Goal: Task Accomplishment & Management: Use online tool/utility

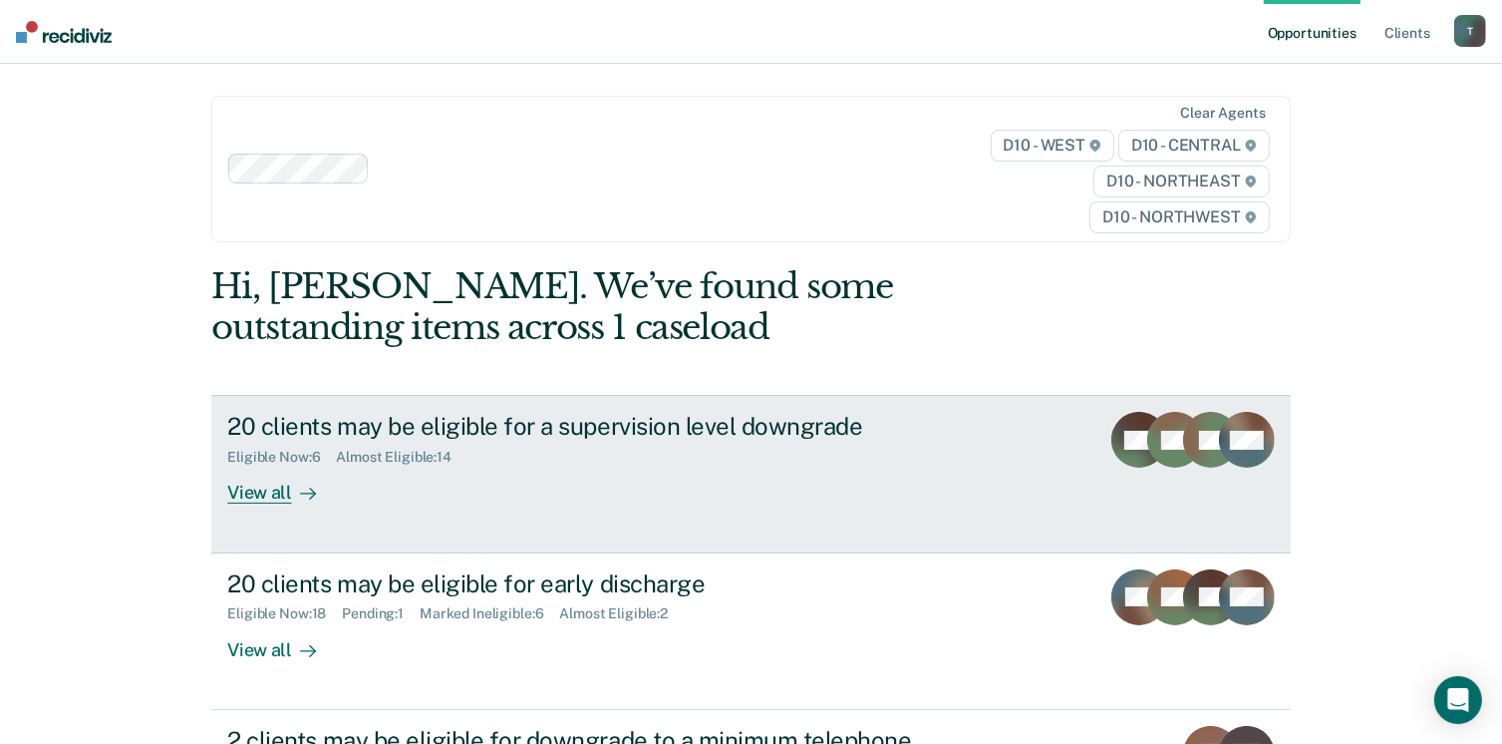
click at [250, 495] on div "View all" at bounding box center [283, 485] width 112 height 39
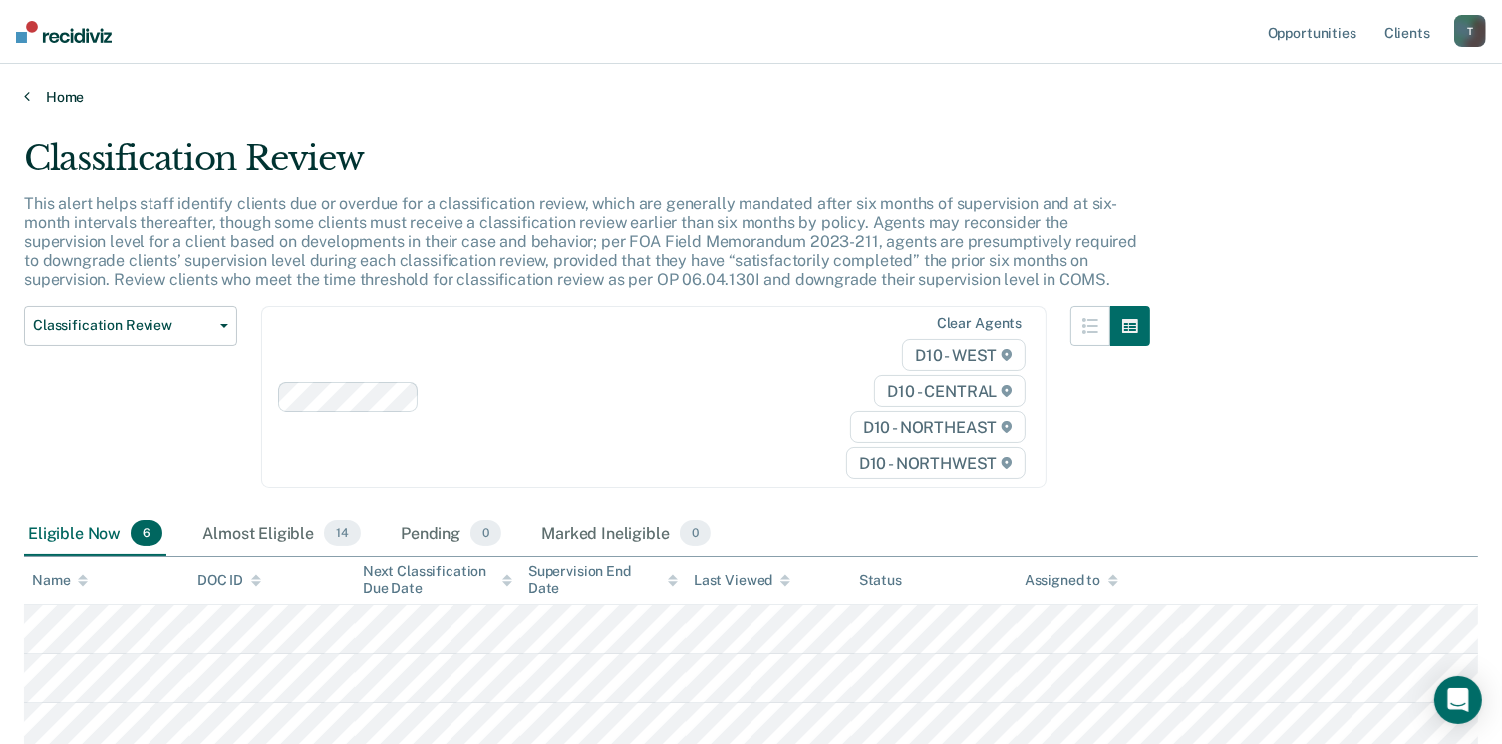
click at [24, 95] on icon at bounding box center [27, 96] width 6 height 16
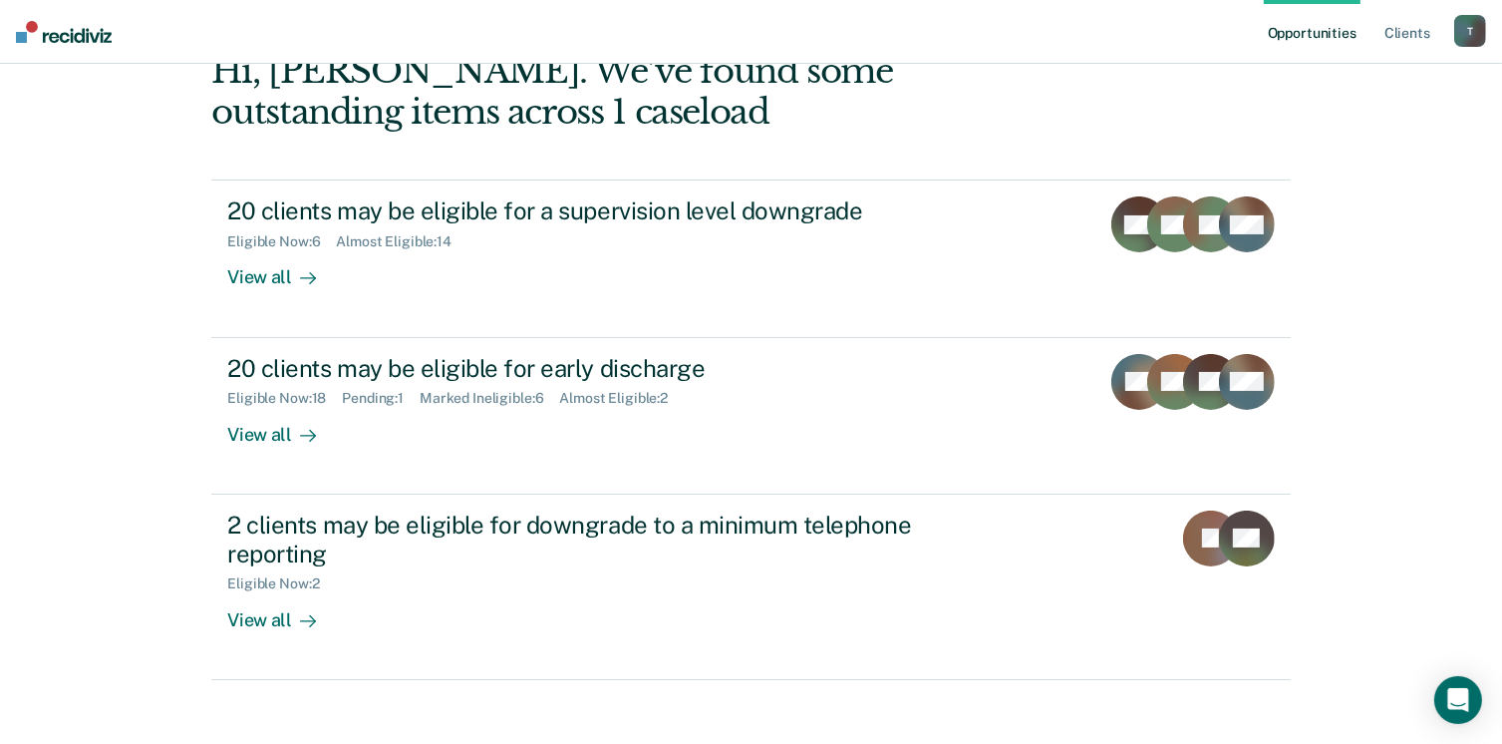
scroll to position [271, 0]
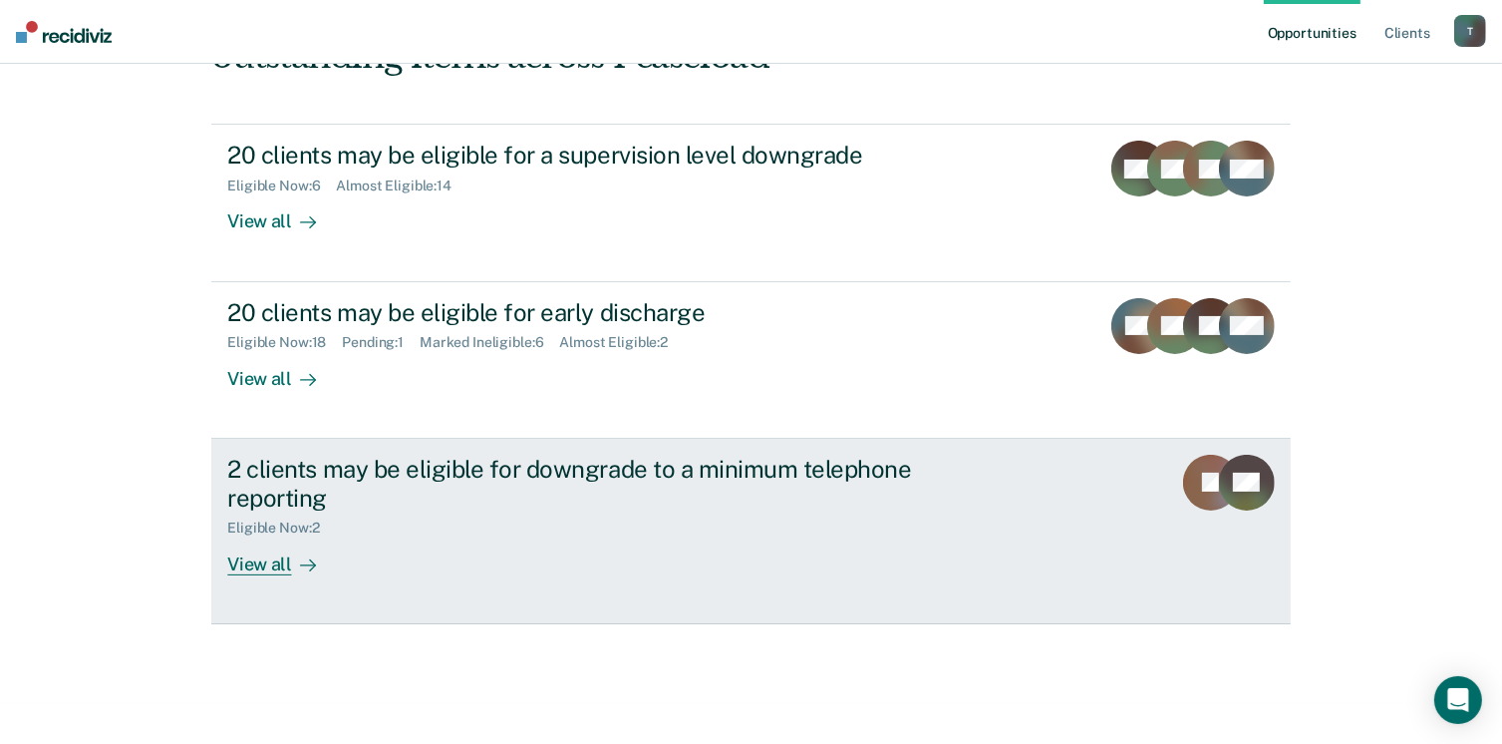
click at [253, 555] on div "View all" at bounding box center [283, 555] width 112 height 39
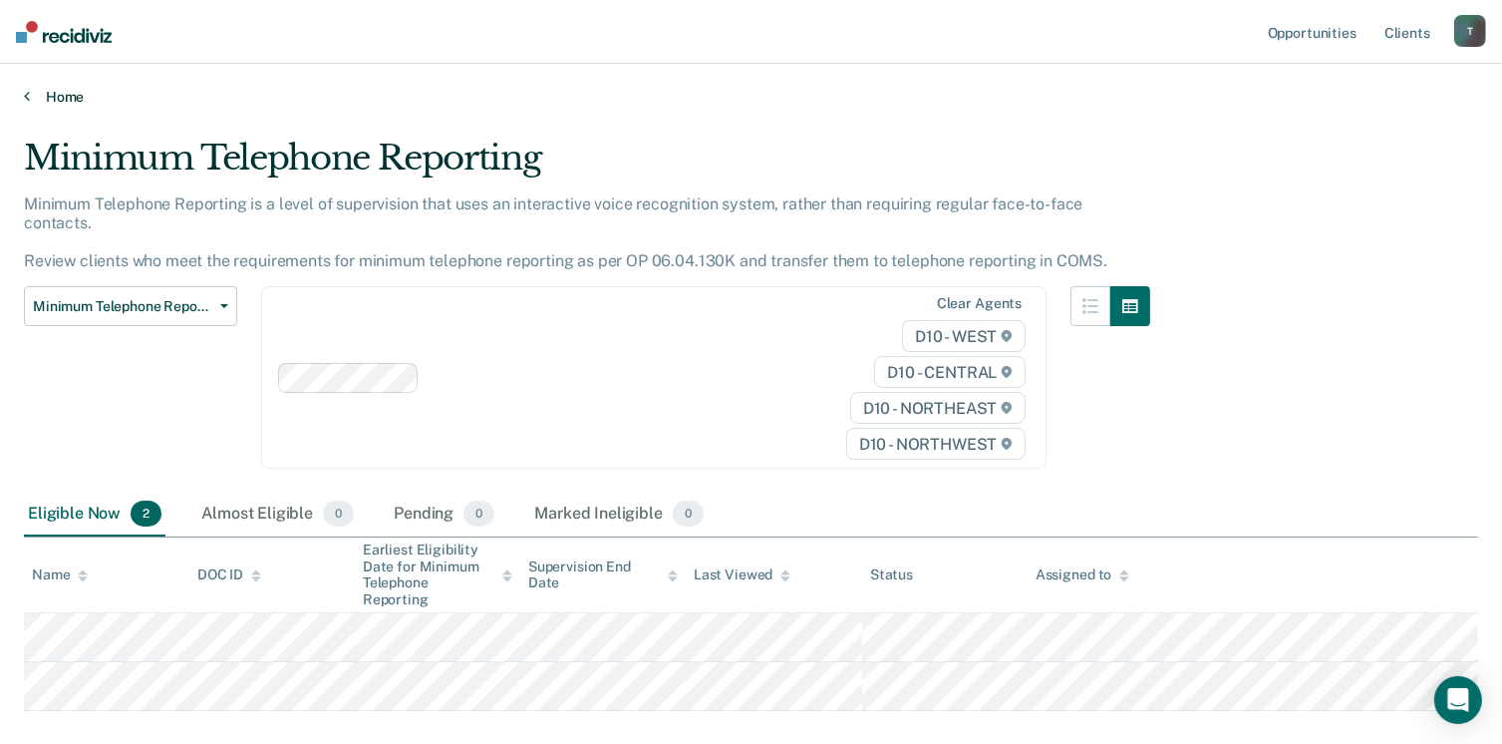
click at [54, 101] on link "Home" at bounding box center [751, 97] width 1454 height 18
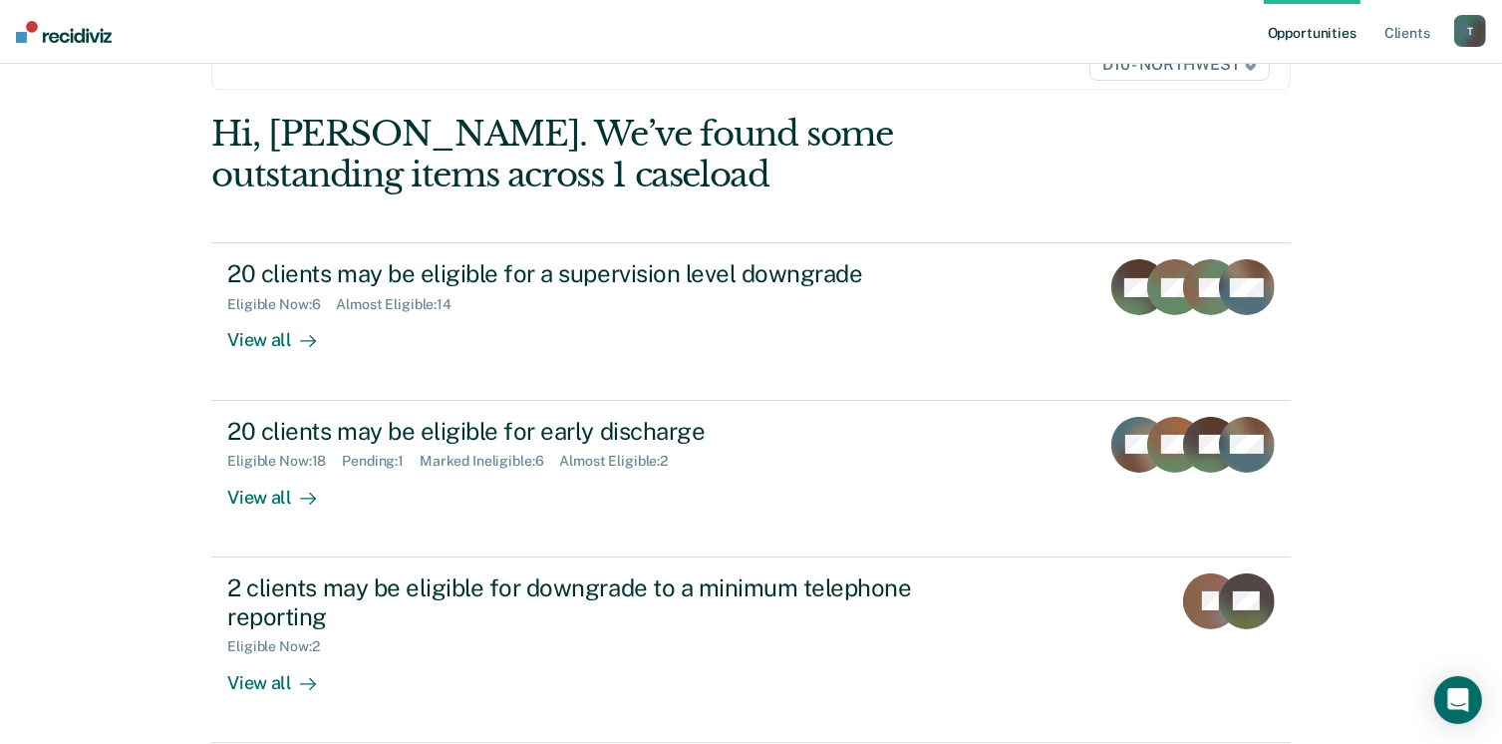
scroll to position [165, 0]
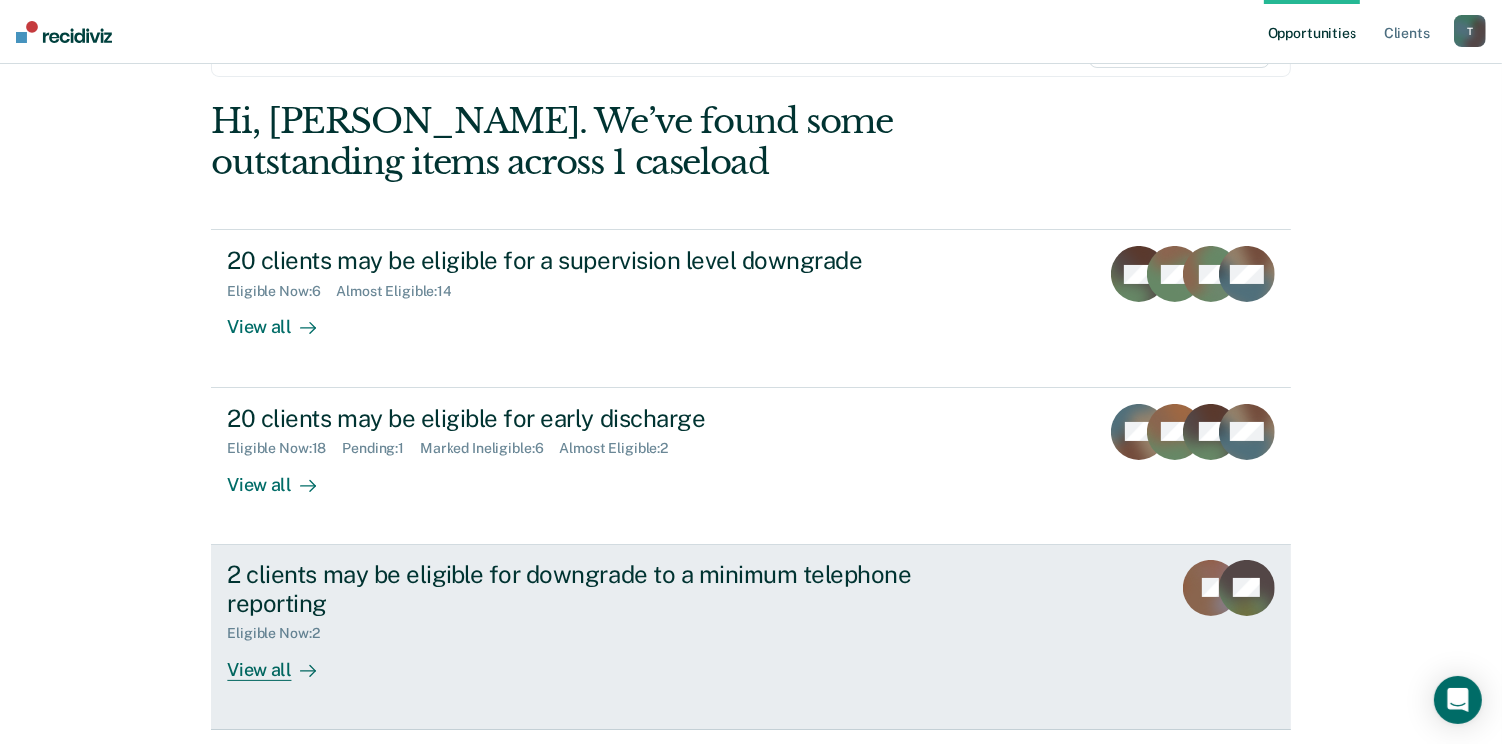
click at [248, 671] on div "View all" at bounding box center [283, 661] width 112 height 39
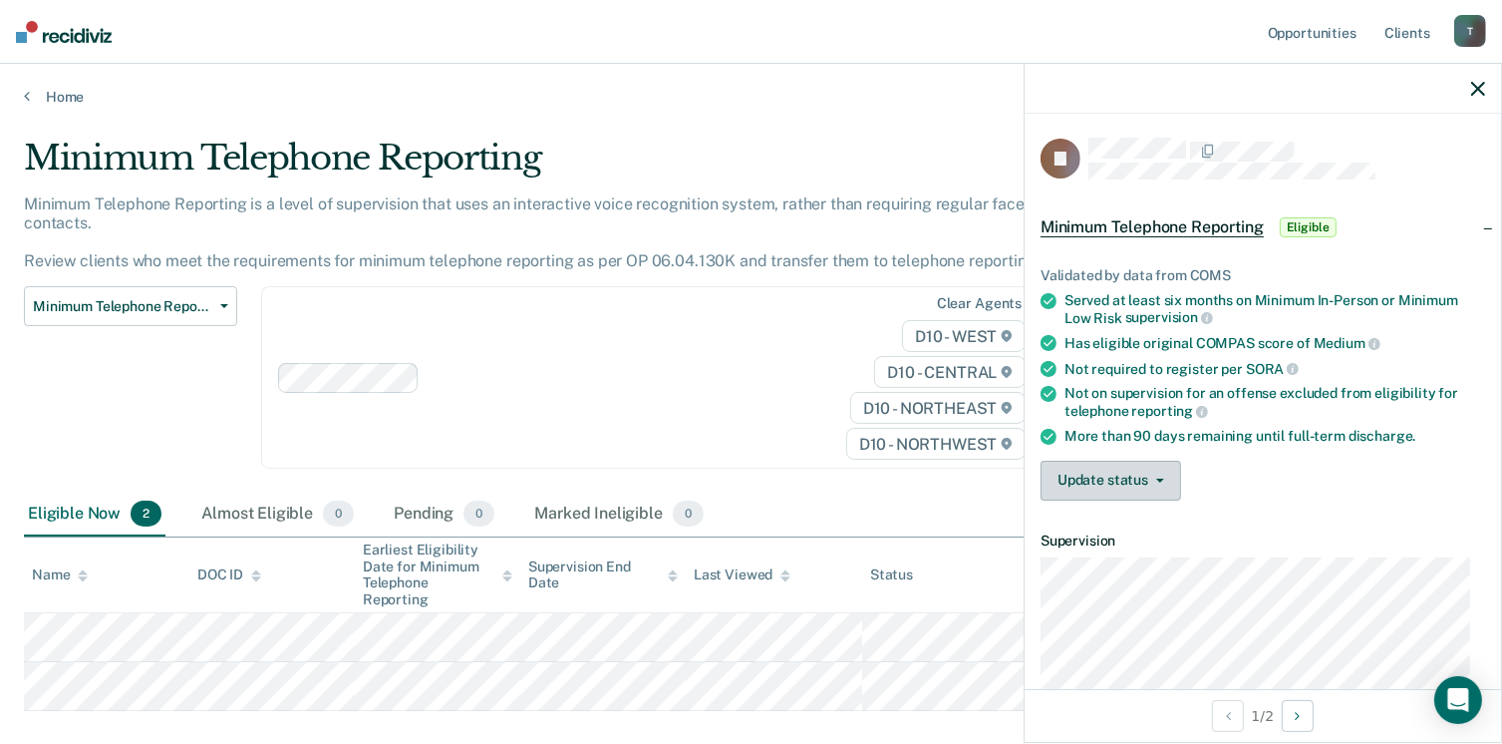
click at [1154, 481] on button "Update status" at bounding box center [1111, 481] width 141 height 40
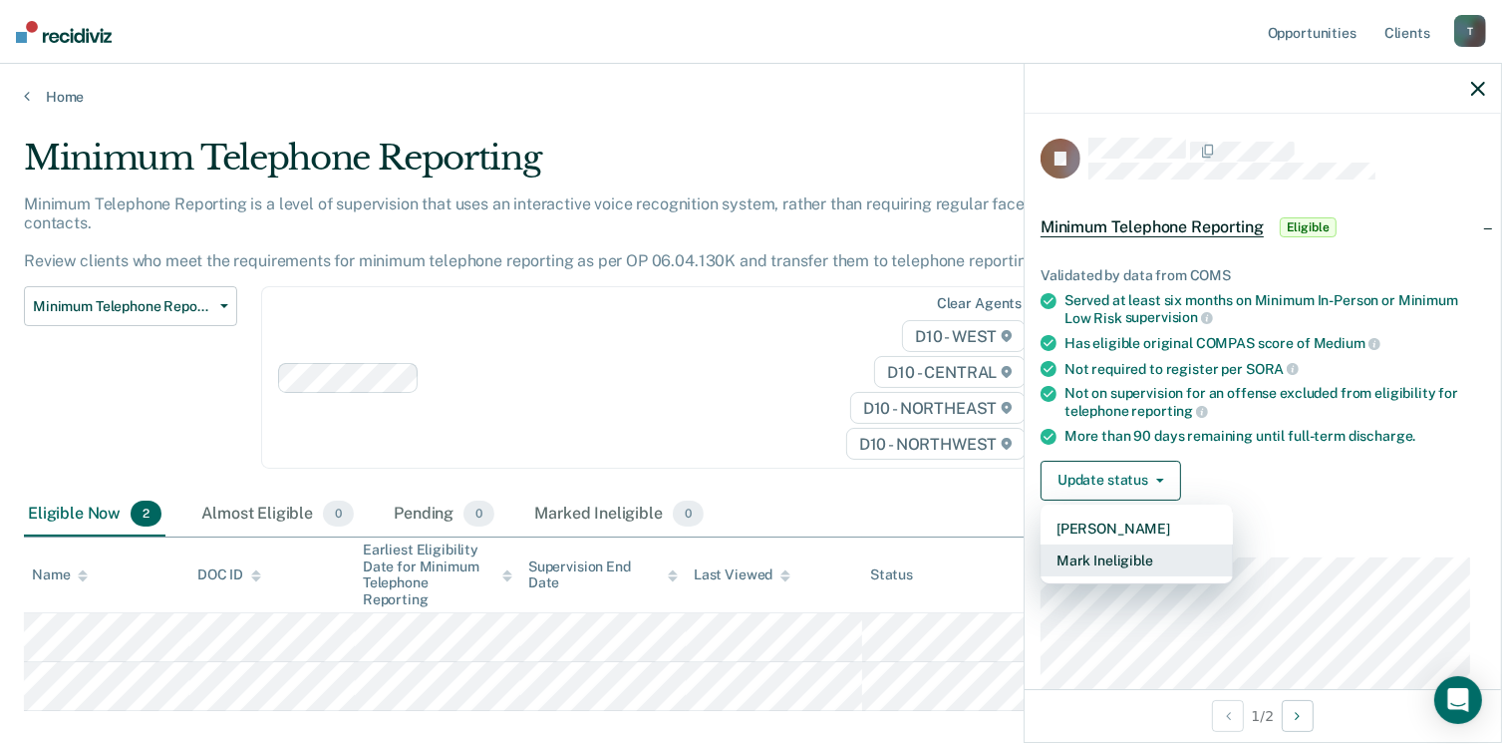
click at [1128, 557] on button "Mark Ineligible" at bounding box center [1137, 560] width 192 height 32
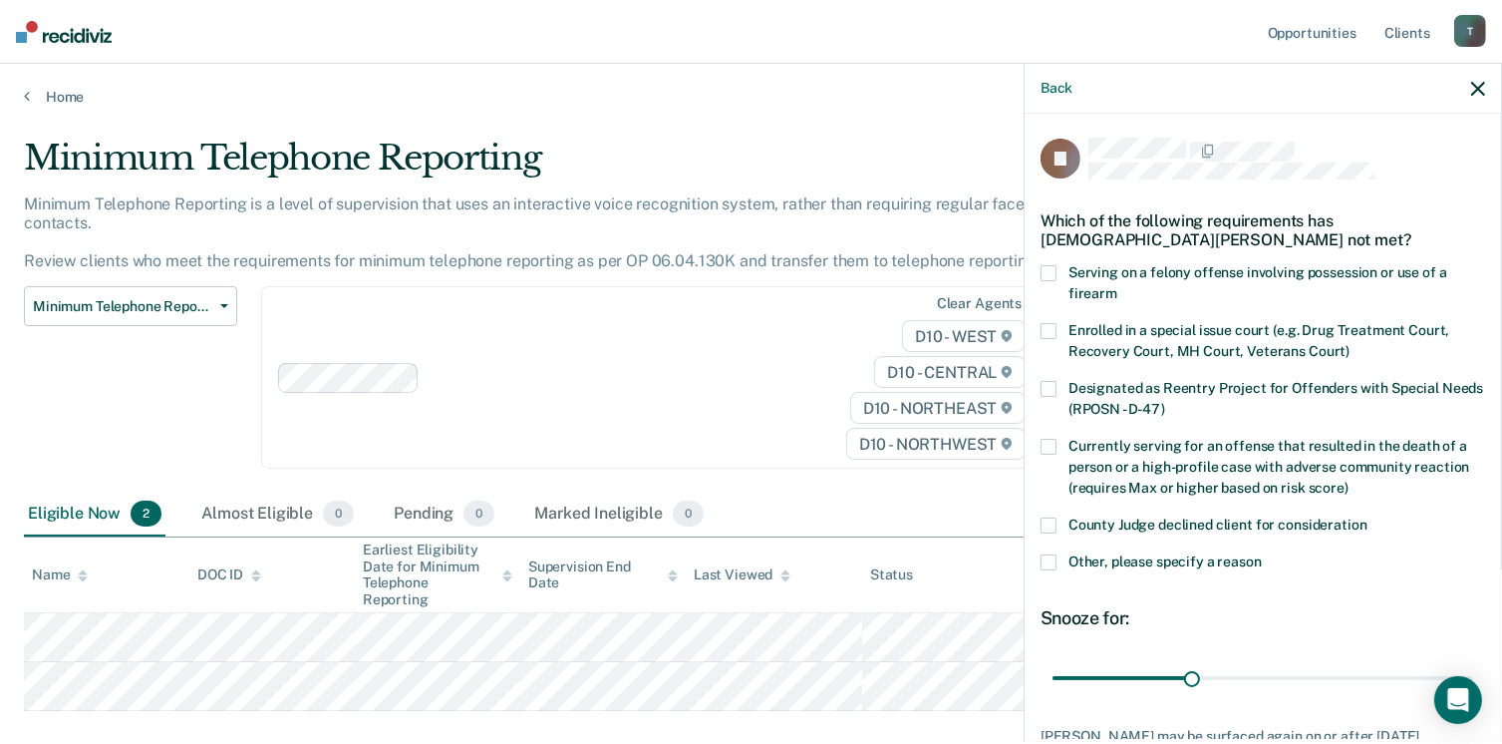
click at [1057, 560] on label "Other, please specify a reason" at bounding box center [1263, 564] width 445 height 21
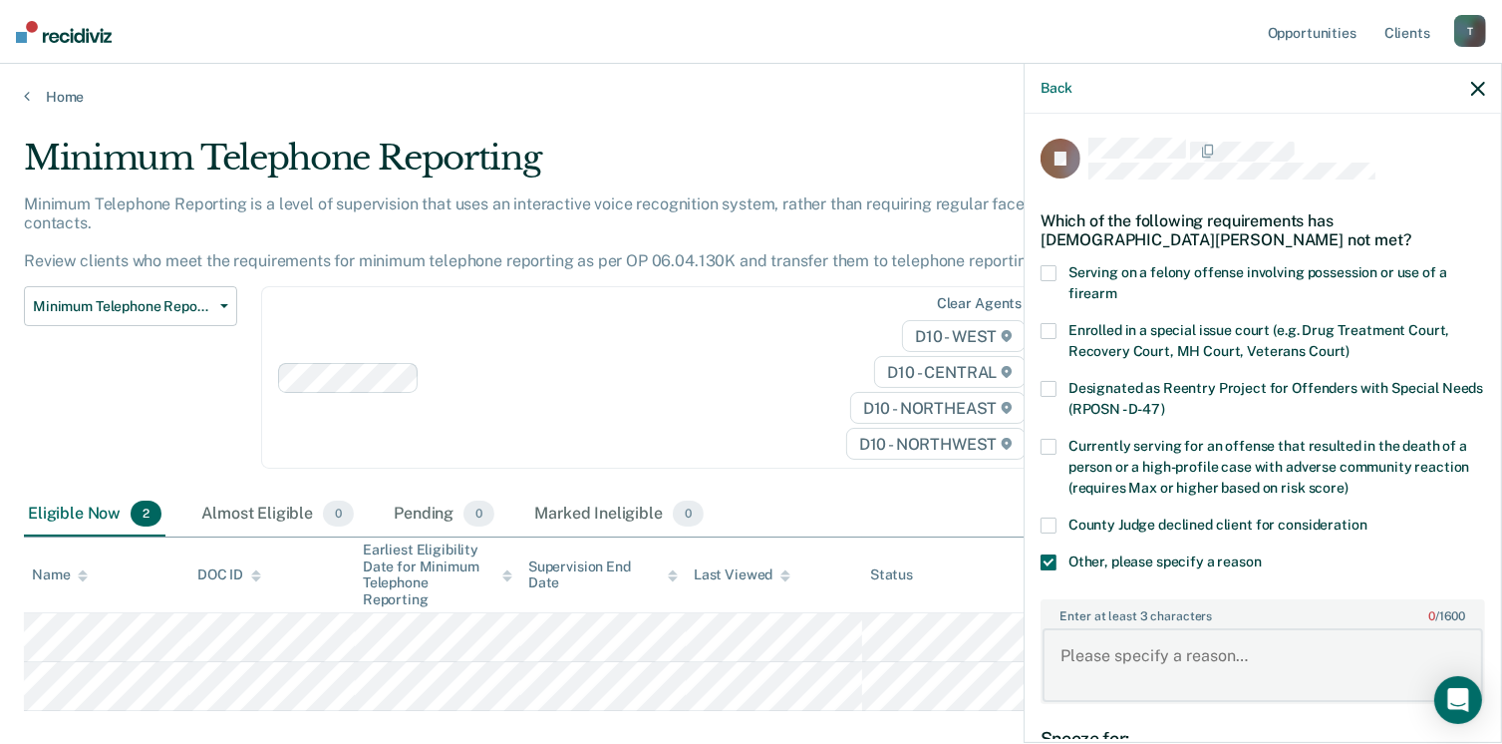
click at [1124, 662] on textarea "Enter at least 3 characters 0 / 1600" at bounding box center [1263, 665] width 441 height 74
type textarea "Not eligible per Livingston County Agent"
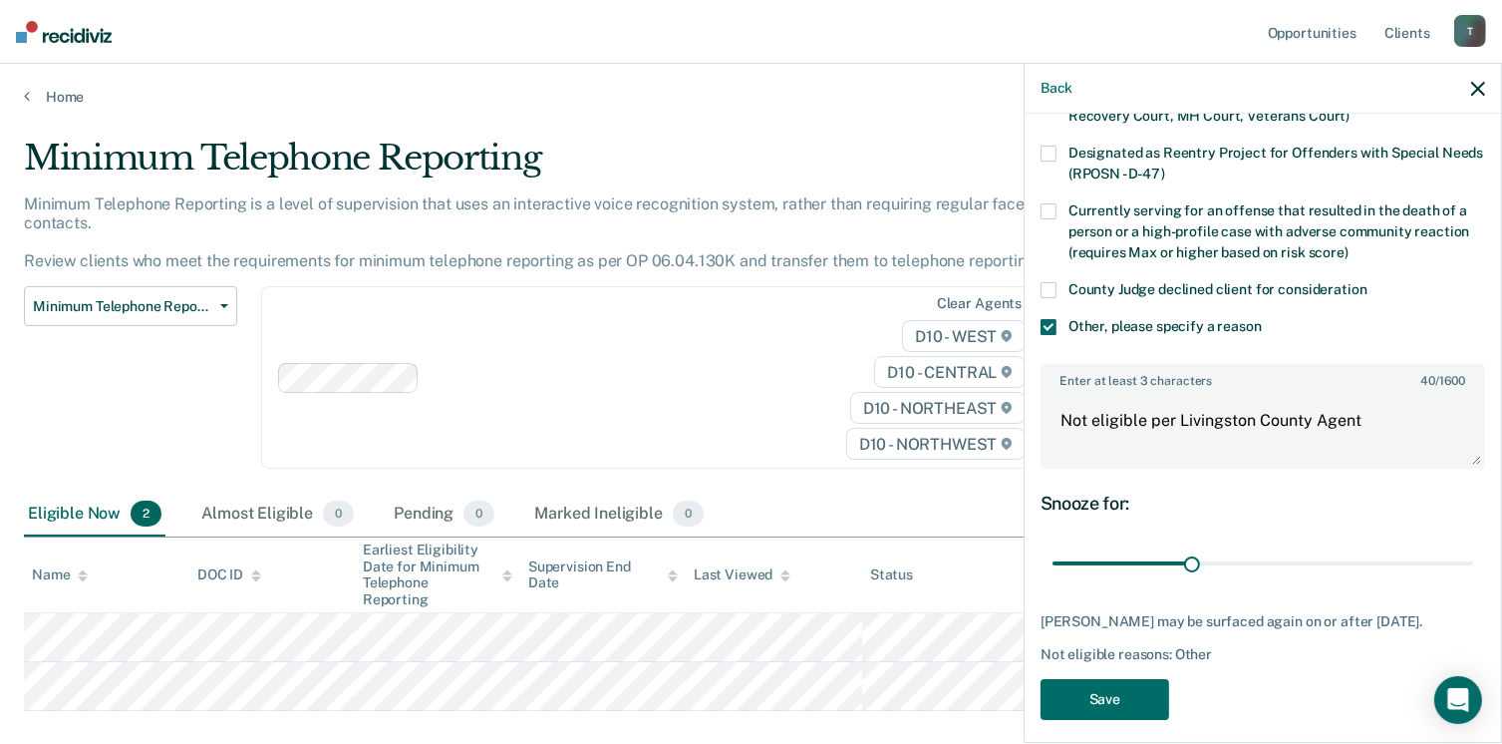
scroll to position [247, 0]
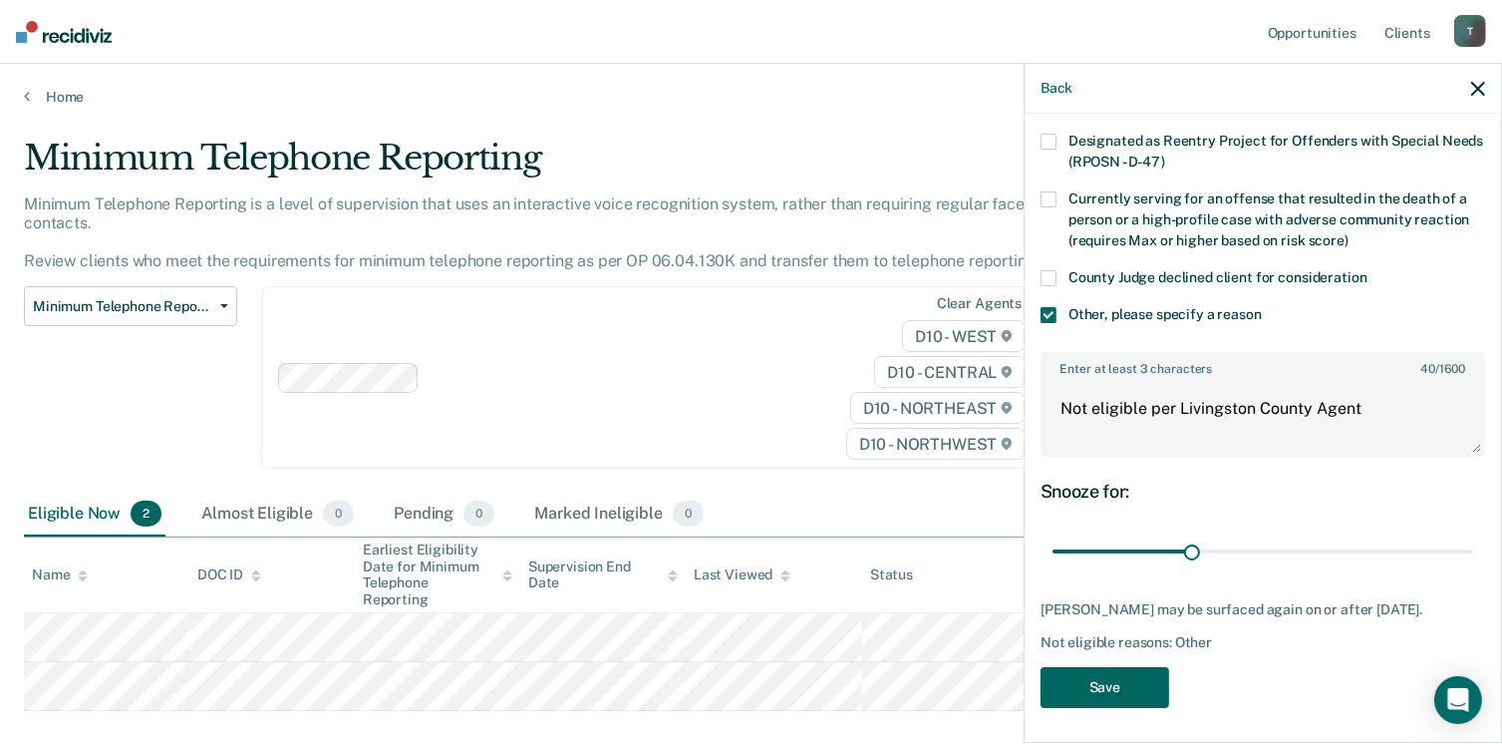
click at [1097, 676] on button "Save" at bounding box center [1105, 687] width 129 height 41
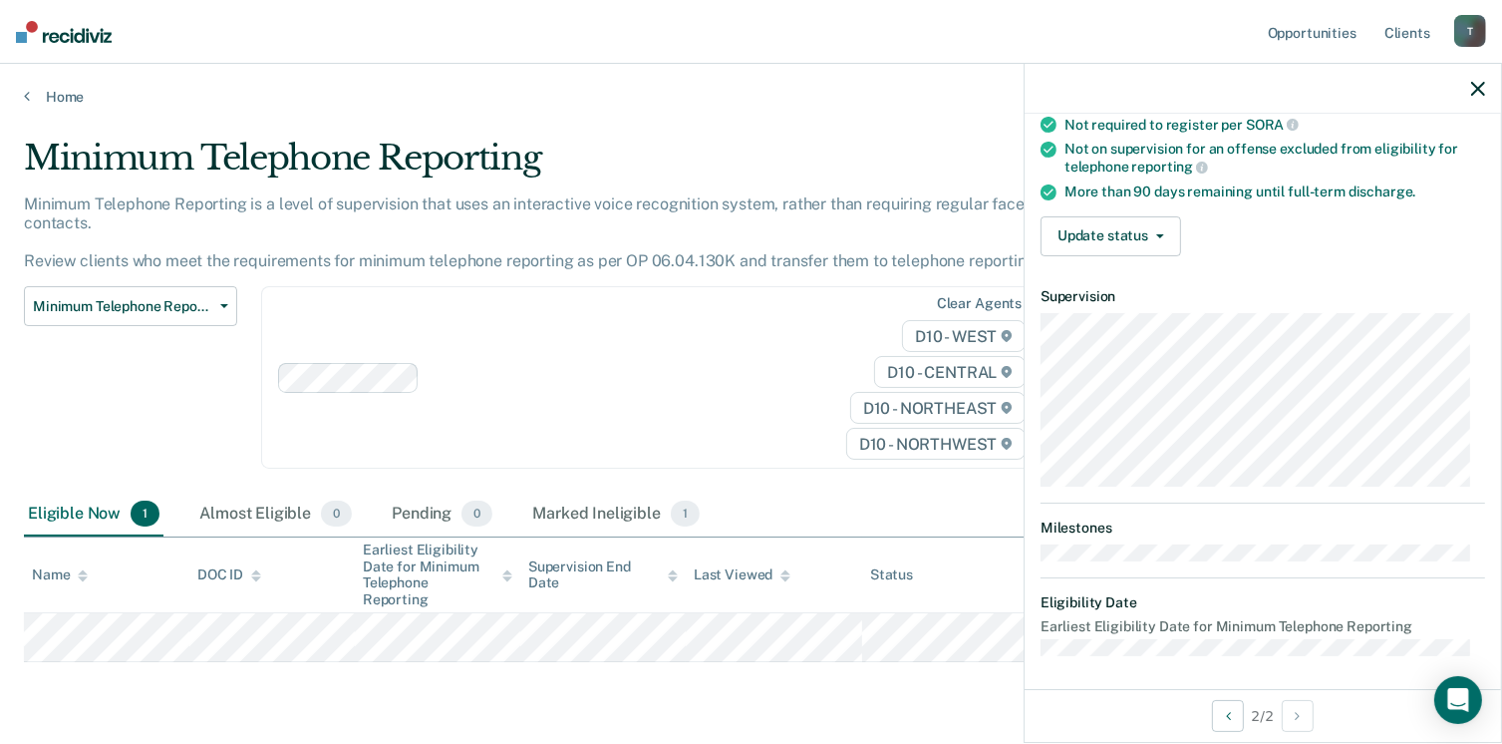
scroll to position [0, 0]
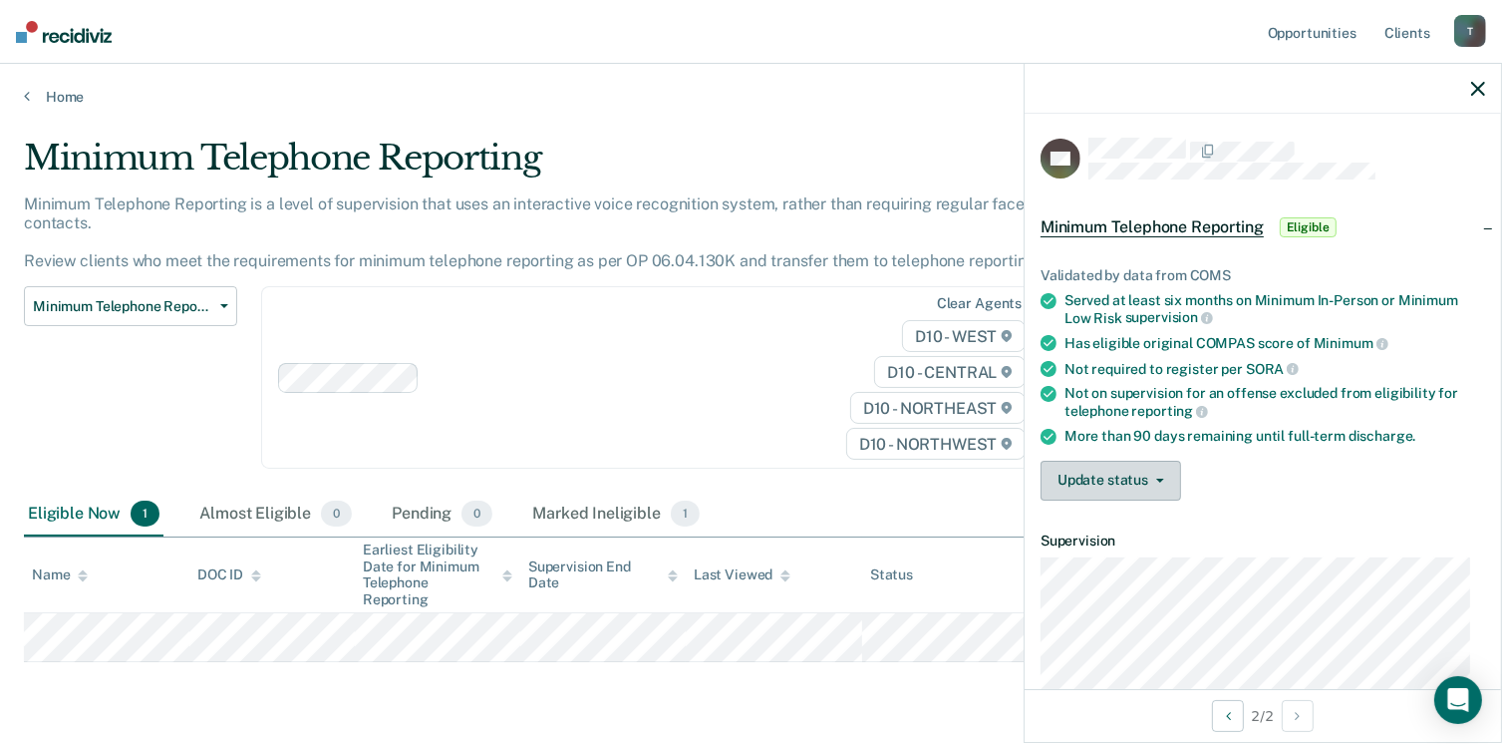
click at [1096, 481] on button "Update status" at bounding box center [1111, 481] width 141 height 40
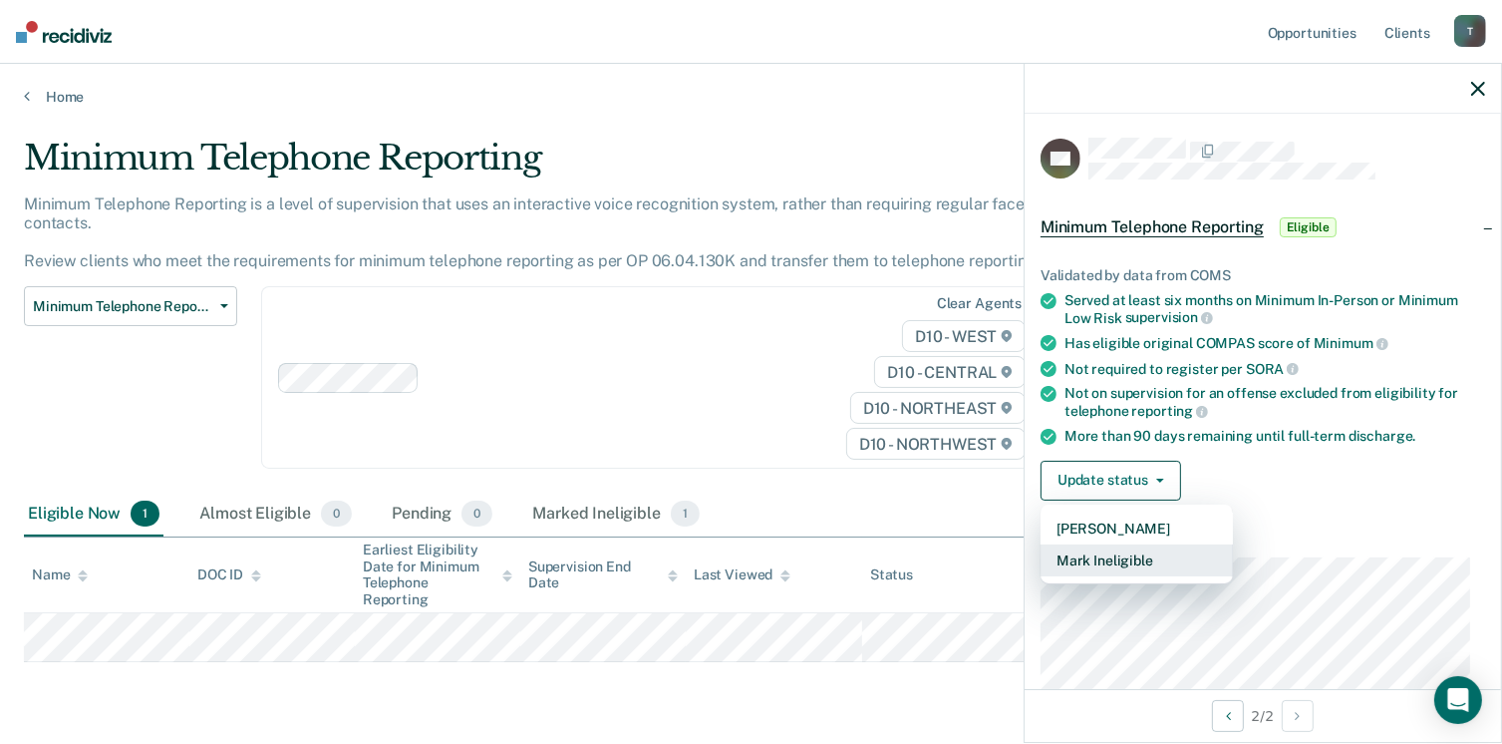
click at [1114, 550] on button "Mark Ineligible" at bounding box center [1137, 560] width 192 height 32
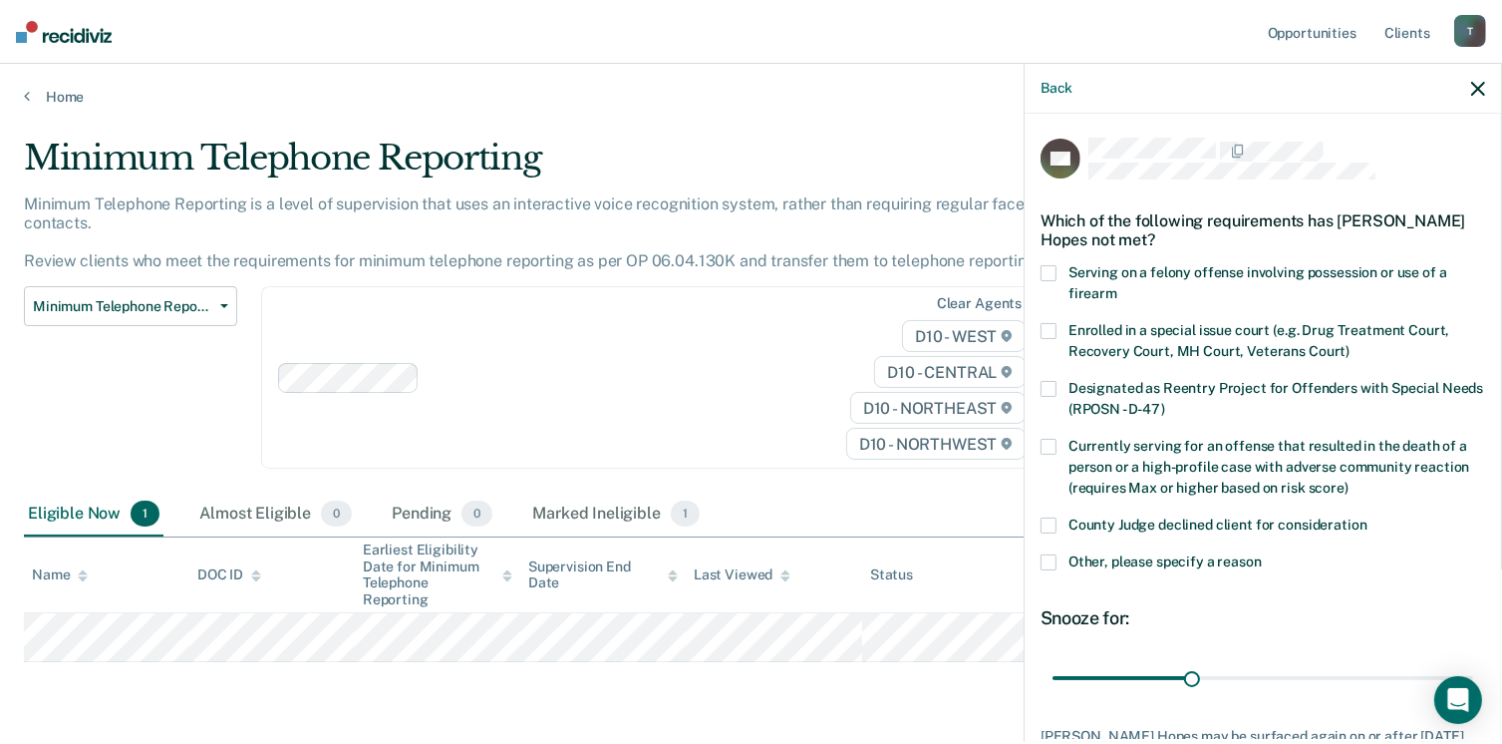
click at [1038, 563] on div "KH Which of the following requirements has Kenyatte Hopes not met? Serving on a…" at bounding box center [1263, 426] width 477 height 625
click at [1052, 576] on div "Other, please specify a reason" at bounding box center [1263, 572] width 445 height 37
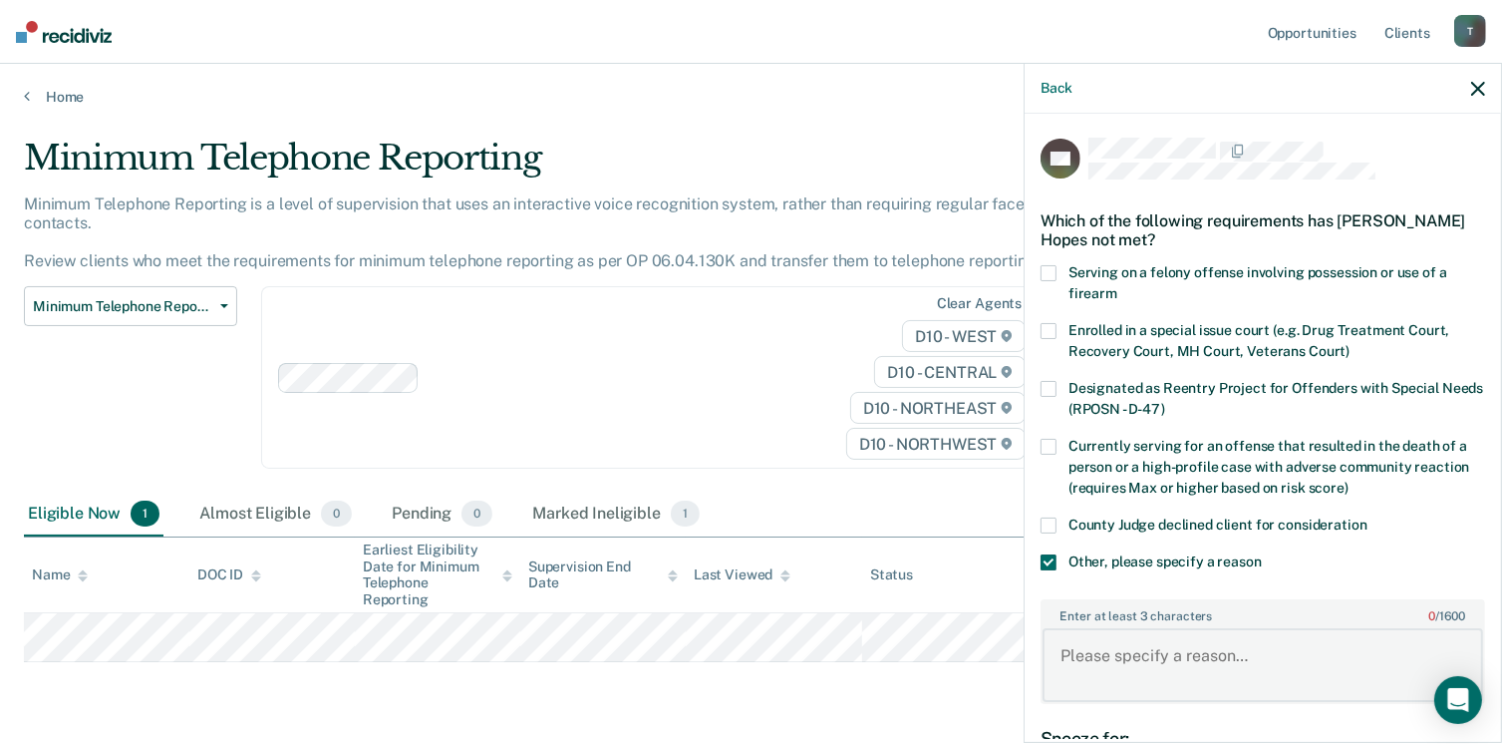
click at [1077, 657] on textarea "Enter at least 3 characters 0 / 1600" at bounding box center [1263, 665] width 441 height 74
click at [1127, 655] on textarea "Not Eli" at bounding box center [1263, 665] width 441 height 74
click at [1376, 655] on textarea "Not eligible per Washtenaw County Agent. Delayed Sentence case." at bounding box center [1263, 665] width 441 height 74
type textarea "Not eligible per Washtenaw County Agent and Delayed Sentence case."
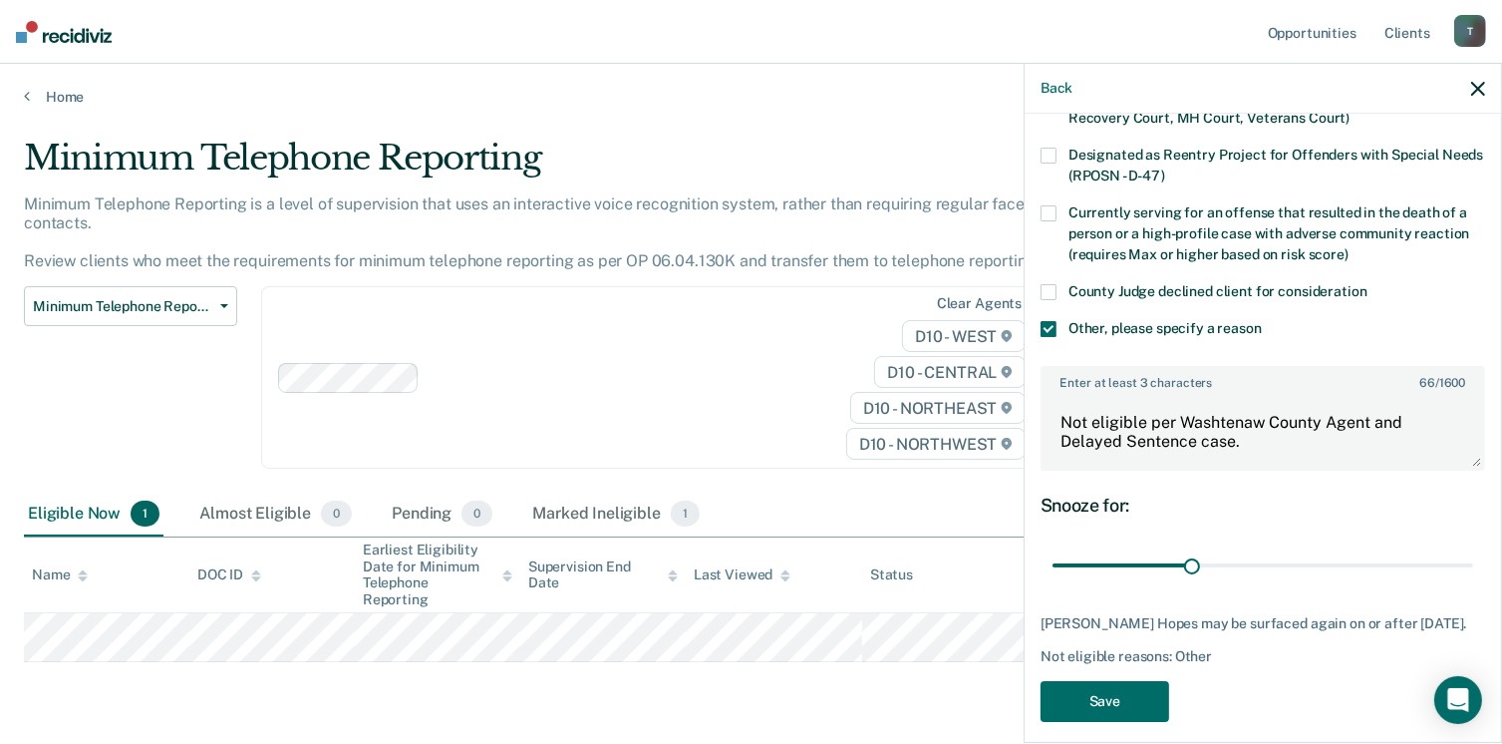
scroll to position [235, 0]
click at [1118, 684] on button "Save" at bounding box center [1105, 699] width 129 height 41
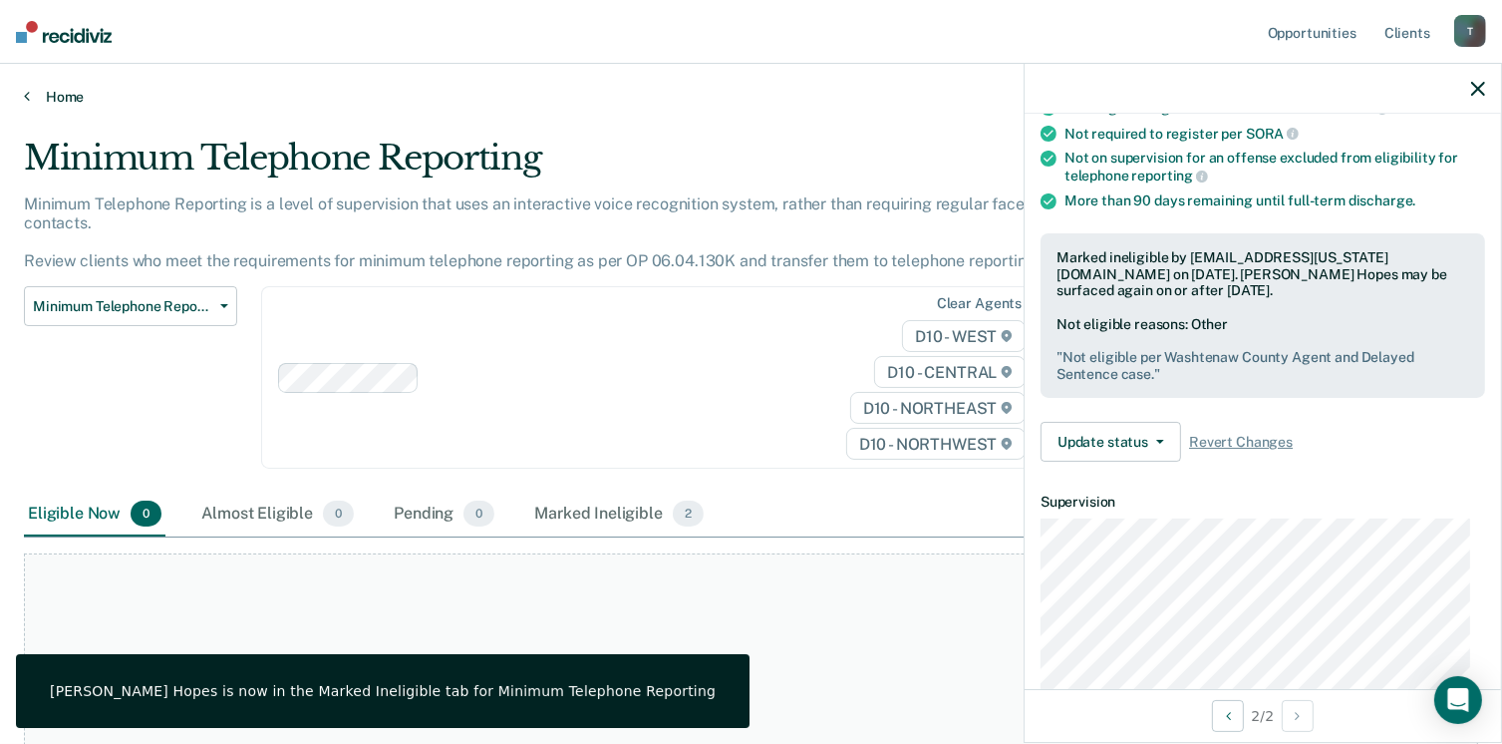
click at [27, 97] on icon at bounding box center [27, 96] width 6 height 16
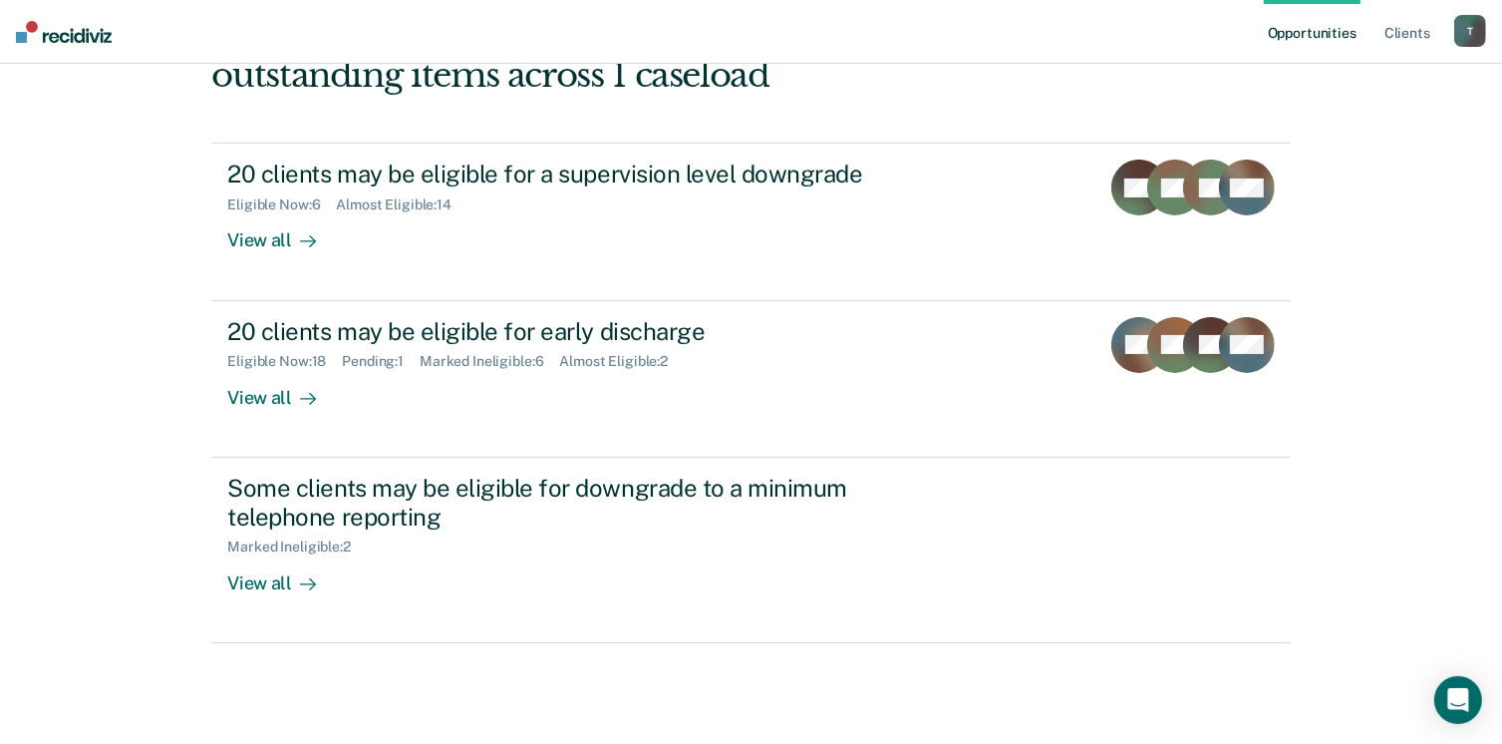
scroll to position [257, 0]
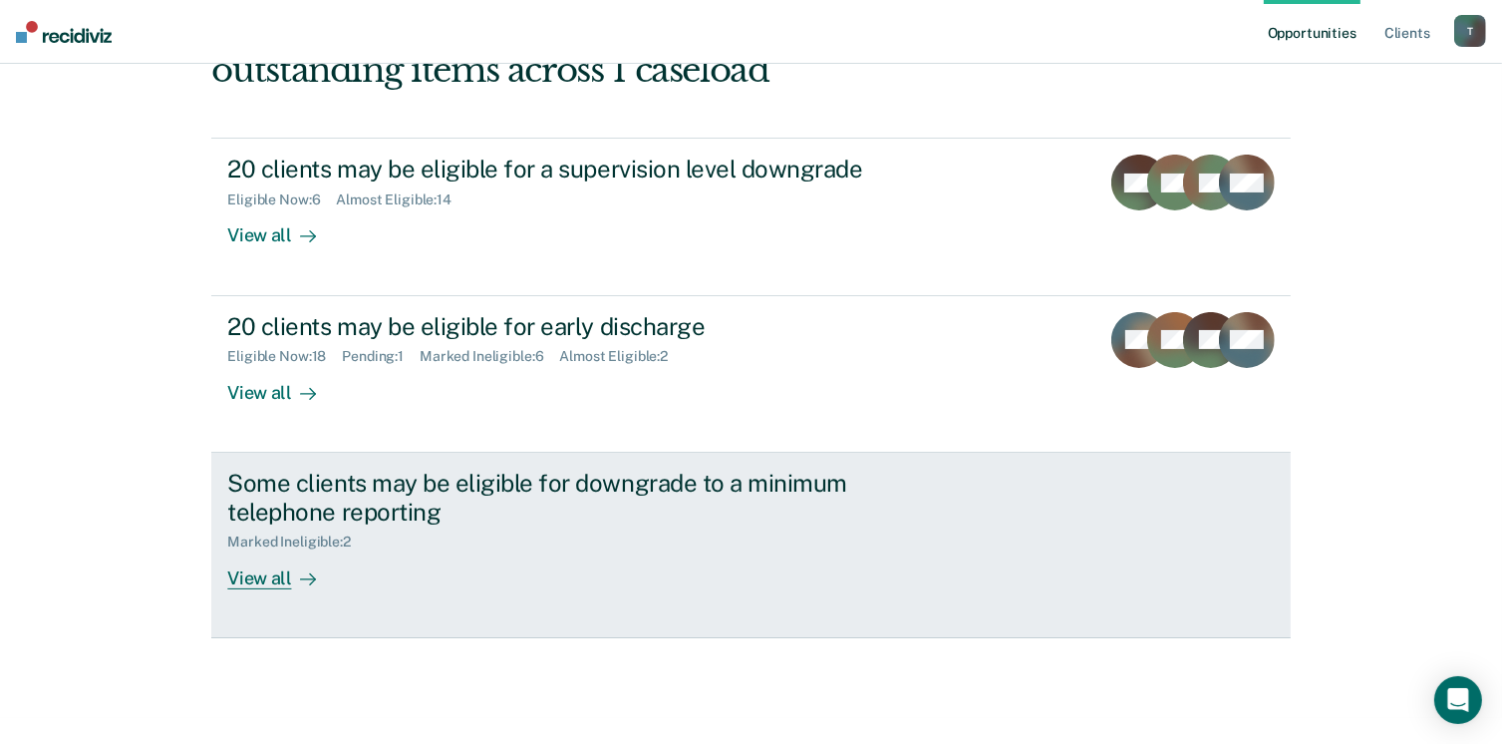
click at [243, 573] on div "View all" at bounding box center [283, 569] width 112 height 39
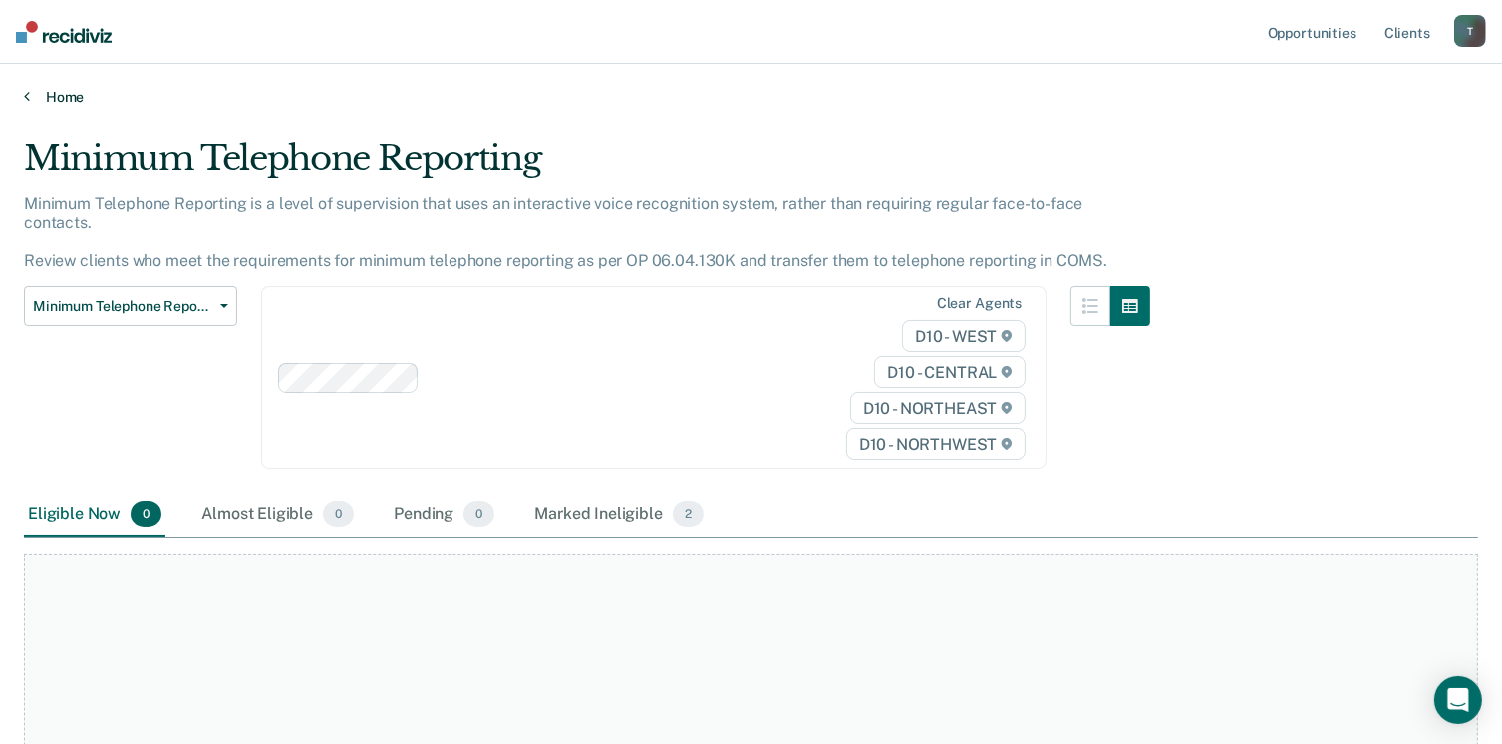
click at [26, 93] on icon at bounding box center [27, 96] width 6 height 16
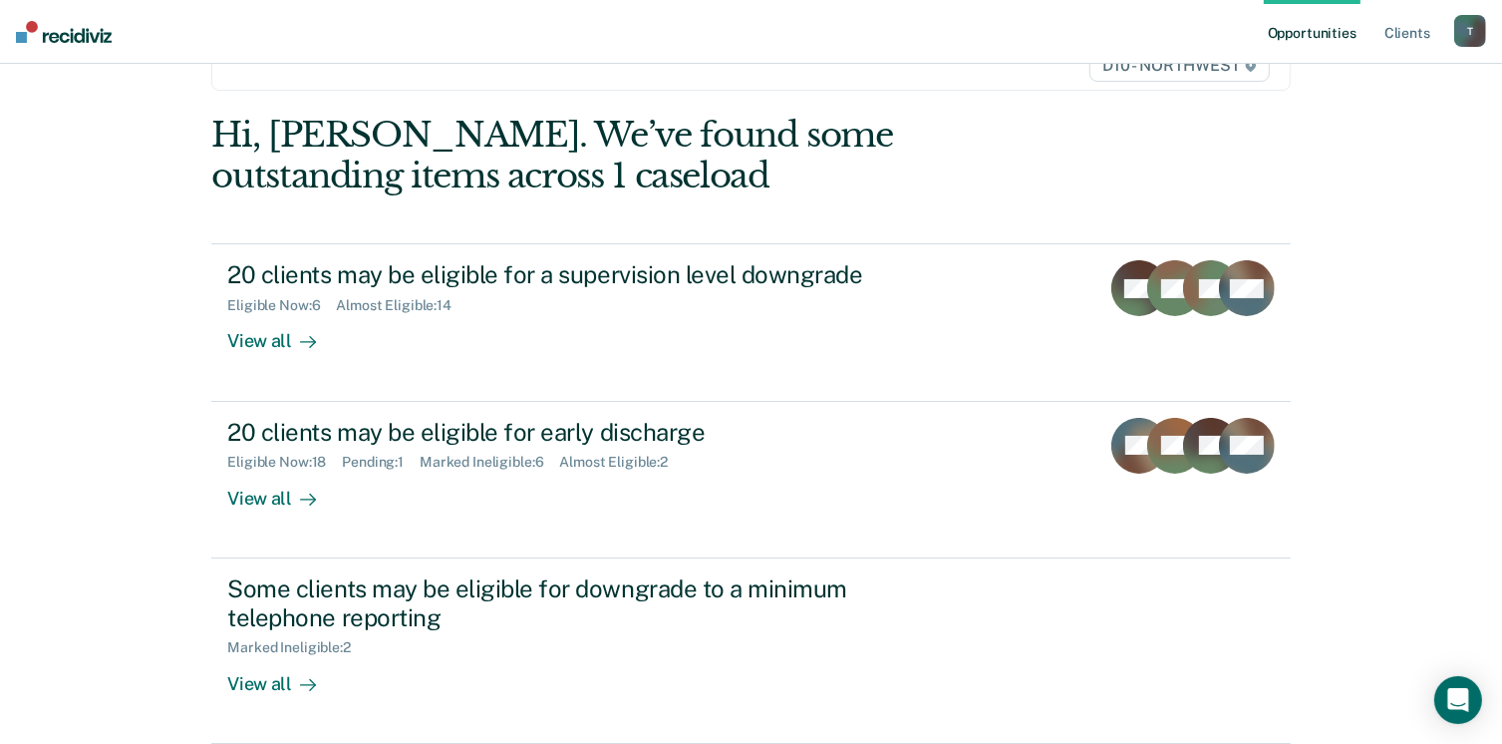
scroll to position [156, 0]
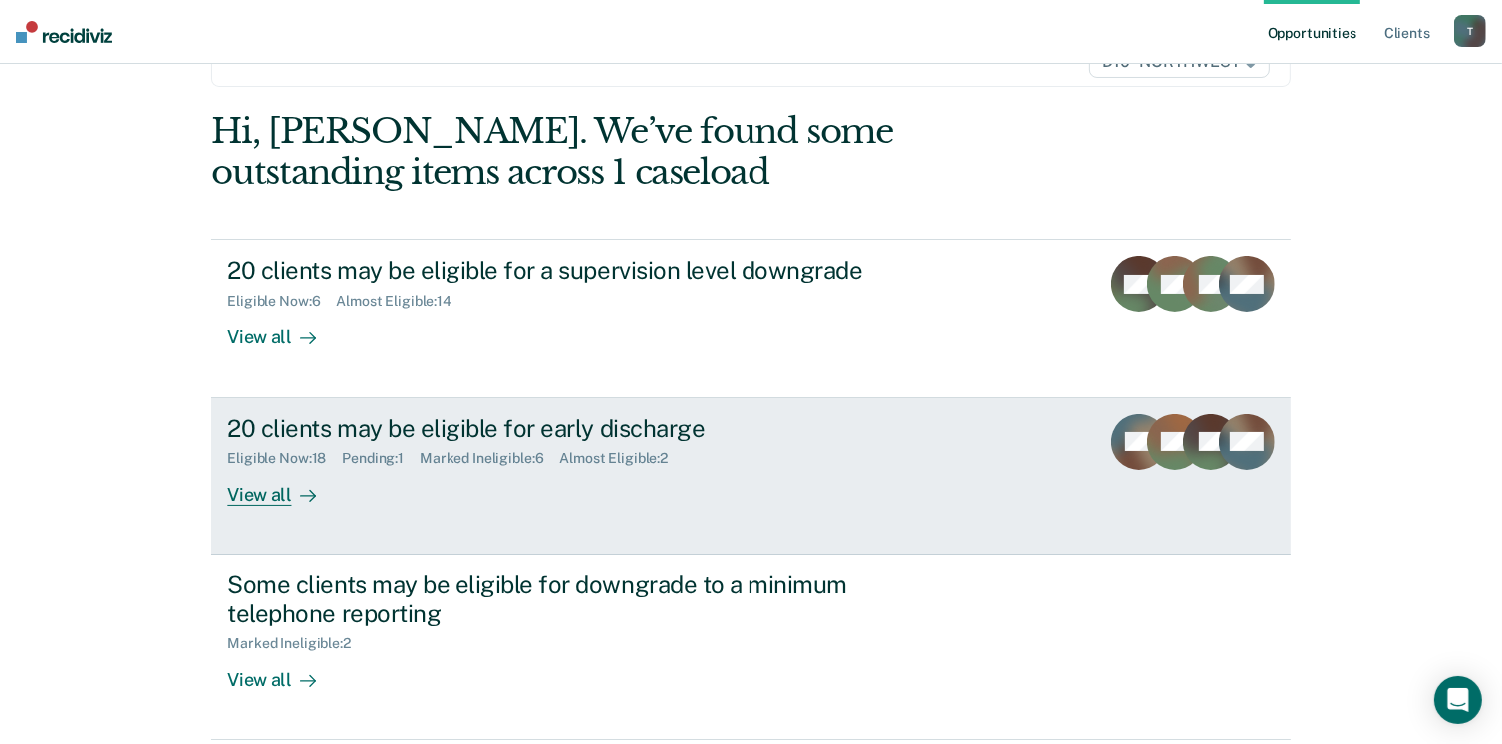
click at [270, 487] on div "View all" at bounding box center [283, 486] width 112 height 39
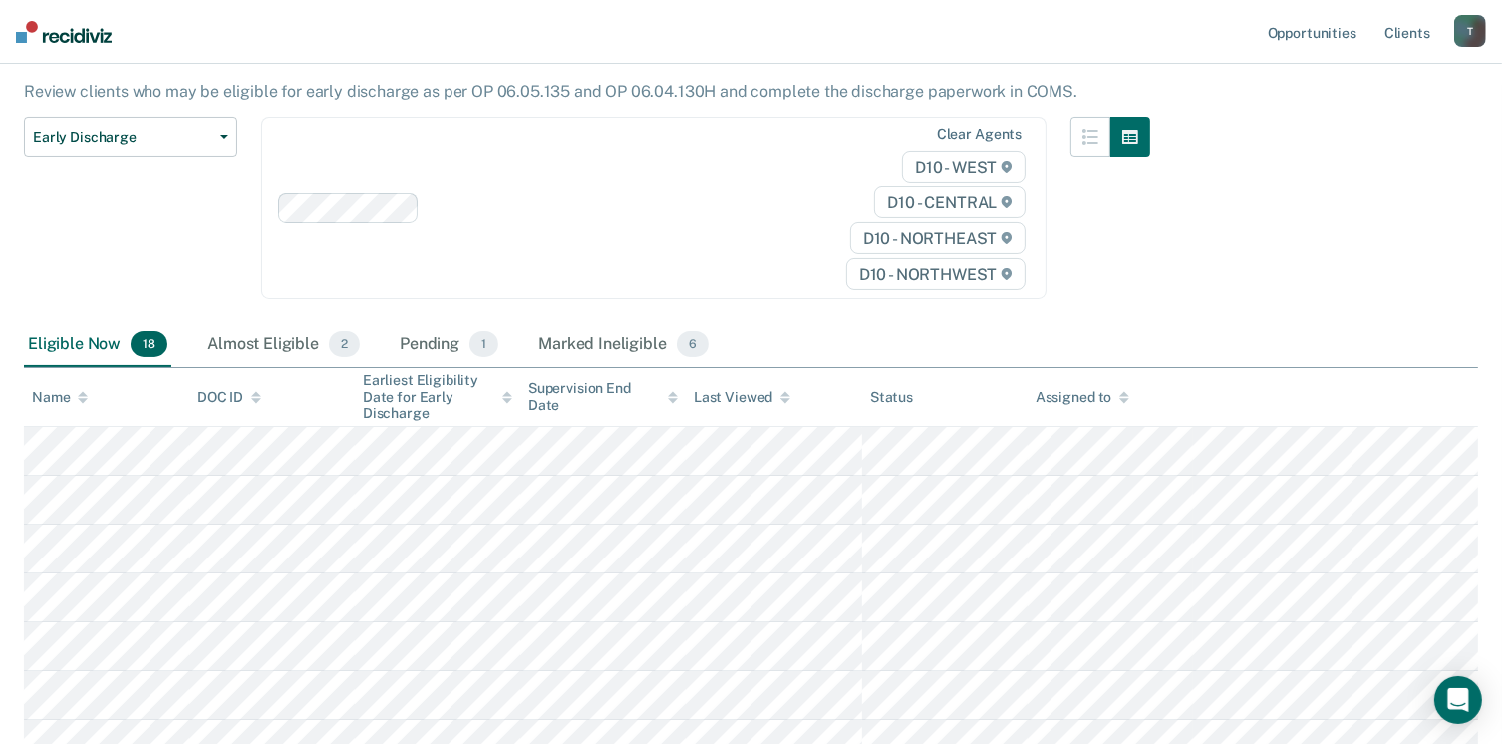
scroll to position [114, 0]
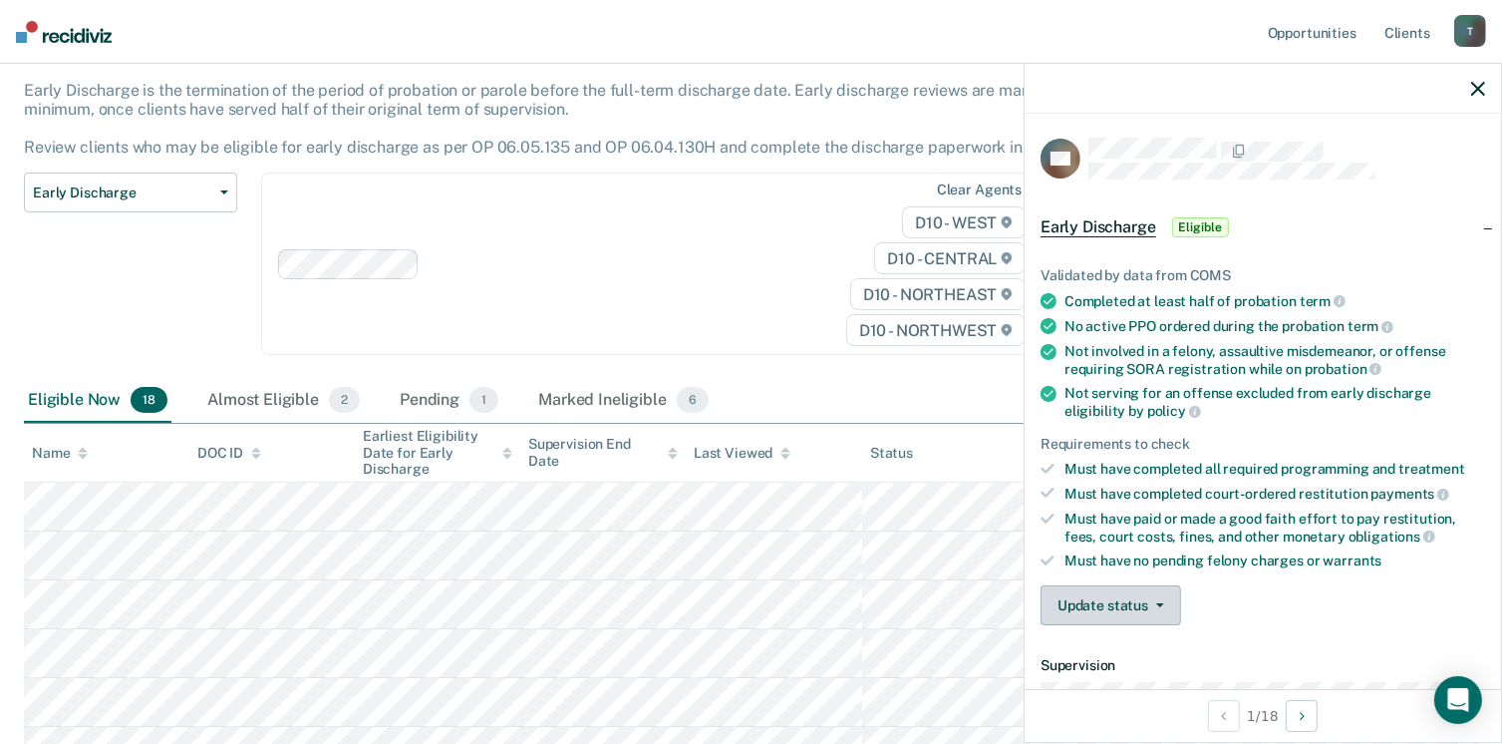
click at [1108, 594] on button "Update status" at bounding box center [1111, 605] width 141 height 40
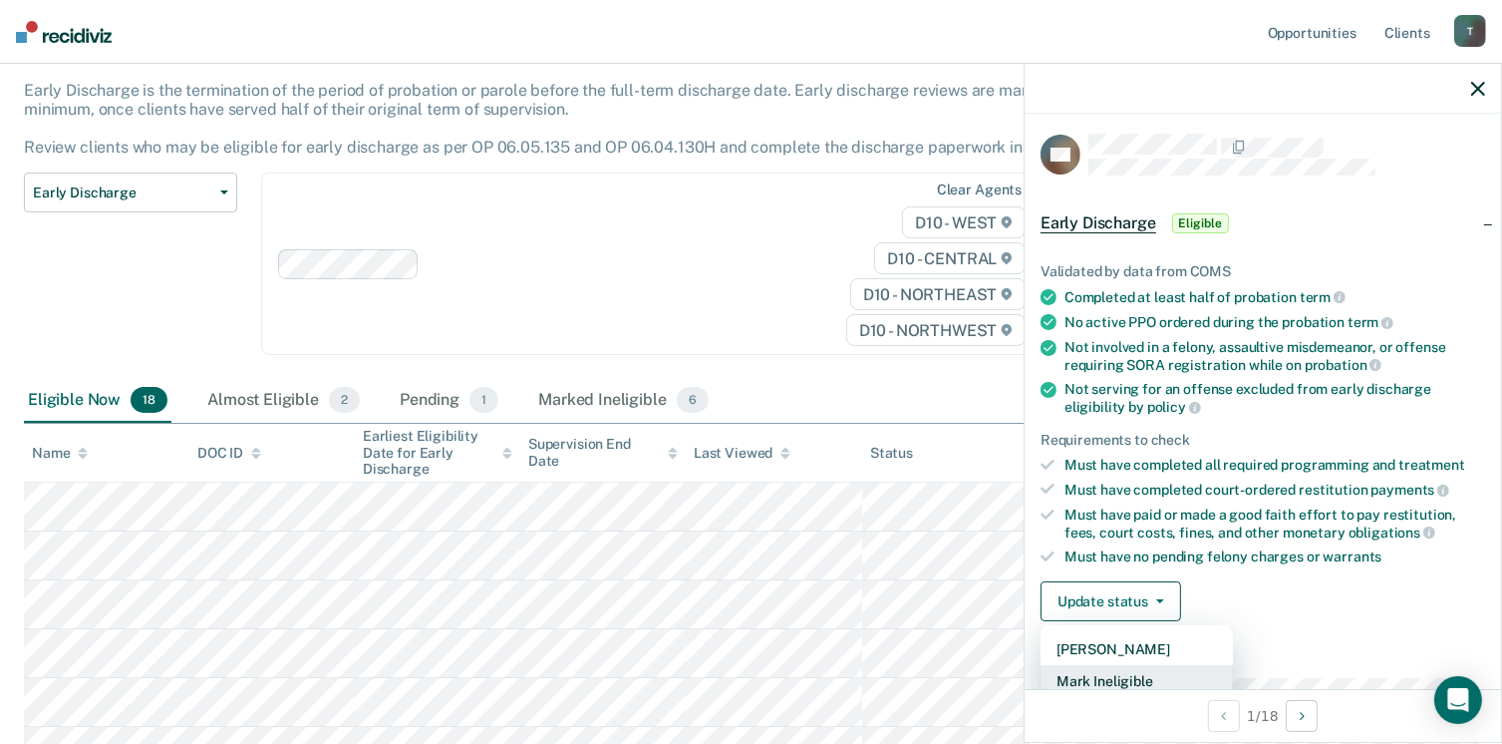
click at [1135, 676] on button "Mark Ineligible" at bounding box center [1137, 681] width 192 height 32
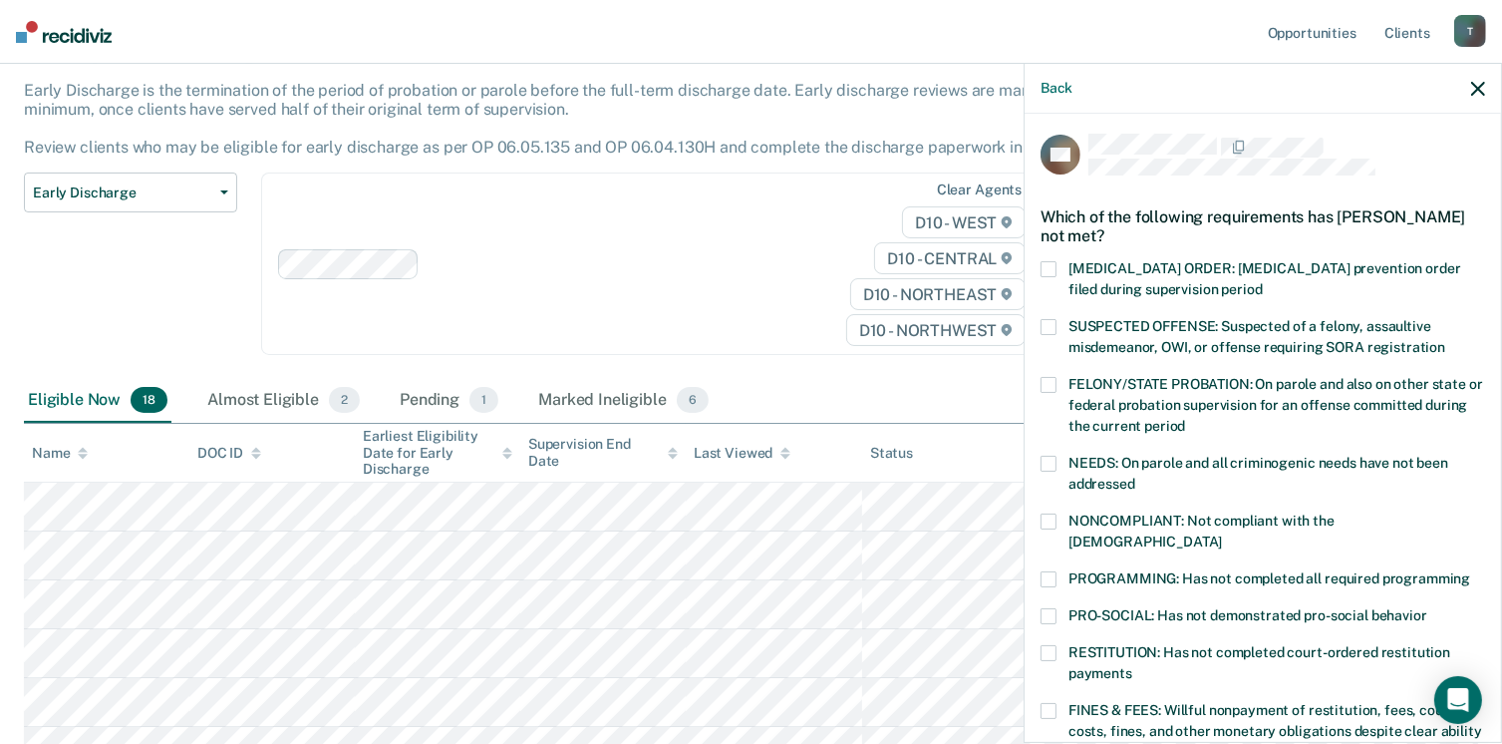
click at [1045, 519] on span at bounding box center [1049, 521] width 16 height 16
click at [1045, 571] on span at bounding box center [1049, 579] width 16 height 16
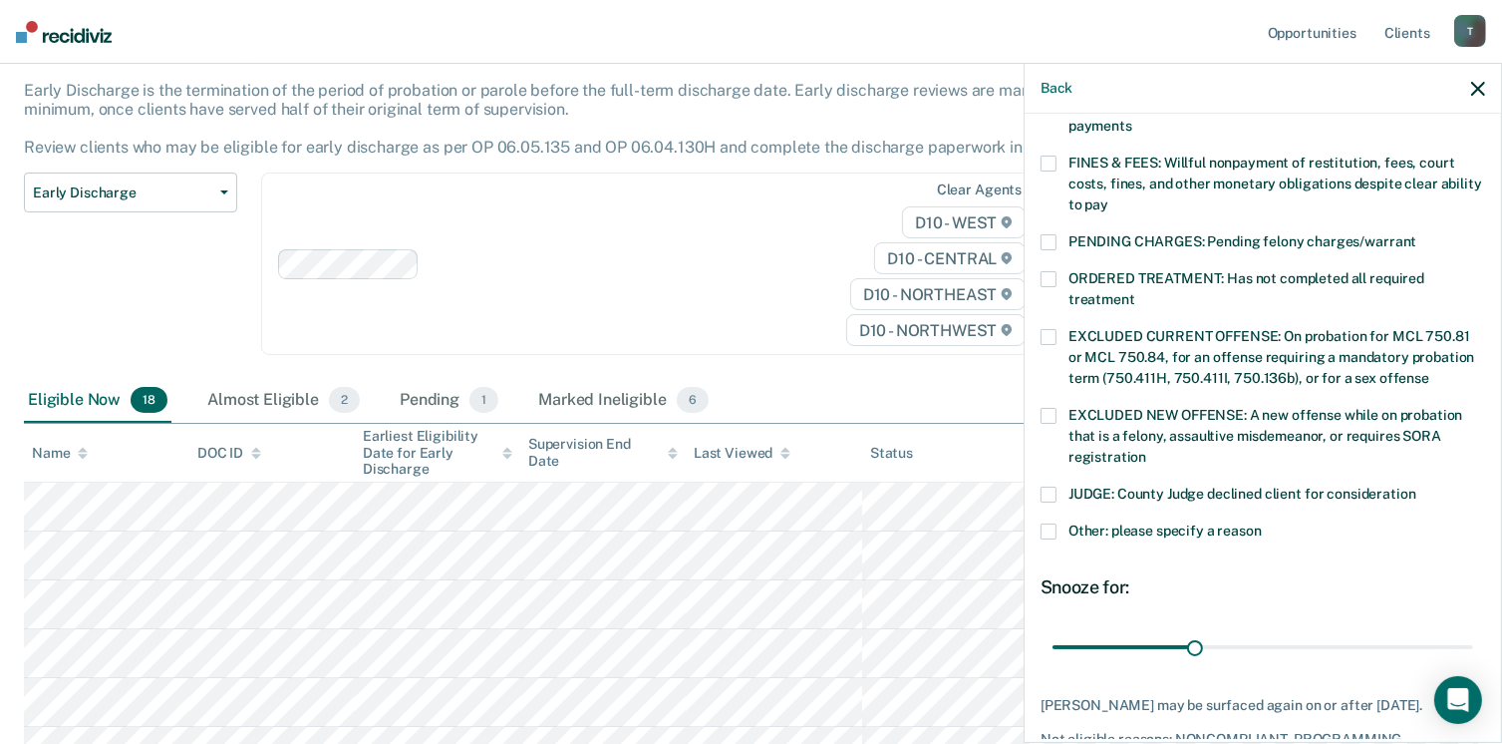
scroll to position [628, 0]
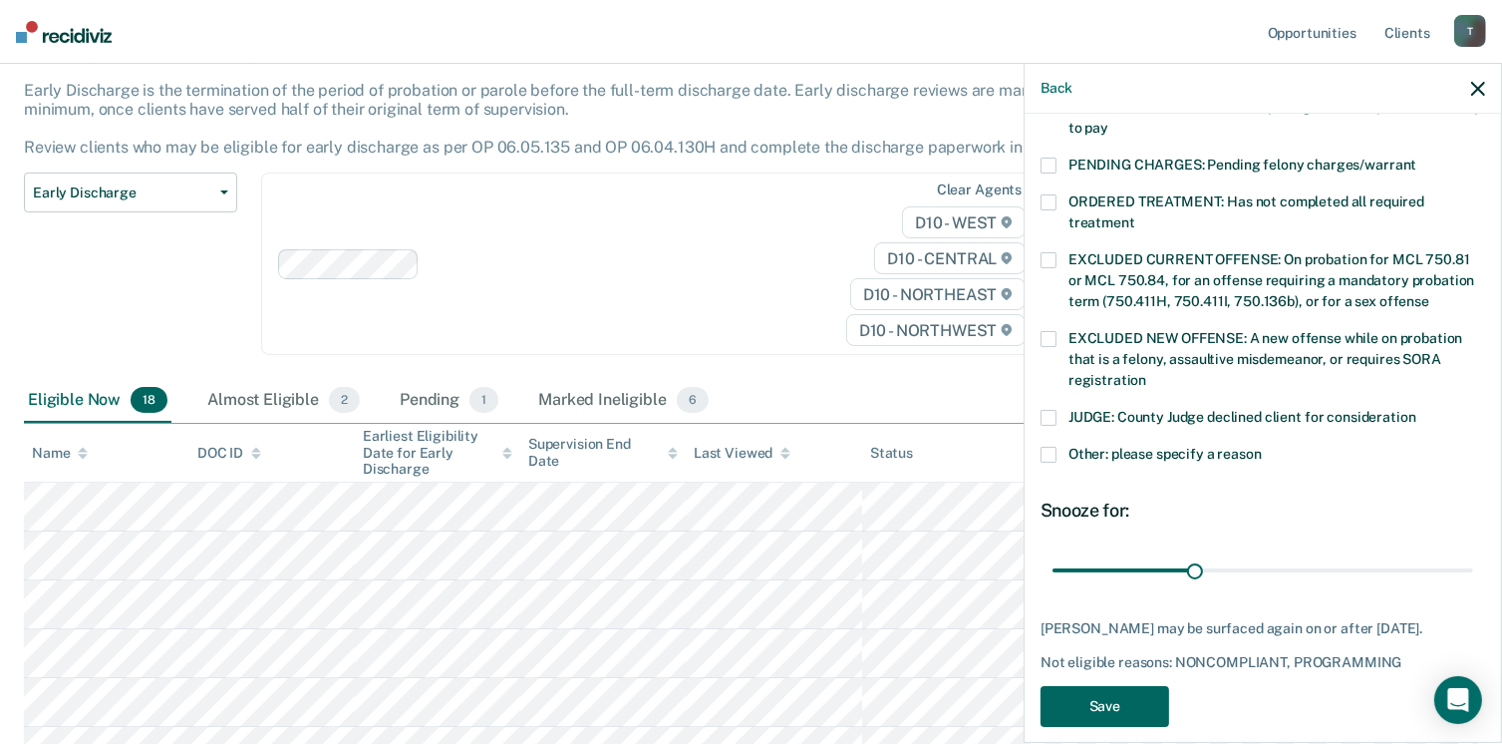
click at [1140, 688] on button "Save" at bounding box center [1105, 706] width 129 height 41
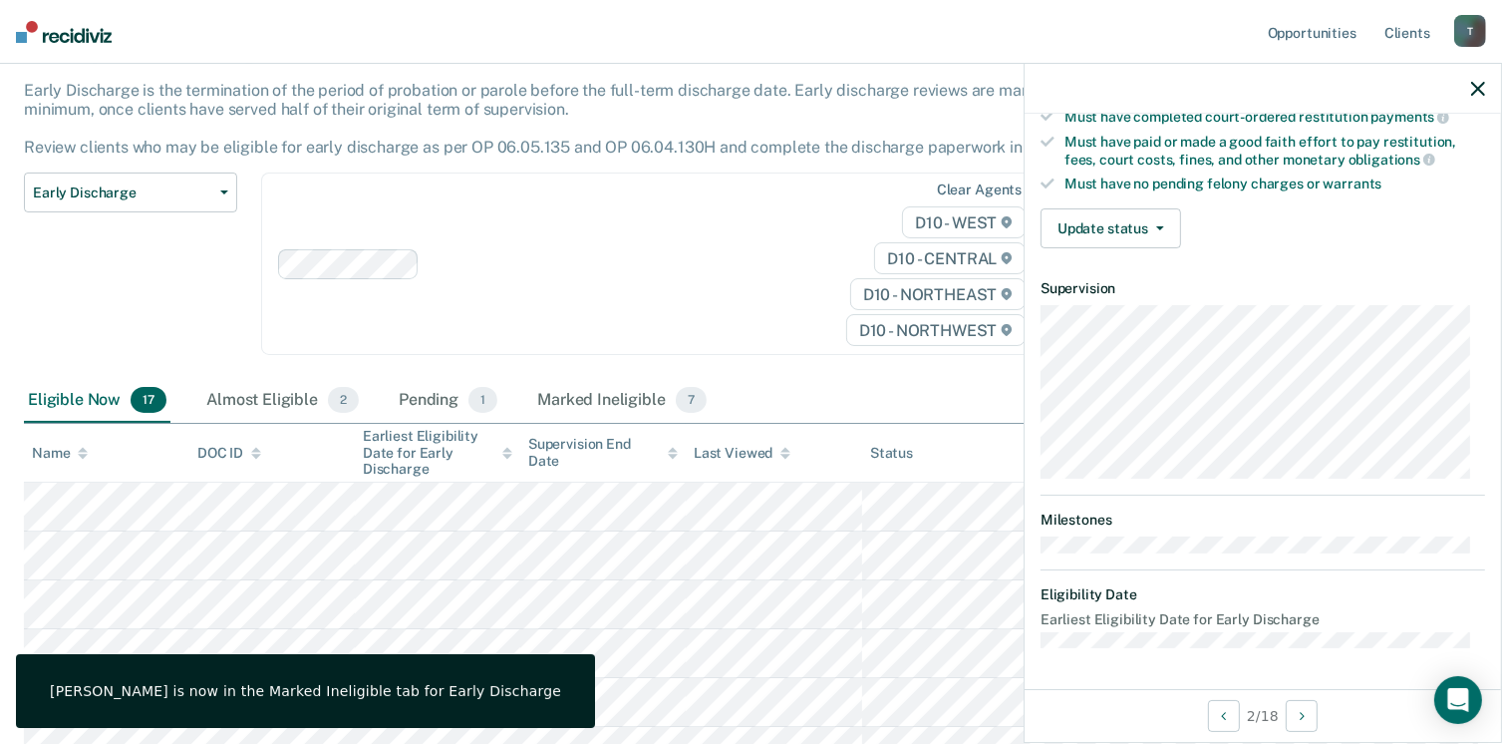
scroll to position [368, 0]
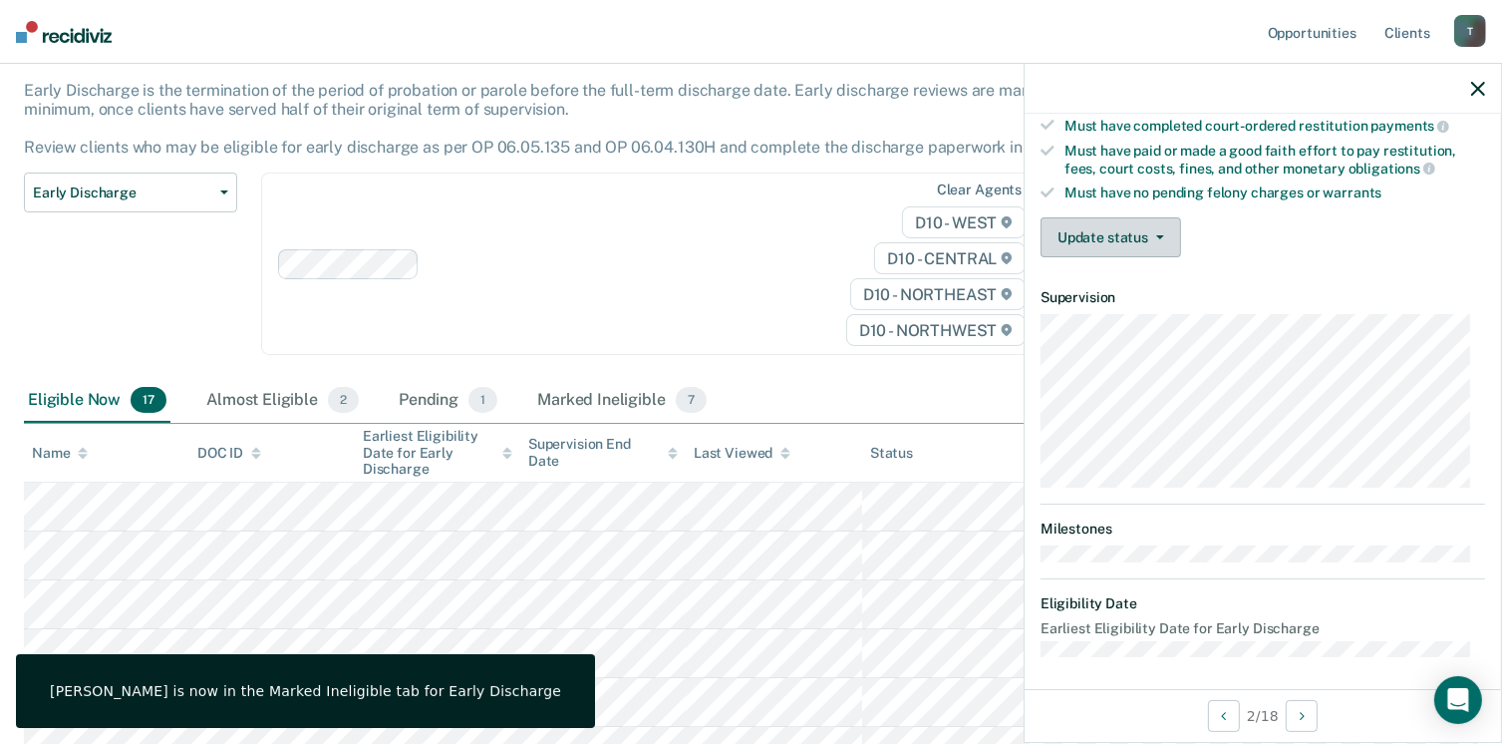
click at [1170, 224] on button "Update status" at bounding box center [1111, 237] width 141 height 40
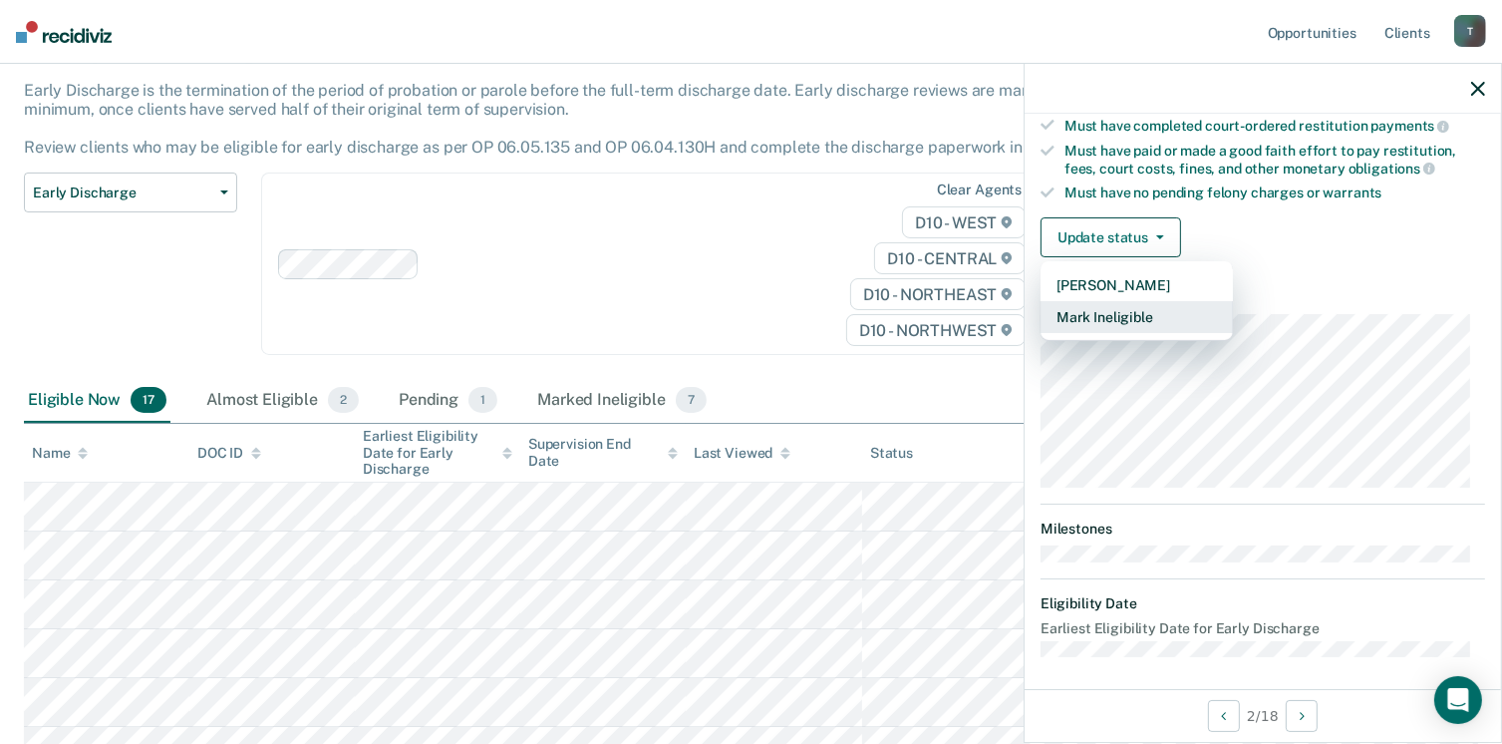
click at [1147, 310] on button "Mark Ineligible" at bounding box center [1137, 317] width 192 height 32
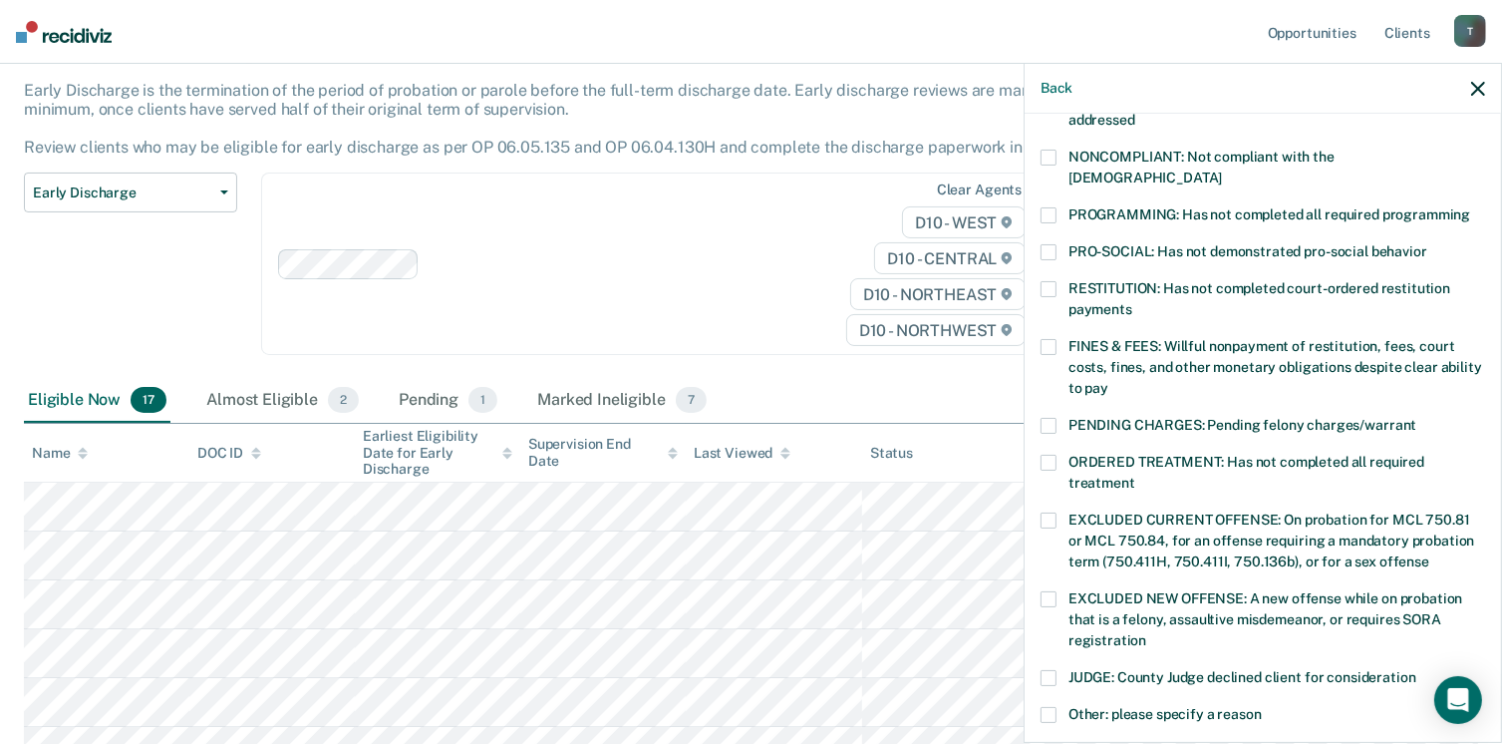
click at [1058, 150] on label "NONCOMPLIANT: Not compliant with the order of supervision" at bounding box center [1263, 171] width 445 height 42
click at [1053, 207] on span at bounding box center [1049, 215] width 16 height 16
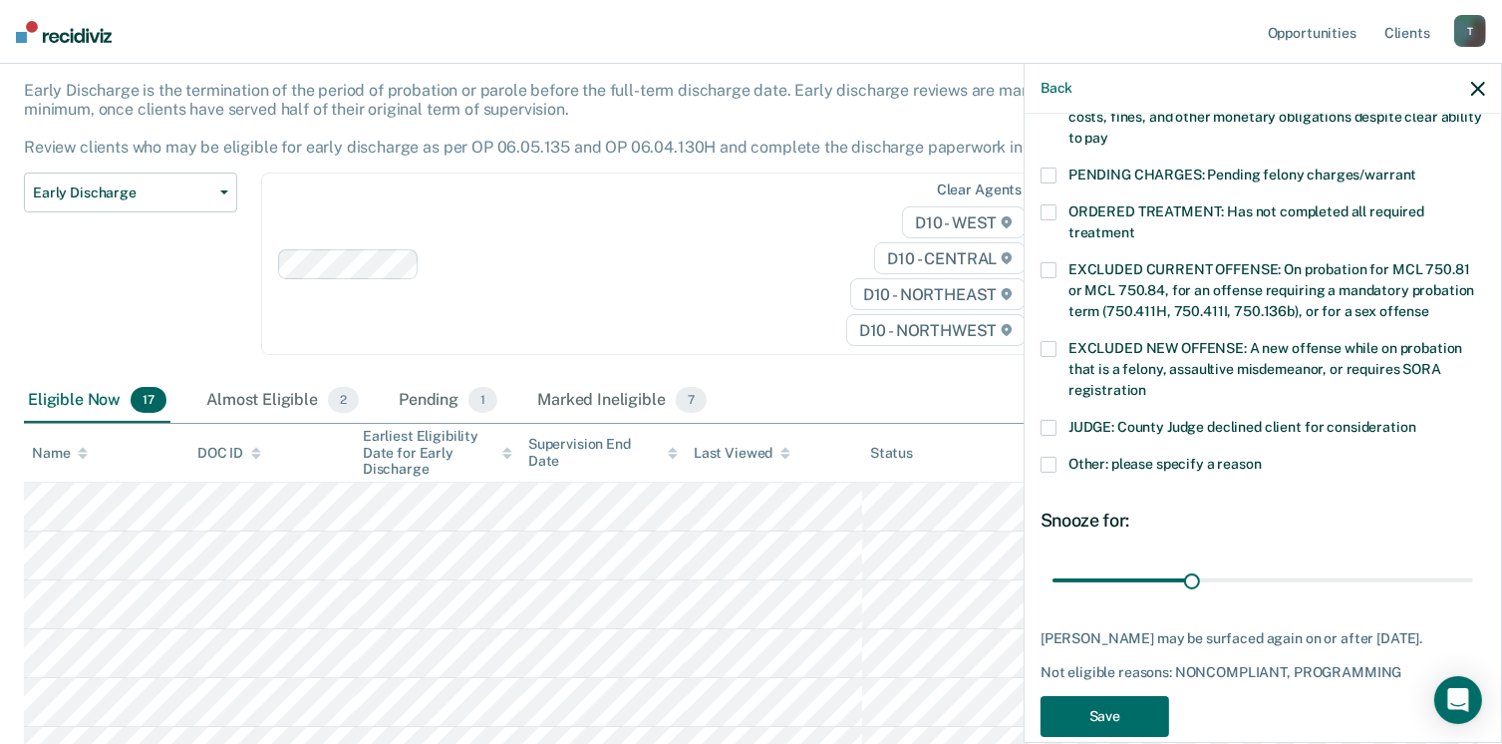
scroll to position [628, 0]
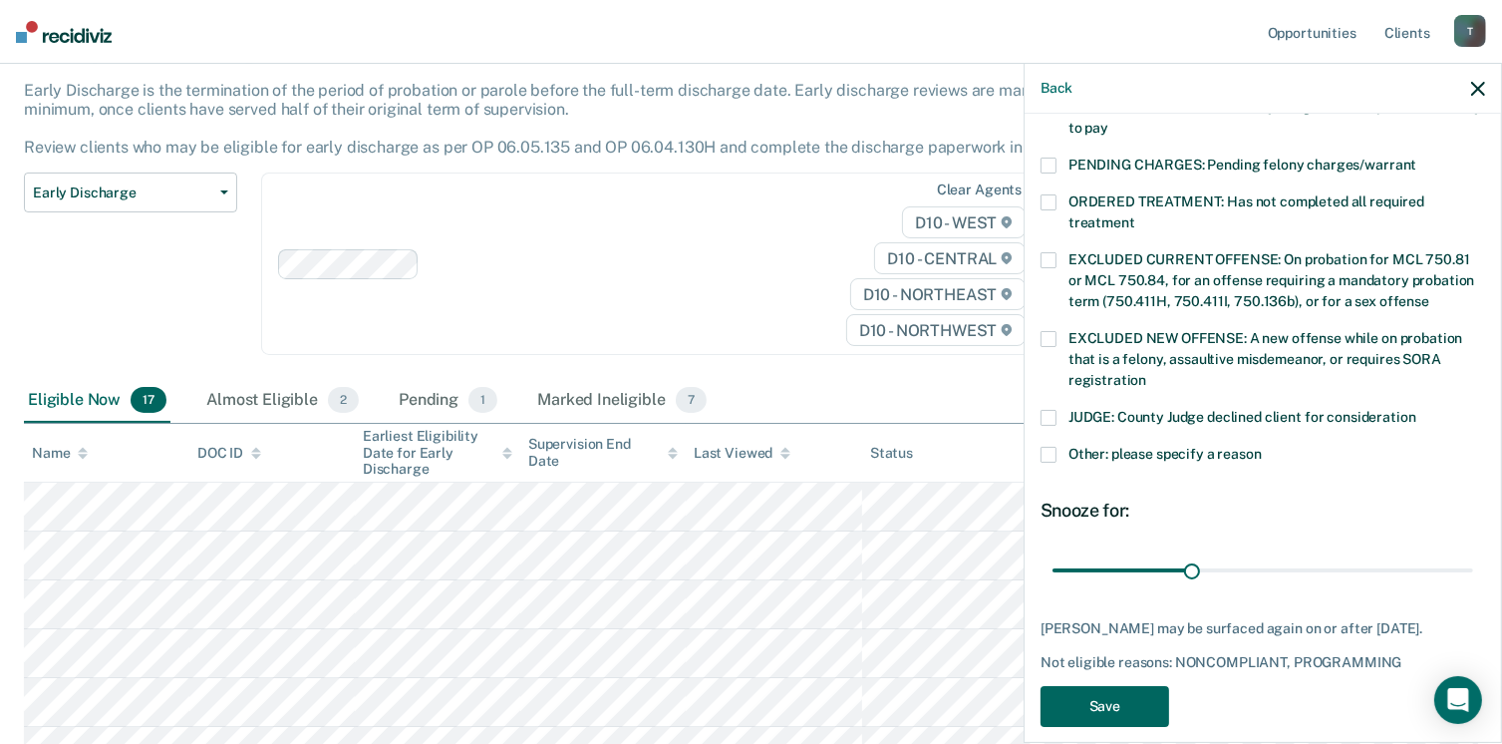
click at [1090, 690] on button "Save" at bounding box center [1105, 706] width 129 height 41
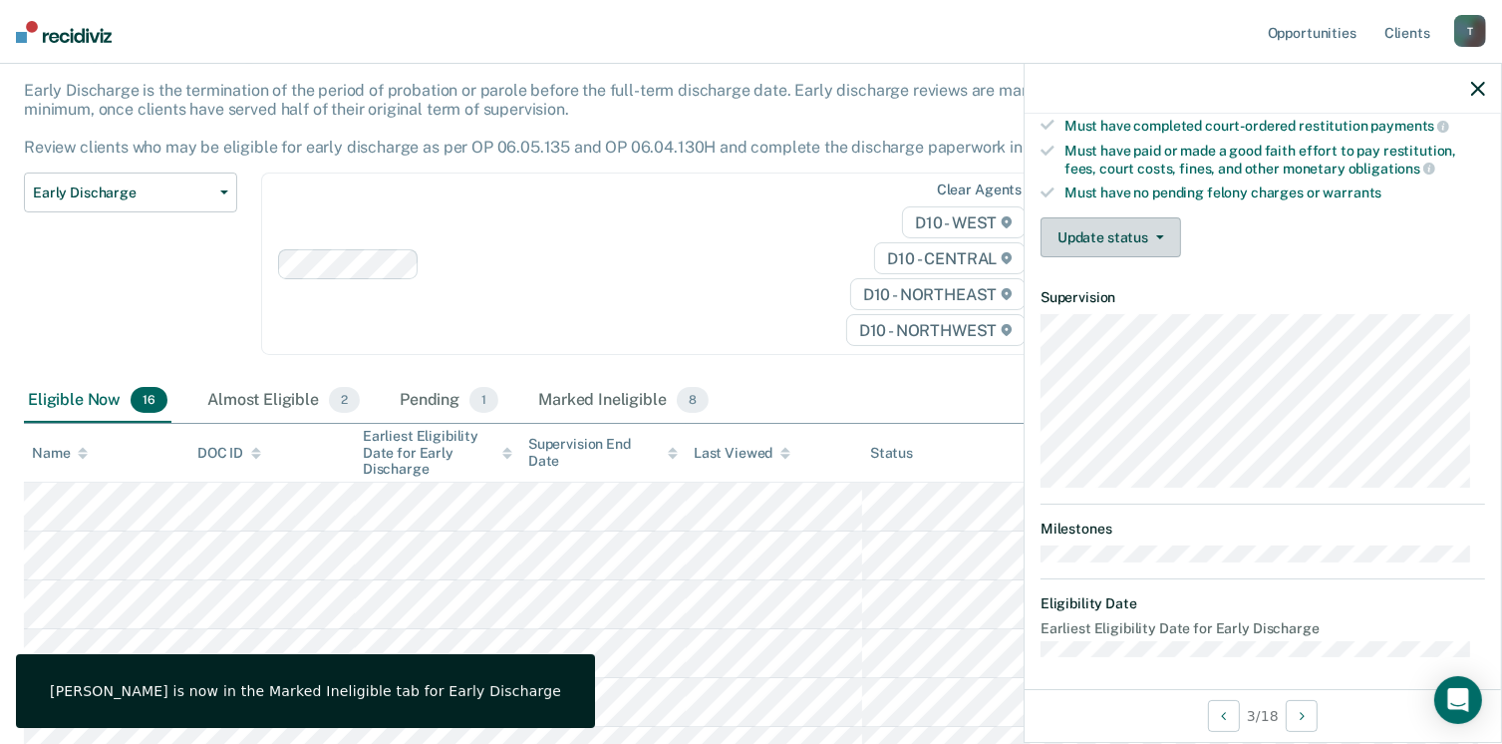
click at [1122, 220] on button "Update status" at bounding box center [1111, 237] width 141 height 40
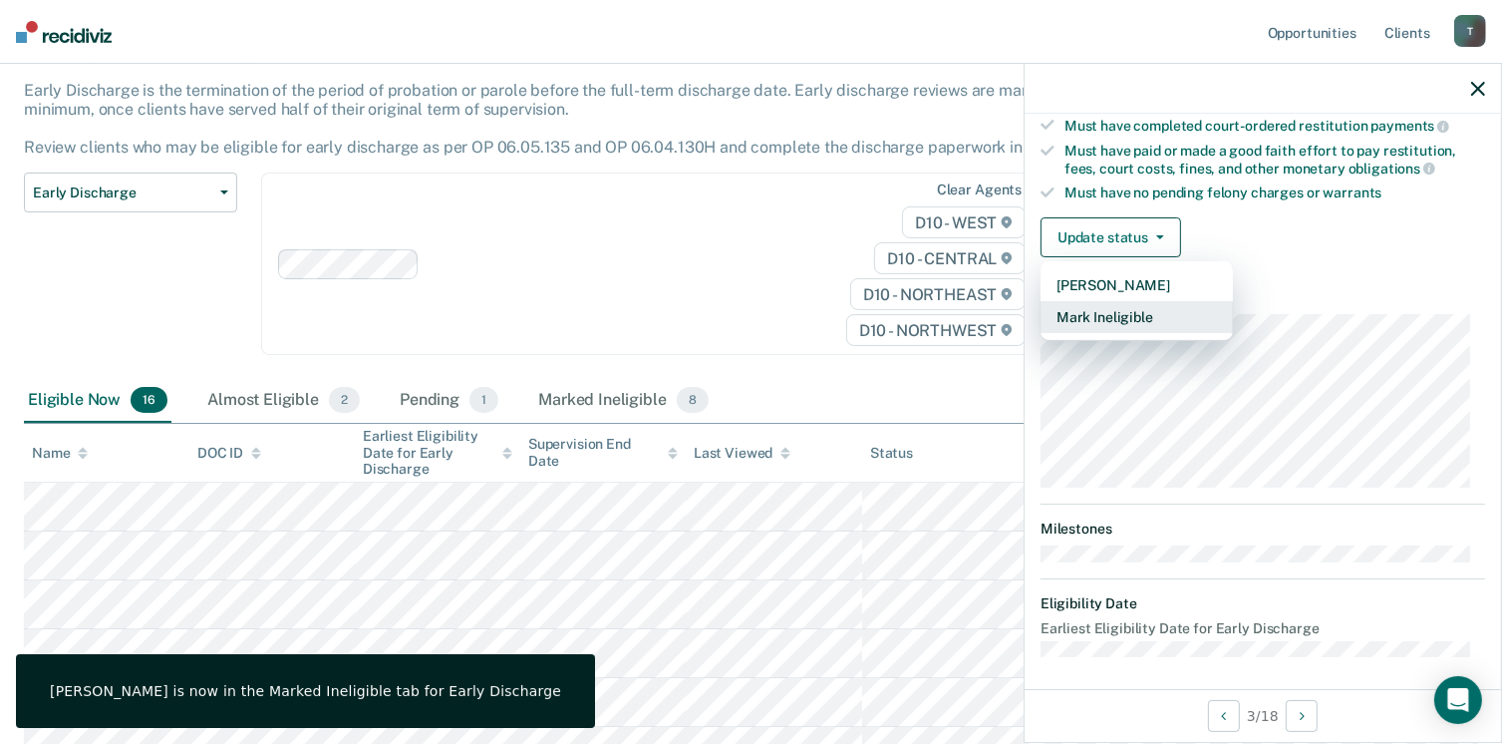
click at [1138, 323] on button "Mark Ineligible" at bounding box center [1137, 317] width 192 height 32
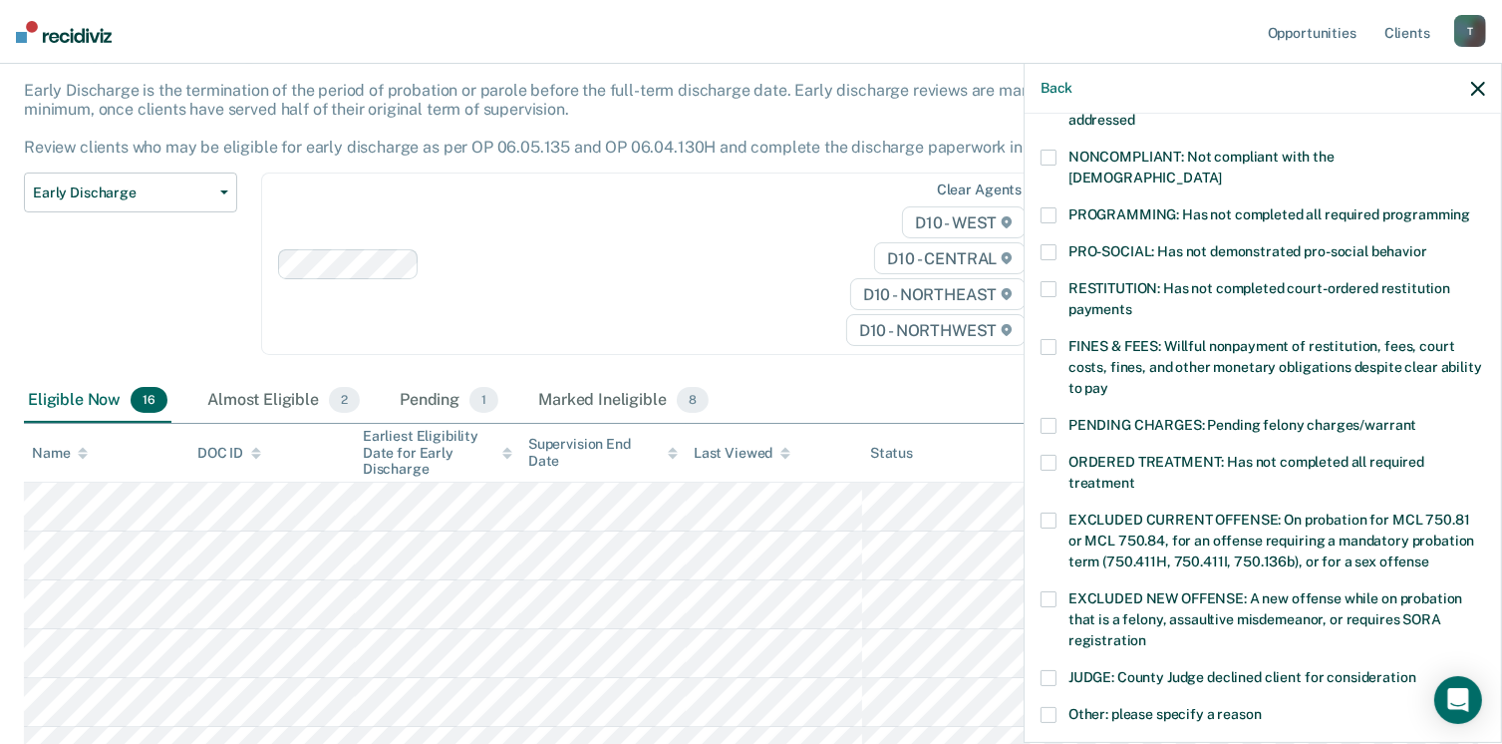
click at [1049, 155] on span at bounding box center [1049, 158] width 16 height 16
click at [1052, 207] on span at bounding box center [1049, 215] width 16 height 16
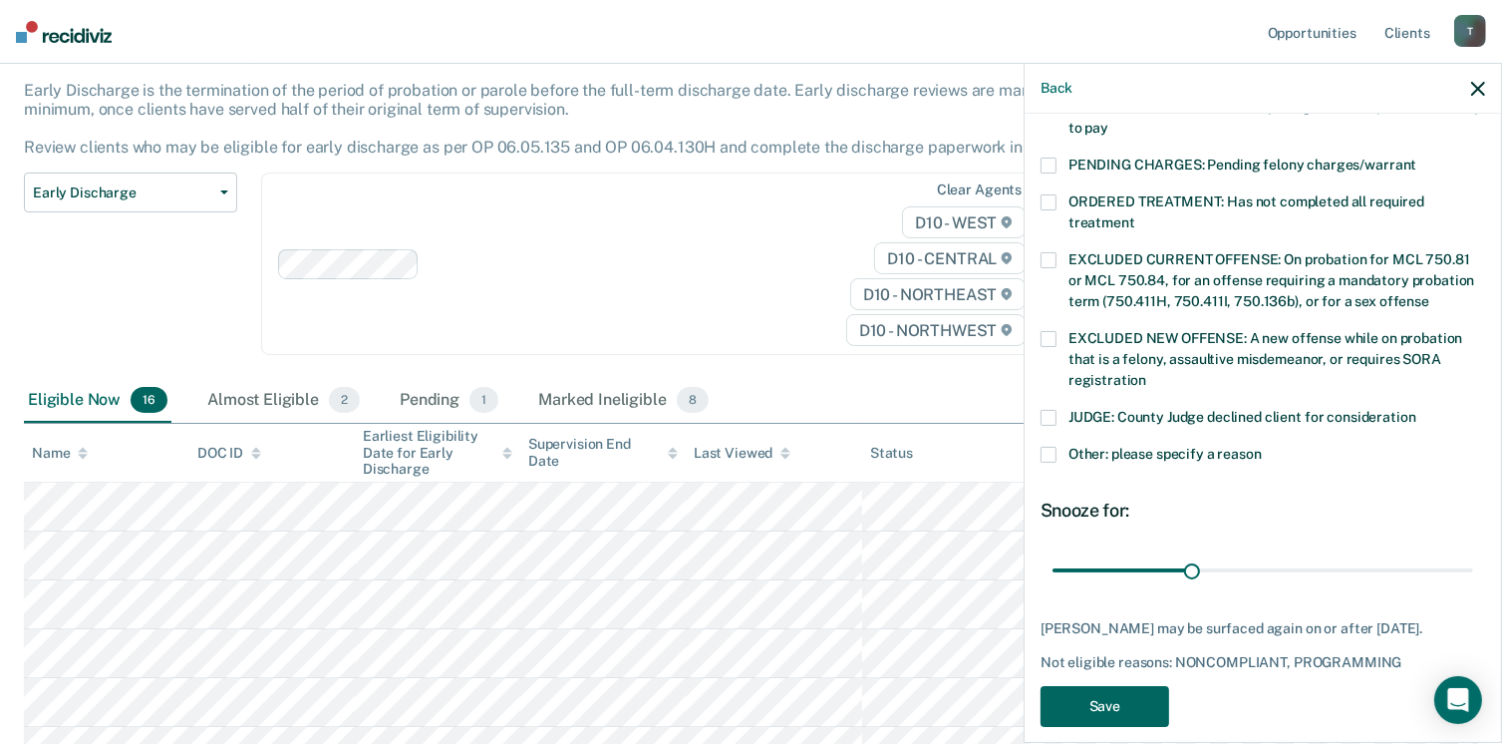
click at [1111, 686] on button "Save" at bounding box center [1105, 706] width 129 height 41
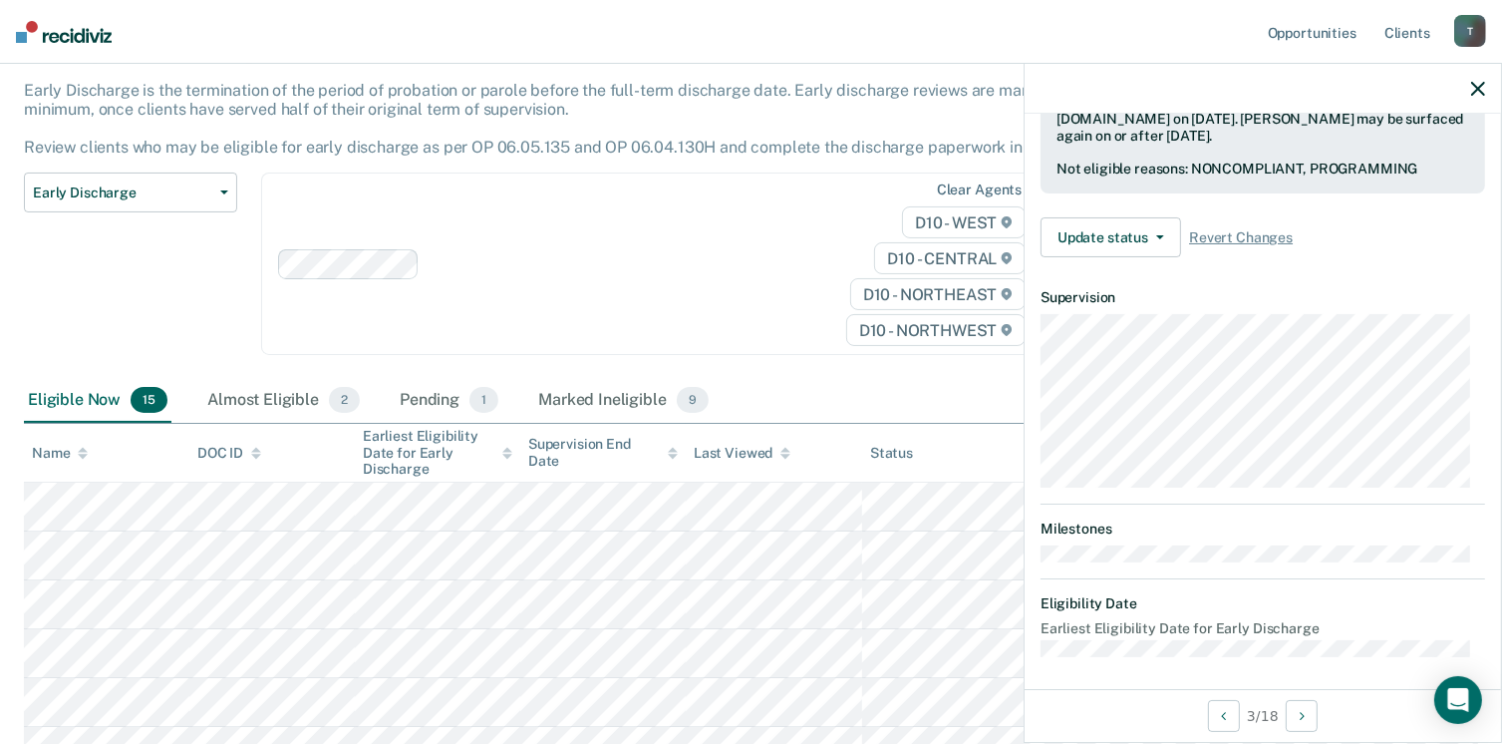
scroll to position [368, 0]
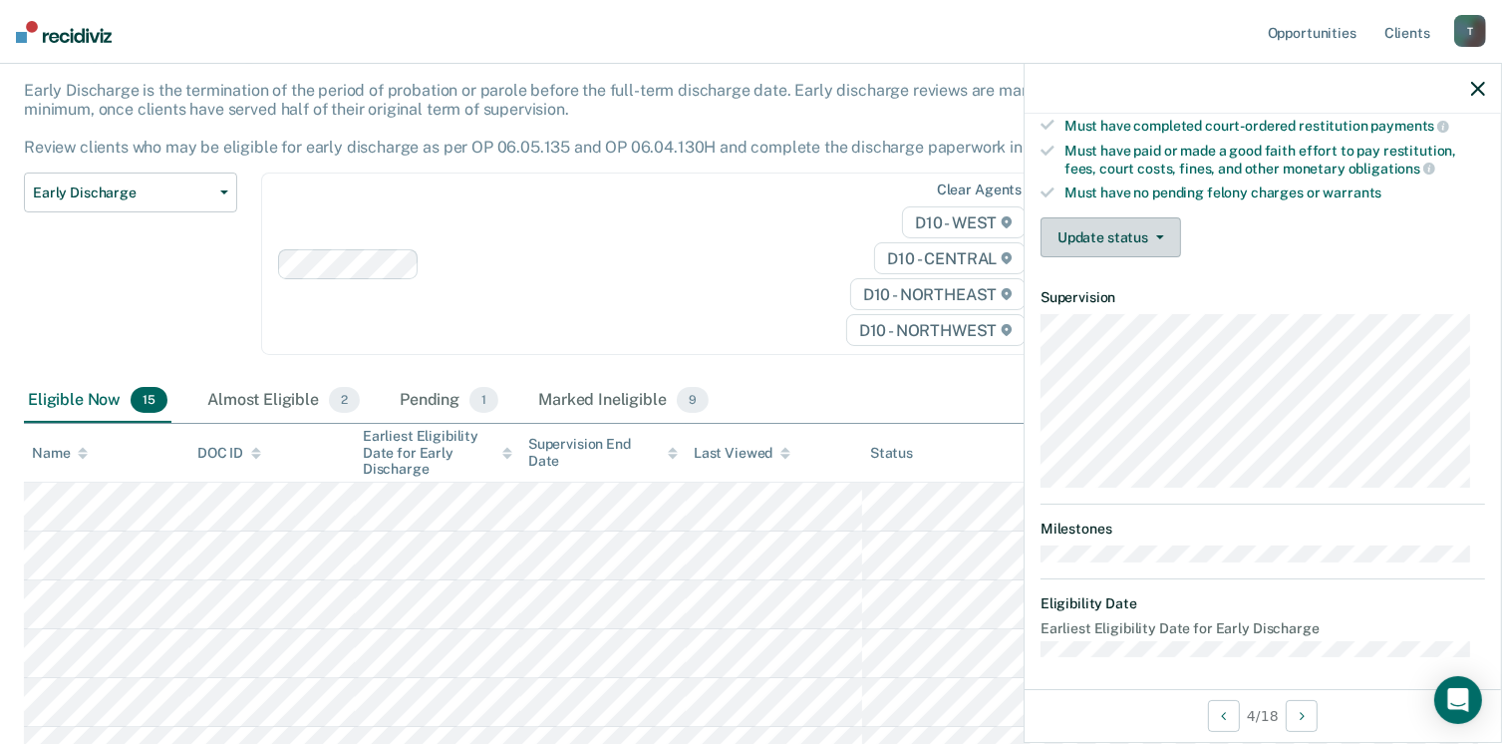
click at [1117, 230] on button "Update status" at bounding box center [1111, 237] width 141 height 40
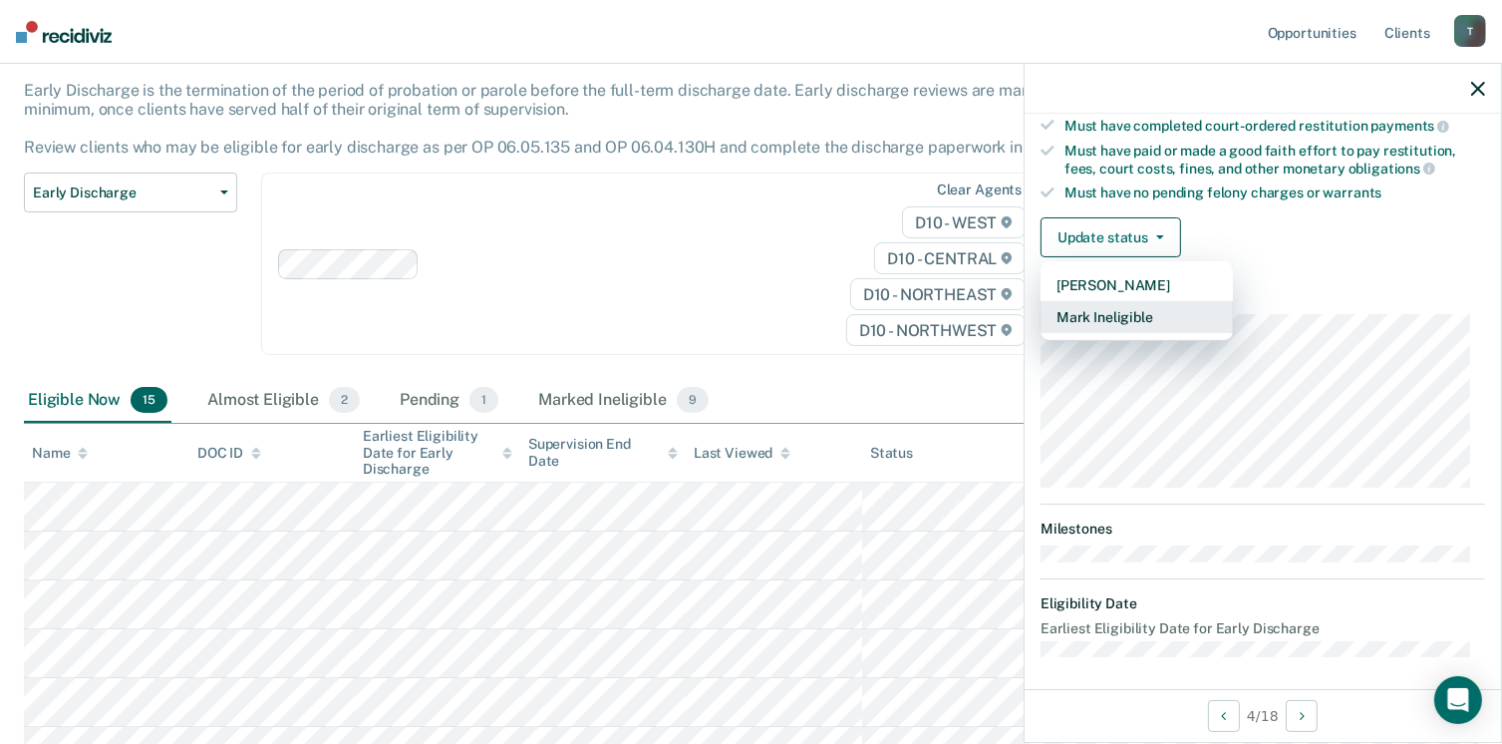
click at [1145, 319] on button "Mark Ineligible" at bounding box center [1137, 317] width 192 height 32
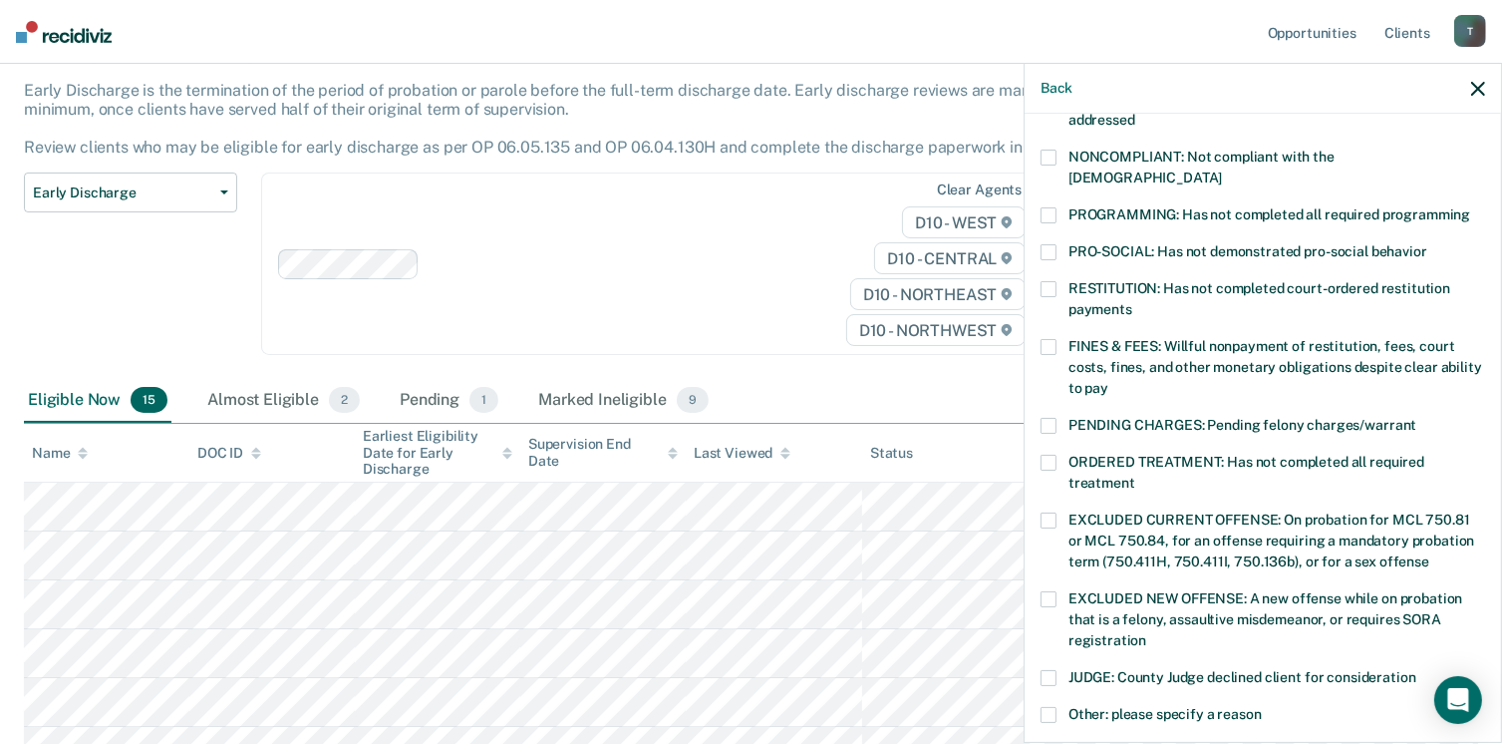
click at [1047, 150] on span at bounding box center [1049, 158] width 16 height 16
click at [1055, 207] on span at bounding box center [1049, 215] width 16 height 16
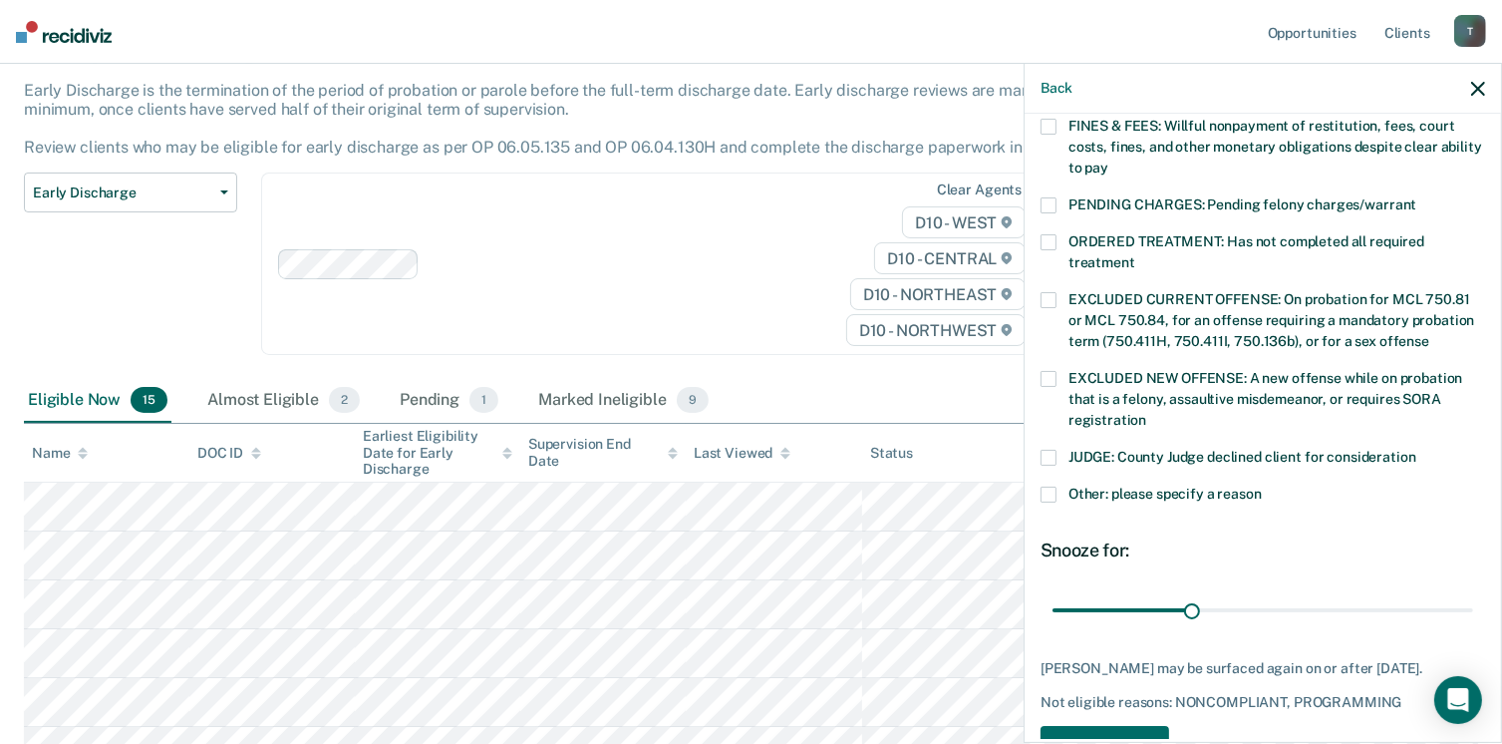
scroll to position [628, 0]
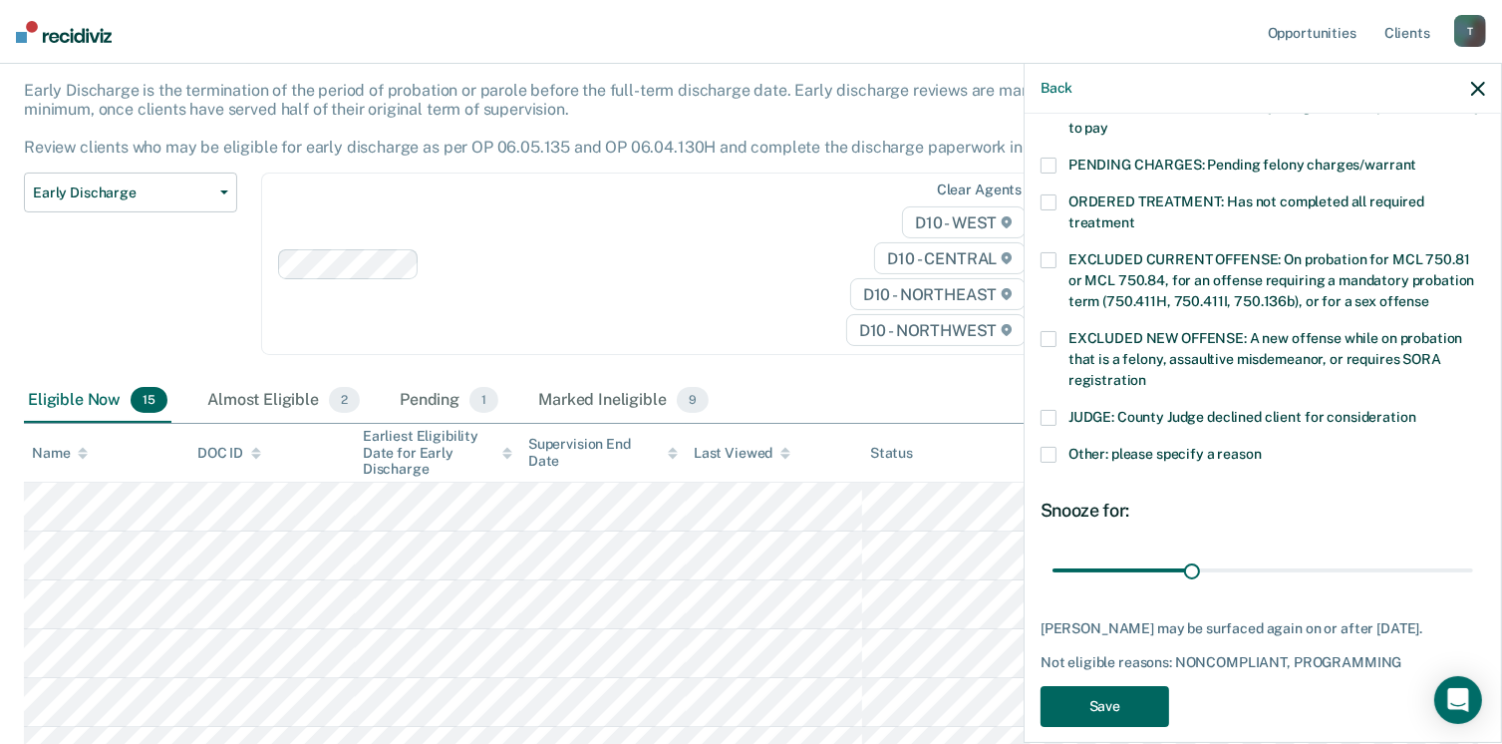
click at [1088, 686] on button "Save" at bounding box center [1105, 706] width 129 height 41
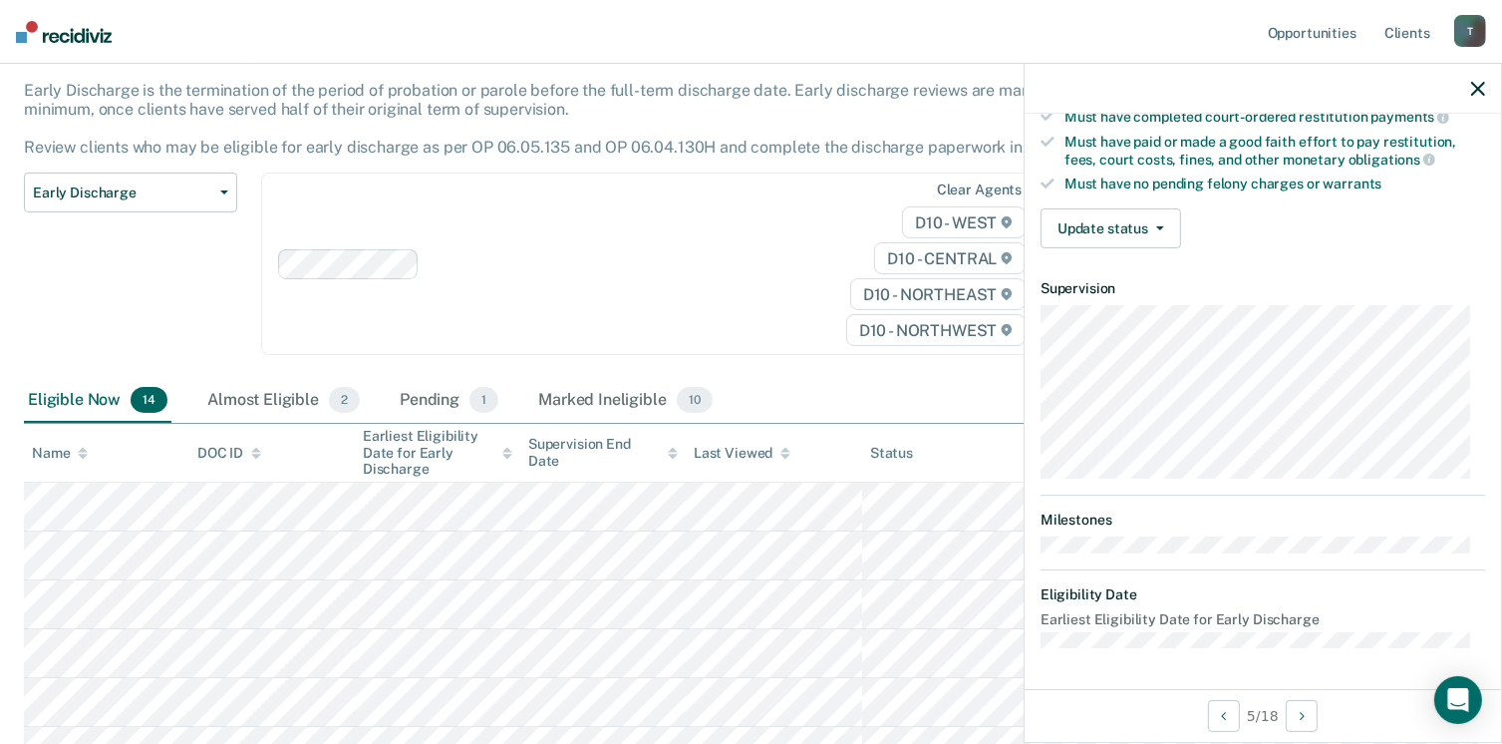
scroll to position [368, 0]
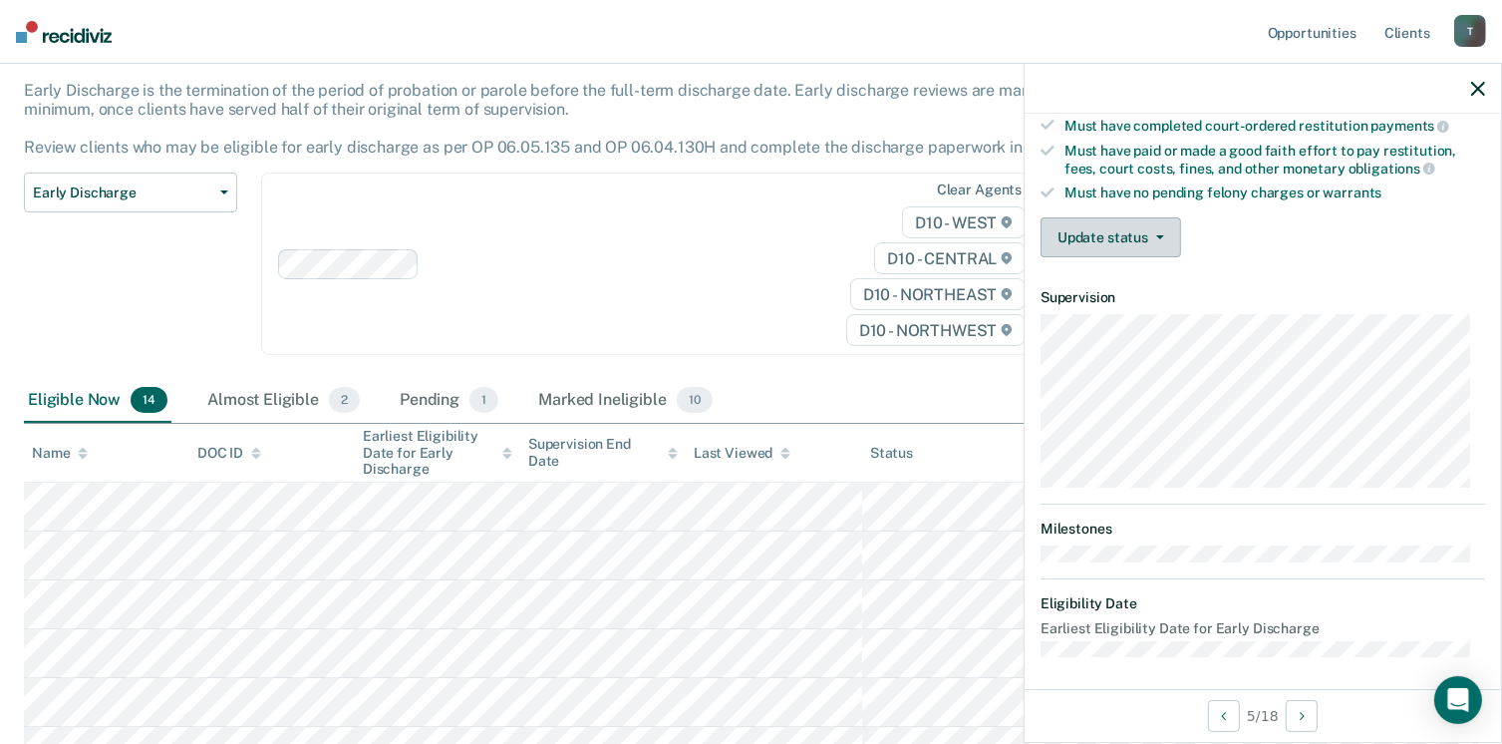
click at [1109, 228] on button "Update status" at bounding box center [1111, 237] width 141 height 40
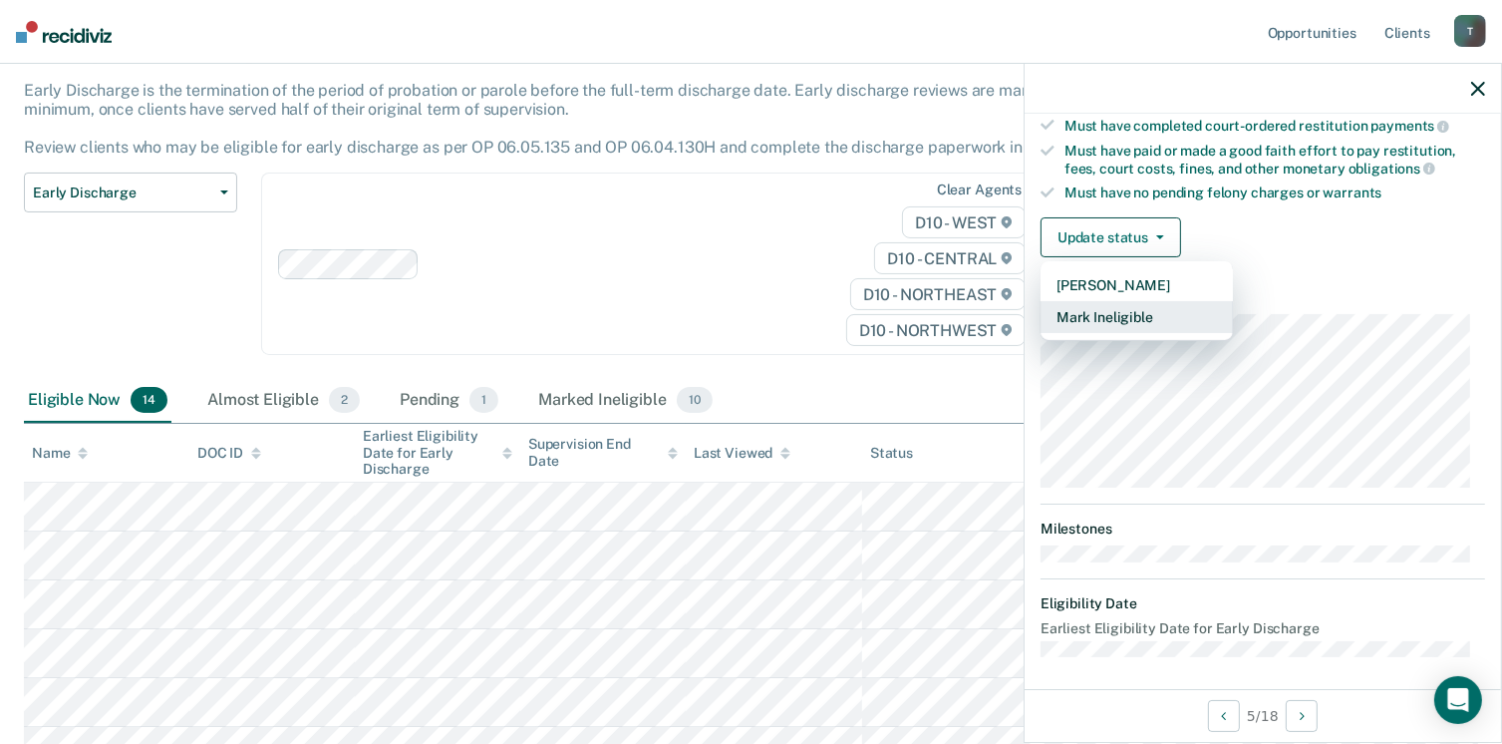
click at [1143, 308] on button "Mark Ineligible" at bounding box center [1137, 317] width 192 height 32
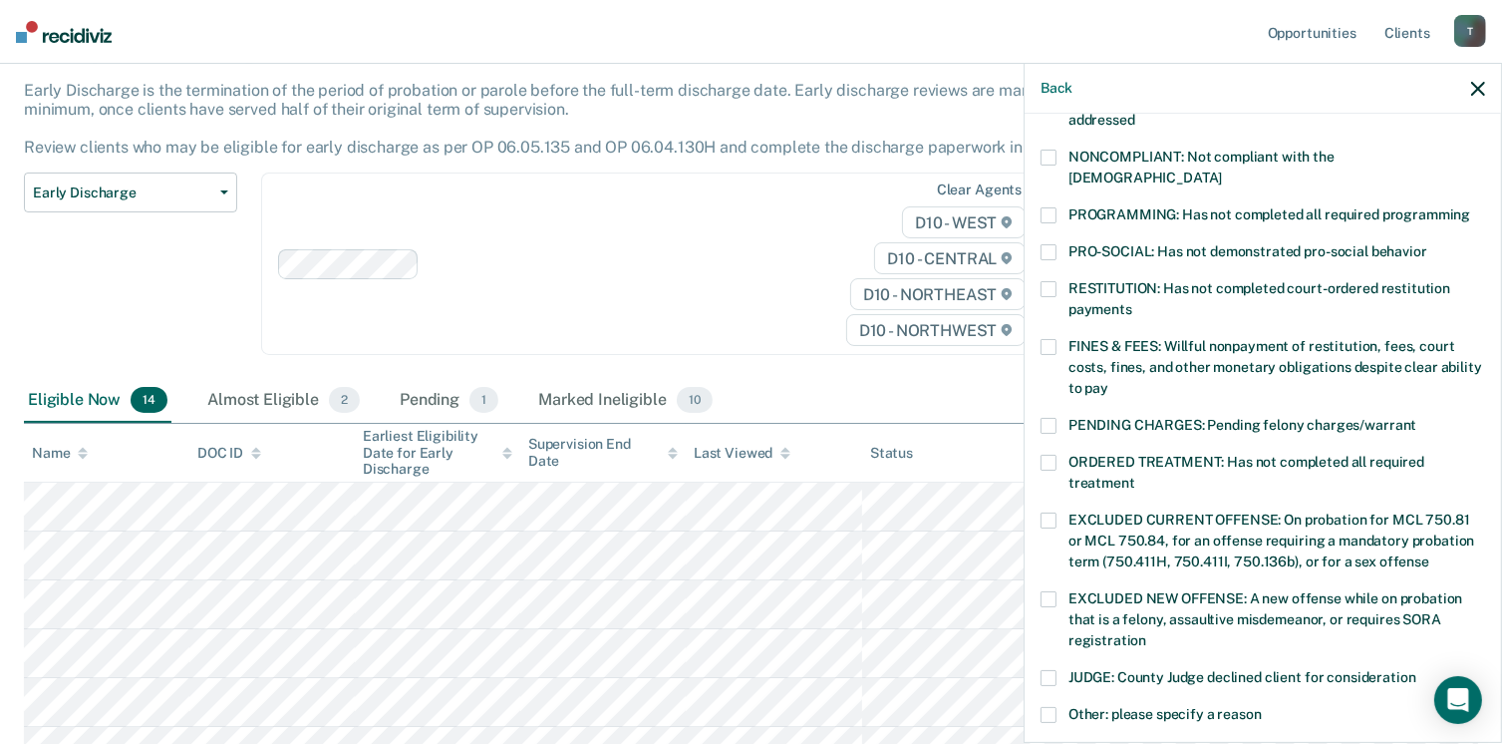
click at [1042, 160] on span at bounding box center [1049, 158] width 16 height 16
click at [1049, 207] on label "PROGRAMMING: Has not completed all required programming" at bounding box center [1263, 217] width 445 height 21
click at [1483, 639] on div "DC Which of the following requirements has Donnovan Chatman not met? CHILD ABUS…" at bounding box center [1263, 426] width 477 height 625
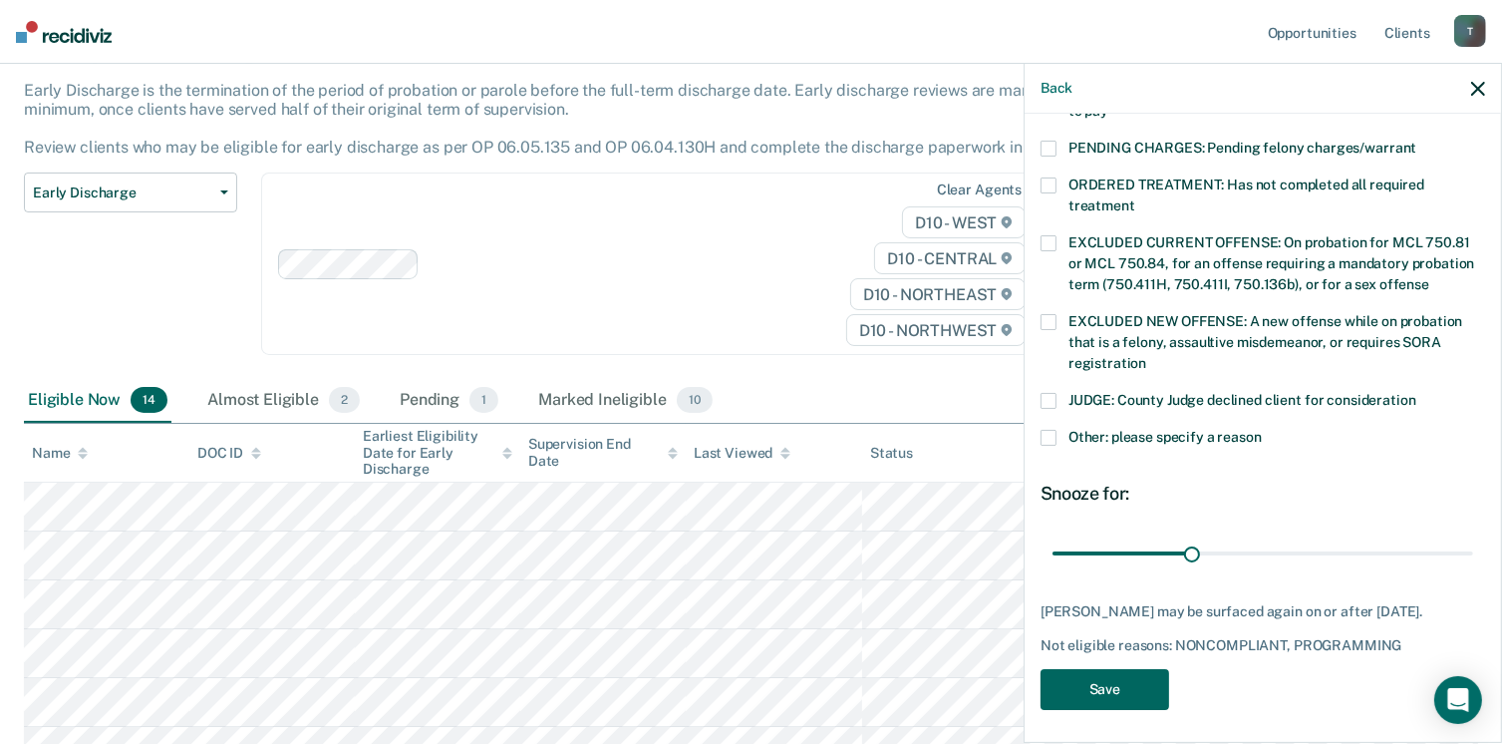
click at [1089, 669] on button "Save" at bounding box center [1105, 689] width 129 height 41
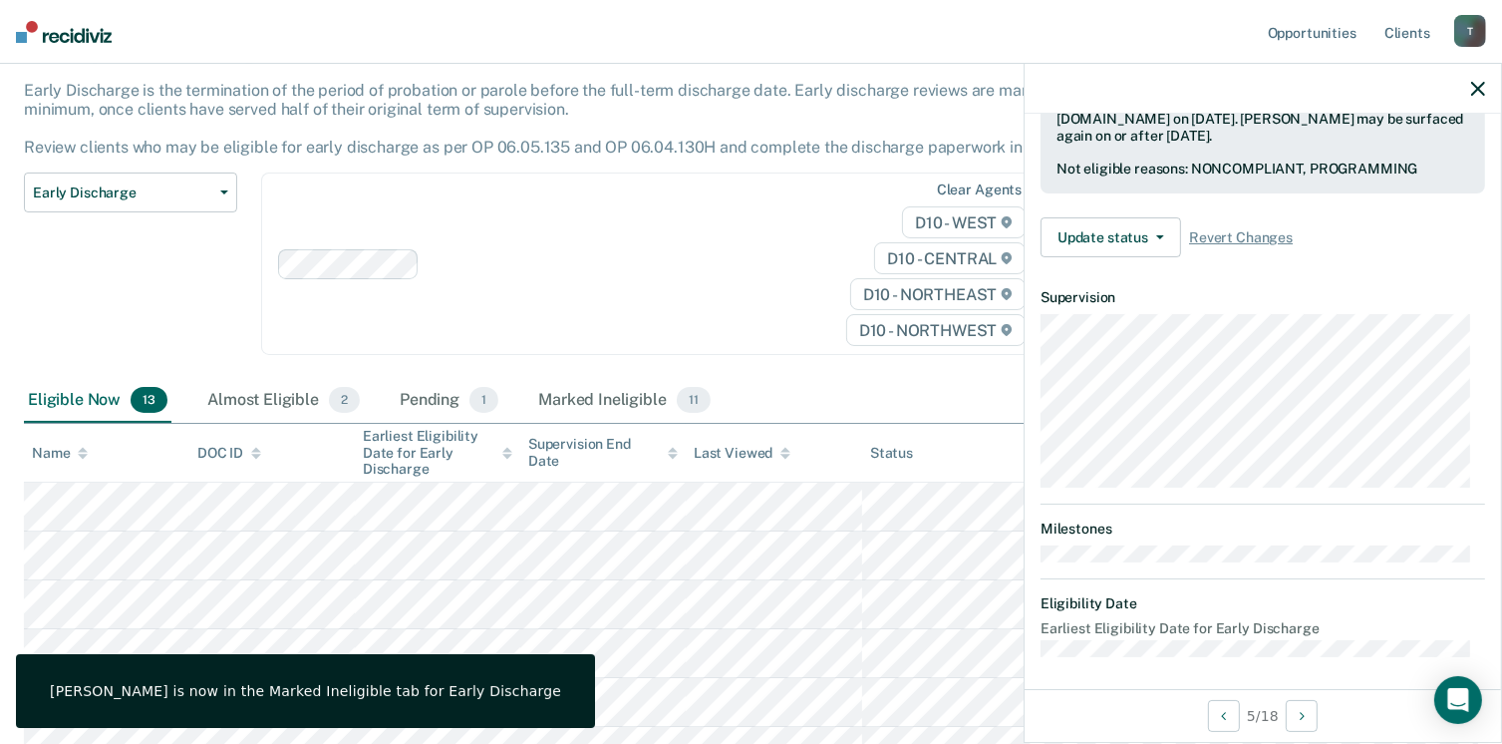
scroll to position [368, 0]
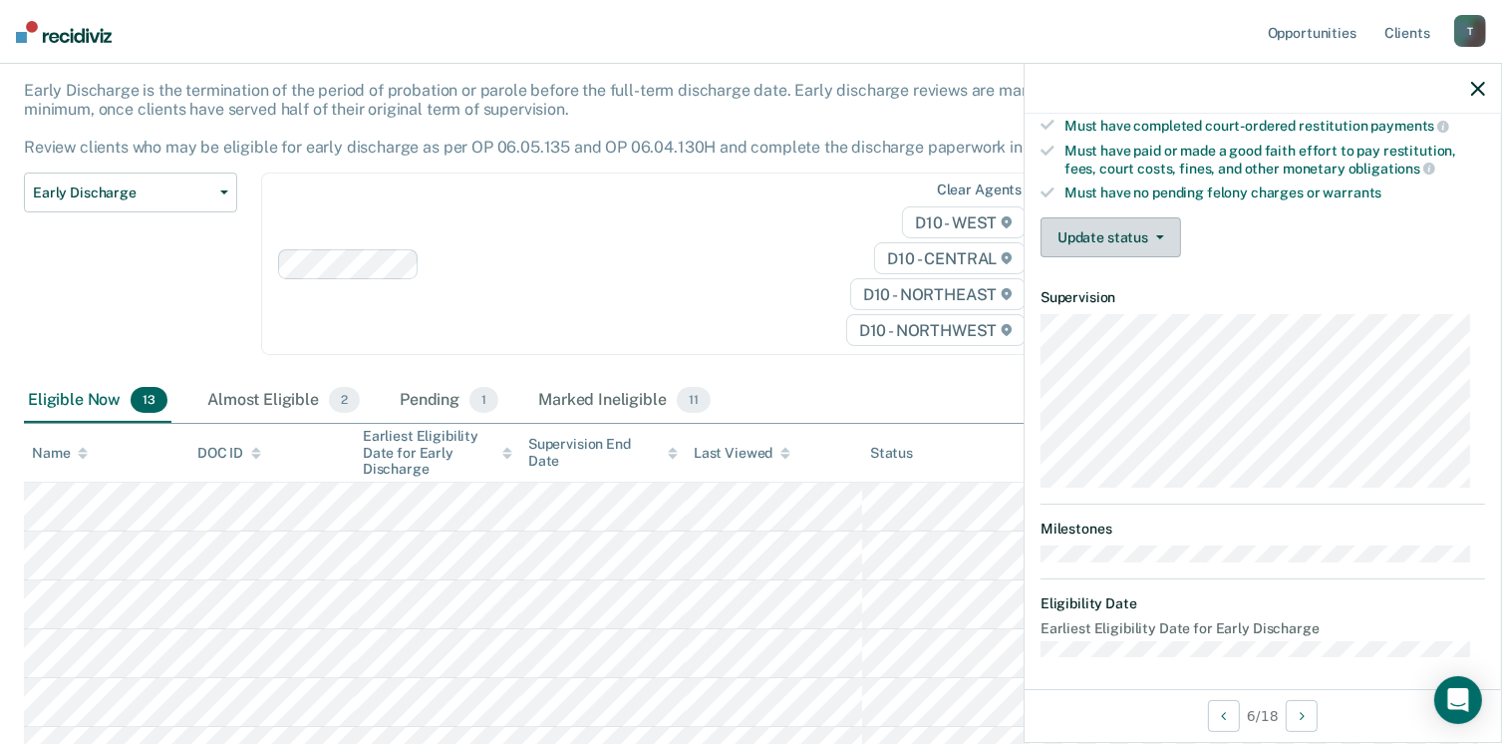
click at [1102, 230] on button "Update status" at bounding box center [1111, 237] width 141 height 40
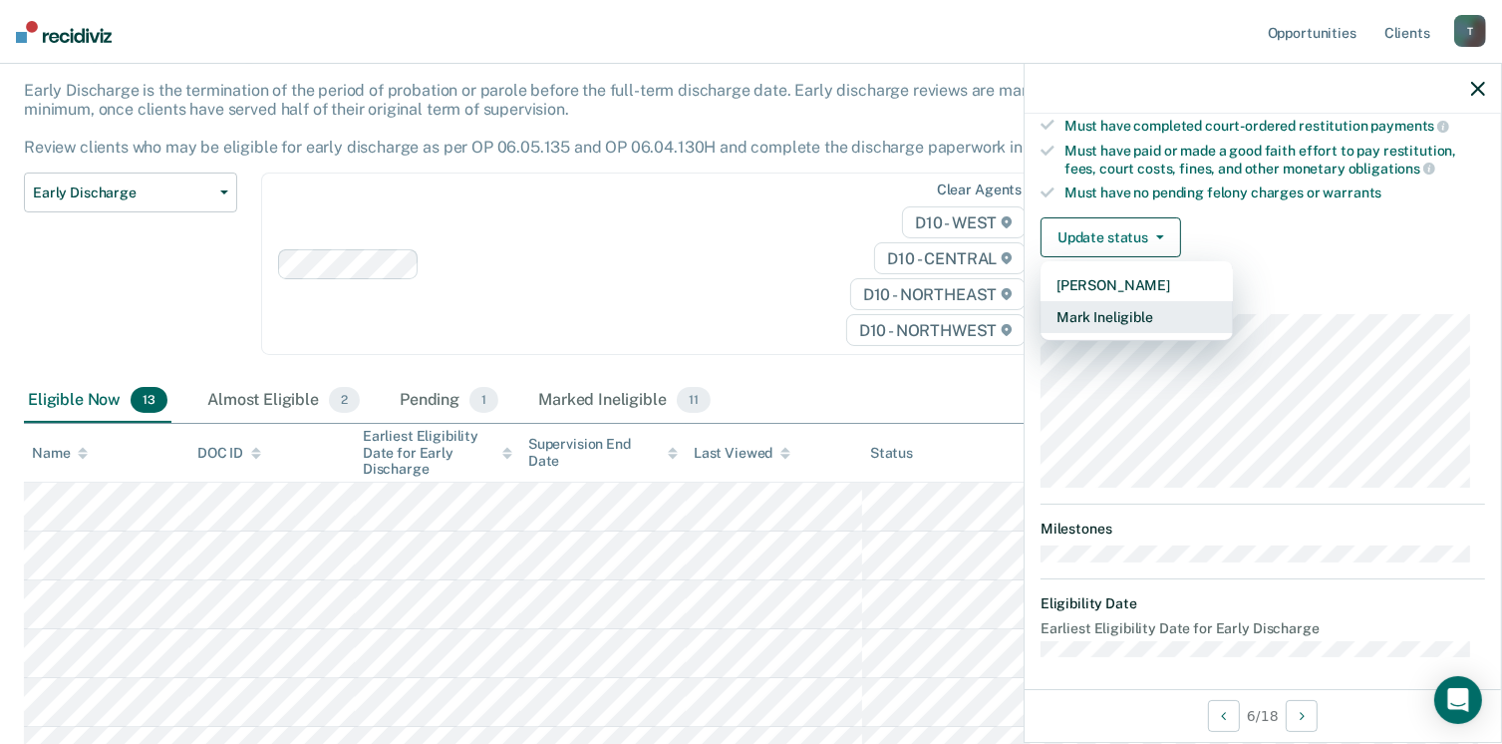
click at [1140, 307] on button "Mark Ineligible" at bounding box center [1137, 317] width 192 height 32
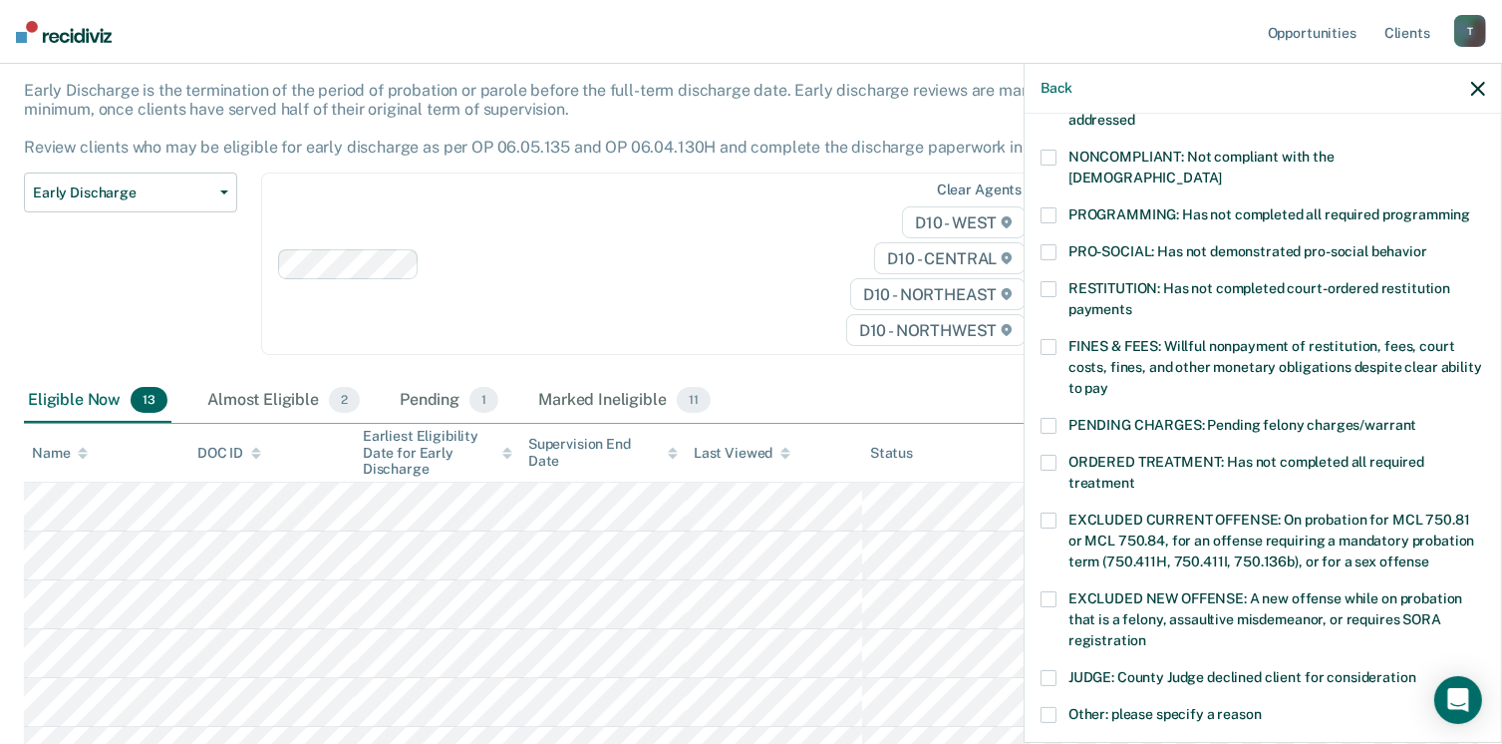
click at [1049, 150] on span at bounding box center [1049, 158] width 16 height 16
click at [1054, 207] on span at bounding box center [1049, 215] width 16 height 16
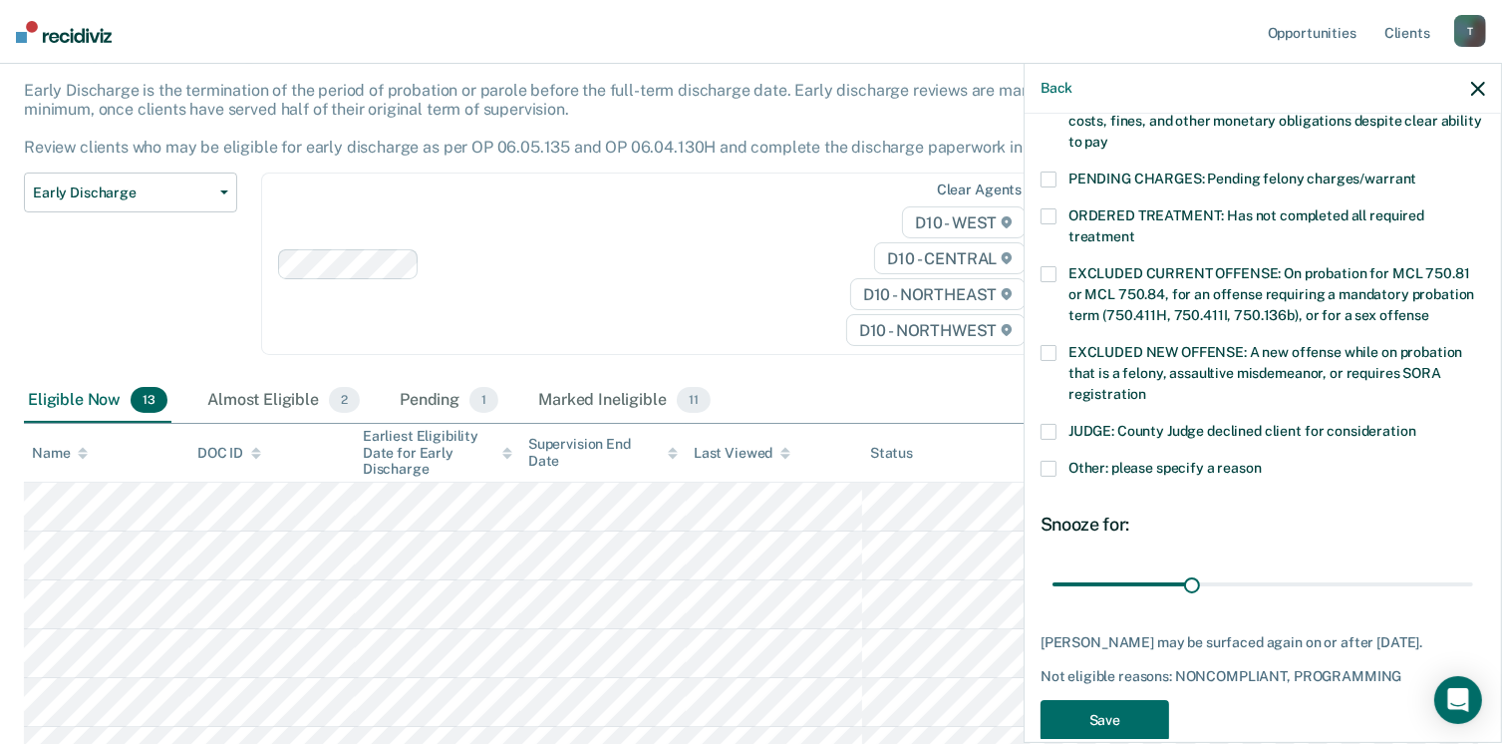
scroll to position [645, 0]
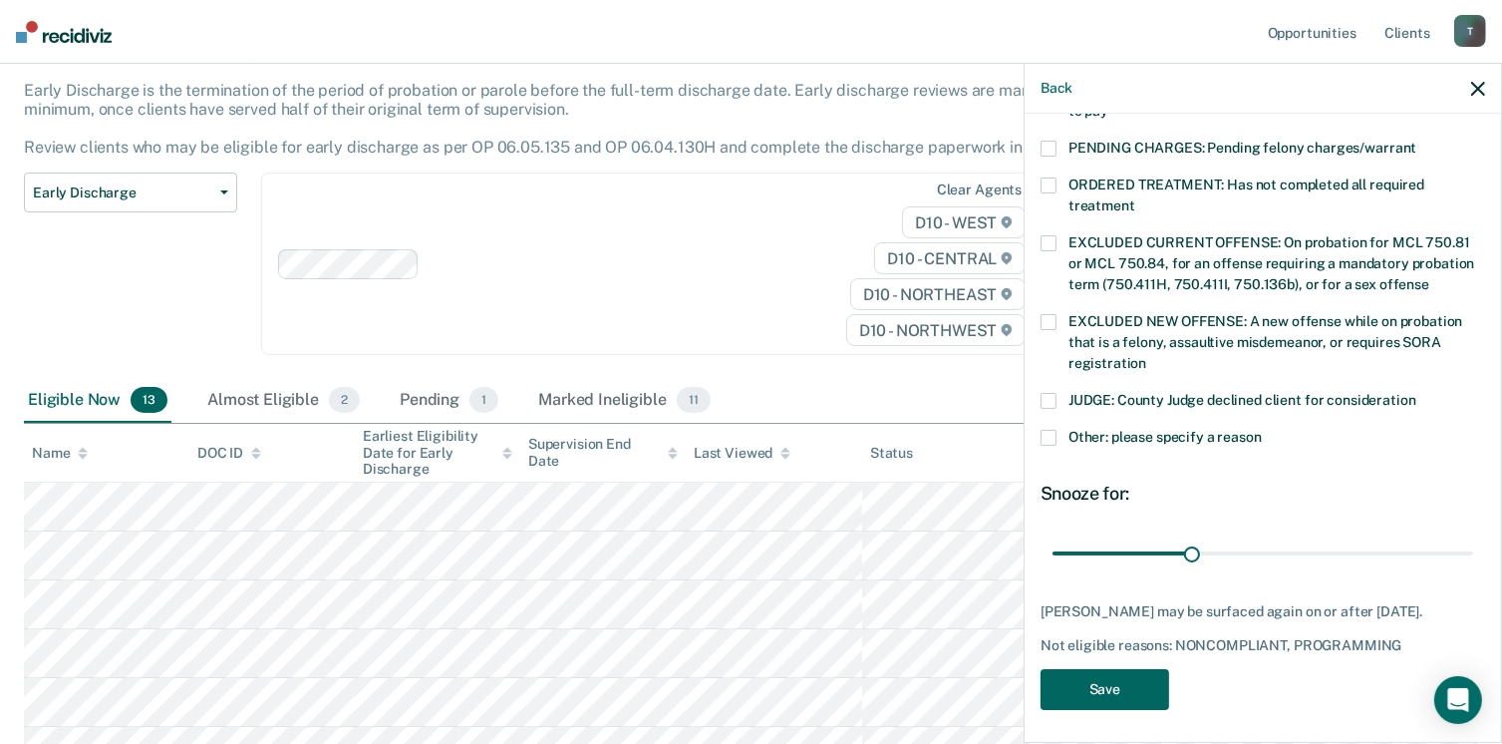
click at [1117, 679] on button "Save" at bounding box center [1105, 689] width 129 height 41
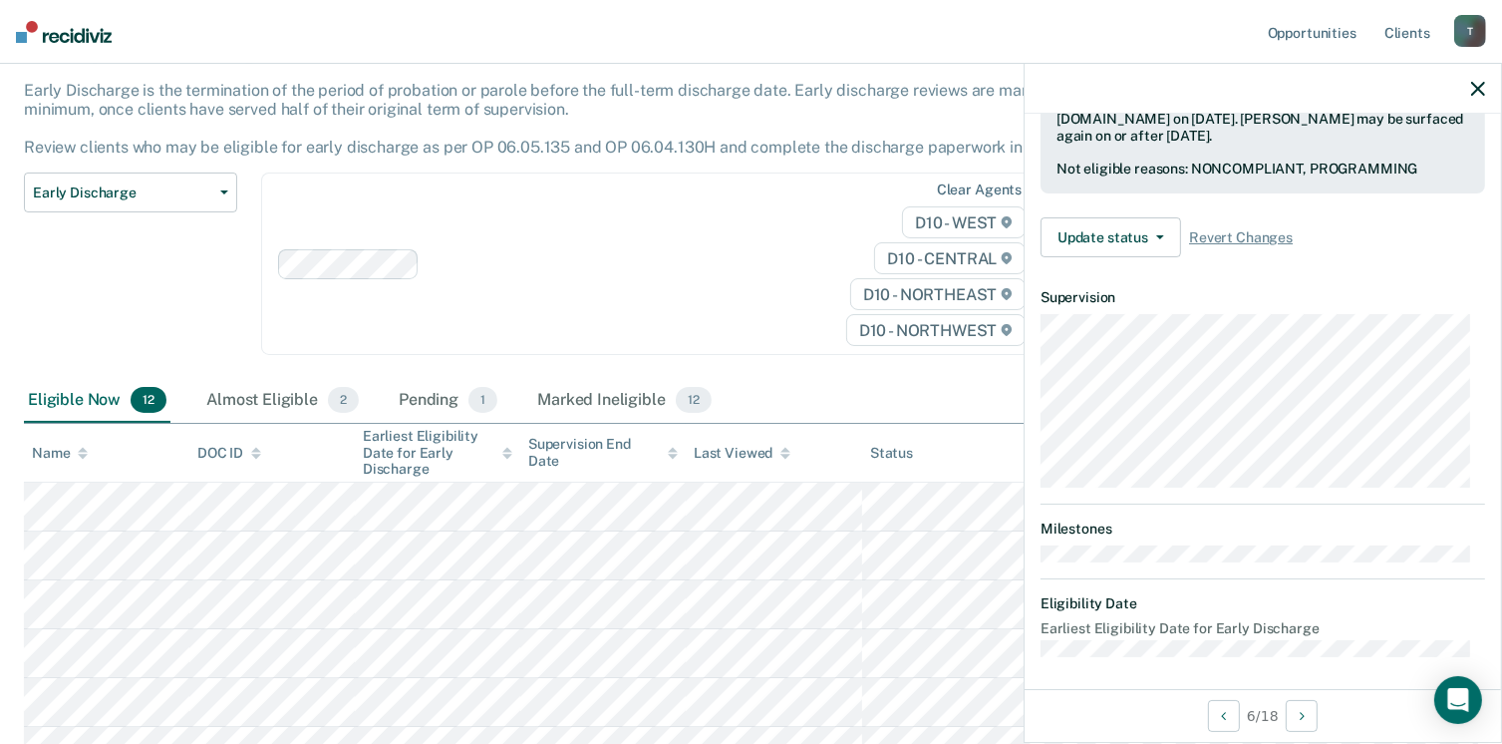
scroll to position [368, 0]
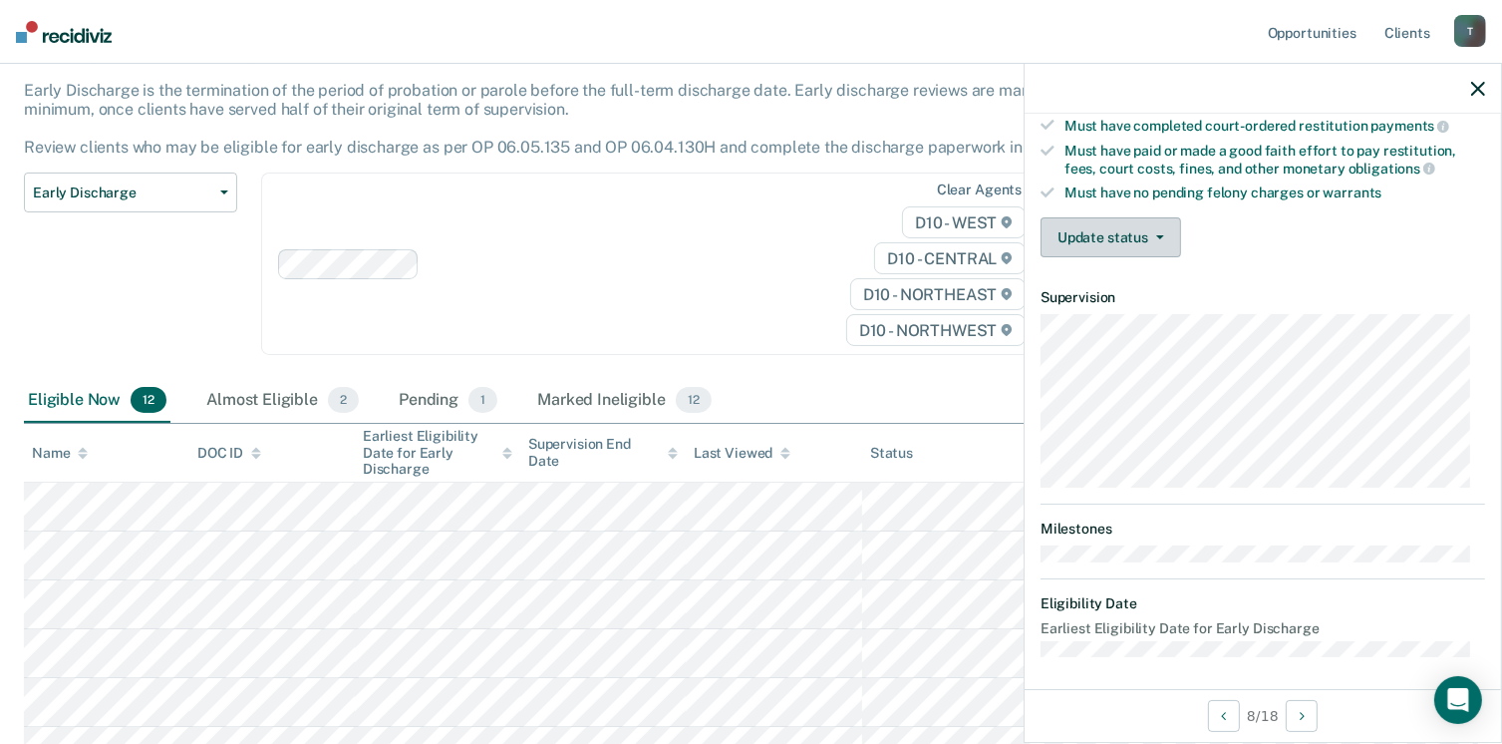
click at [1139, 229] on button "Update status" at bounding box center [1111, 237] width 141 height 40
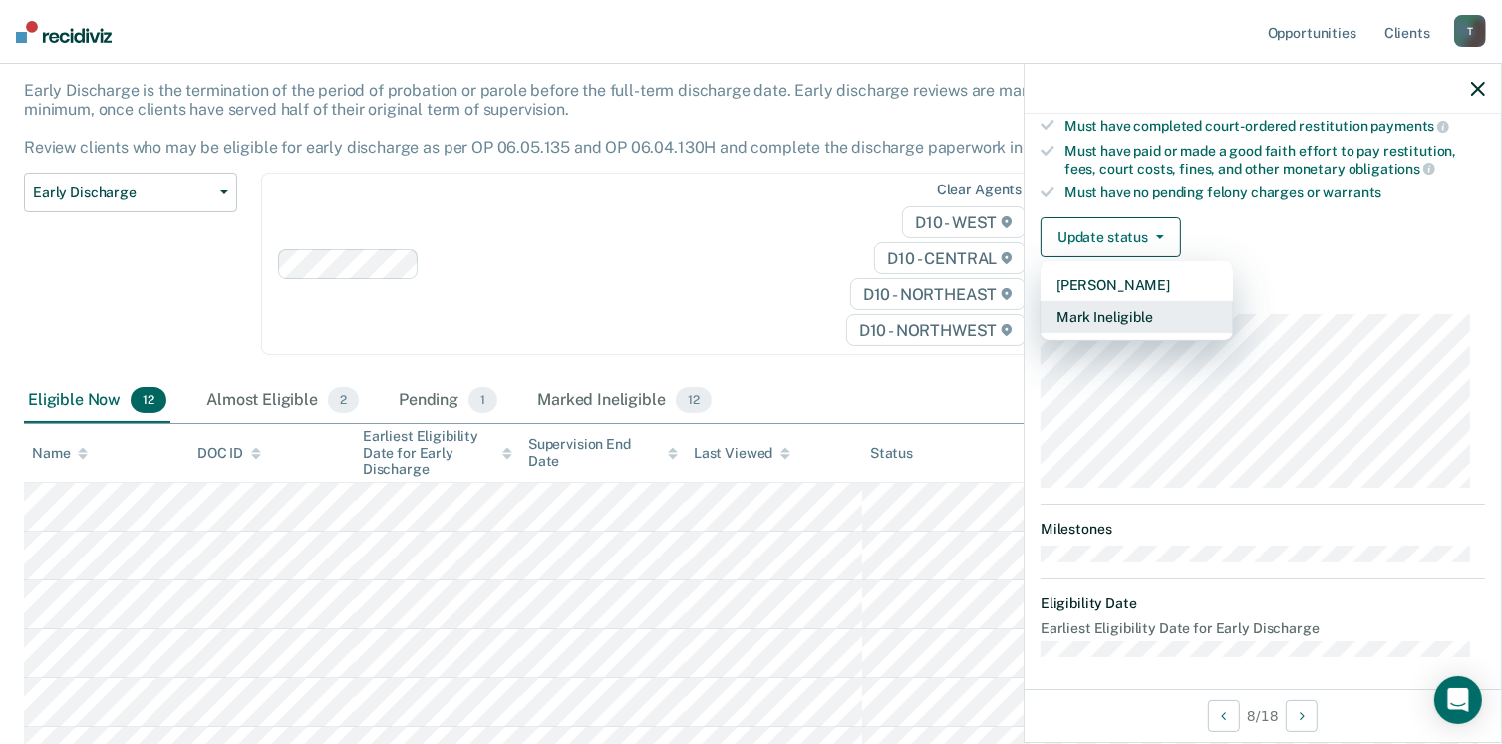
click at [1130, 308] on button "Mark Ineligible" at bounding box center [1137, 317] width 192 height 32
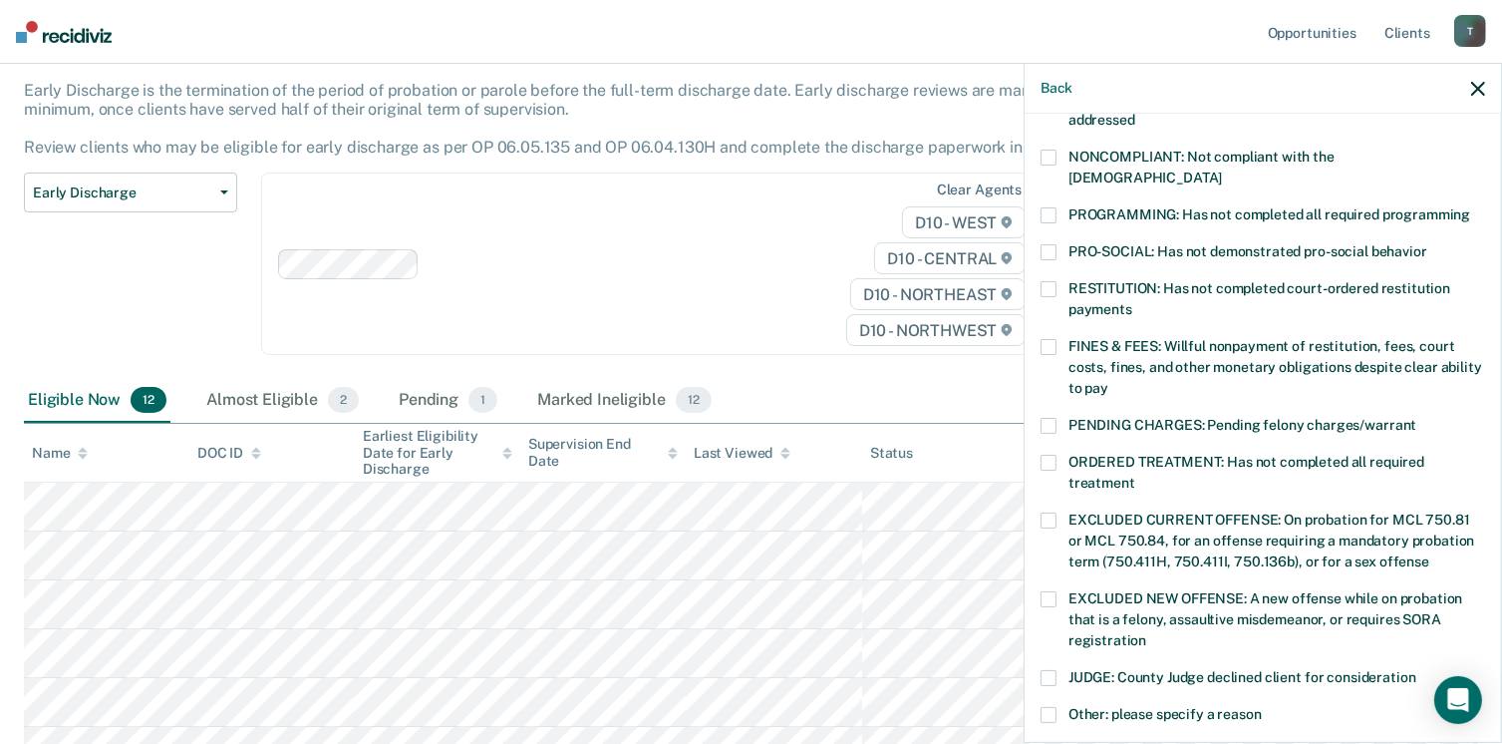
click at [1049, 150] on span at bounding box center [1049, 158] width 16 height 16
click at [1050, 172] on div "NONCOMPLIANT: Not compliant with the order of supervision" at bounding box center [1263, 179] width 445 height 58
click at [1049, 181] on div "NONCOMPLIANT: Not compliant with the order of supervision" at bounding box center [1263, 179] width 445 height 58
click at [1055, 207] on label "PROGRAMMING: Has not completed all required programming" at bounding box center [1263, 217] width 445 height 21
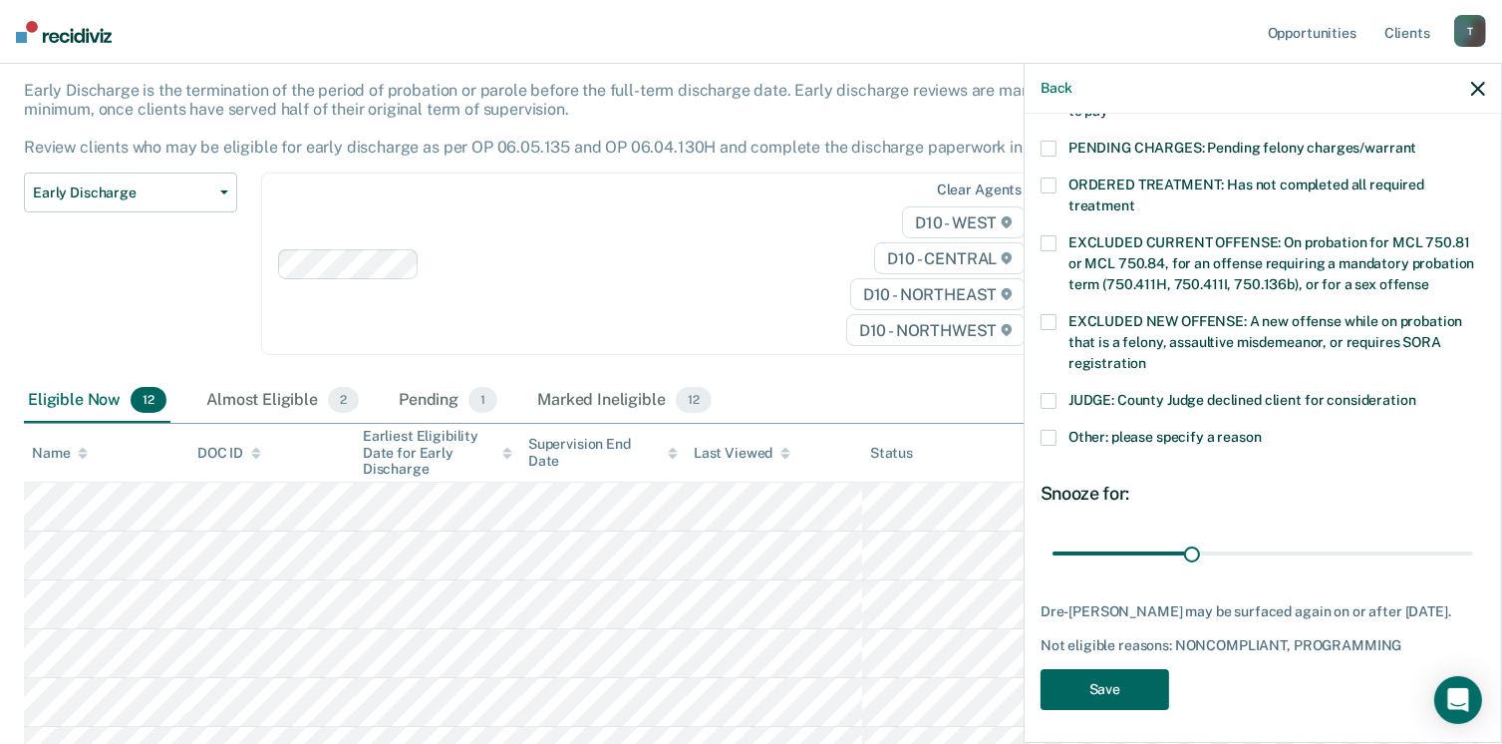
click at [1106, 695] on button "Save" at bounding box center [1105, 689] width 129 height 41
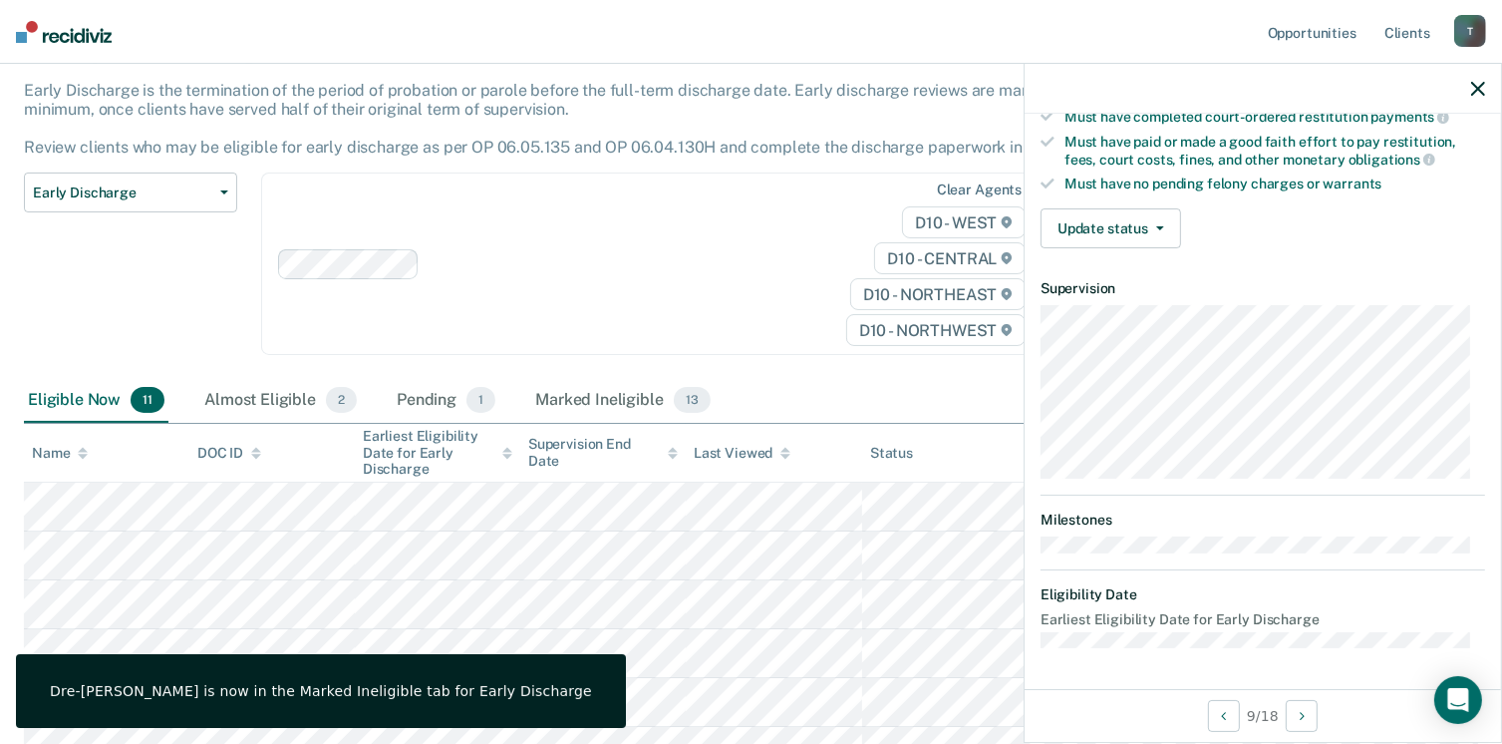
scroll to position [368, 0]
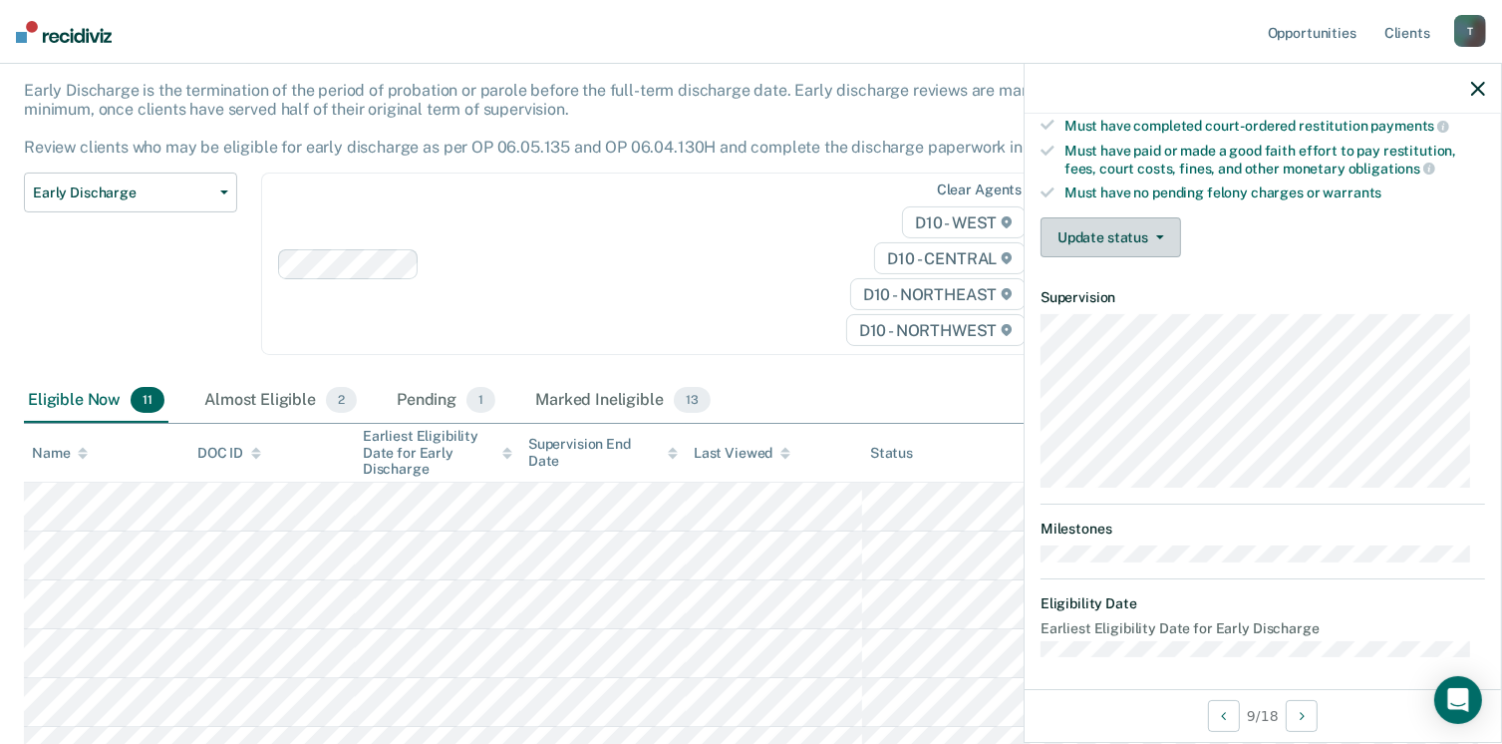
click at [1156, 235] on icon "button" at bounding box center [1160, 237] width 8 height 4
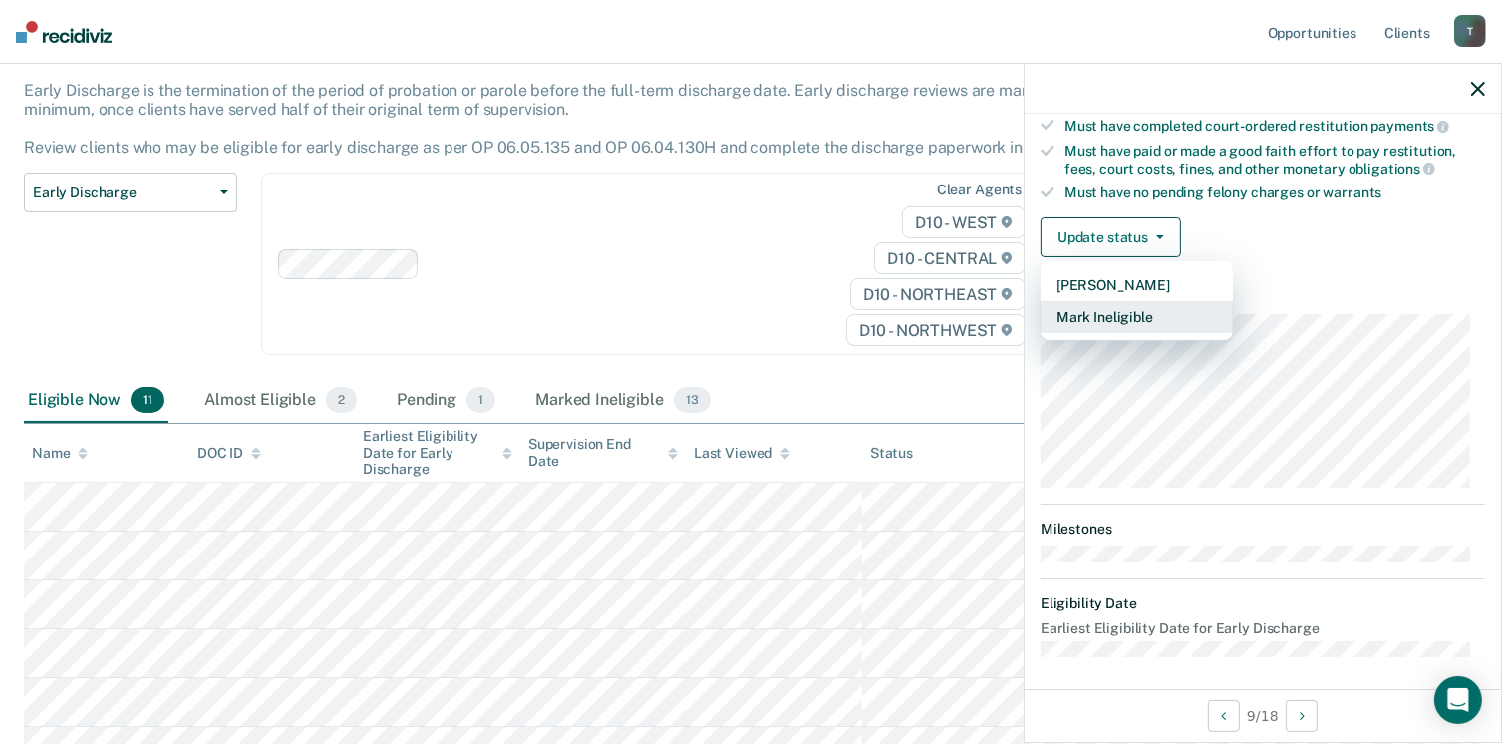
click at [1140, 301] on button "Mark Ineligible" at bounding box center [1137, 317] width 192 height 32
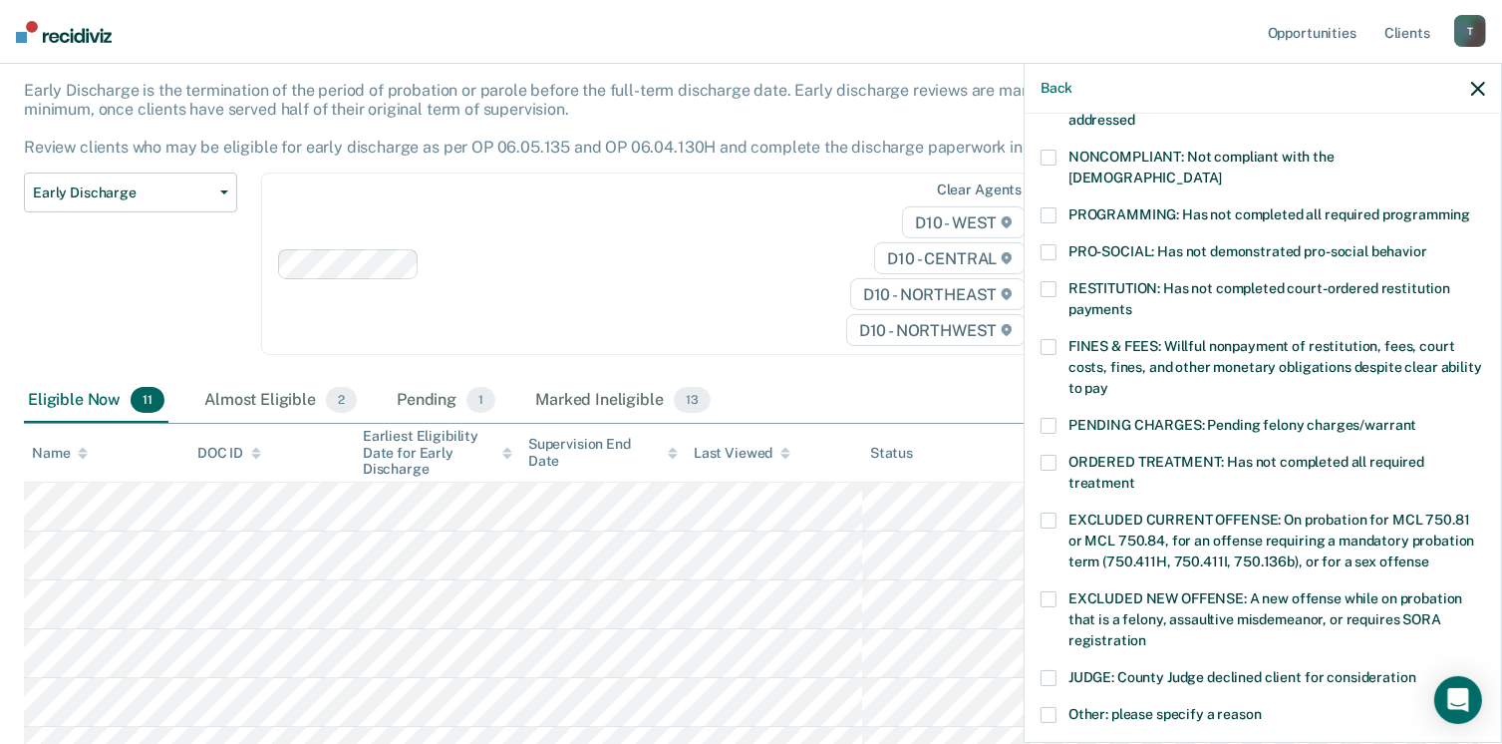
click at [1035, 159] on div "EJ Which of the following requirements has Edward Jackson not met? CHILD ABUSE …" at bounding box center [1263, 426] width 477 height 625
click at [1055, 207] on label "PROGRAMMING: Has not completed all required programming" at bounding box center [1263, 217] width 445 height 21
click at [1054, 158] on span at bounding box center [1049, 158] width 16 height 16
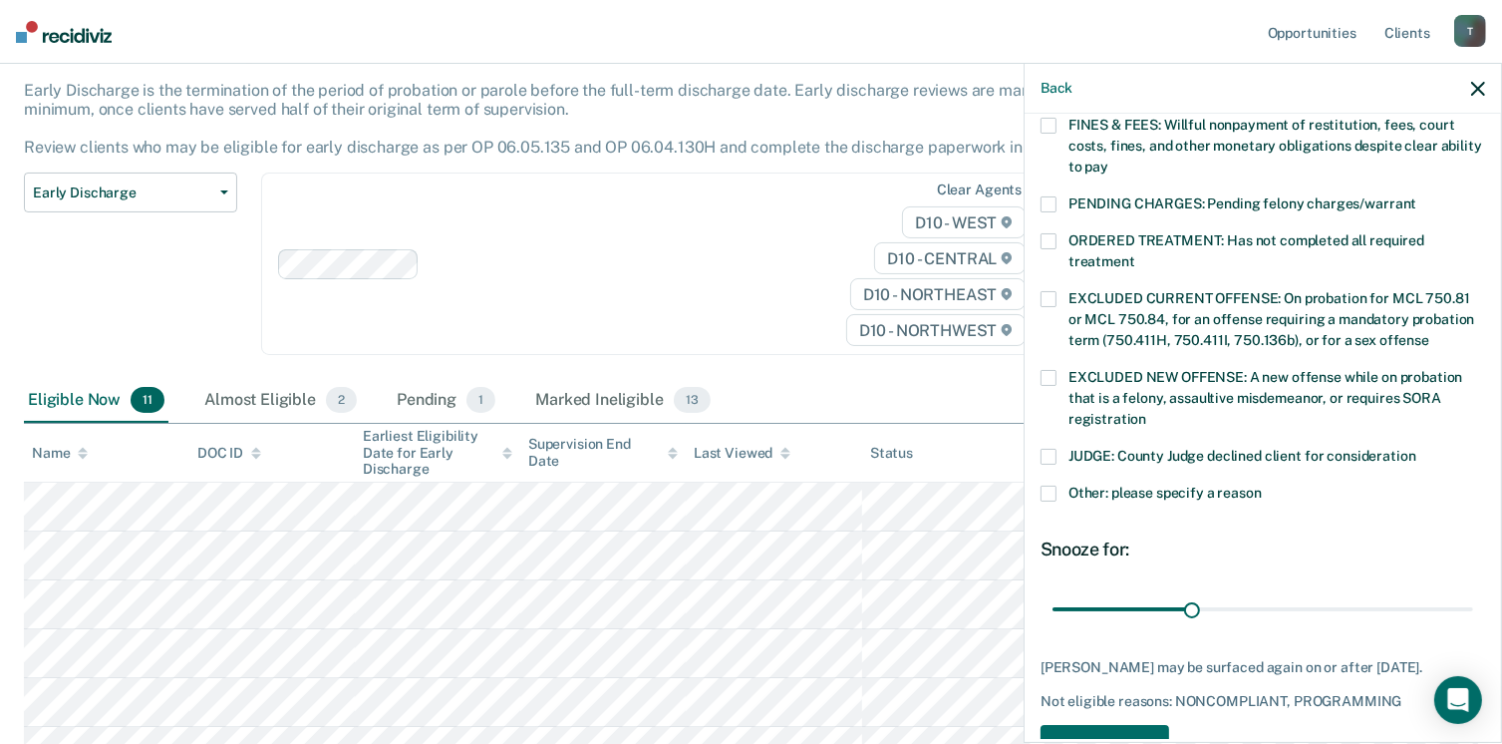
scroll to position [628, 0]
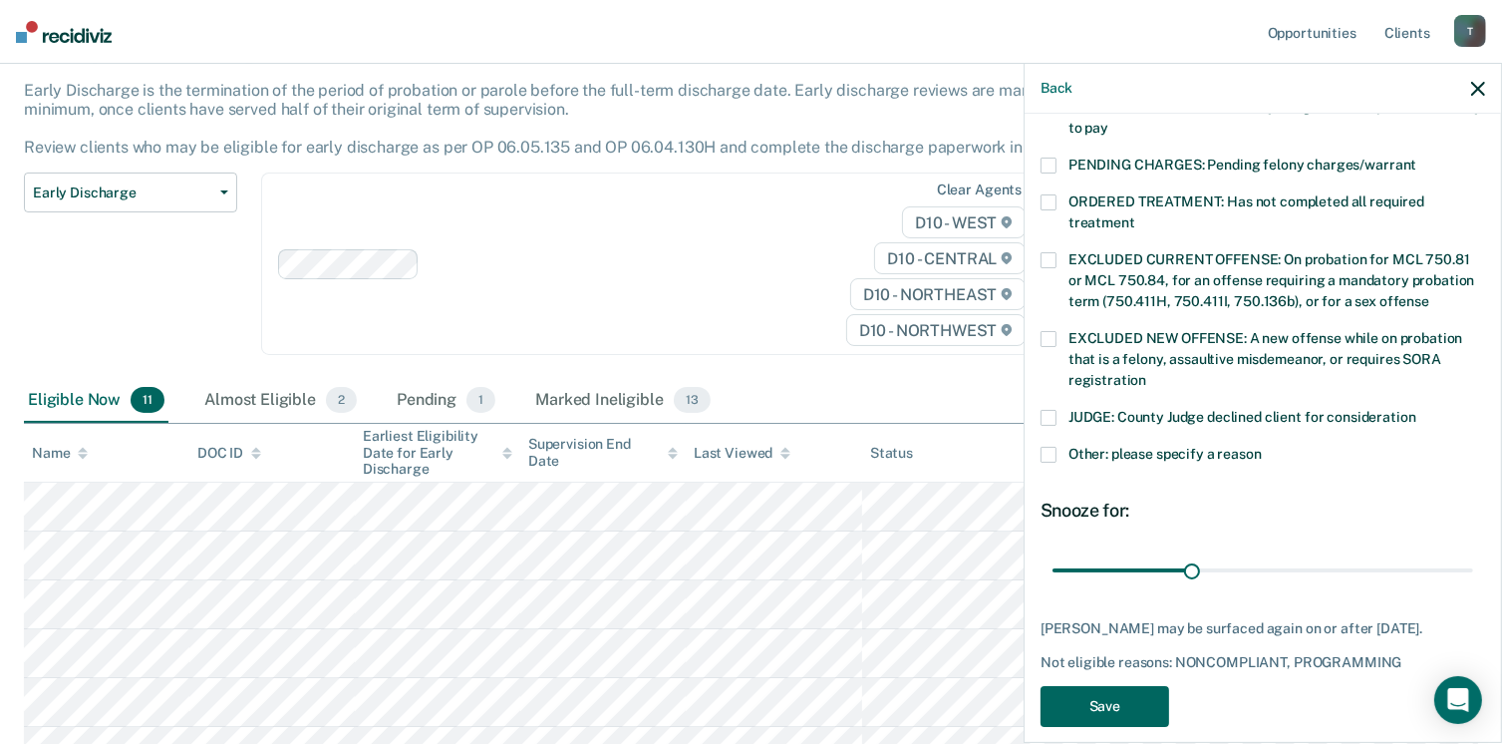
click at [1094, 689] on button "Save" at bounding box center [1105, 706] width 129 height 41
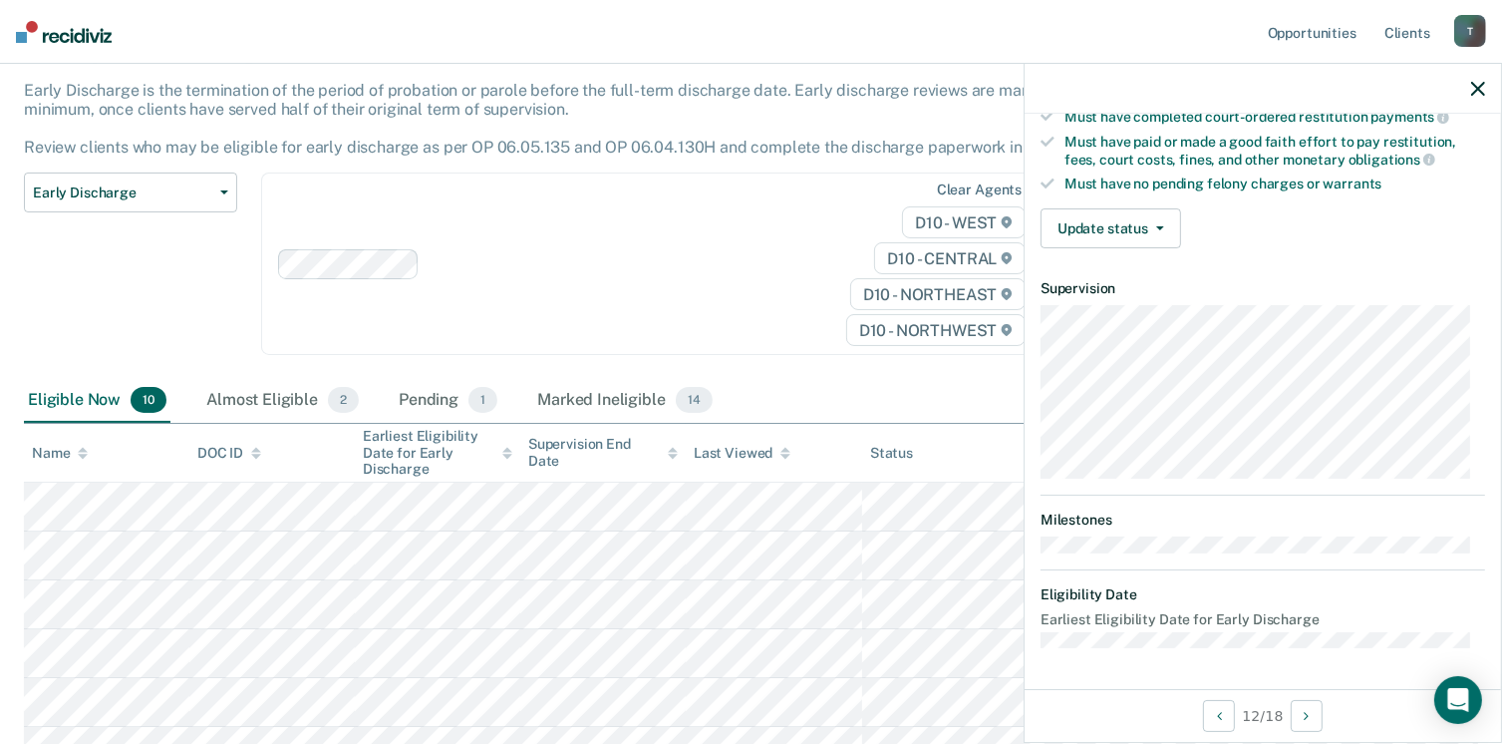
scroll to position [368, 0]
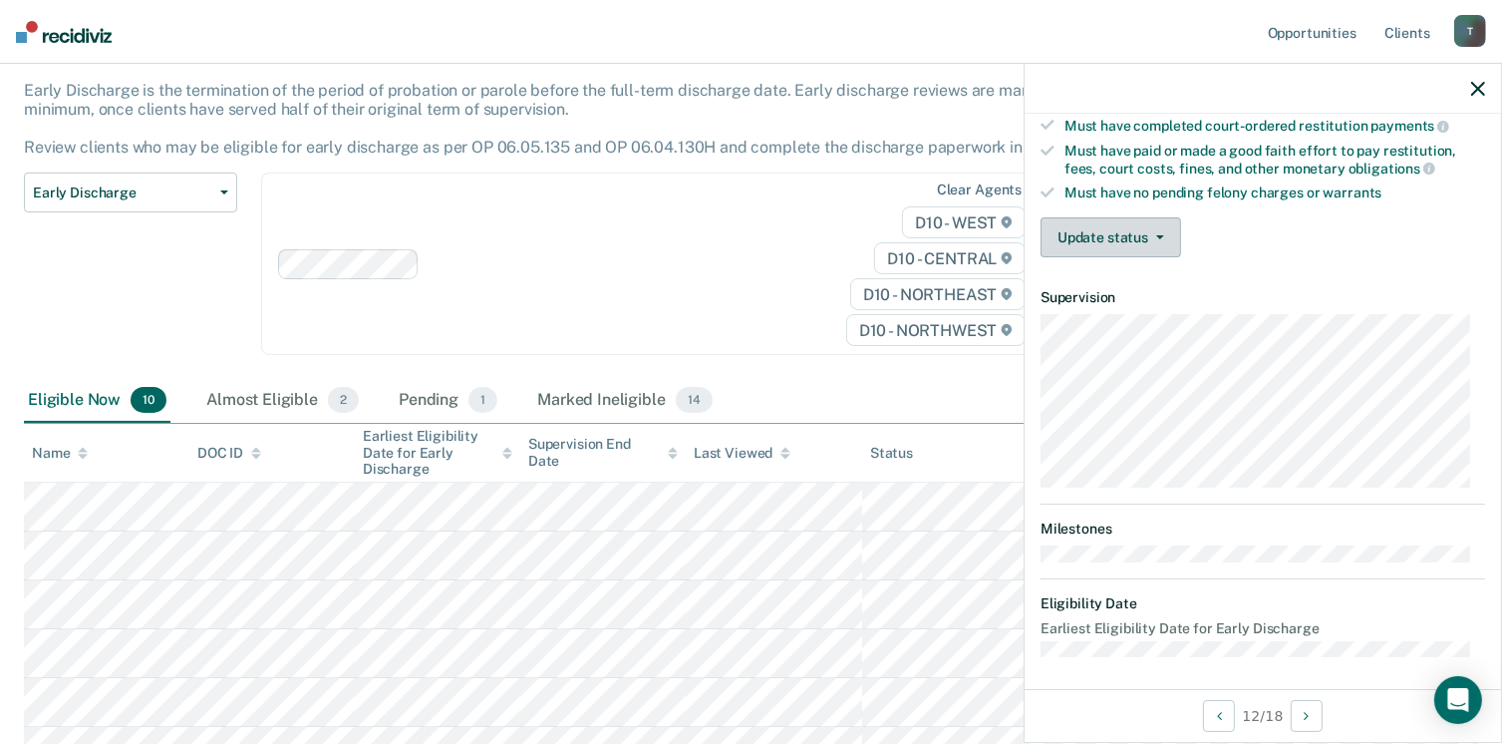
click at [1148, 236] on button "Update status" at bounding box center [1111, 237] width 141 height 40
click at [1134, 236] on button "Update status" at bounding box center [1111, 237] width 141 height 40
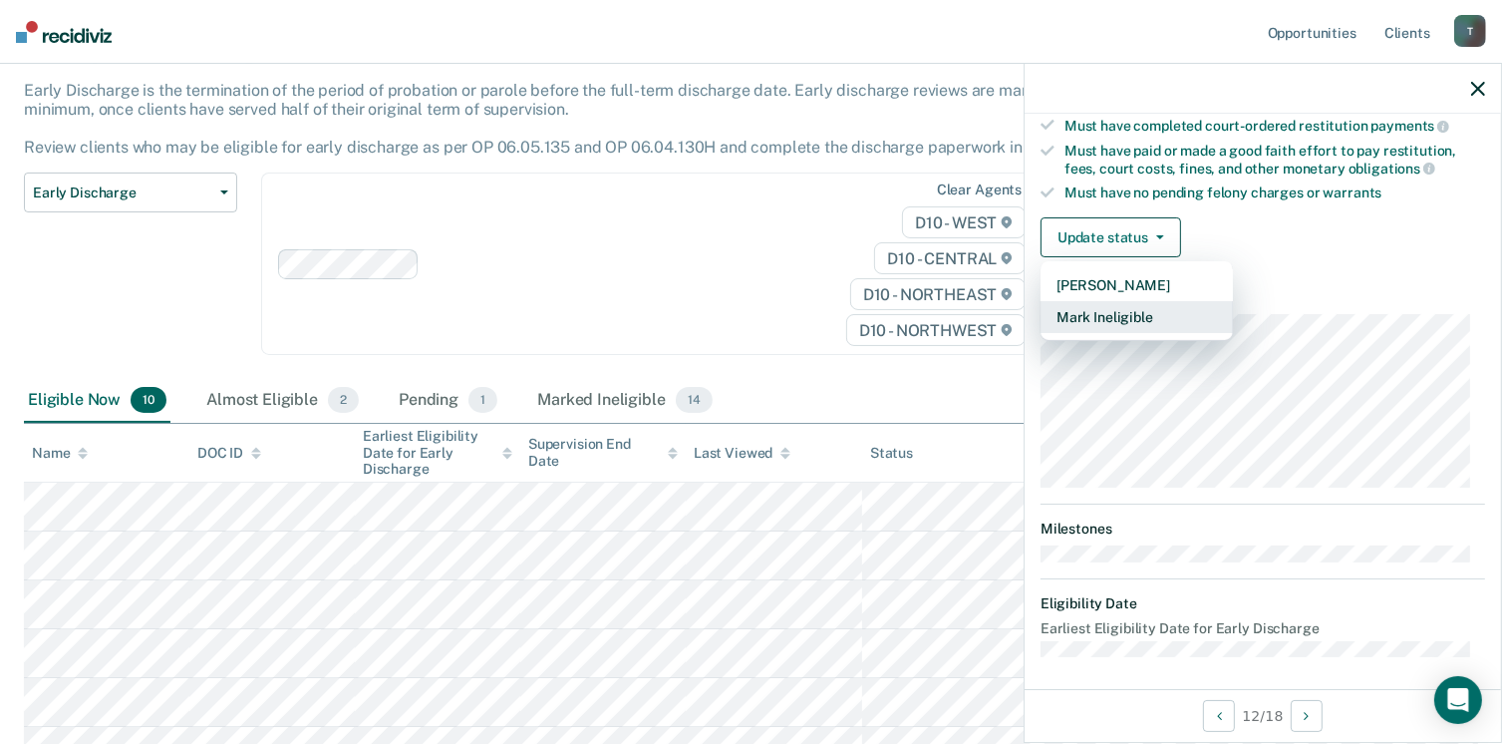
click at [1132, 313] on button "Mark Ineligible" at bounding box center [1137, 317] width 192 height 32
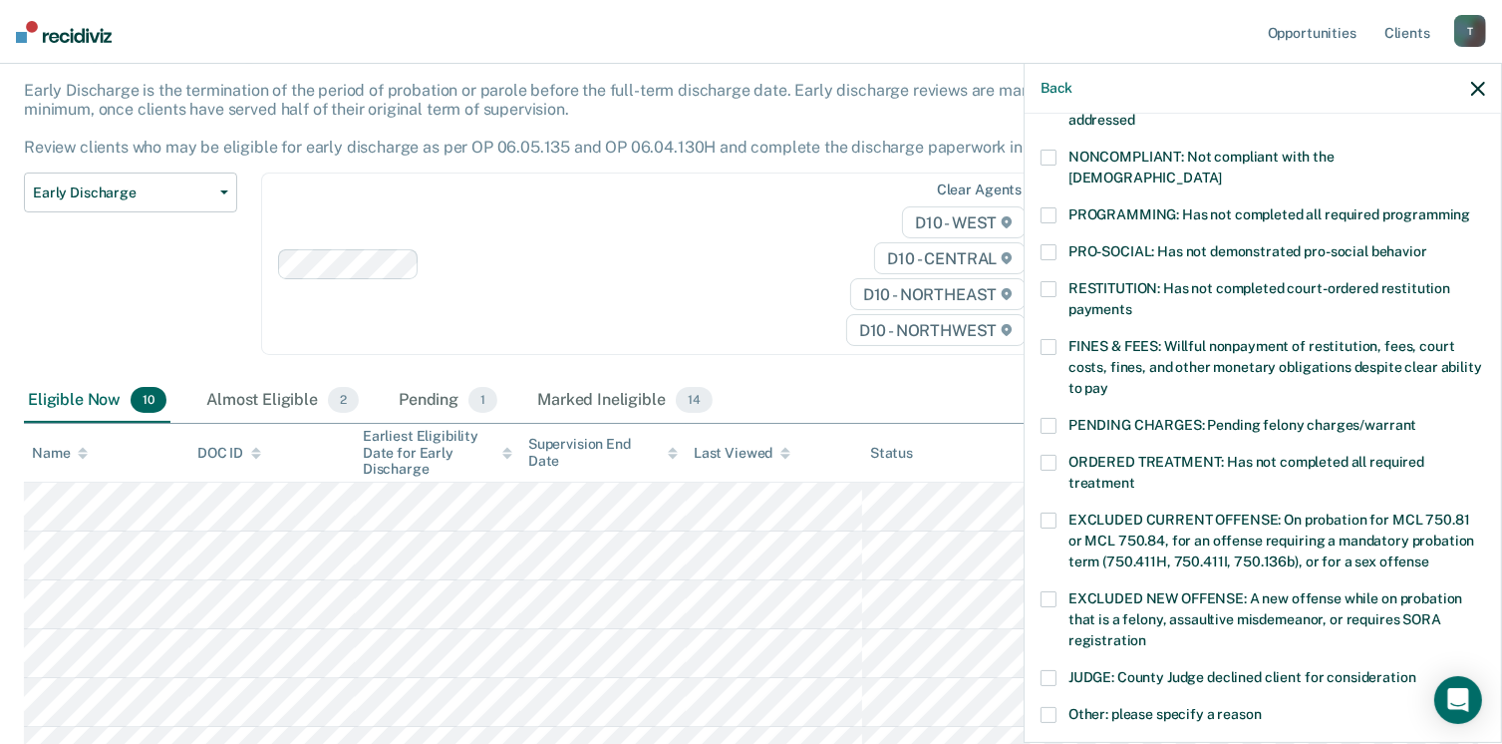
click at [1046, 165] on label "NONCOMPLIANT: Not compliant with the order of supervision" at bounding box center [1263, 171] width 445 height 42
click at [1047, 207] on span at bounding box center [1049, 215] width 16 height 16
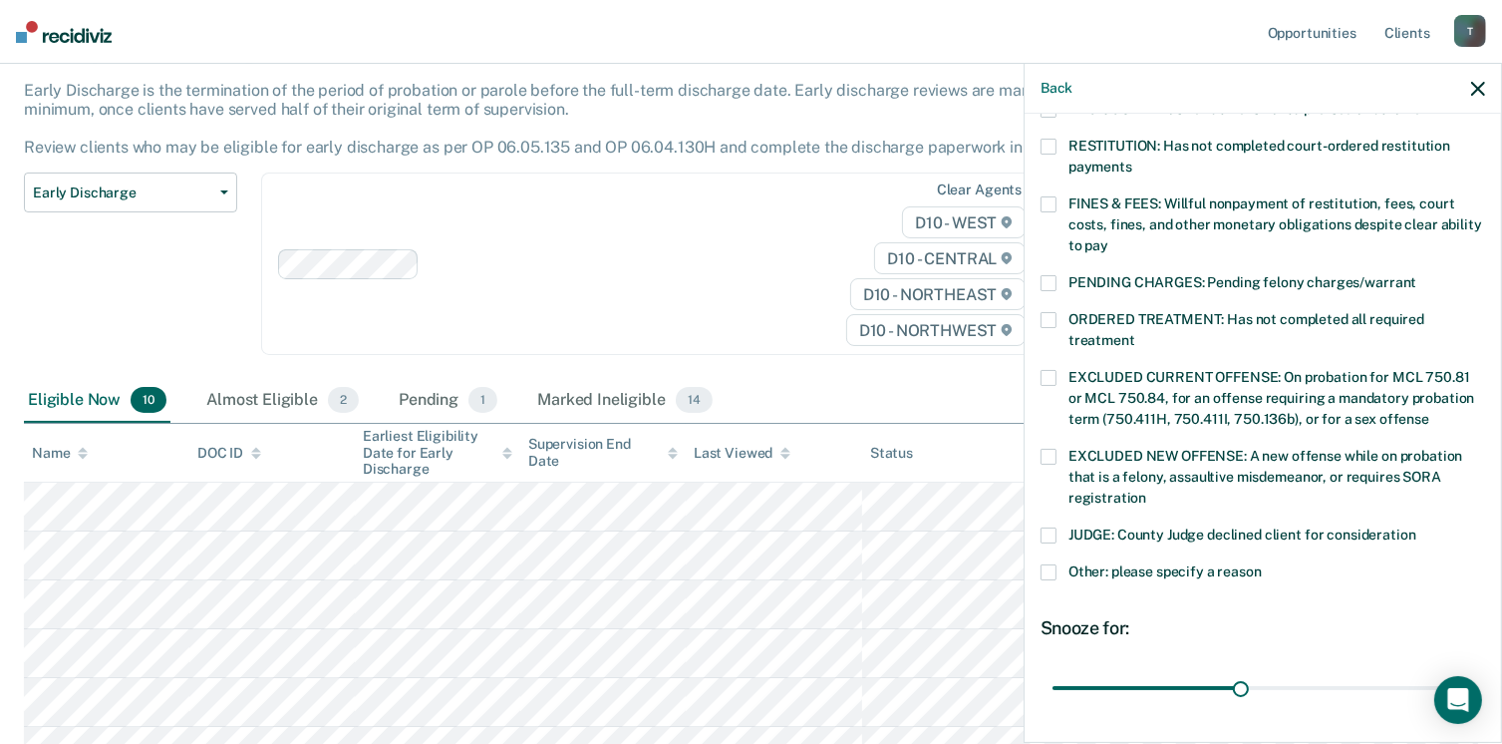
scroll to position [645, 0]
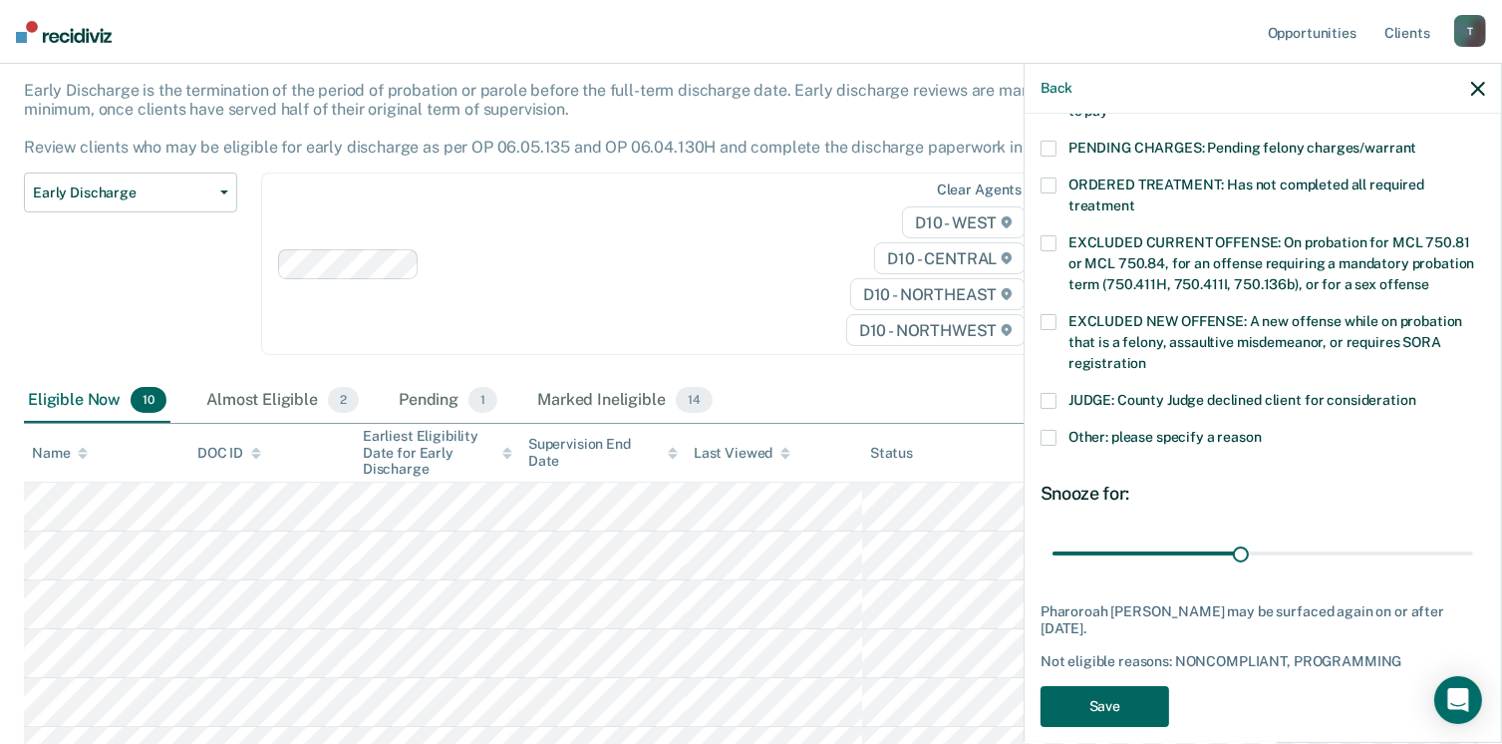
click at [1079, 686] on button "Save" at bounding box center [1105, 706] width 129 height 41
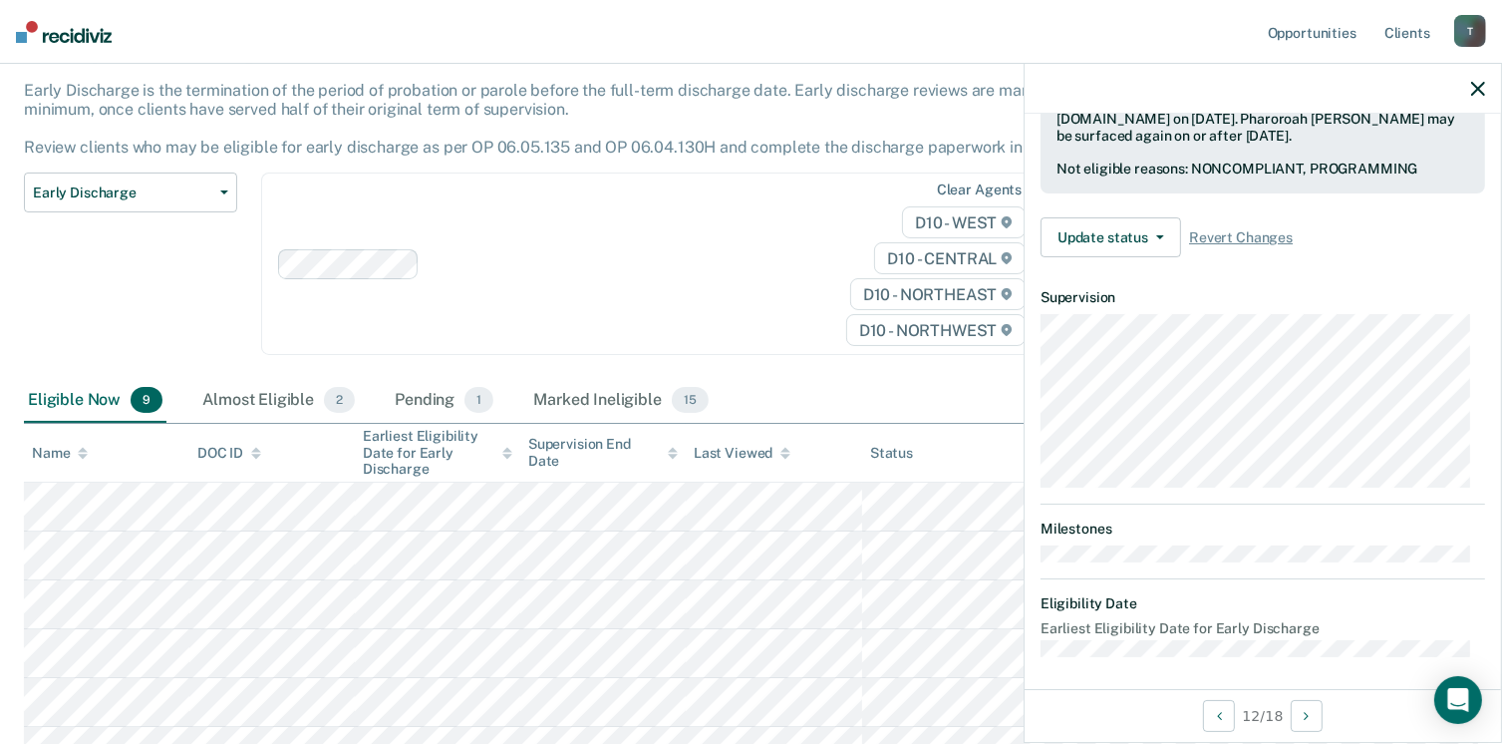
scroll to position [368, 0]
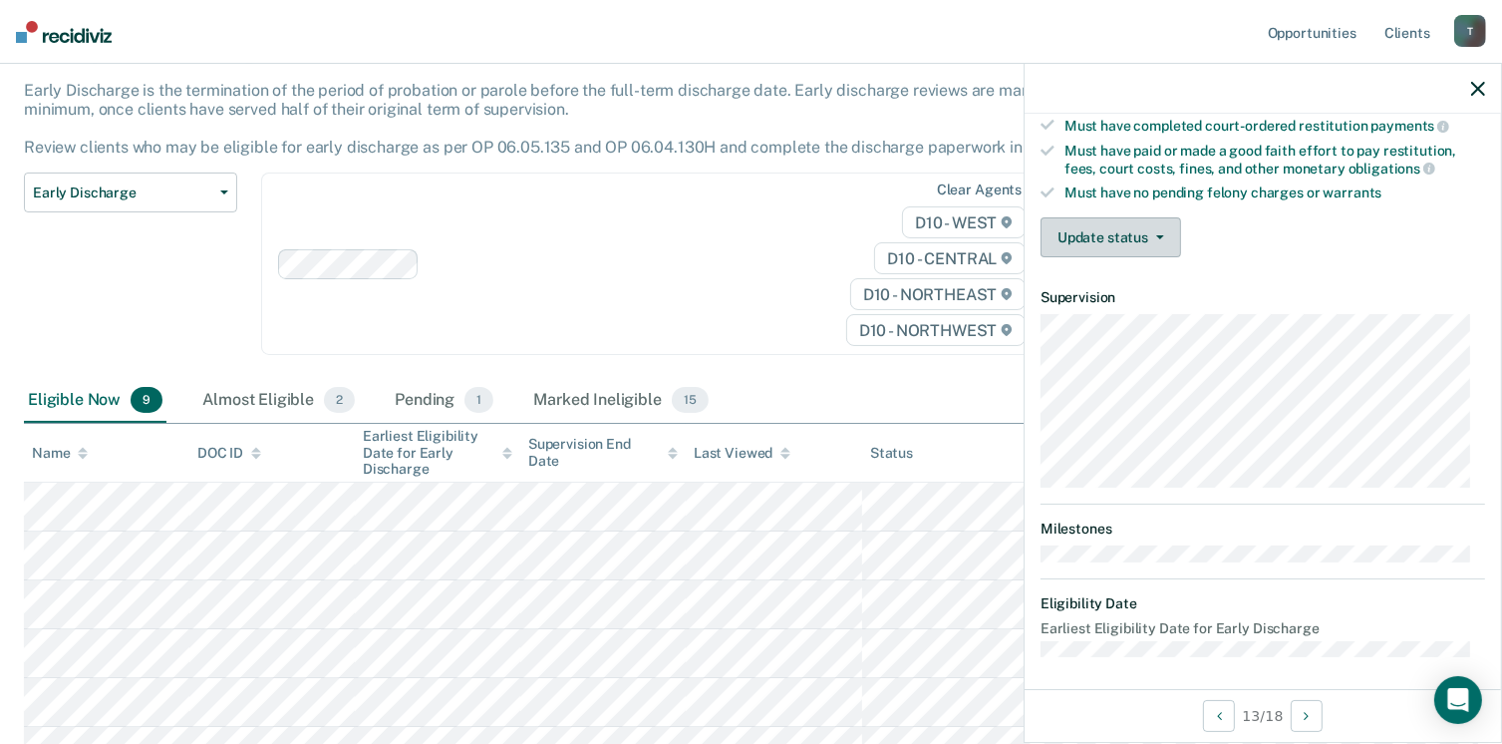
click at [1130, 239] on button "Update status" at bounding box center [1111, 237] width 141 height 40
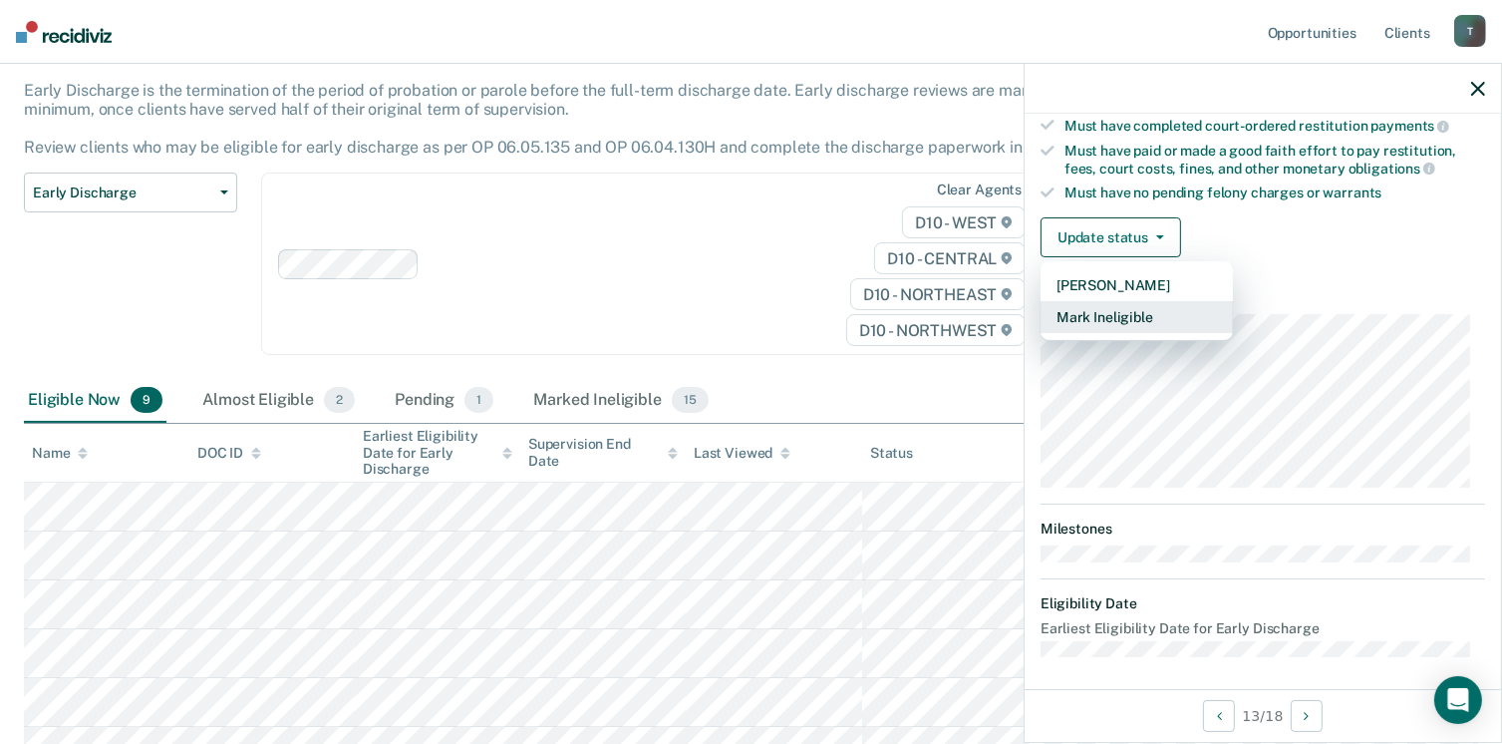
click at [1138, 302] on button "Mark Ineligible" at bounding box center [1137, 317] width 192 height 32
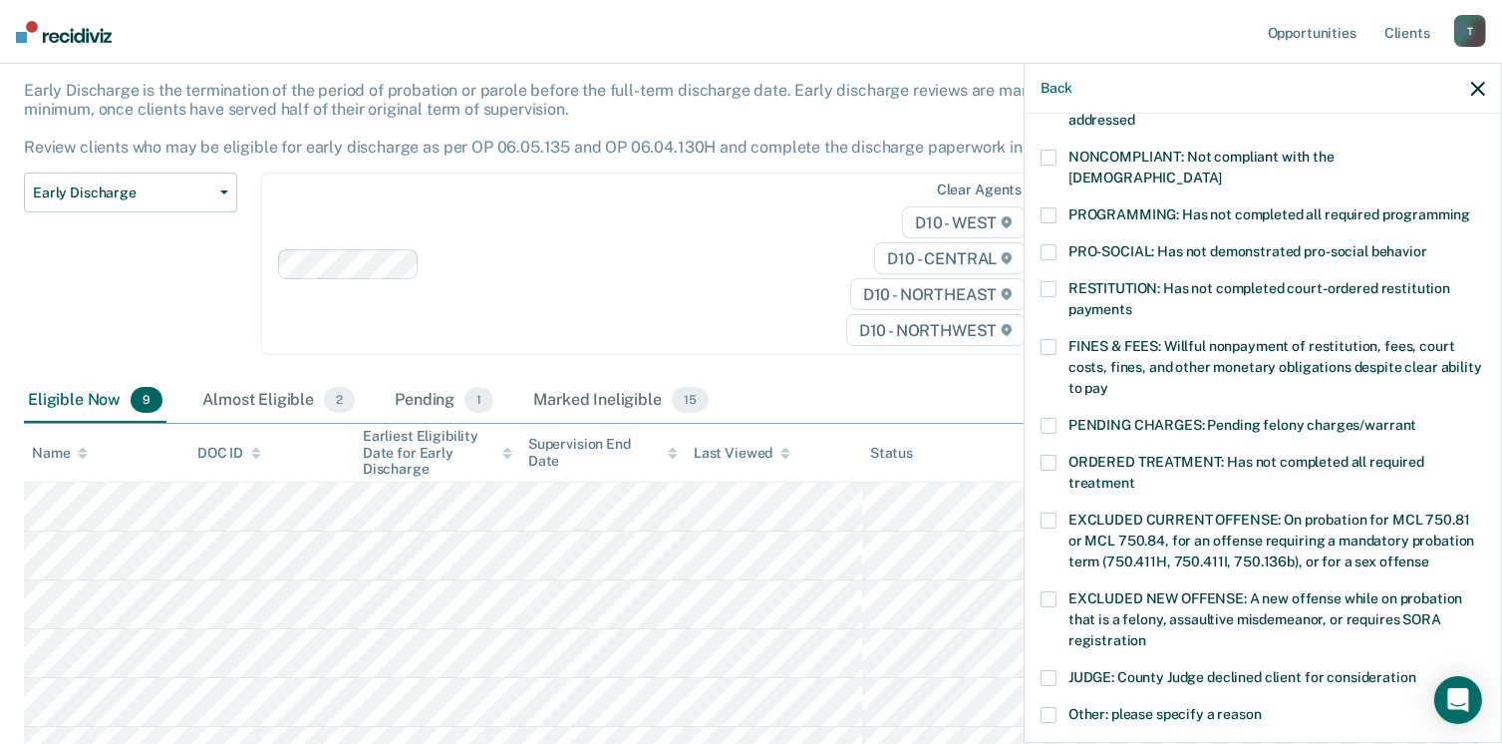
click at [1049, 163] on label "NONCOMPLIANT: Not compliant with the order of supervision" at bounding box center [1263, 171] width 445 height 42
click at [1049, 207] on span at bounding box center [1049, 215] width 16 height 16
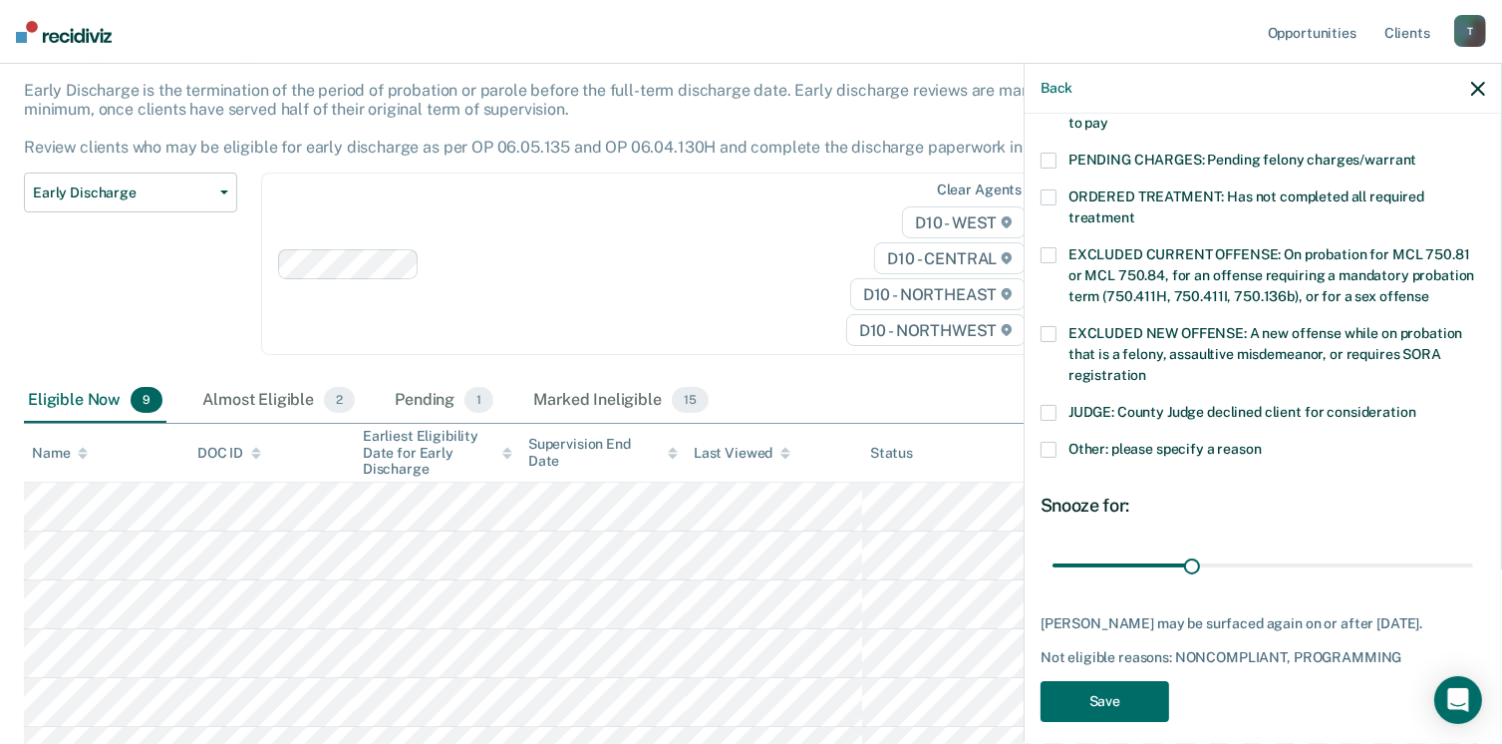
scroll to position [645, 0]
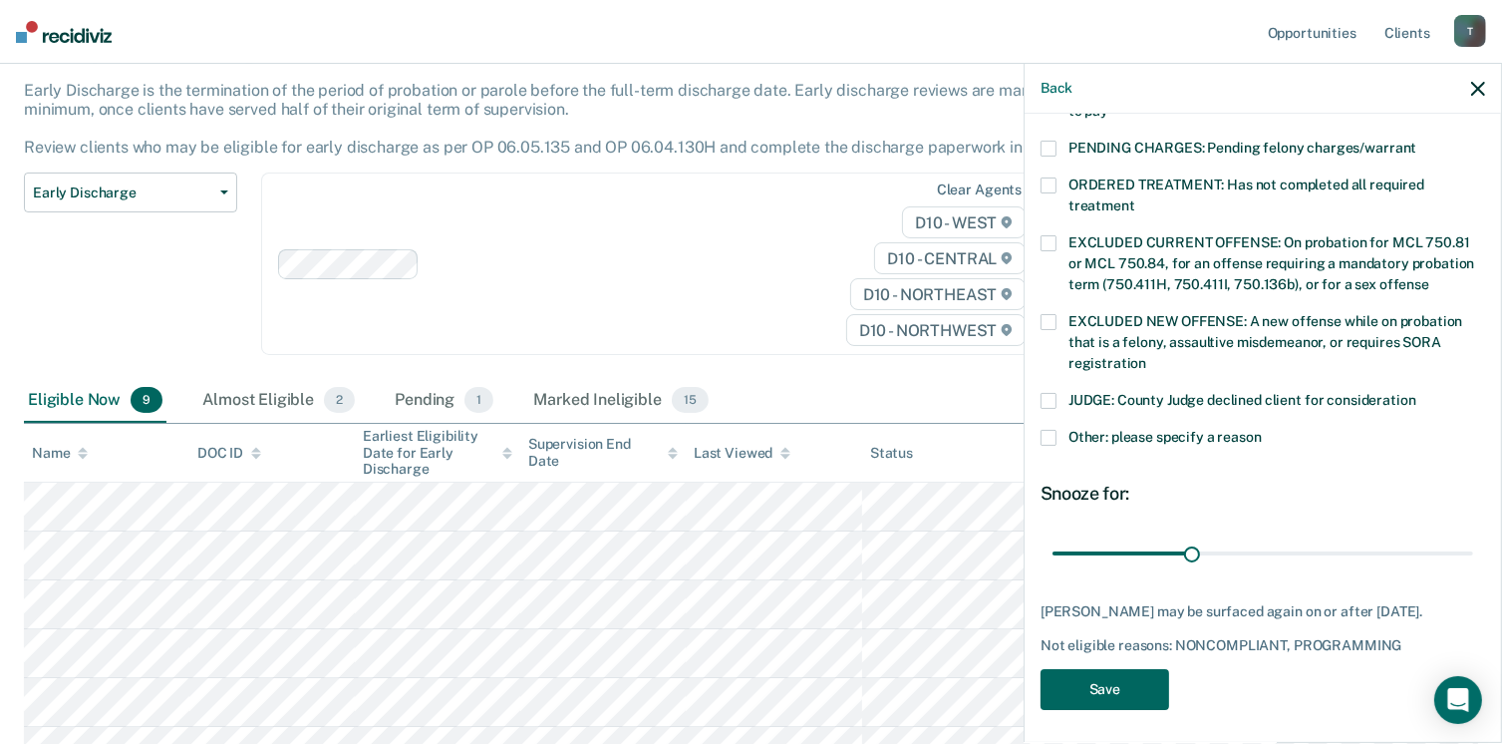
click at [1095, 687] on button "Save" at bounding box center [1105, 689] width 129 height 41
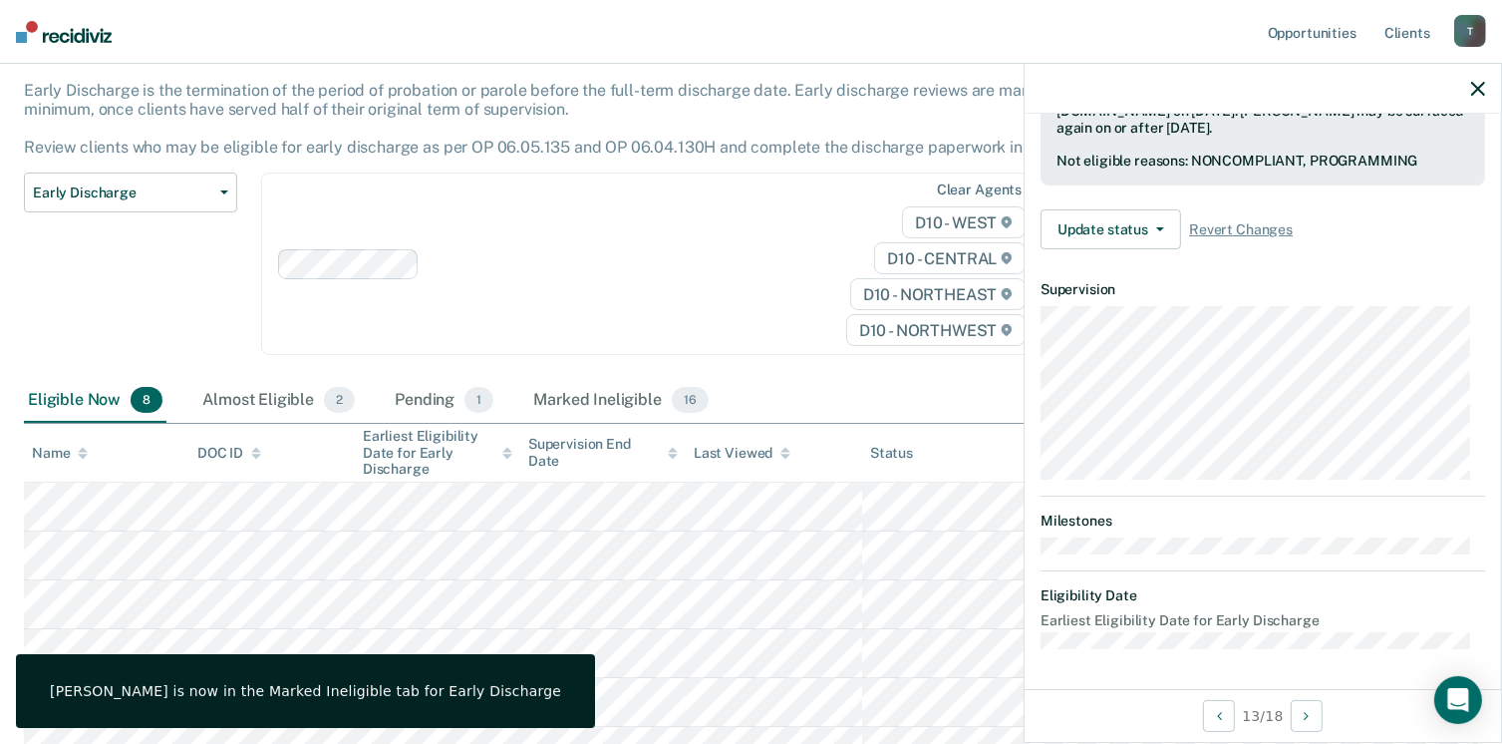
scroll to position [515, 0]
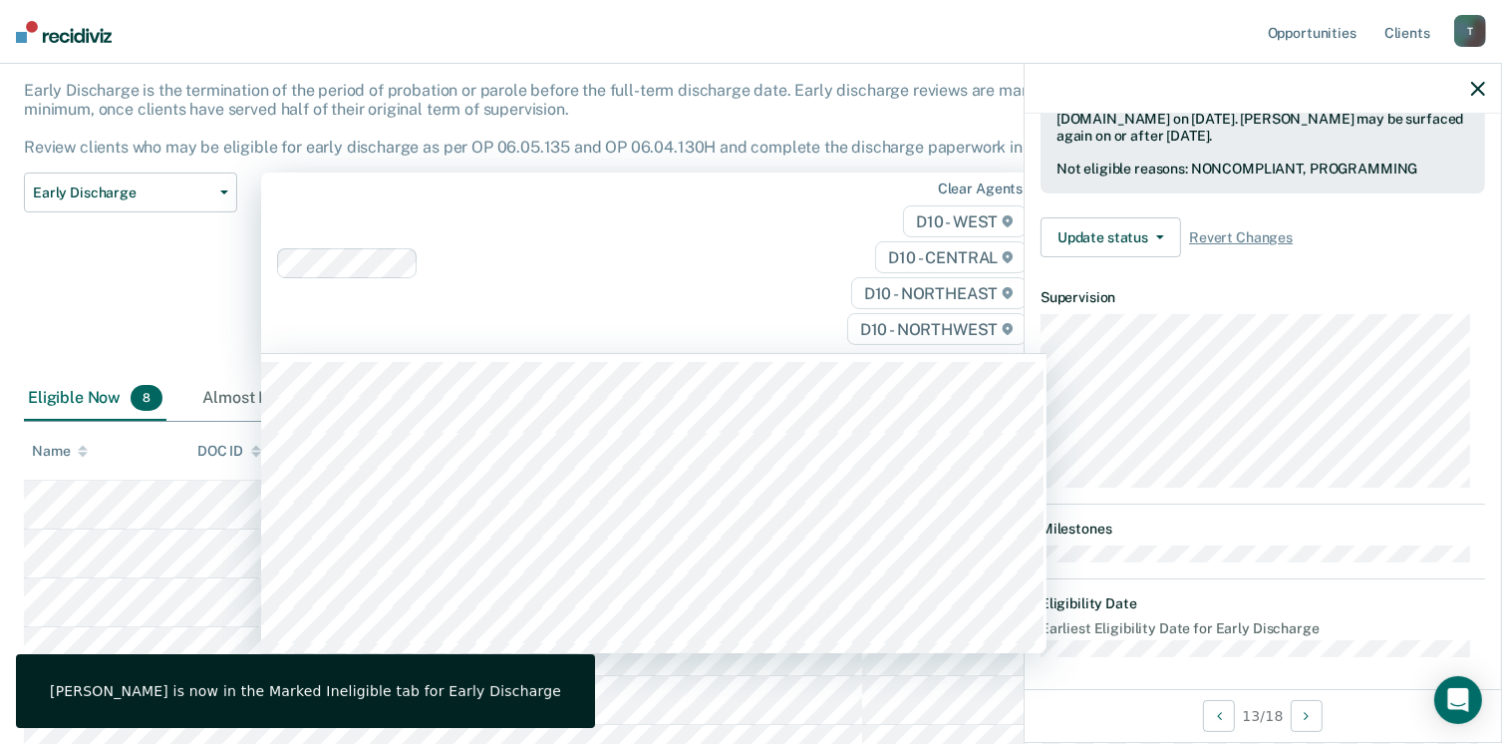
click at [695, 271] on div at bounding box center [615, 262] width 377 height 23
click at [158, 293] on div "Early Discharge Classification Review Early Discharge Minimum Telephone Reporti…" at bounding box center [130, 274] width 213 height 204
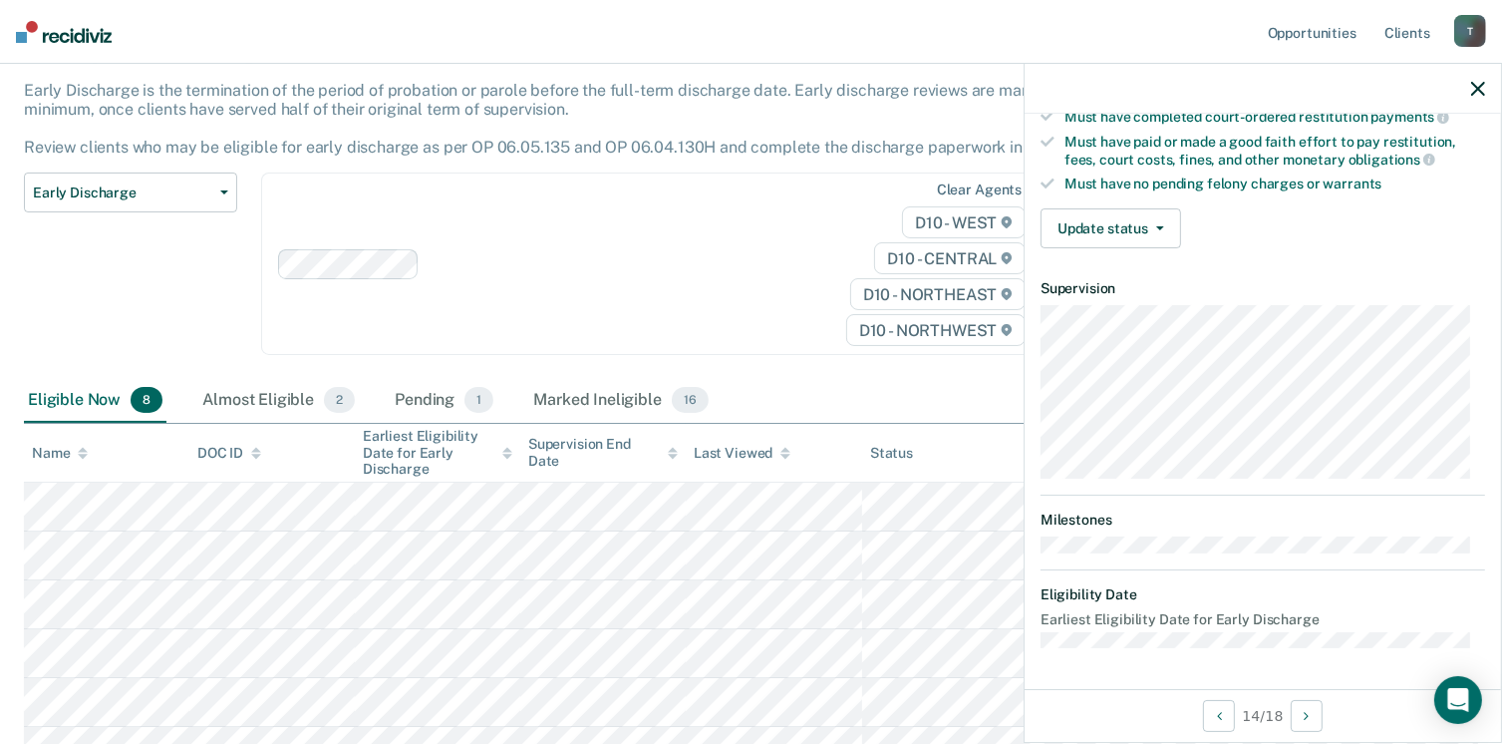
scroll to position [368, 0]
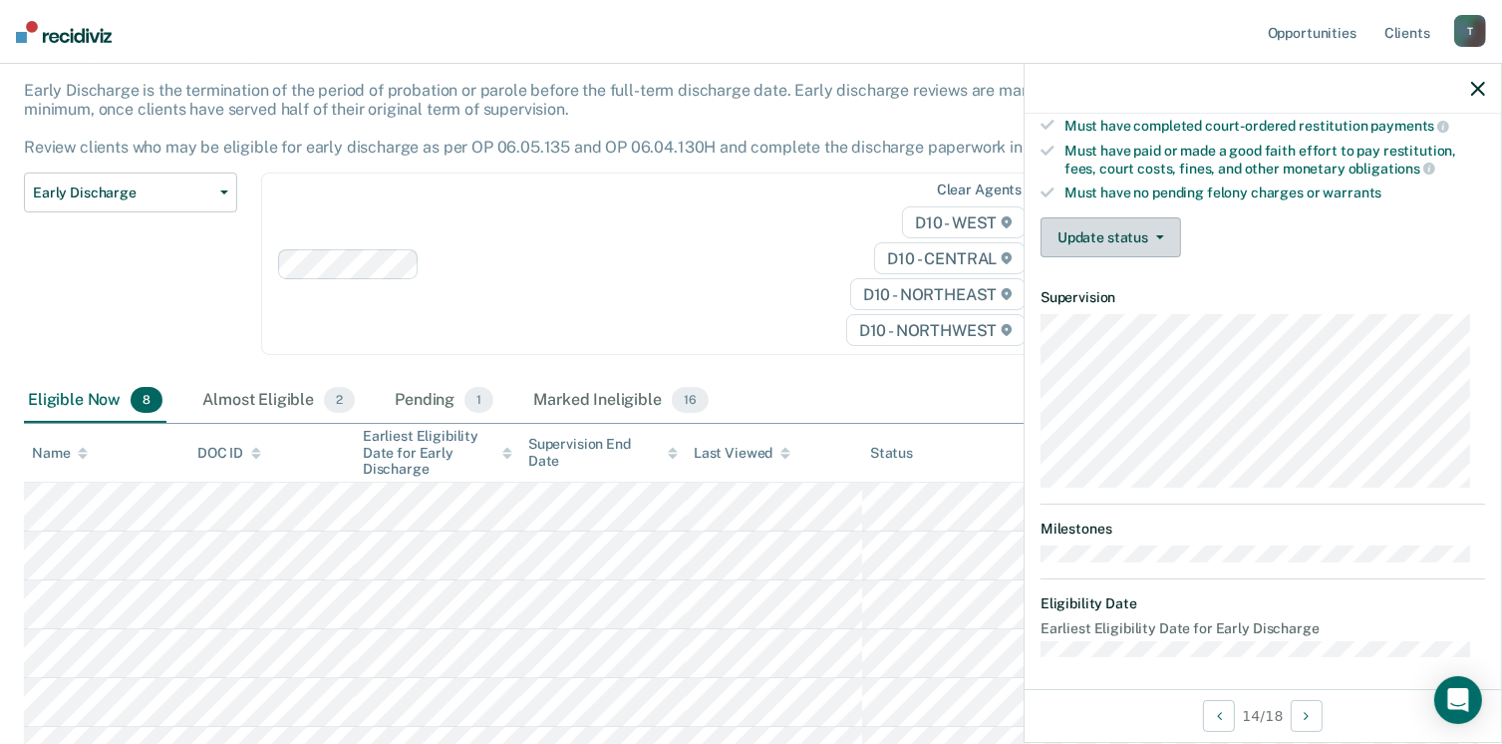
click at [1136, 217] on button "Update status" at bounding box center [1111, 237] width 141 height 40
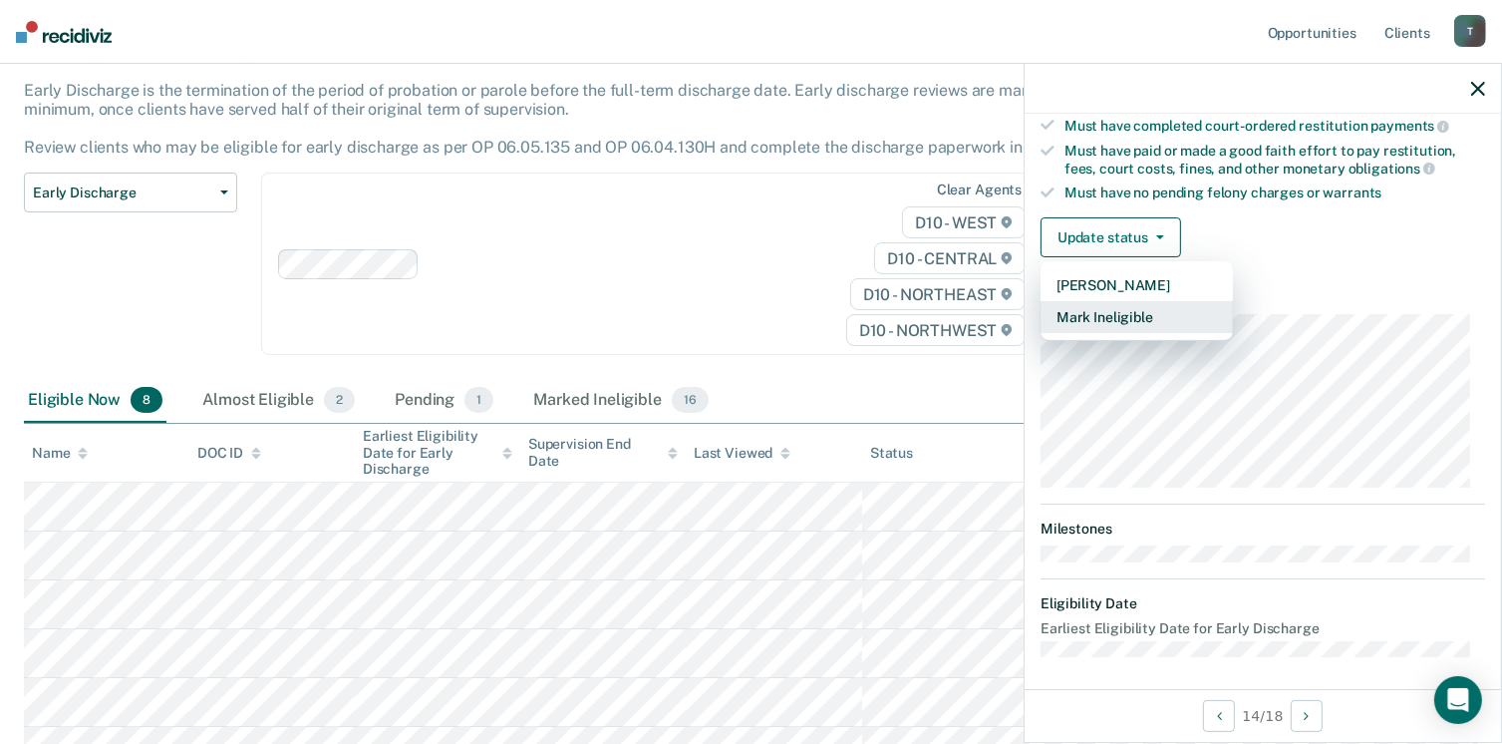
click at [1120, 309] on button "Mark Ineligible" at bounding box center [1137, 317] width 192 height 32
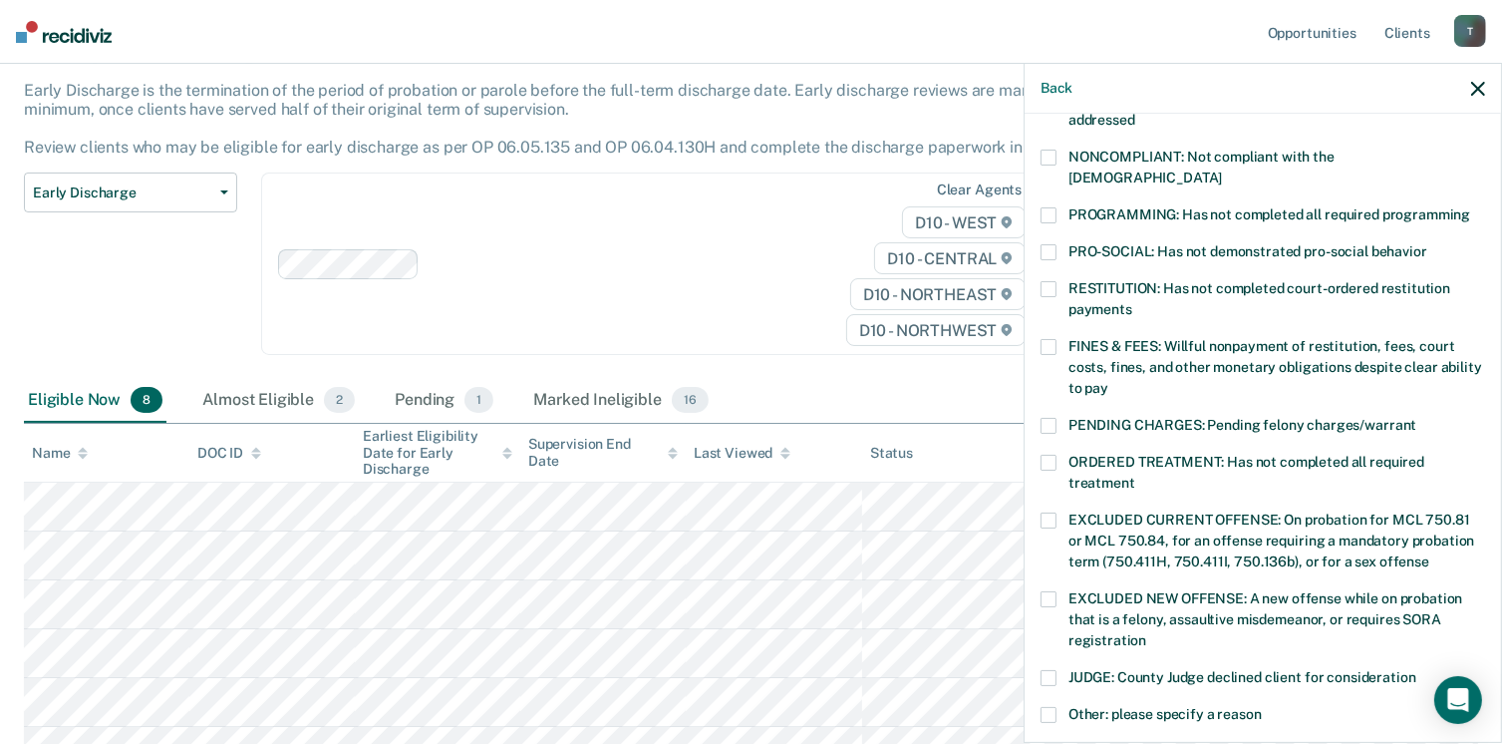
click at [1053, 160] on span at bounding box center [1049, 158] width 16 height 16
click at [1053, 207] on span at bounding box center [1049, 215] width 16 height 16
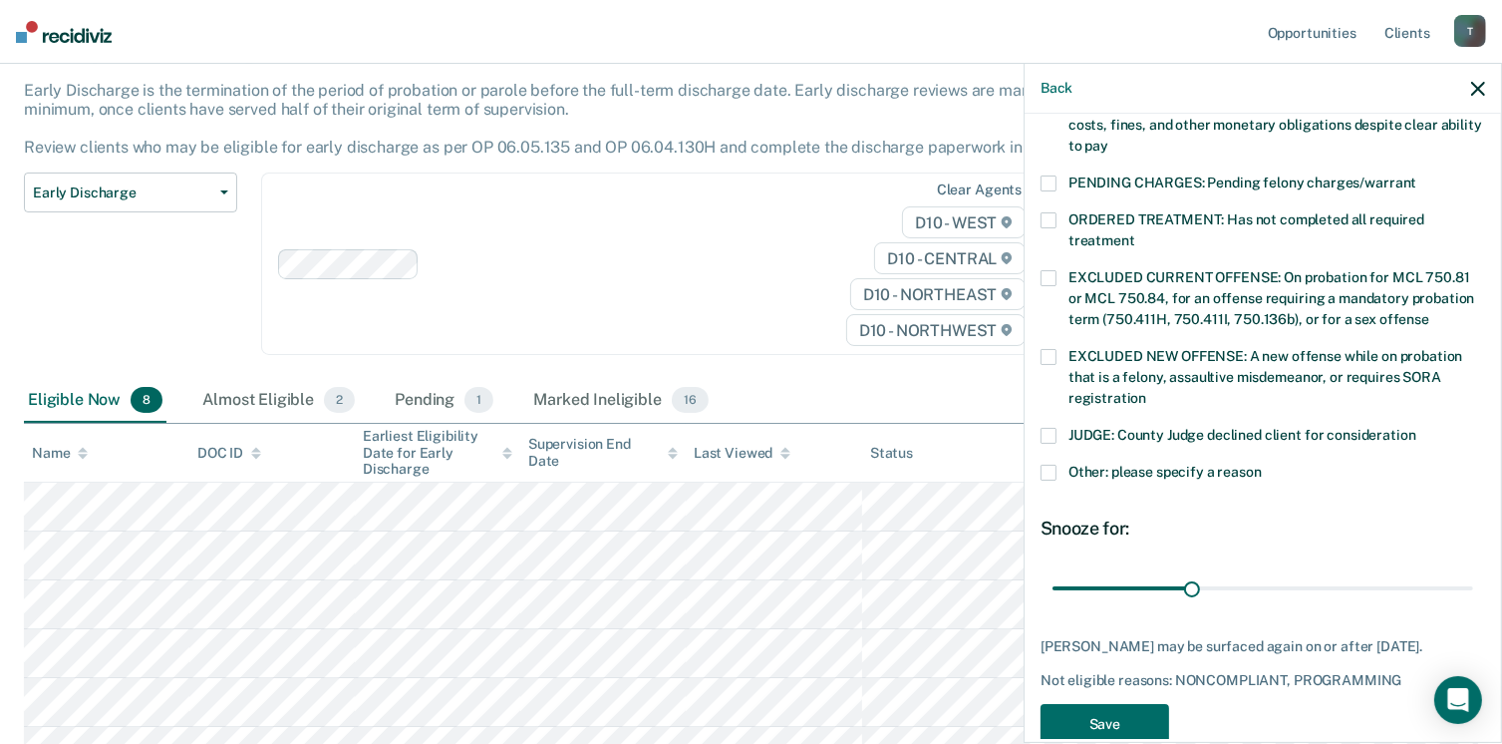
scroll to position [628, 0]
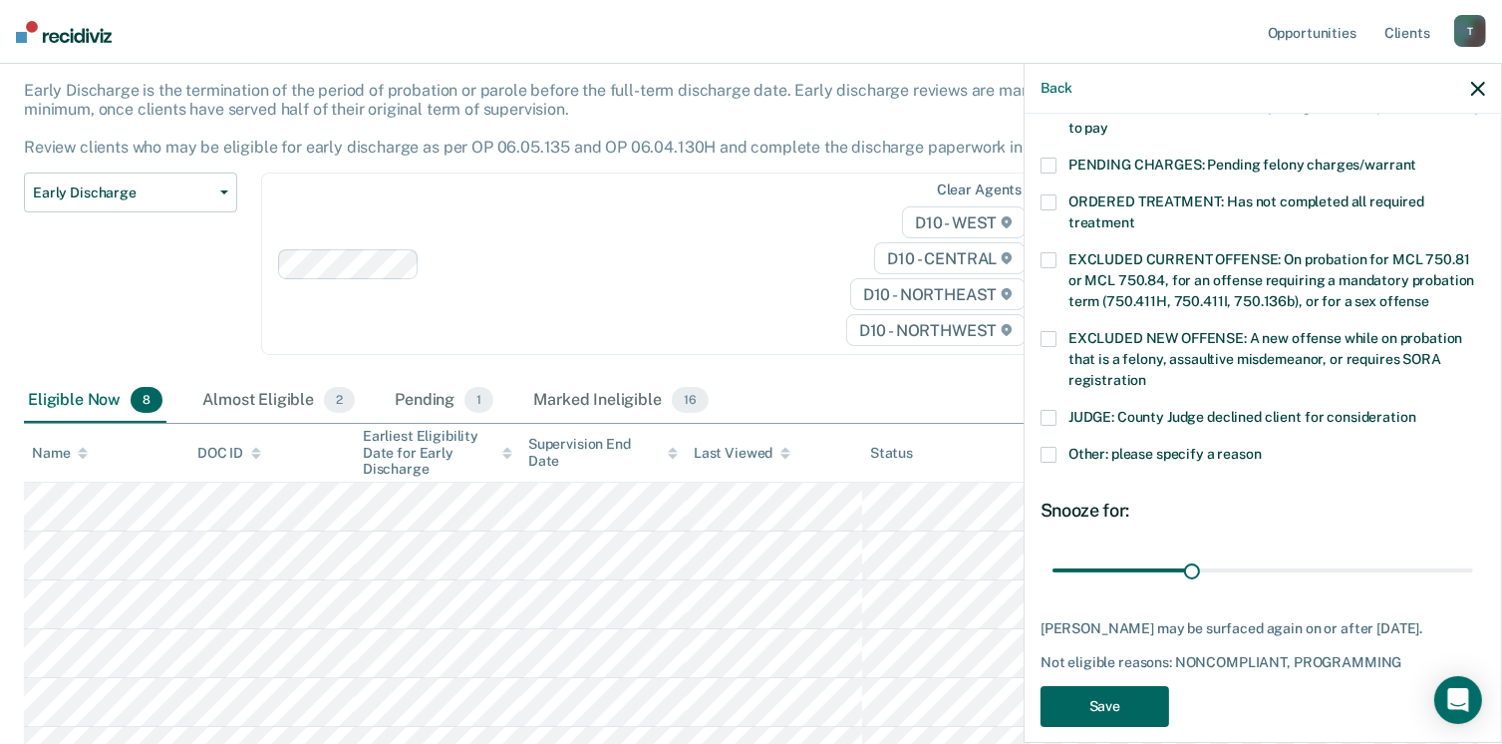
click at [1111, 697] on button "Save" at bounding box center [1105, 706] width 129 height 41
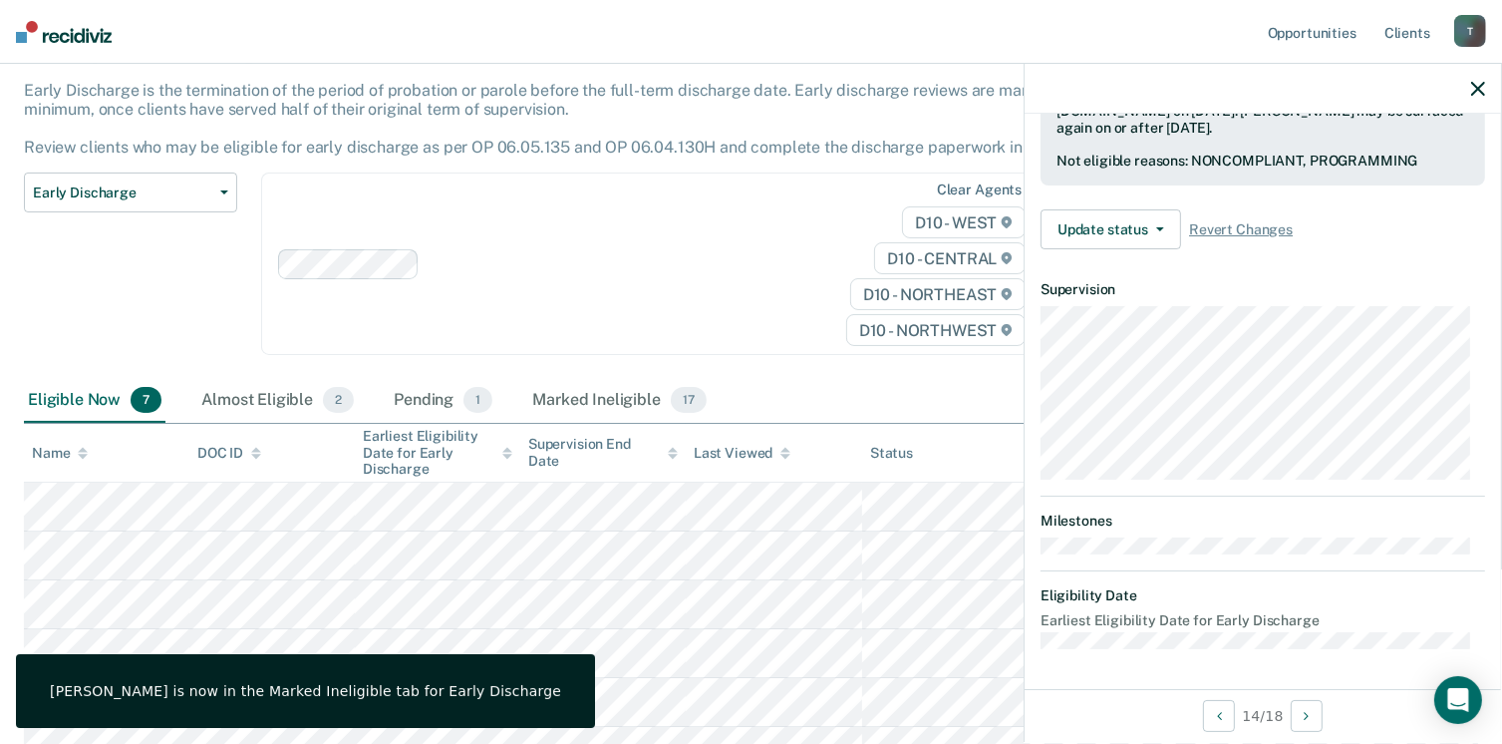
scroll to position [515, 0]
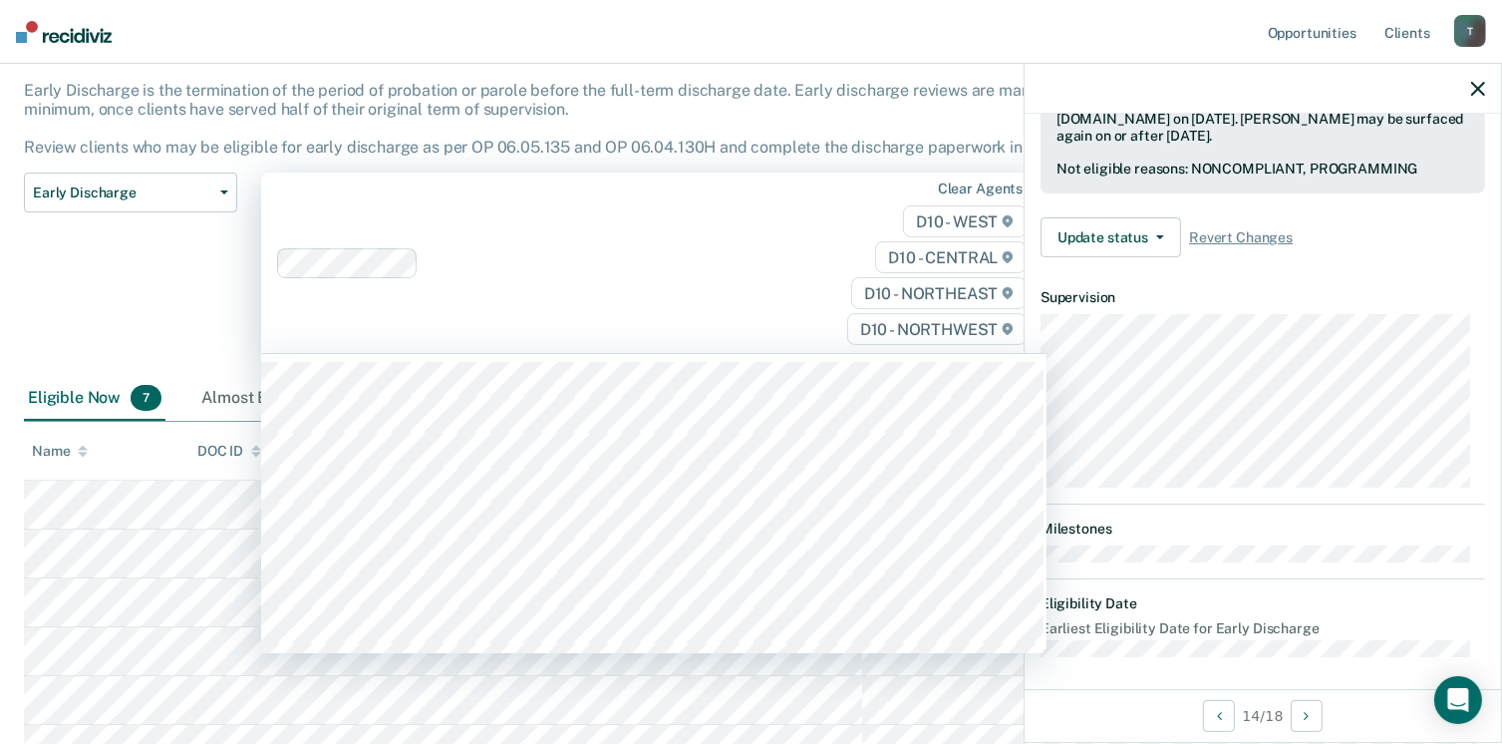
click at [706, 276] on div at bounding box center [540, 263] width 527 height 30
click at [160, 318] on div "Early Discharge Classification Review Early Discharge Minimum Telephone Reporti…" at bounding box center [130, 274] width 213 height 204
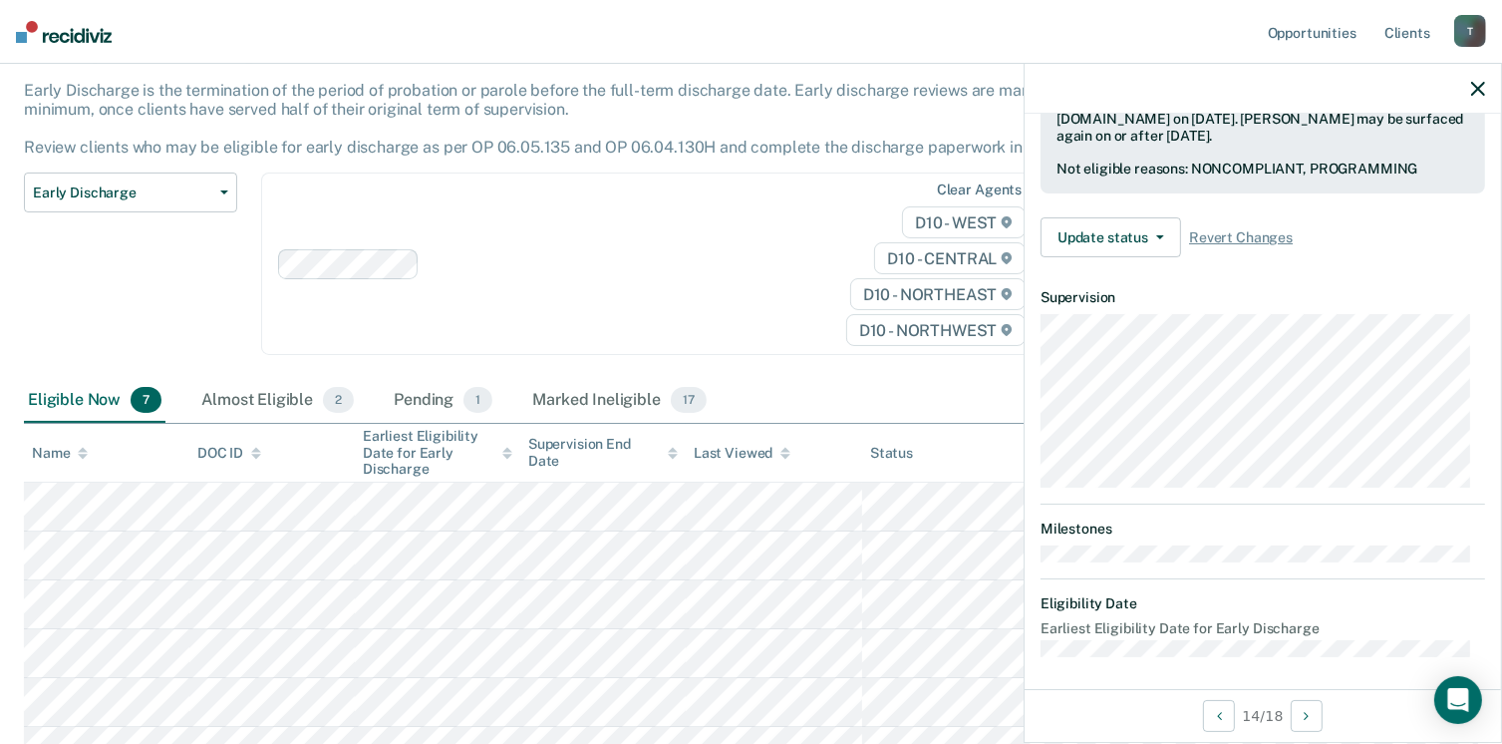
scroll to position [368, 0]
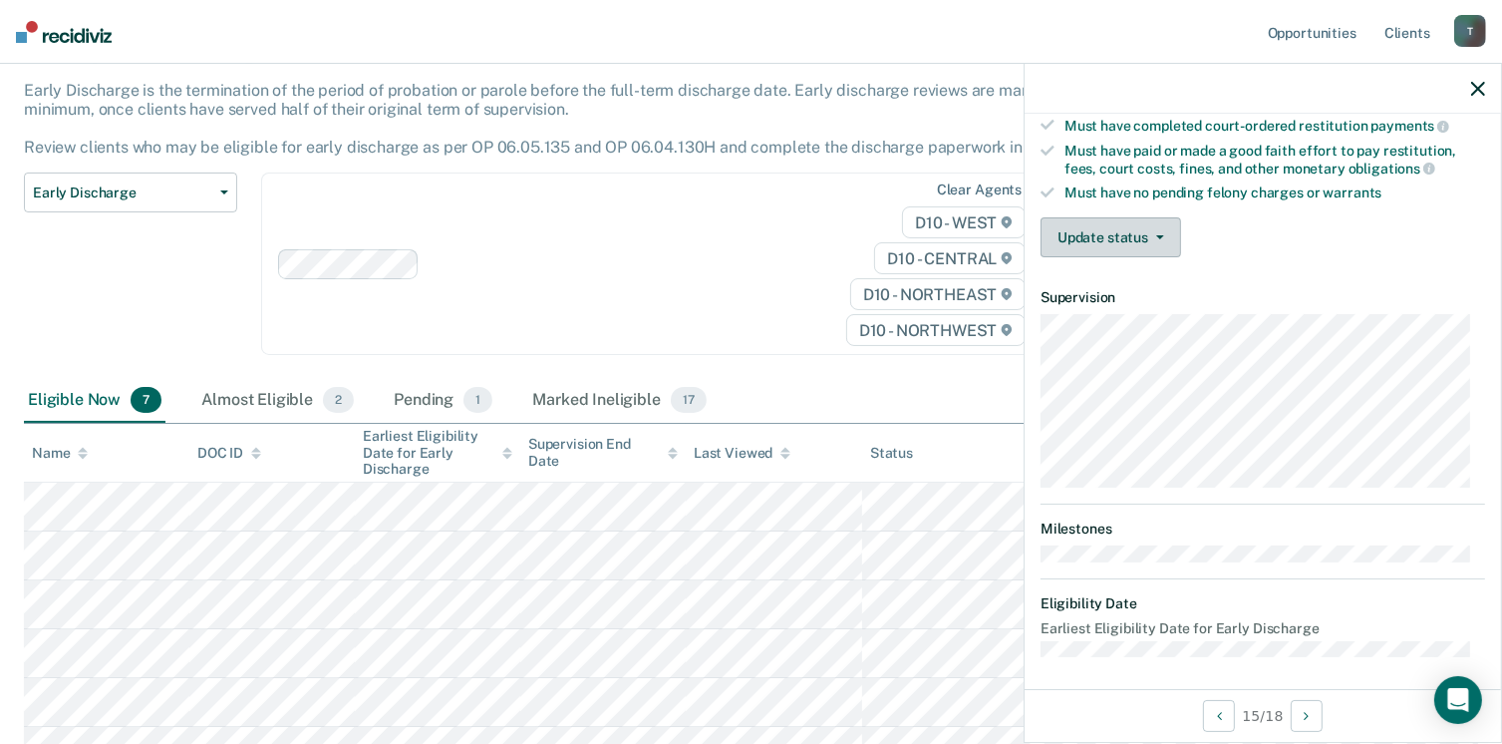
click at [1092, 232] on button "Update status" at bounding box center [1111, 237] width 141 height 40
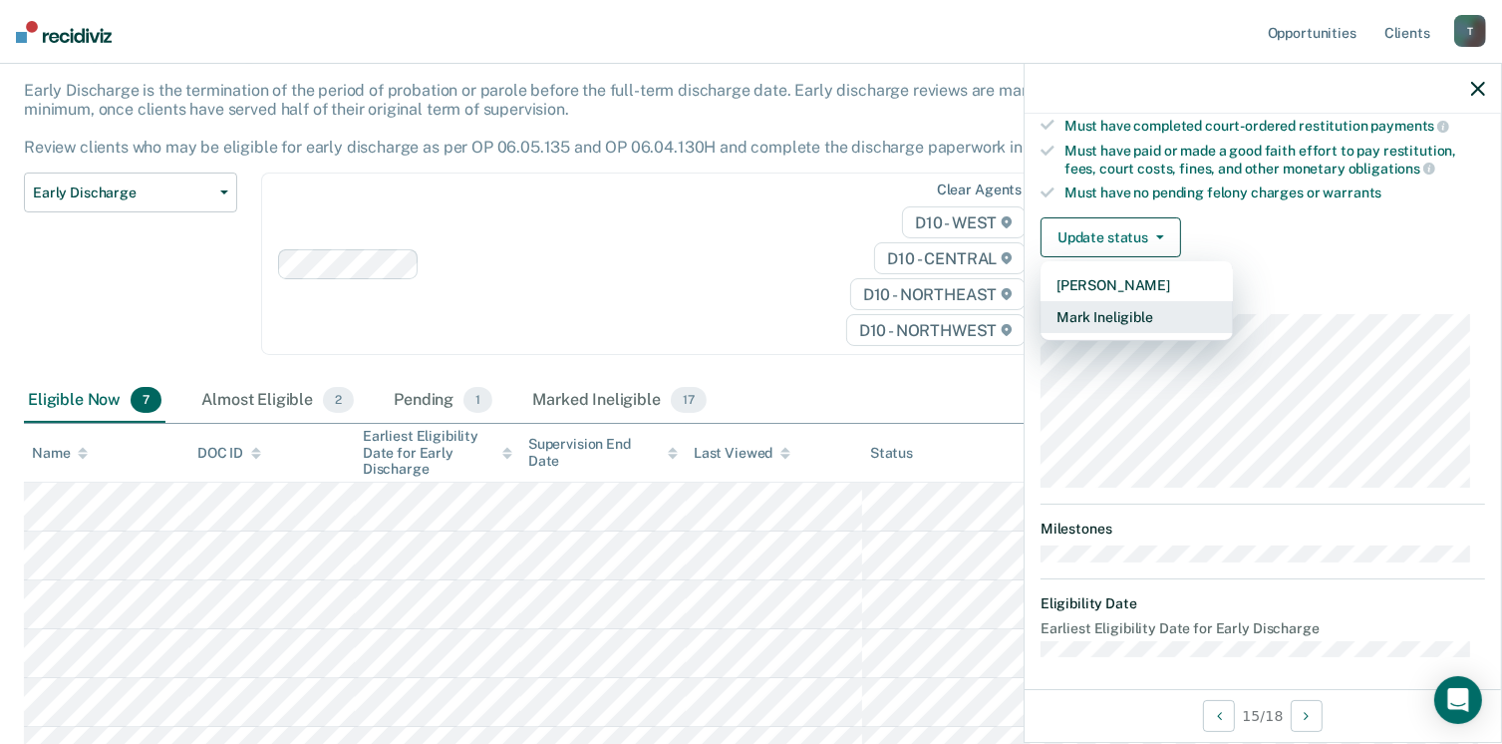
click at [1116, 311] on button "Mark Ineligible" at bounding box center [1137, 317] width 192 height 32
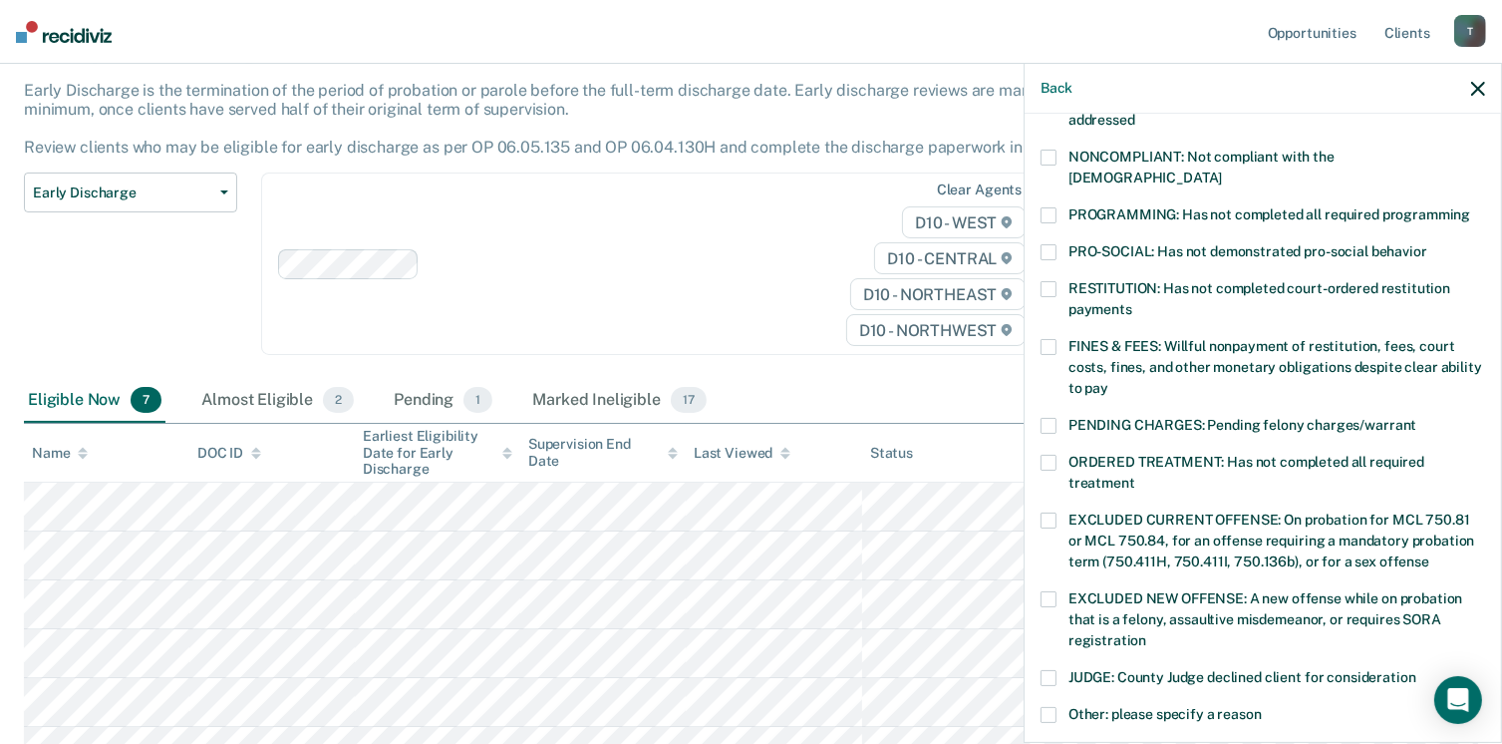
click at [1049, 157] on span at bounding box center [1049, 158] width 16 height 16
click at [1053, 207] on span at bounding box center [1049, 215] width 16 height 16
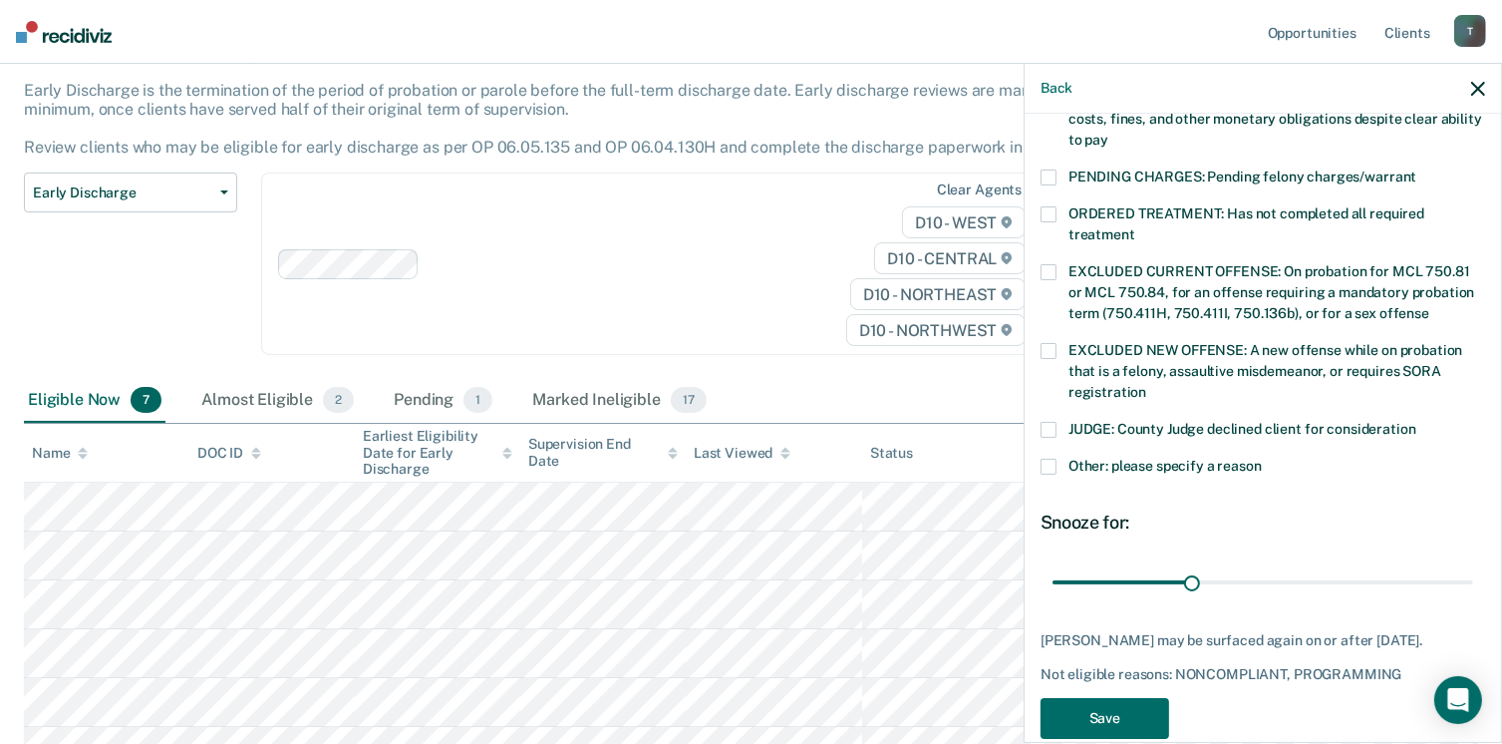
scroll to position [628, 0]
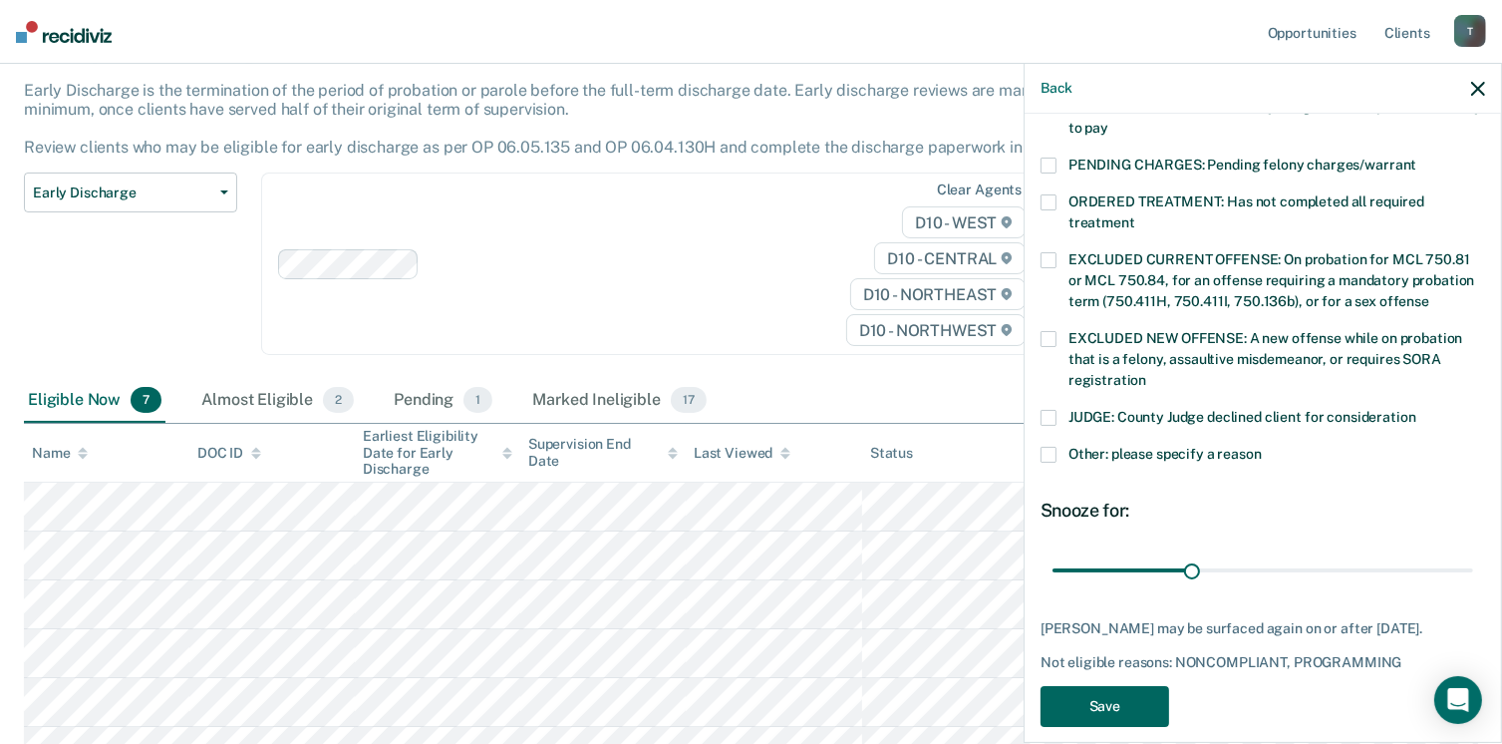
click at [1153, 686] on button "Save" at bounding box center [1105, 706] width 129 height 41
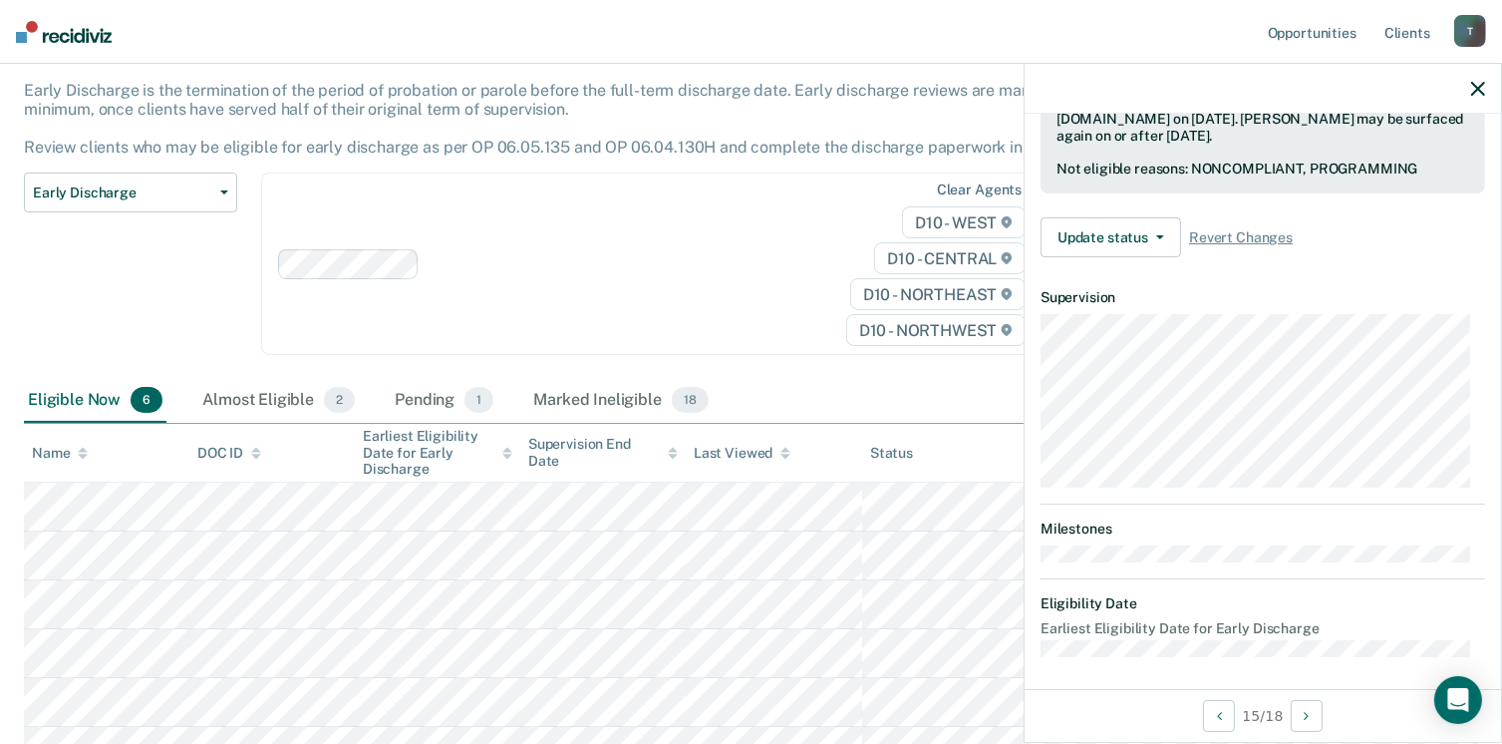
scroll to position [368, 0]
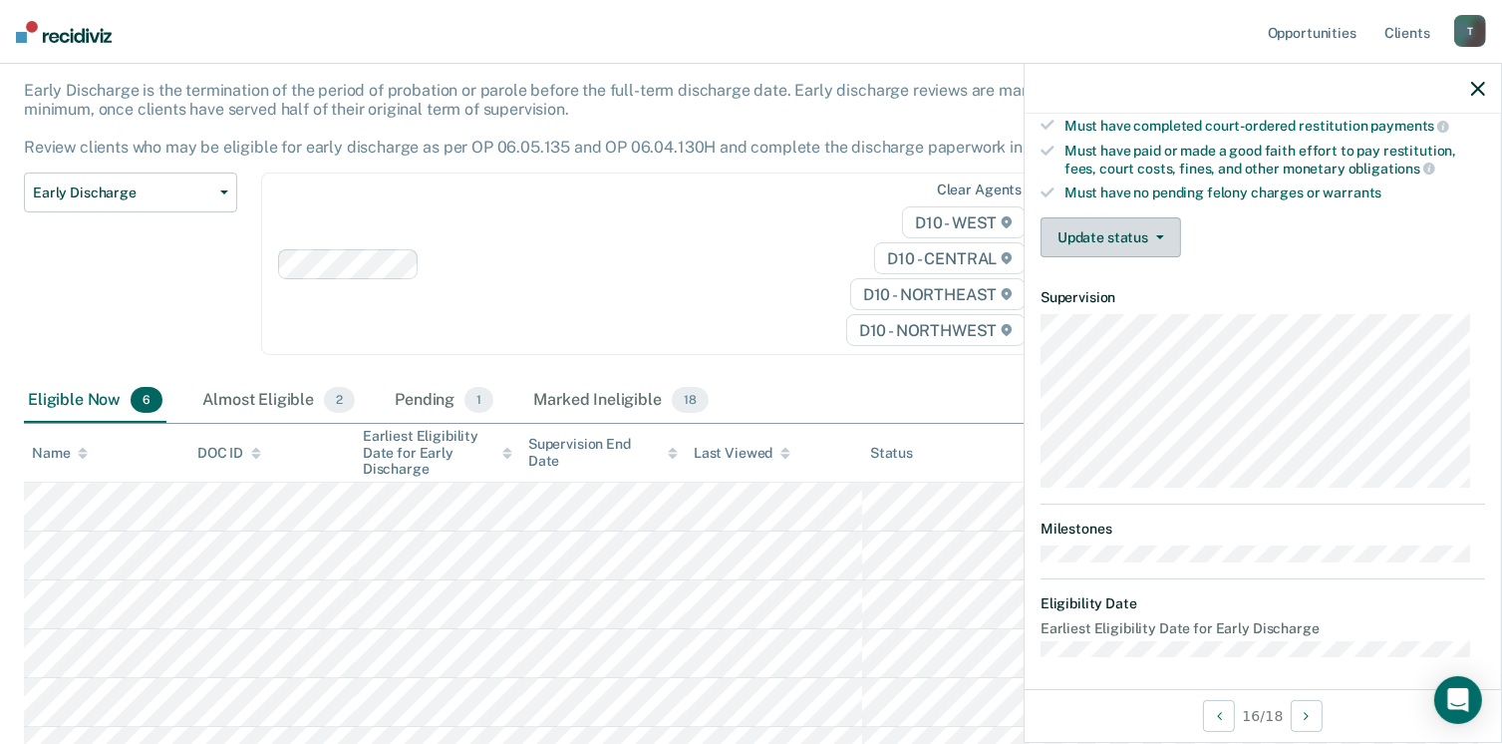
click at [1102, 228] on button "Update status" at bounding box center [1111, 237] width 141 height 40
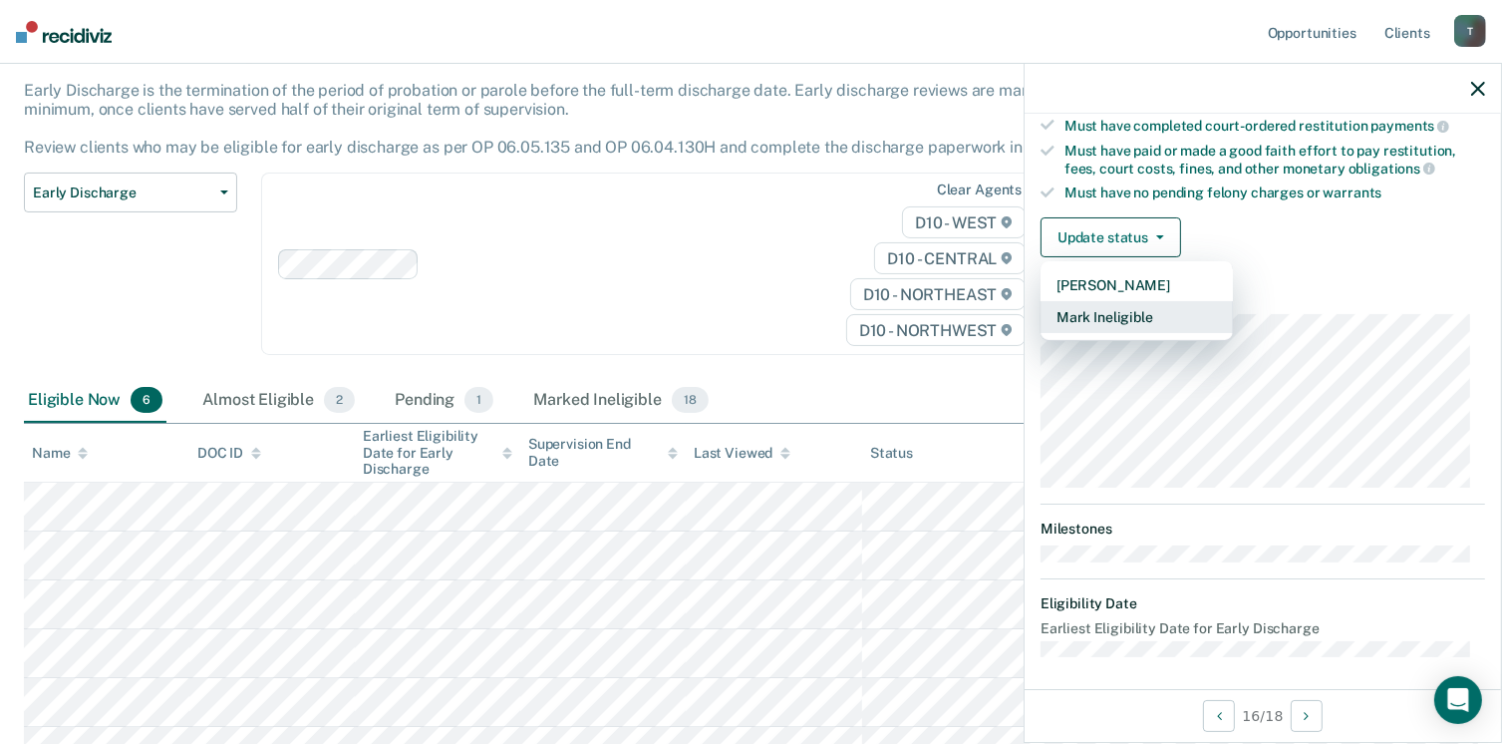
click at [1133, 306] on button "Mark Ineligible" at bounding box center [1137, 317] width 192 height 32
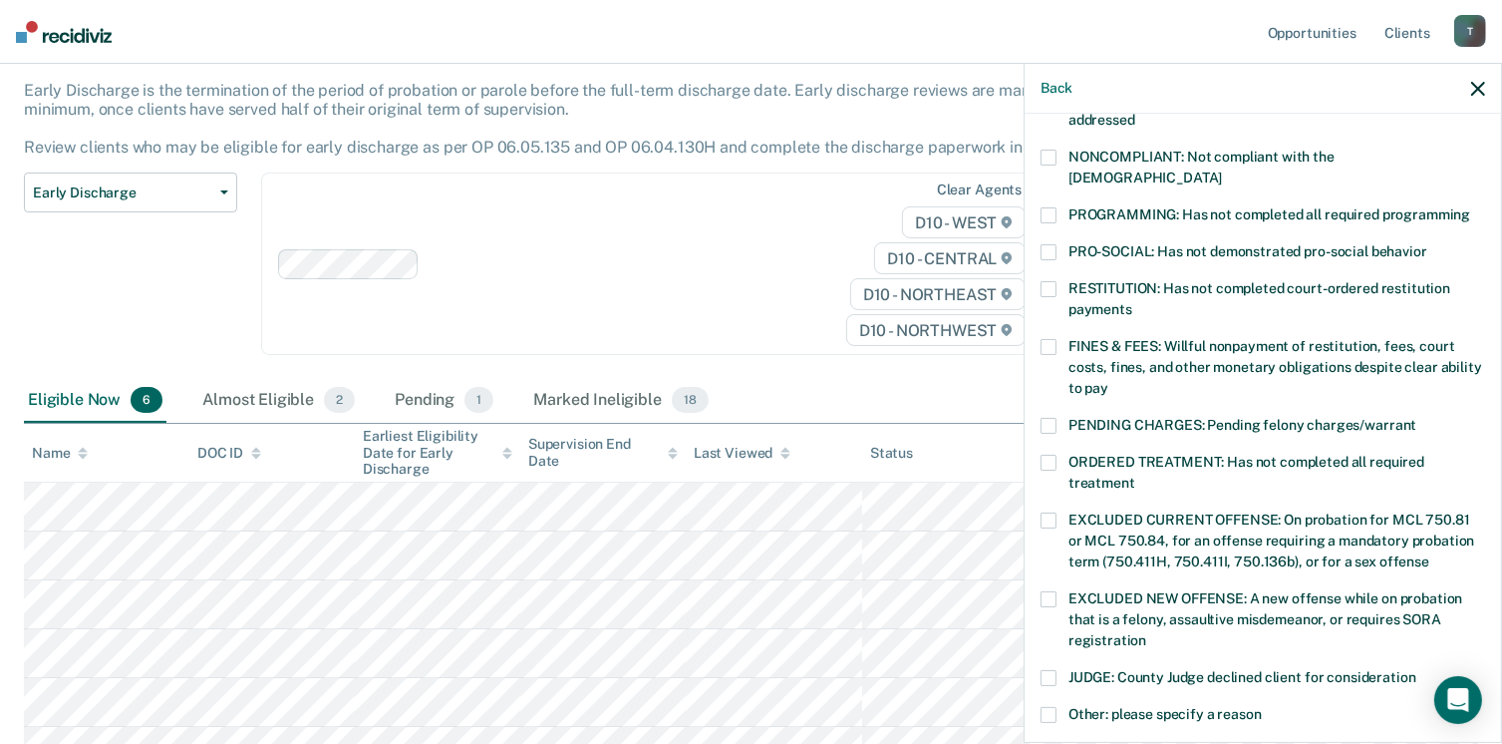
click at [1043, 156] on span at bounding box center [1049, 158] width 16 height 16
click at [1050, 207] on span at bounding box center [1049, 215] width 16 height 16
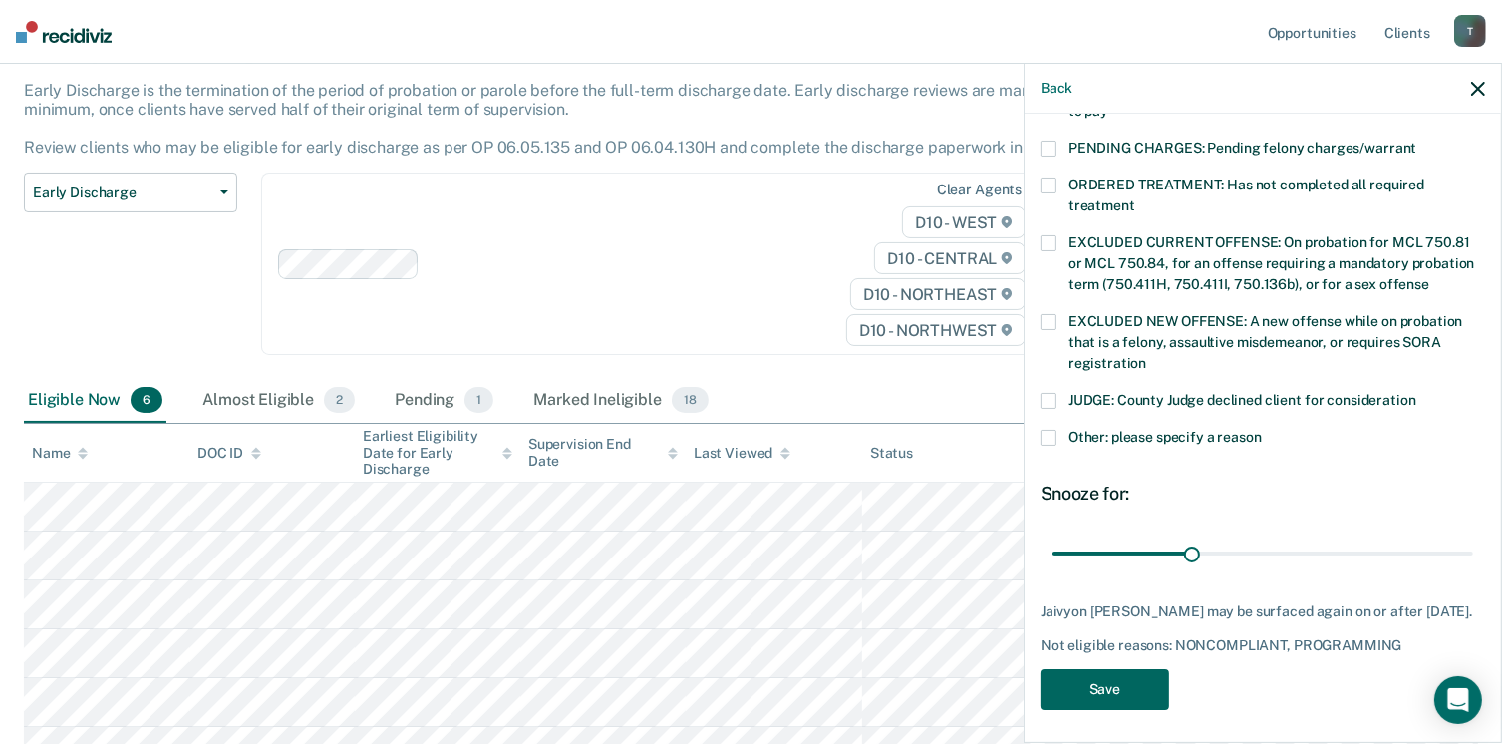
click at [1104, 701] on button "Save" at bounding box center [1105, 689] width 129 height 41
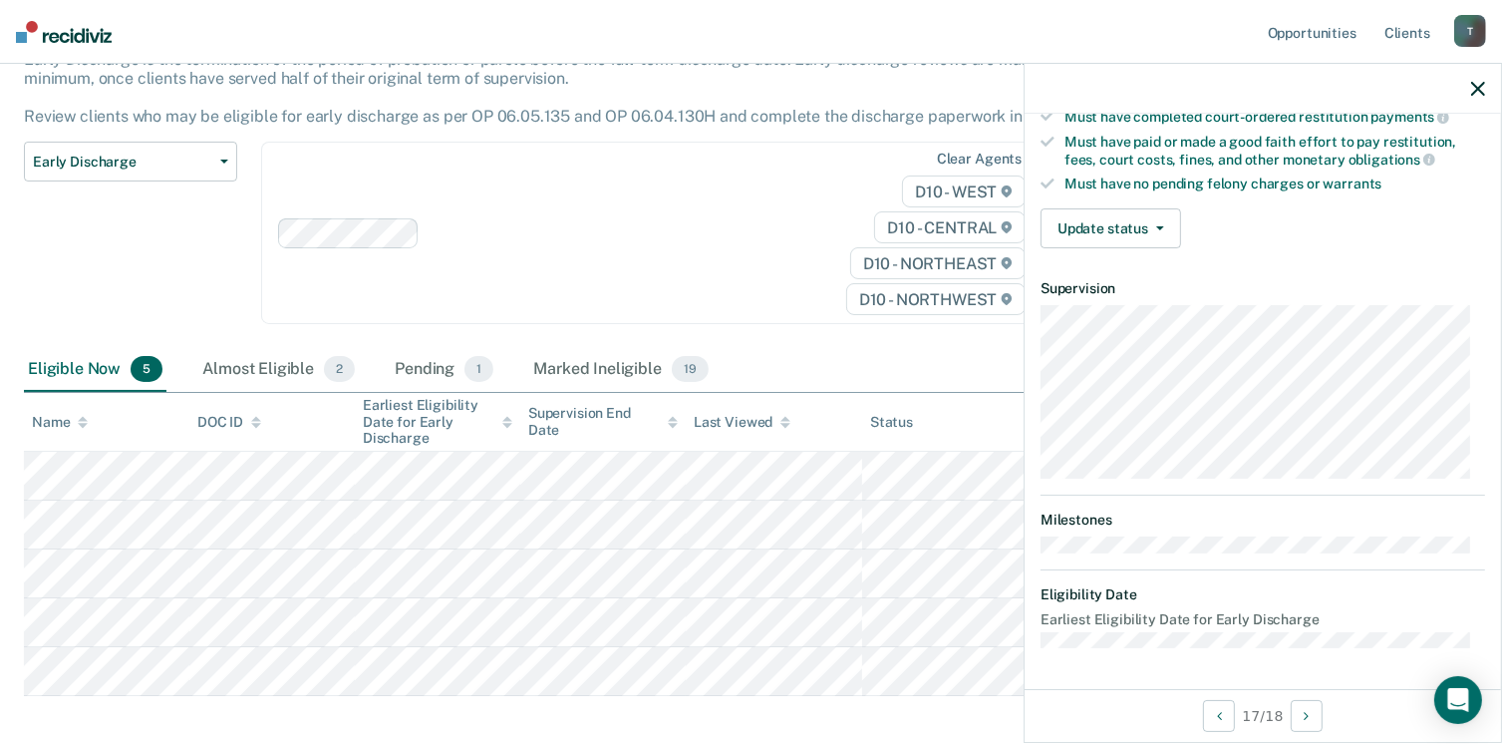
scroll to position [368, 0]
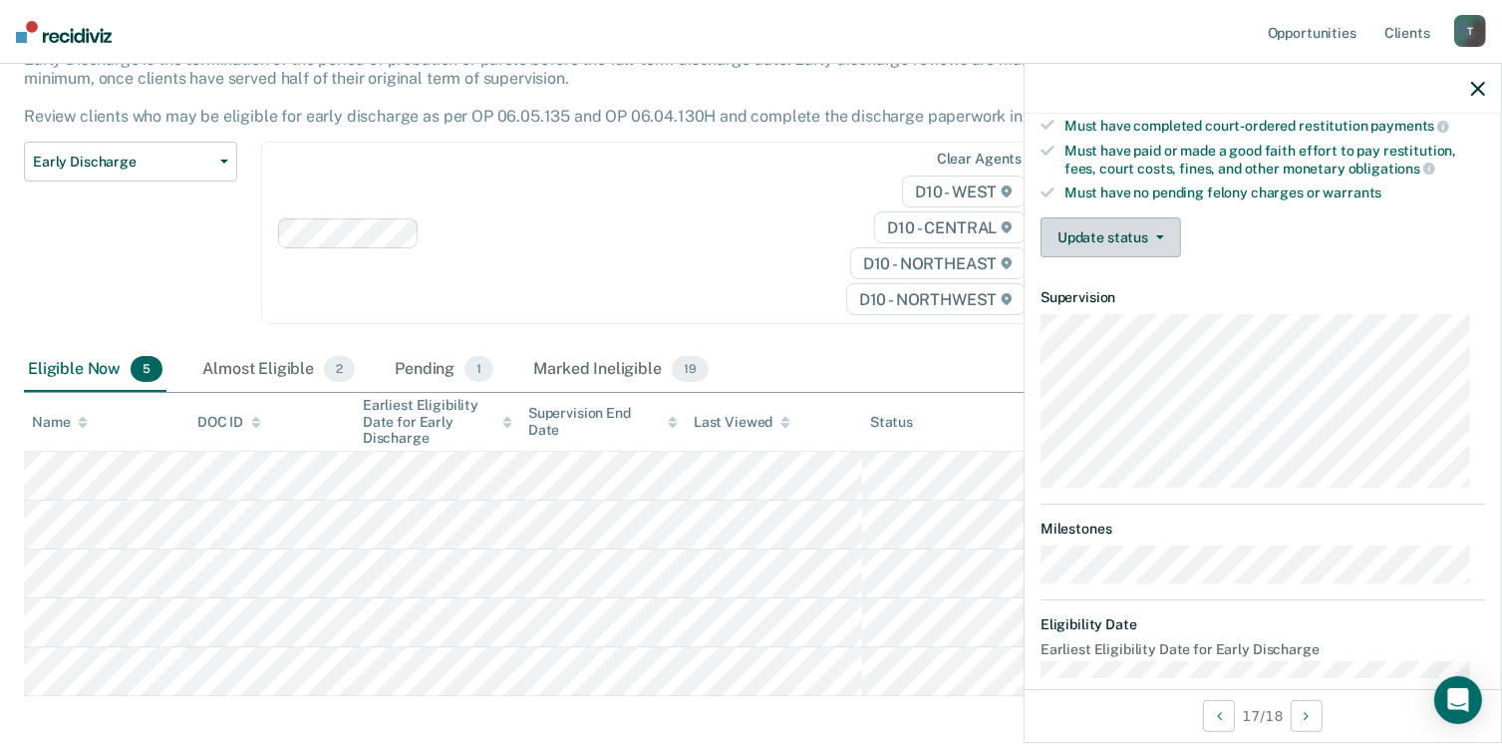
click at [1115, 245] on button "Update status" at bounding box center [1111, 237] width 141 height 40
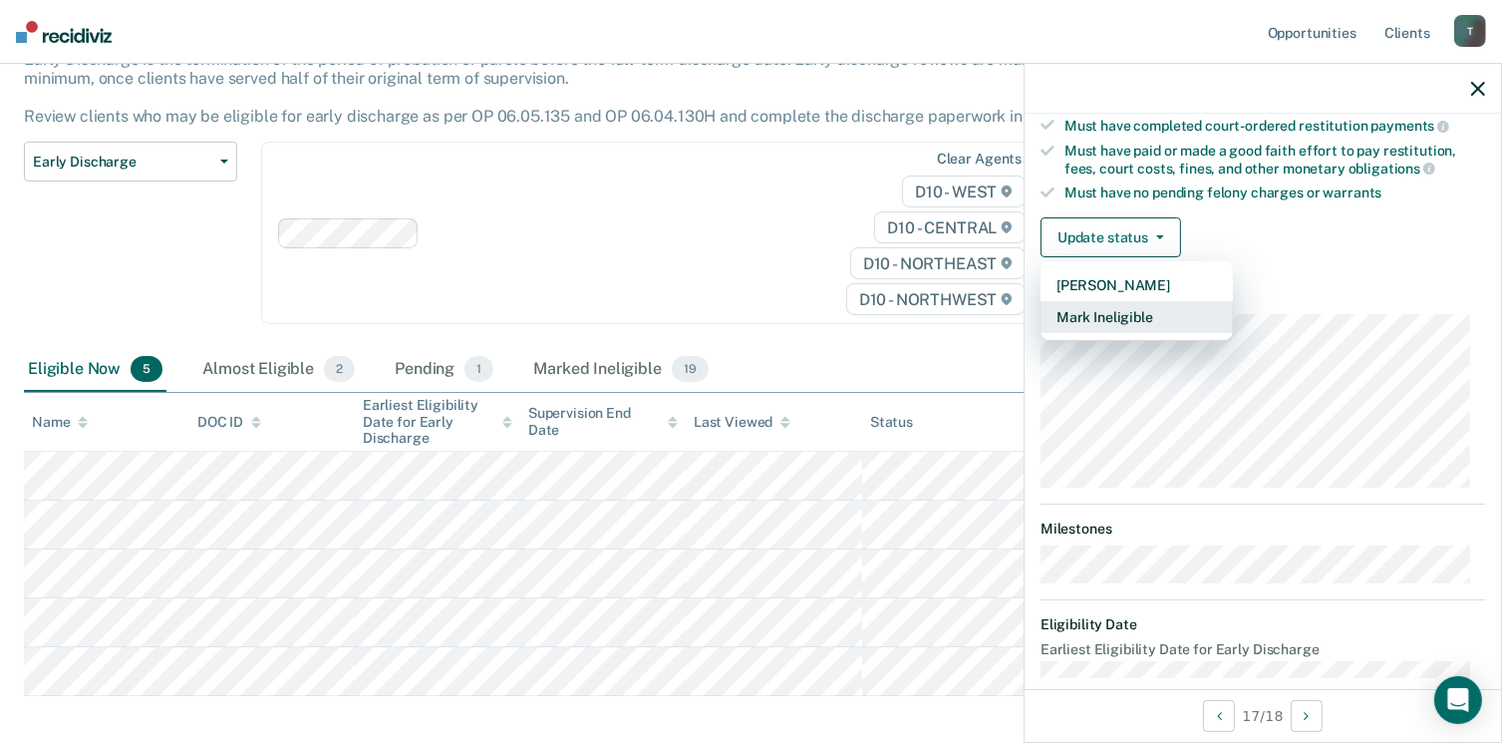
click at [1124, 304] on button "Mark Ineligible" at bounding box center [1137, 317] width 192 height 32
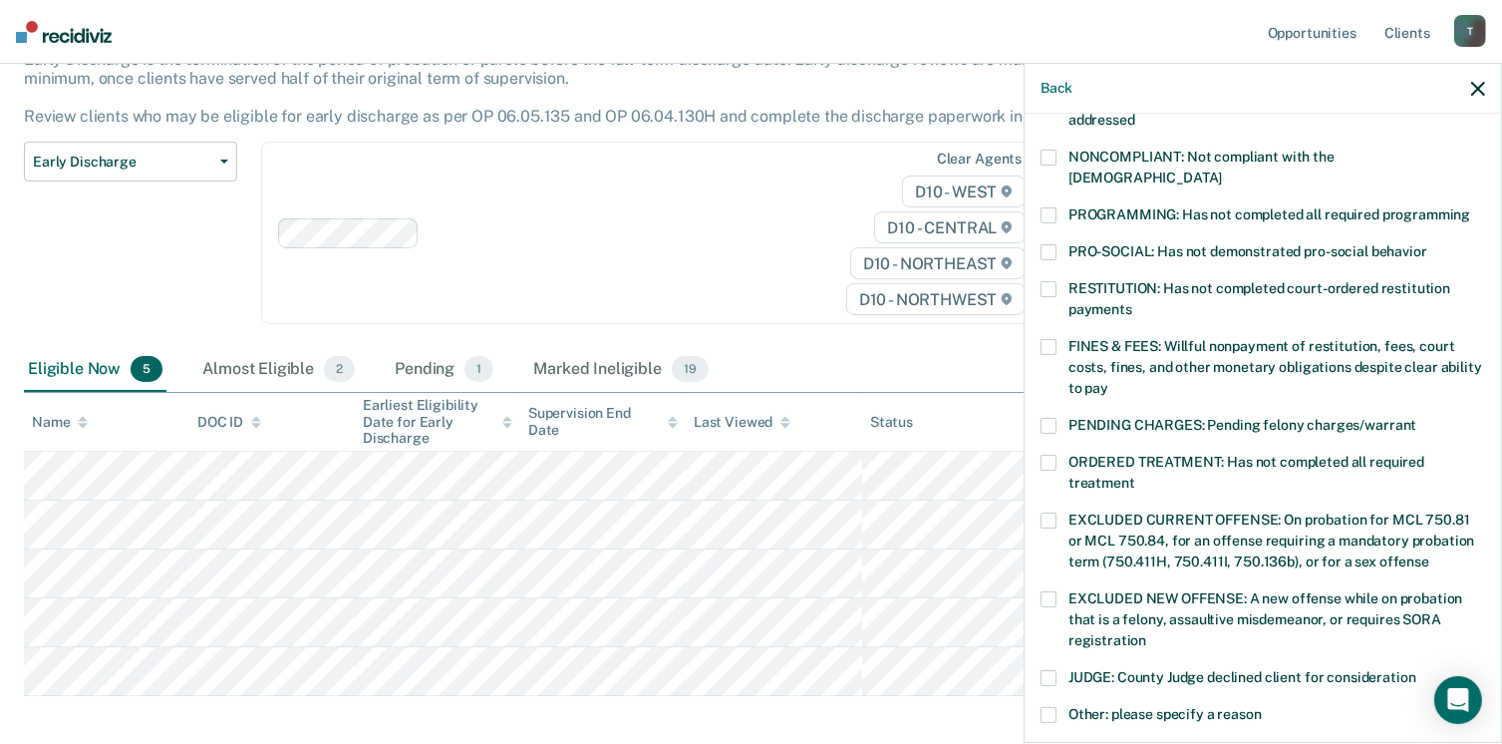
click at [1059, 154] on label "NONCOMPLIANT: Not compliant with the order of supervision" at bounding box center [1263, 171] width 445 height 42
click at [1053, 209] on div "PROGRAMMING: Has not completed all required programming" at bounding box center [1263, 225] width 445 height 37
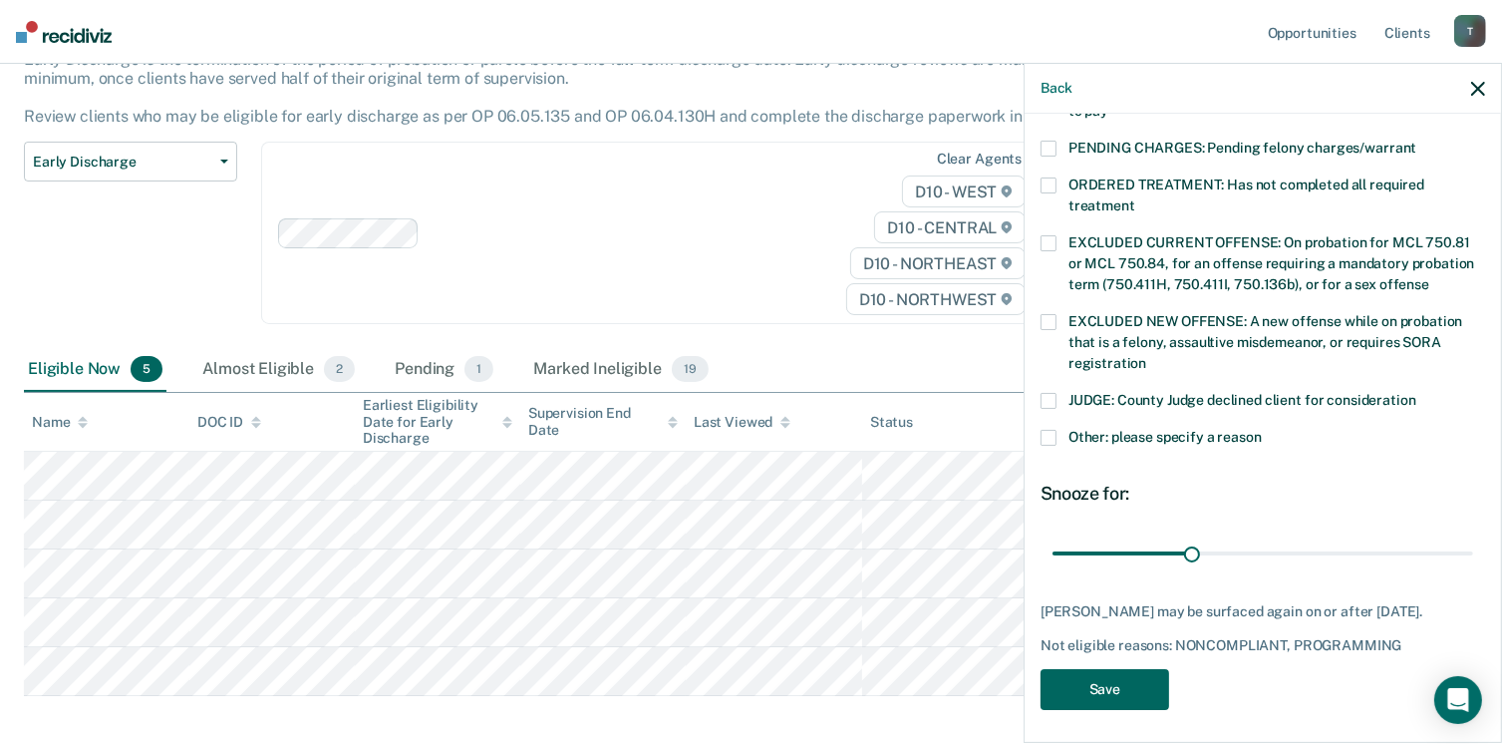
click at [1153, 679] on button "Save" at bounding box center [1105, 689] width 129 height 41
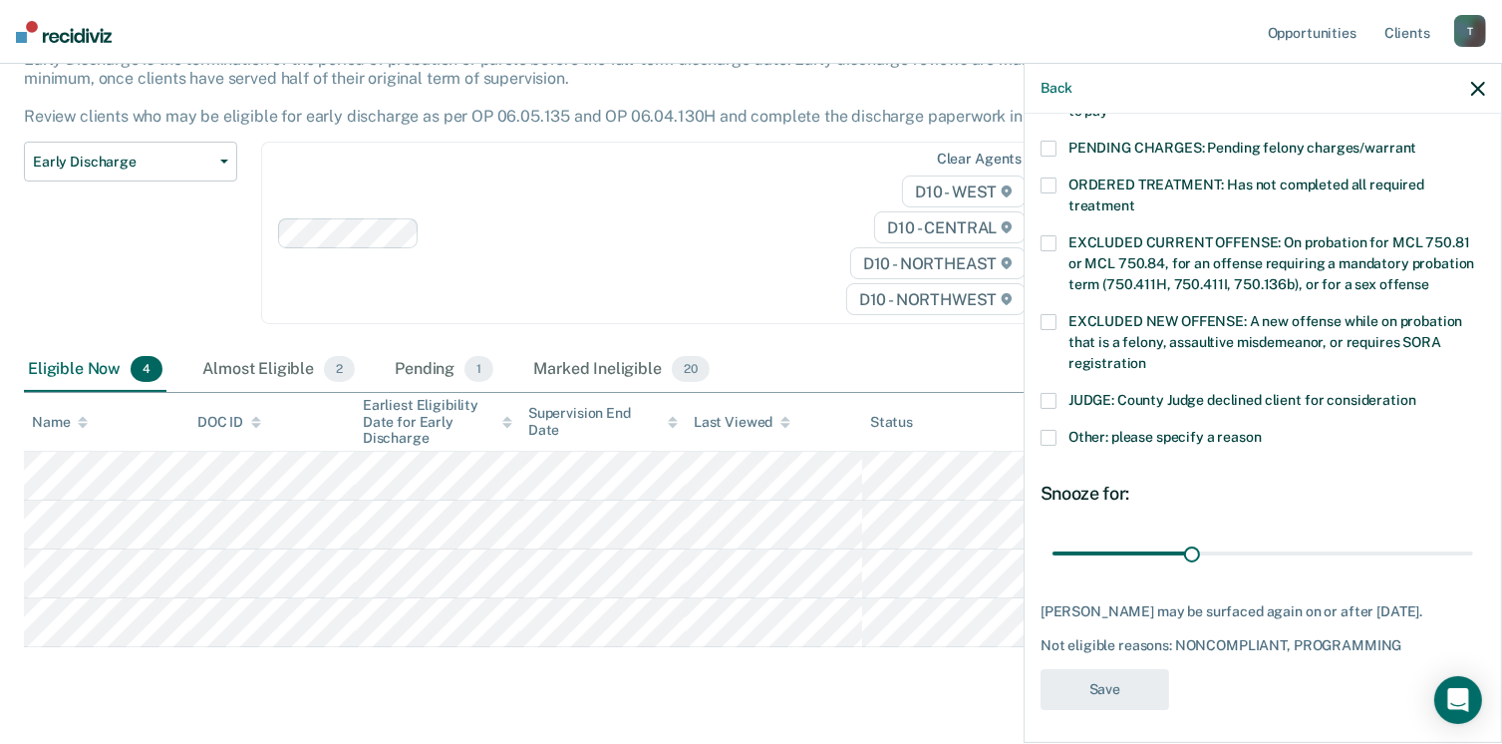
scroll to position [536, 0]
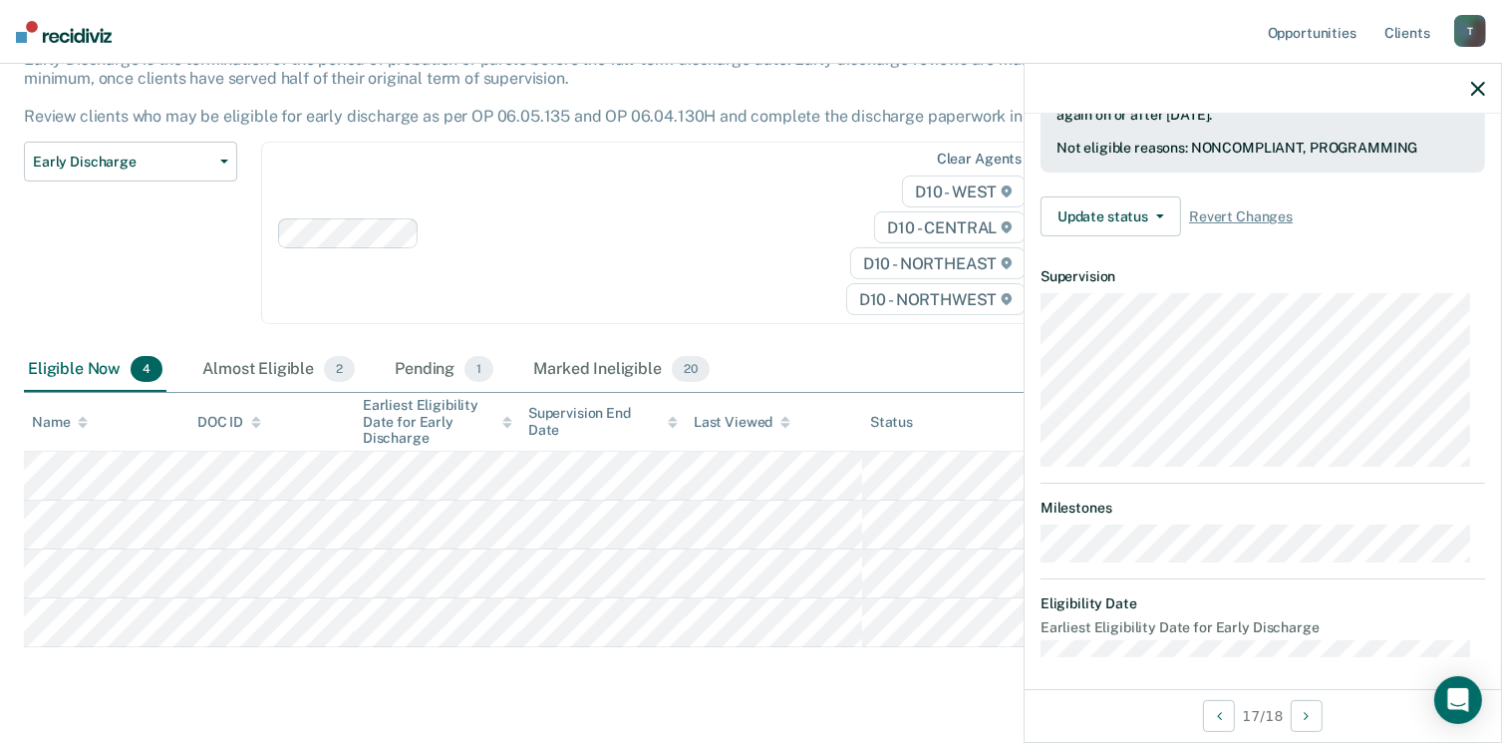
click at [1481, 37] on div "T" at bounding box center [1470, 31] width 32 height 32
click at [1352, 132] on link "Log Out" at bounding box center [1390, 131] width 160 height 17
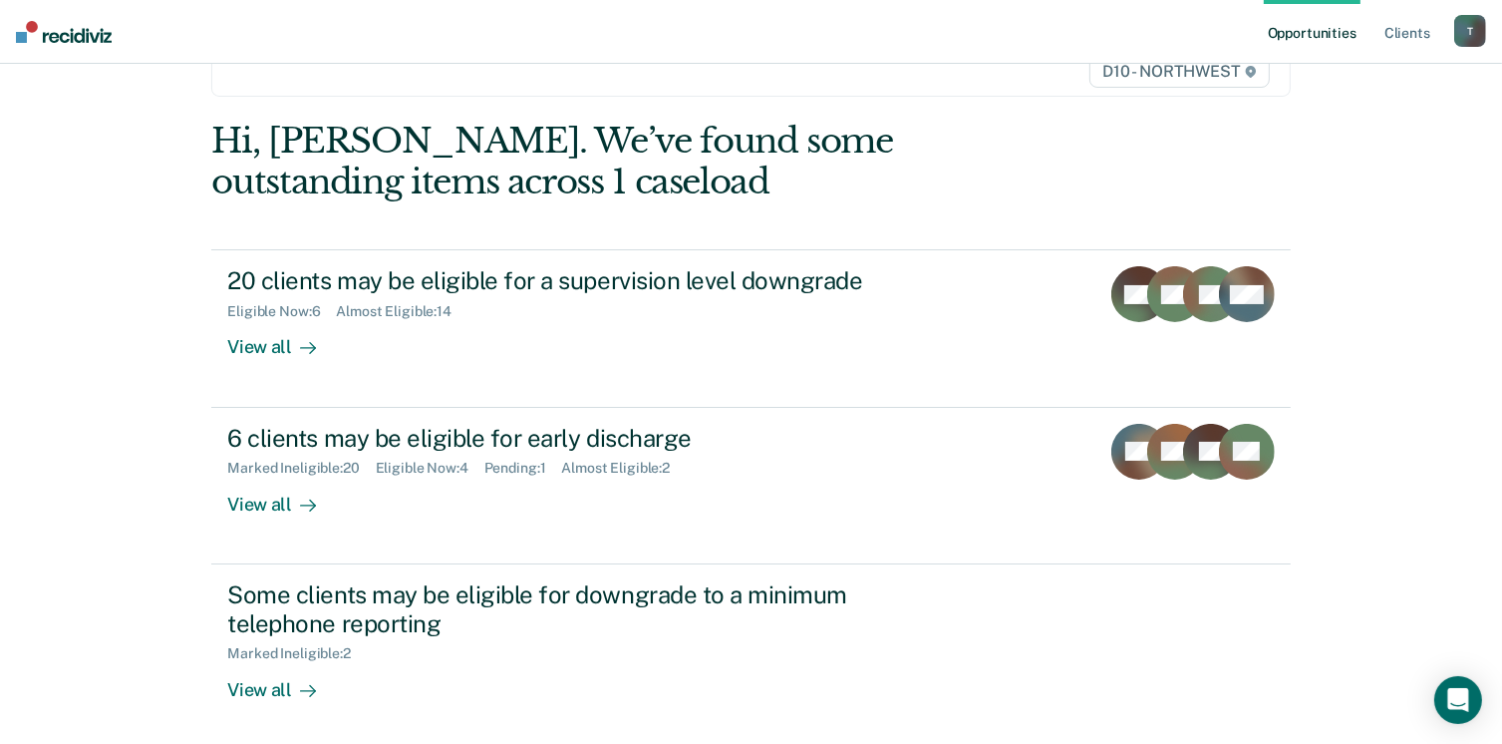
scroll to position [194, 0]
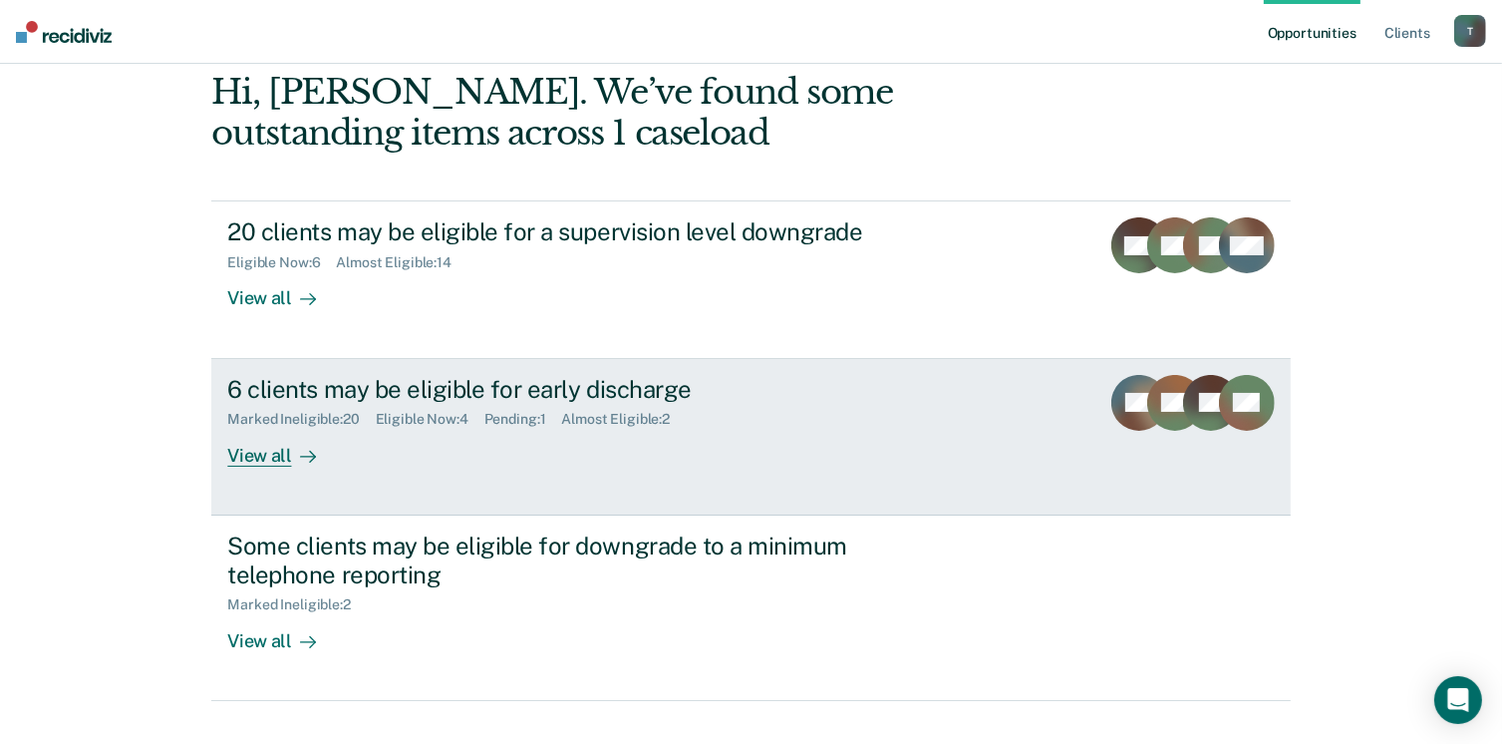
click at [238, 447] on div "View all" at bounding box center [283, 447] width 112 height 39
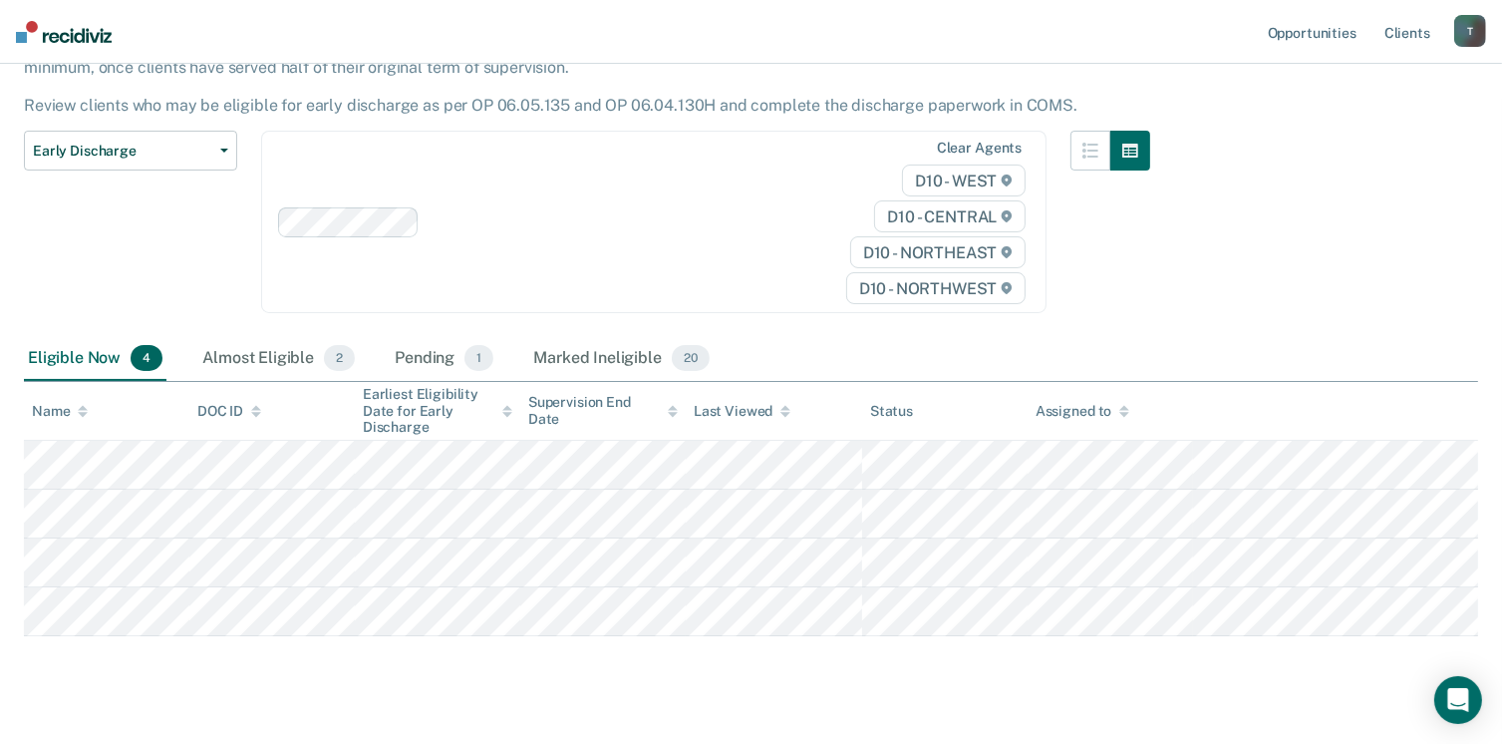
scroll to position [188, 0]
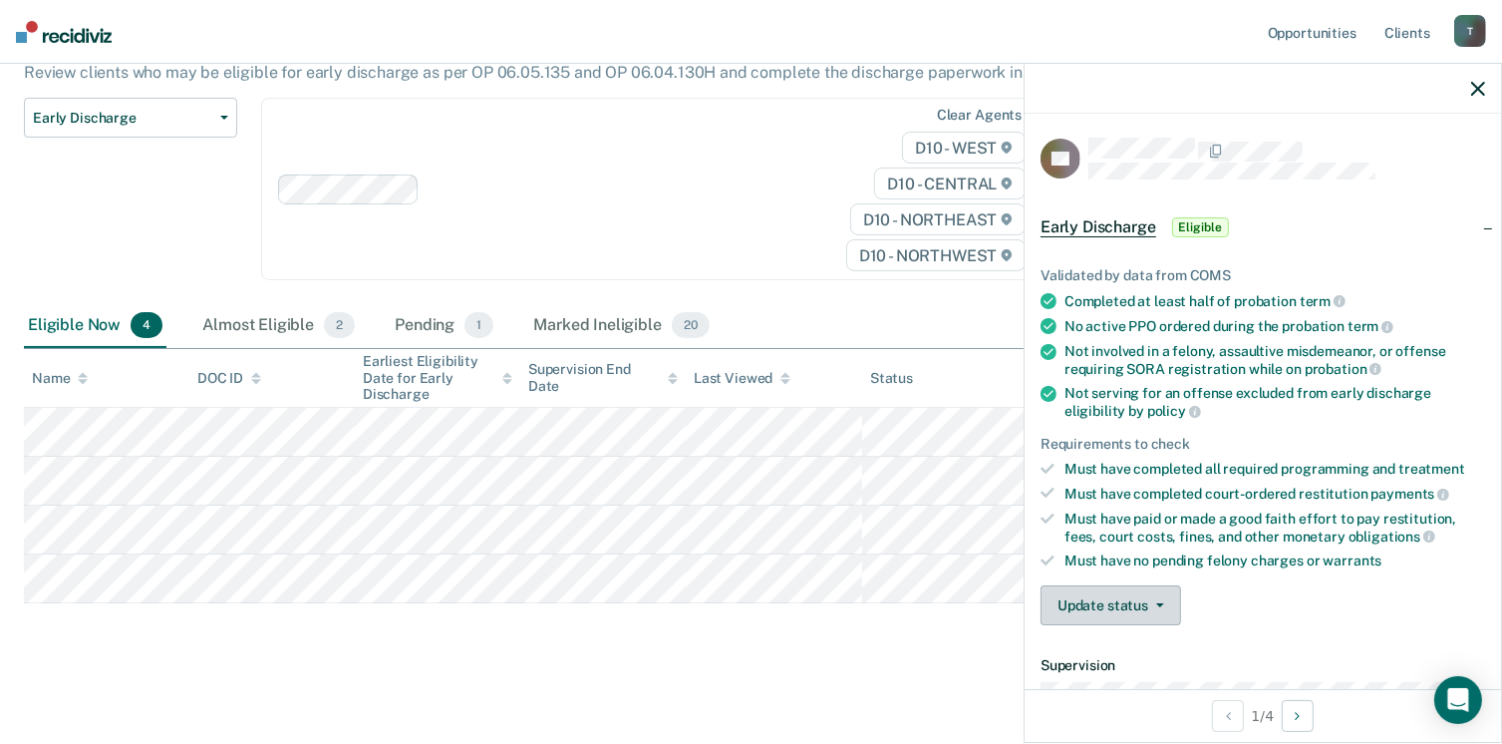
click at [1101, 611] on button "Update status" at bounding box center [1111, 605] width 141 height 40
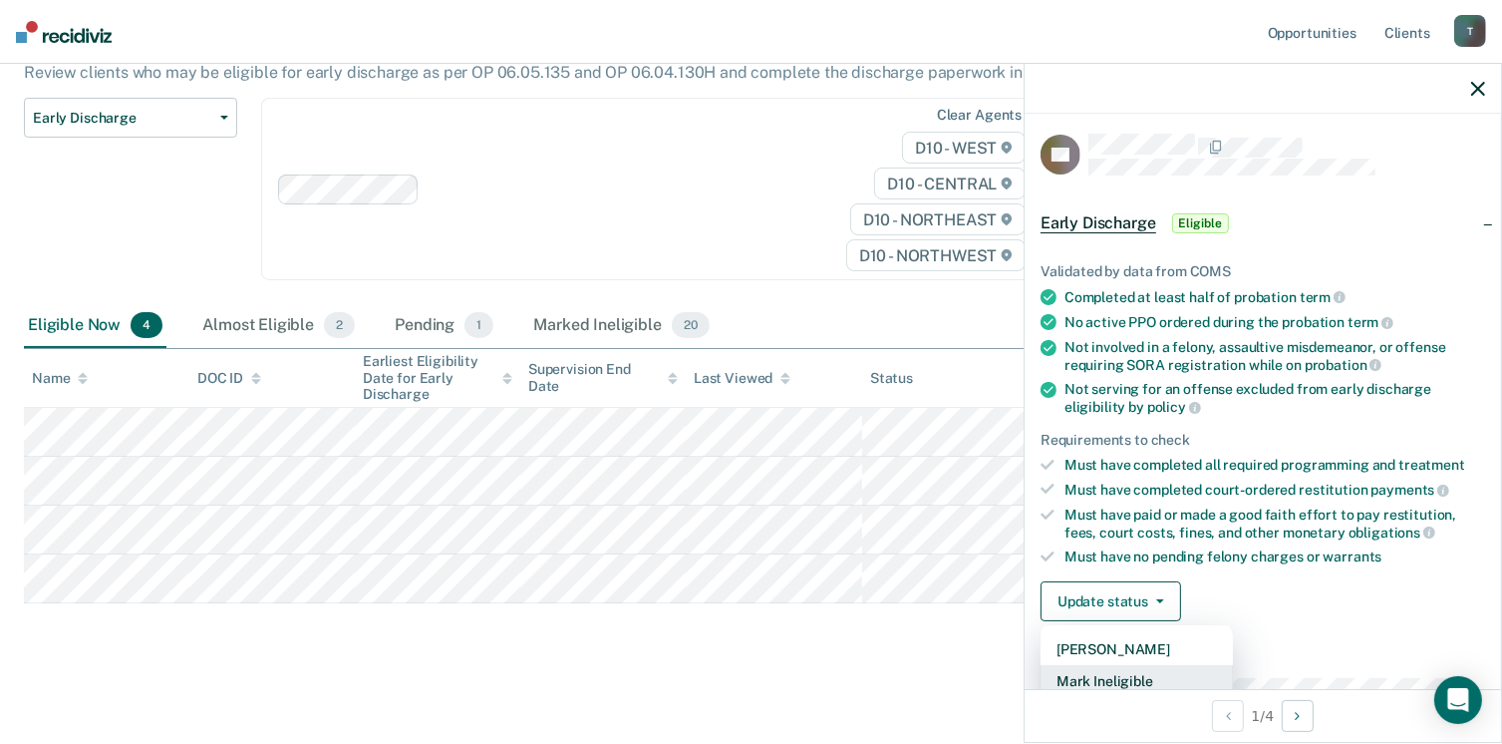
click at [1128, 678] on button "Mark Ineligible" at bounding box center [1137, 681] width 192 height 32
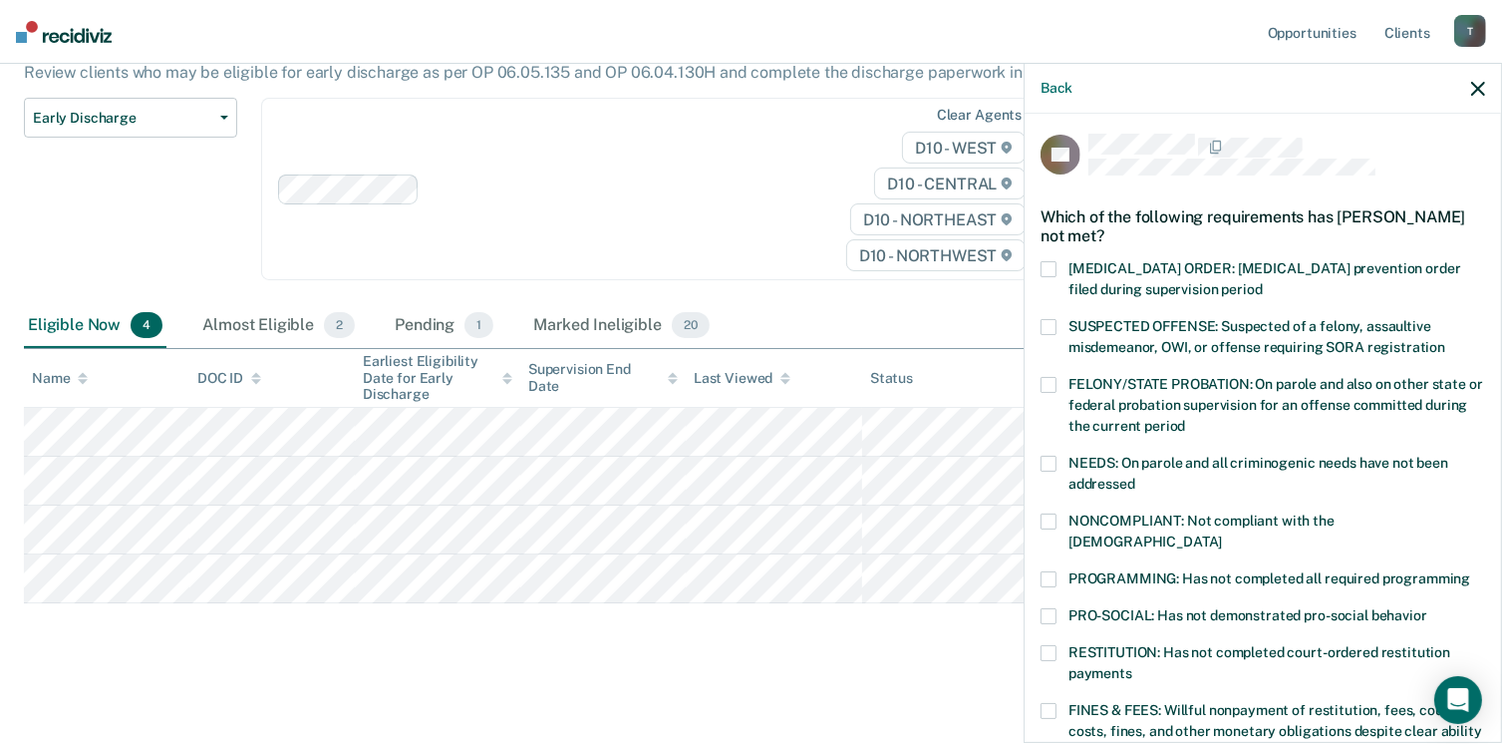
click at [1056, 531] on label "NONCOMPLIANT: Not compliant with the order of supervision" at bounding box center [1263, 534] width 445 height 42
click at [1052, 571] on label "PROGRAMMING: Has not completed all required programming" at bounding box center [1263, 581] width 445 height 21
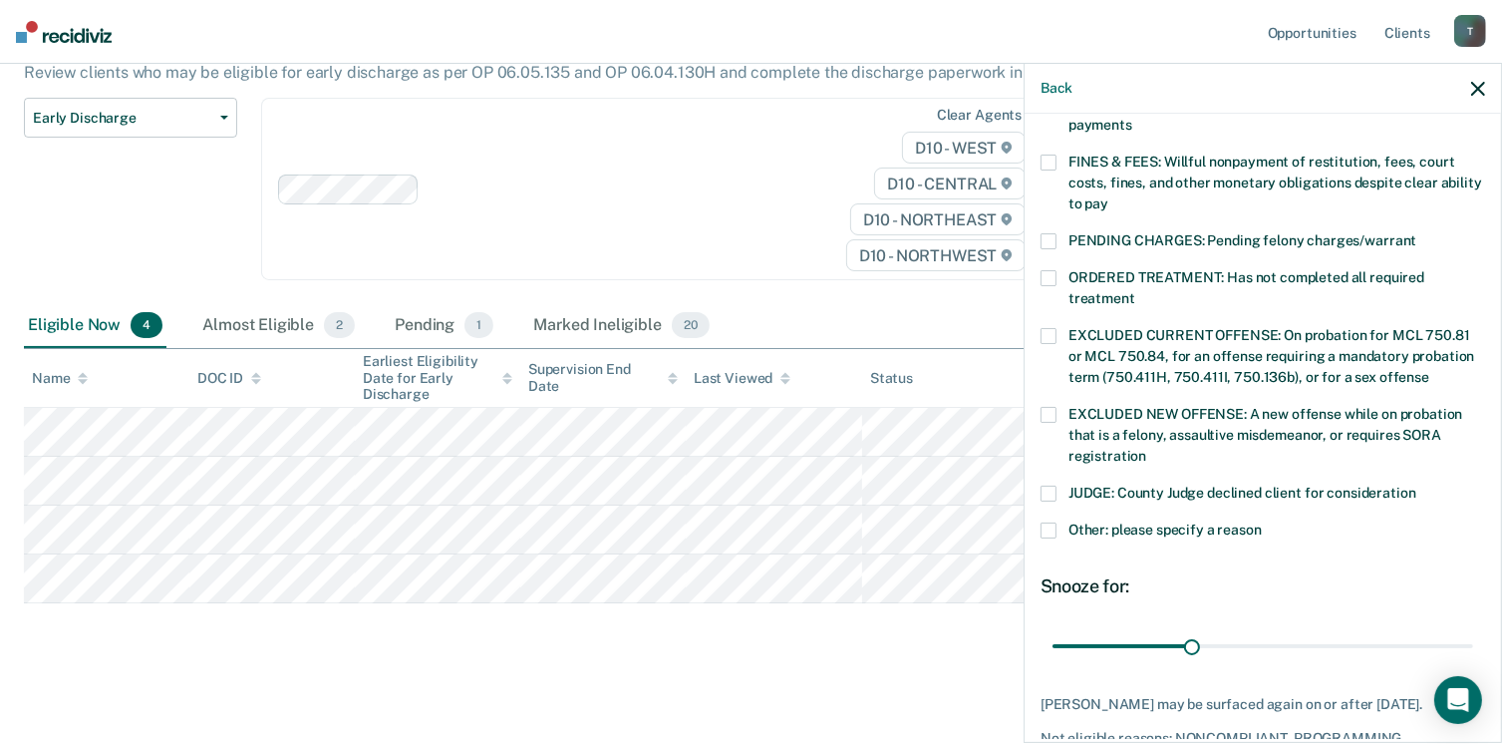
scroll to position [628, 0]
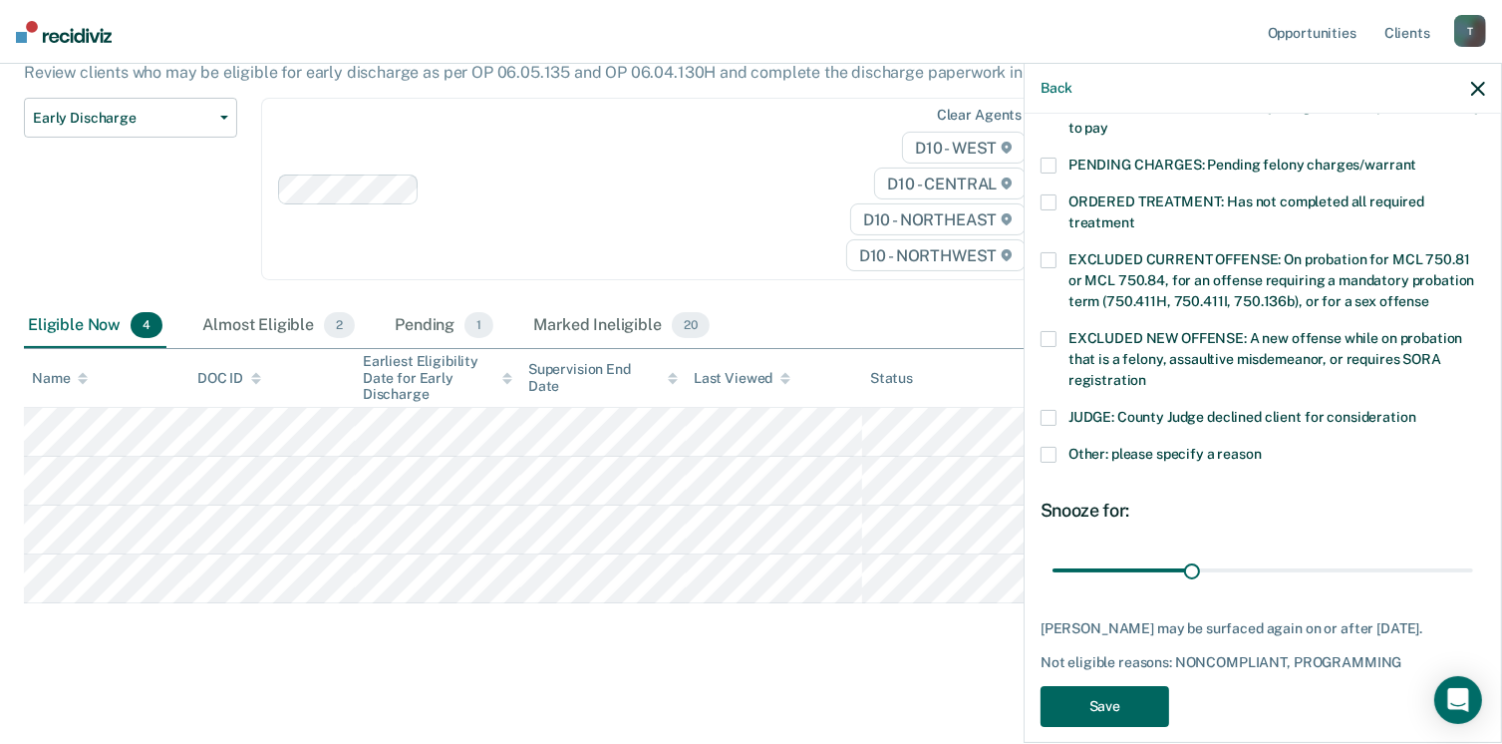
click at [1121, 686] on button "Save" at bounding box center [1105, 706] width 129 height 41
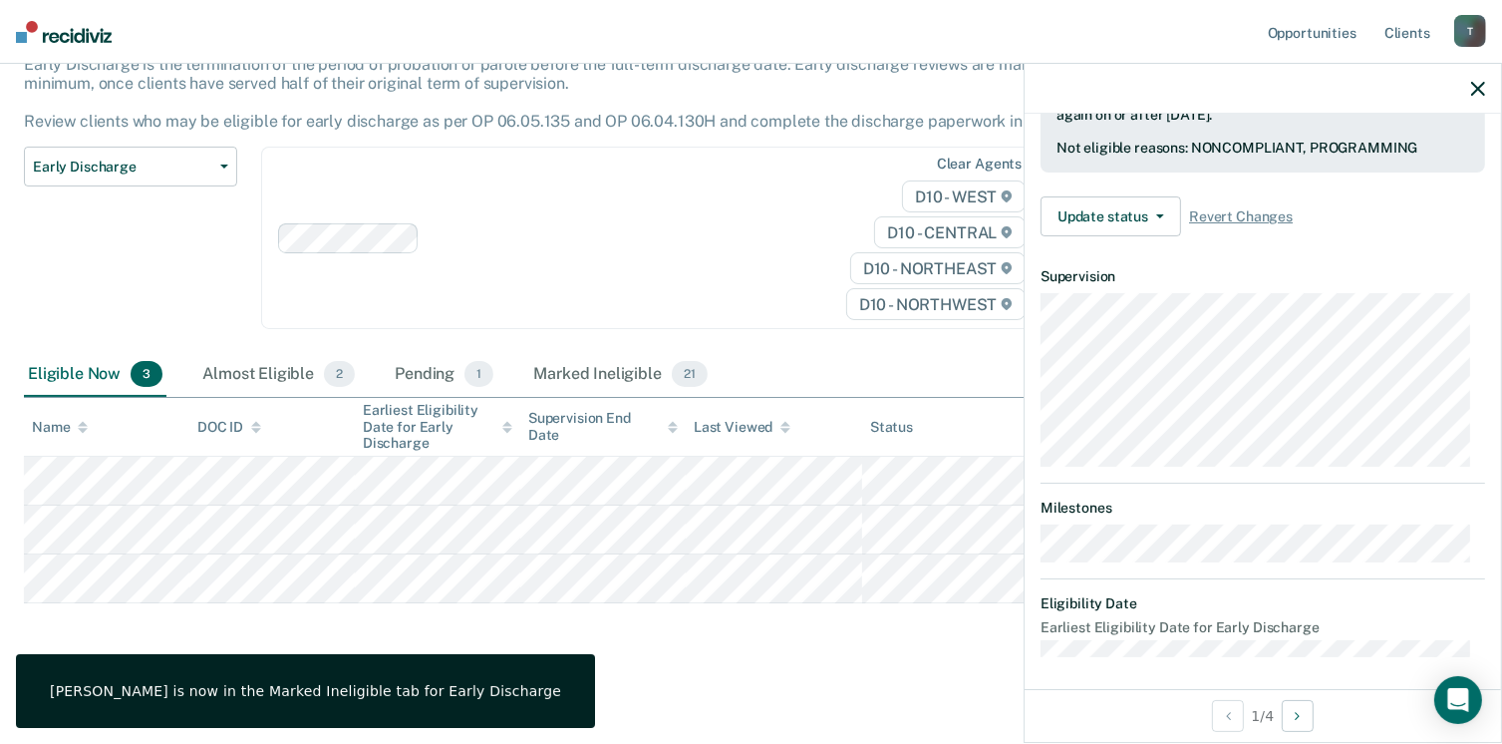
scroll to position [389, 0]
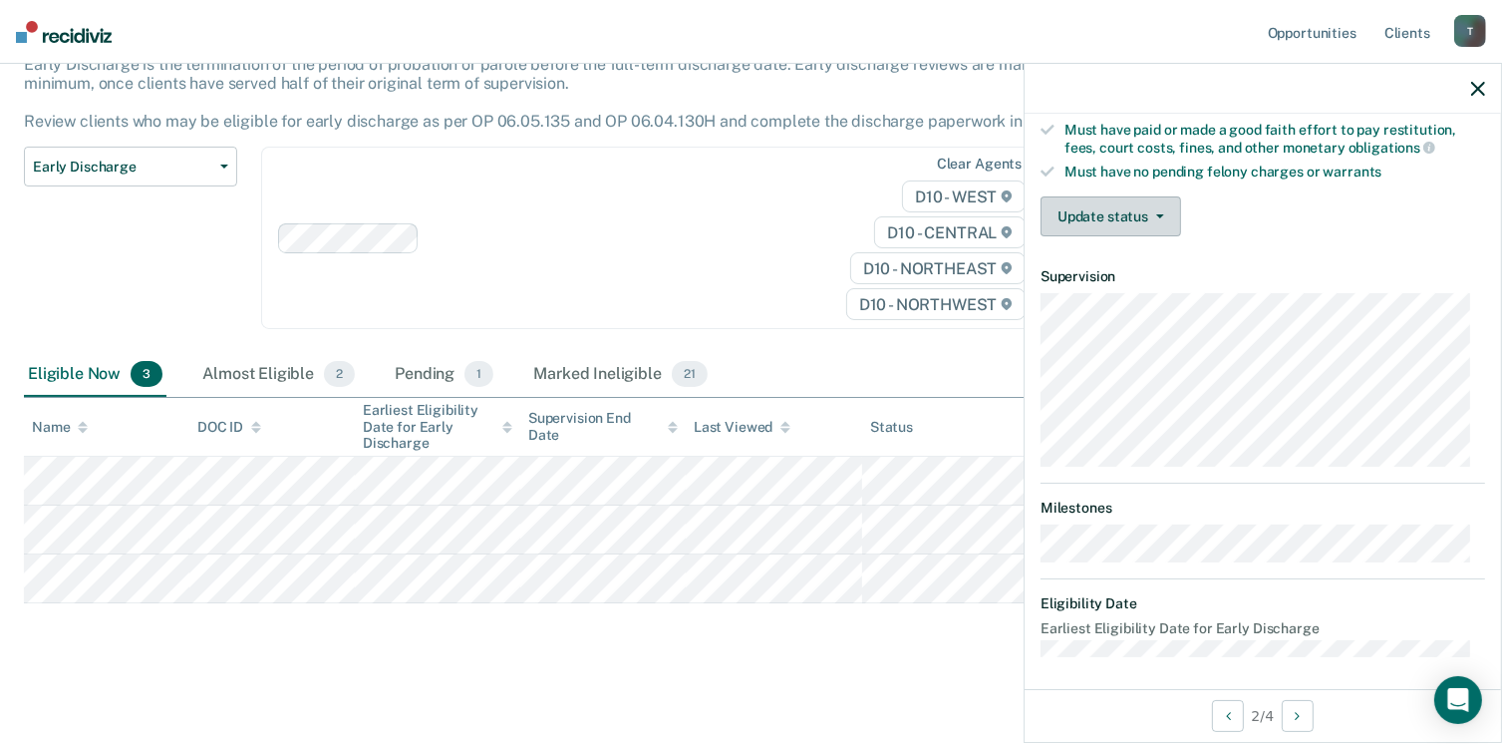
click at [1138, 212] on button "Update status" at bounding box center [1111, 216] width 141 height 40
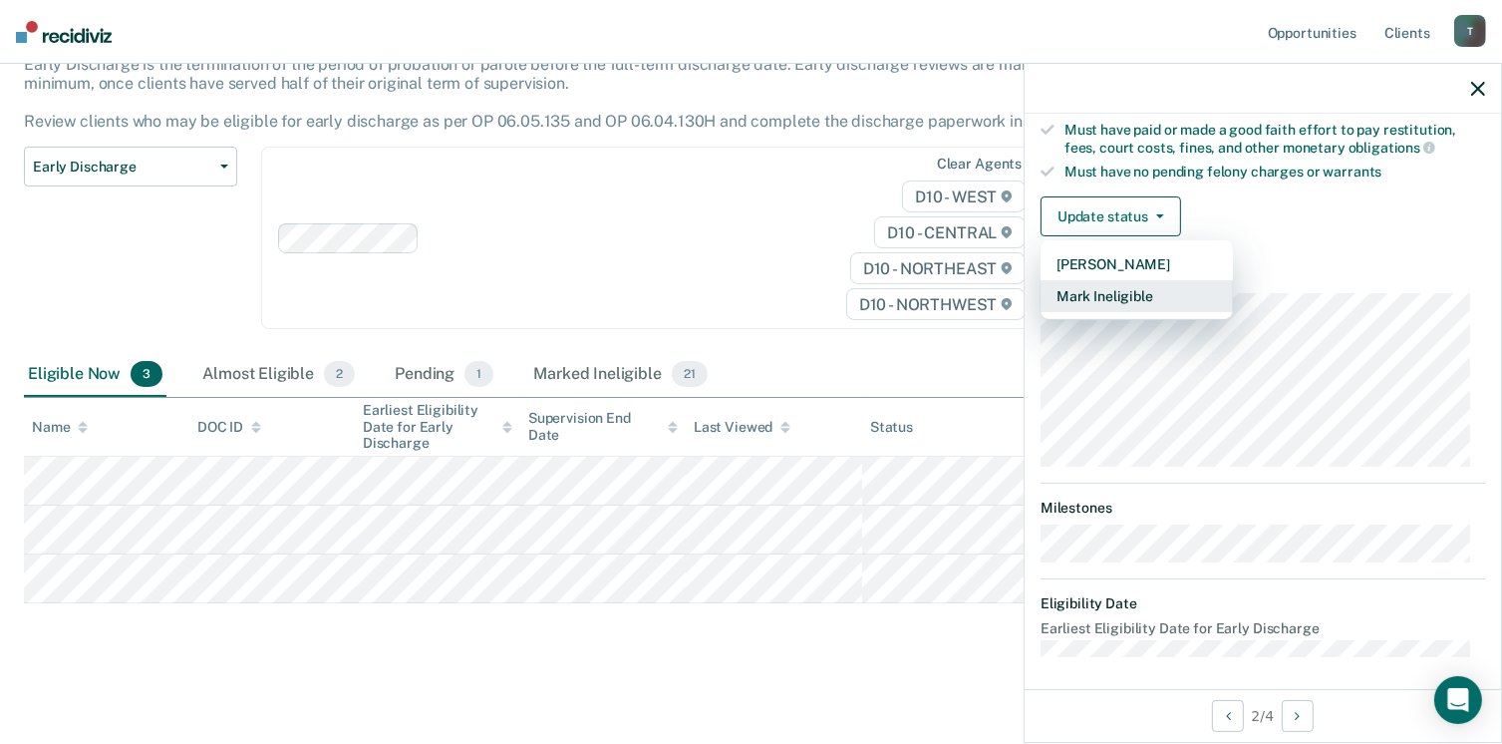
click at [1143, 288] on button "Mark Ineligible" at bounding box center [1137, 296] width 192 height 32
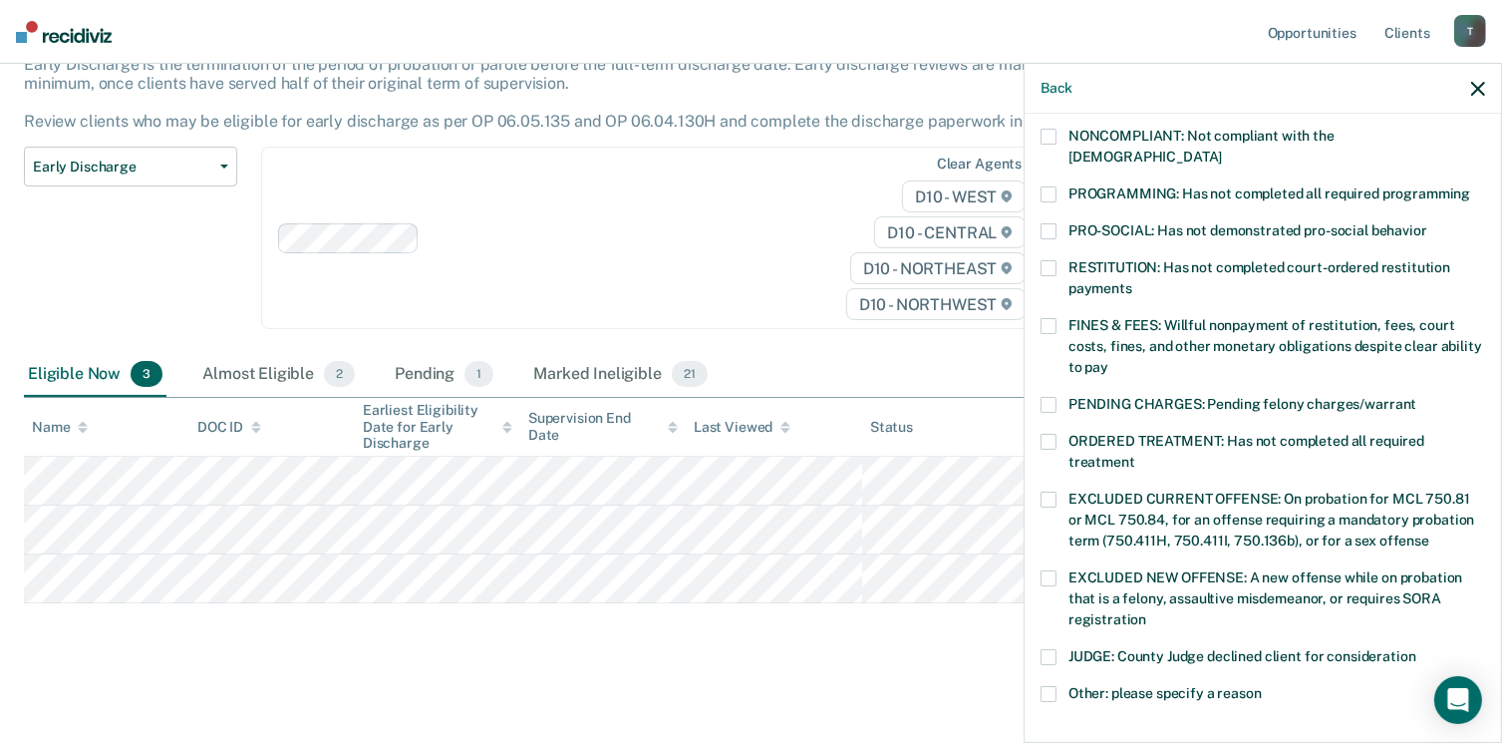
click at [1065, 133] on label "NONCOMPLIANT: Not compliant with the order of supervision" at bounding box center [1263, 150] width 445 height 42
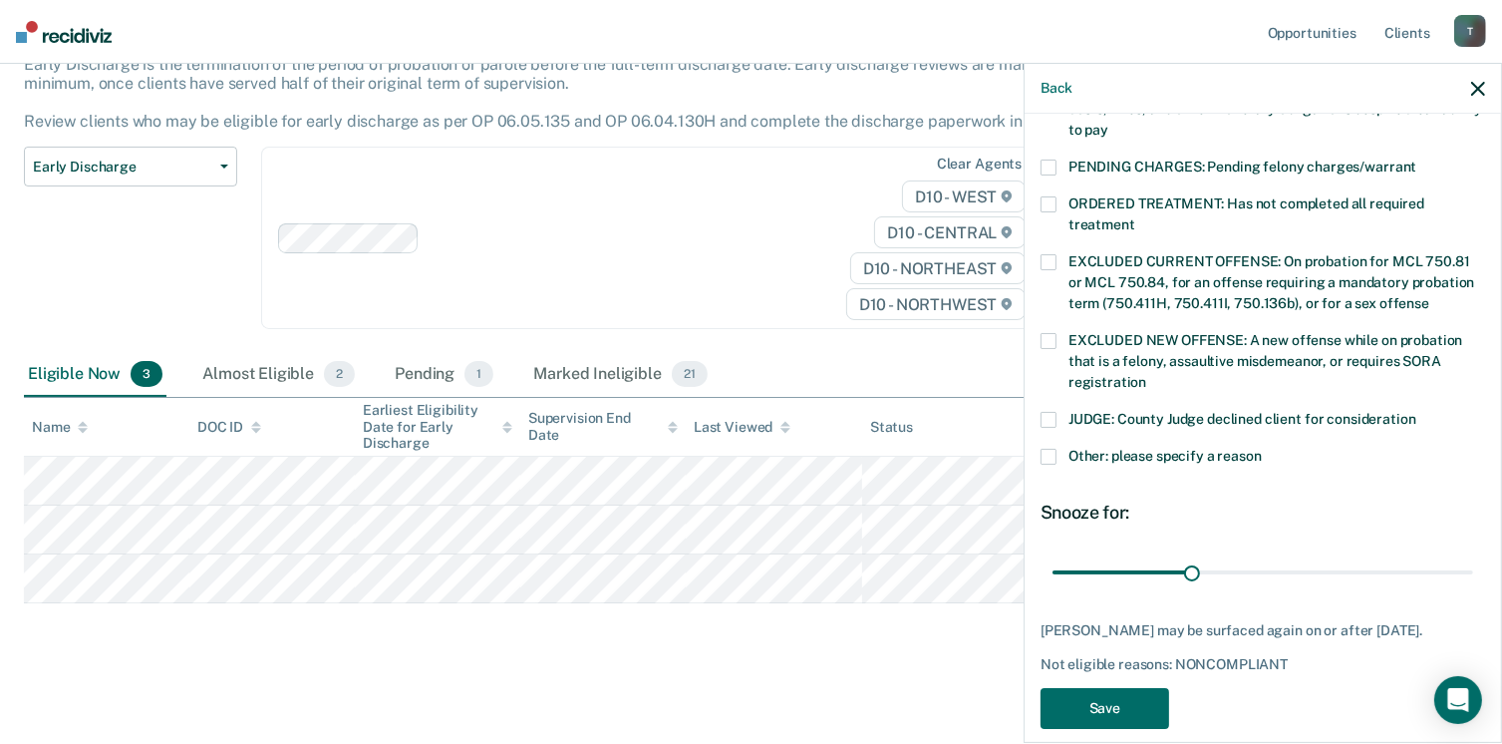
scroll to position [645, 0]
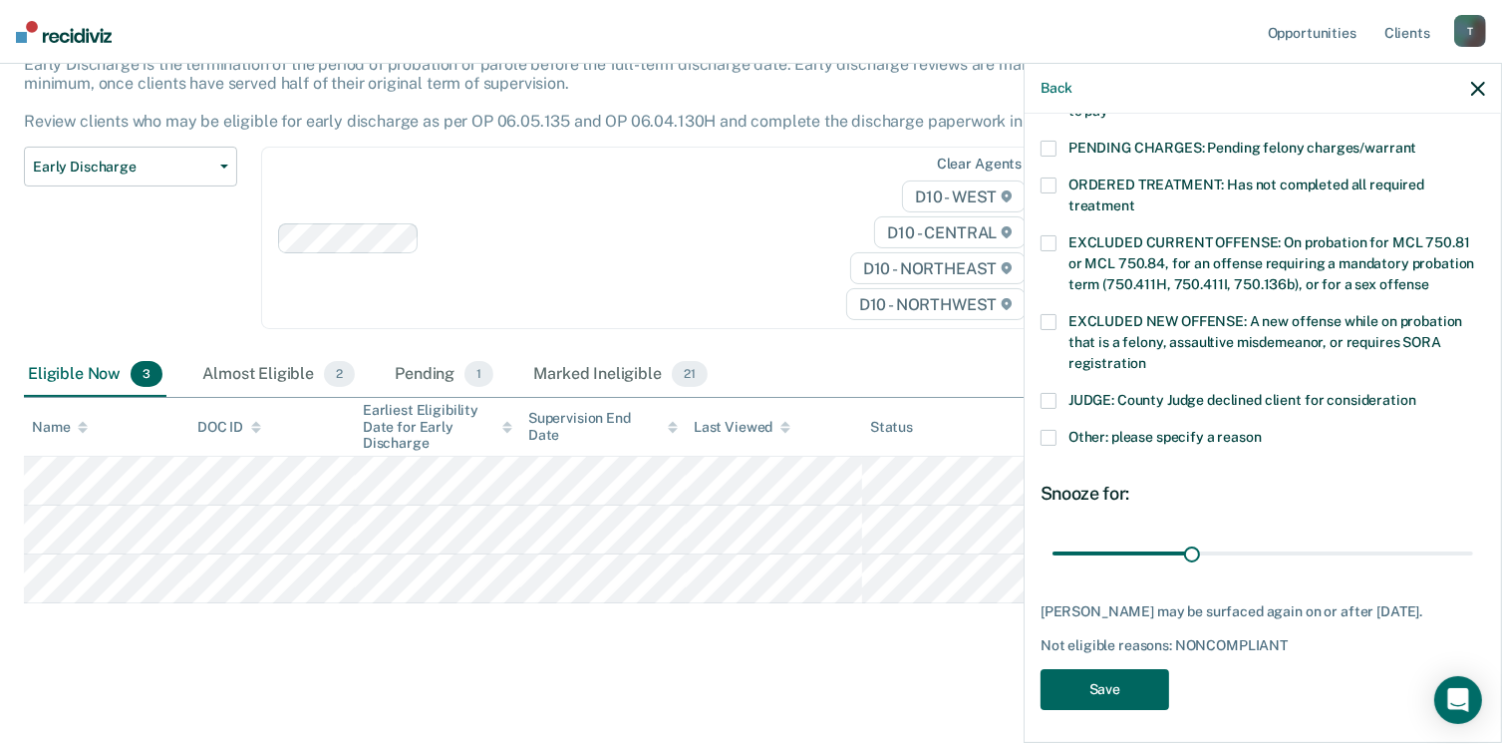
click at [1078, 673] on button "Save" at bounding box center [1105, 689] width 129 height 41
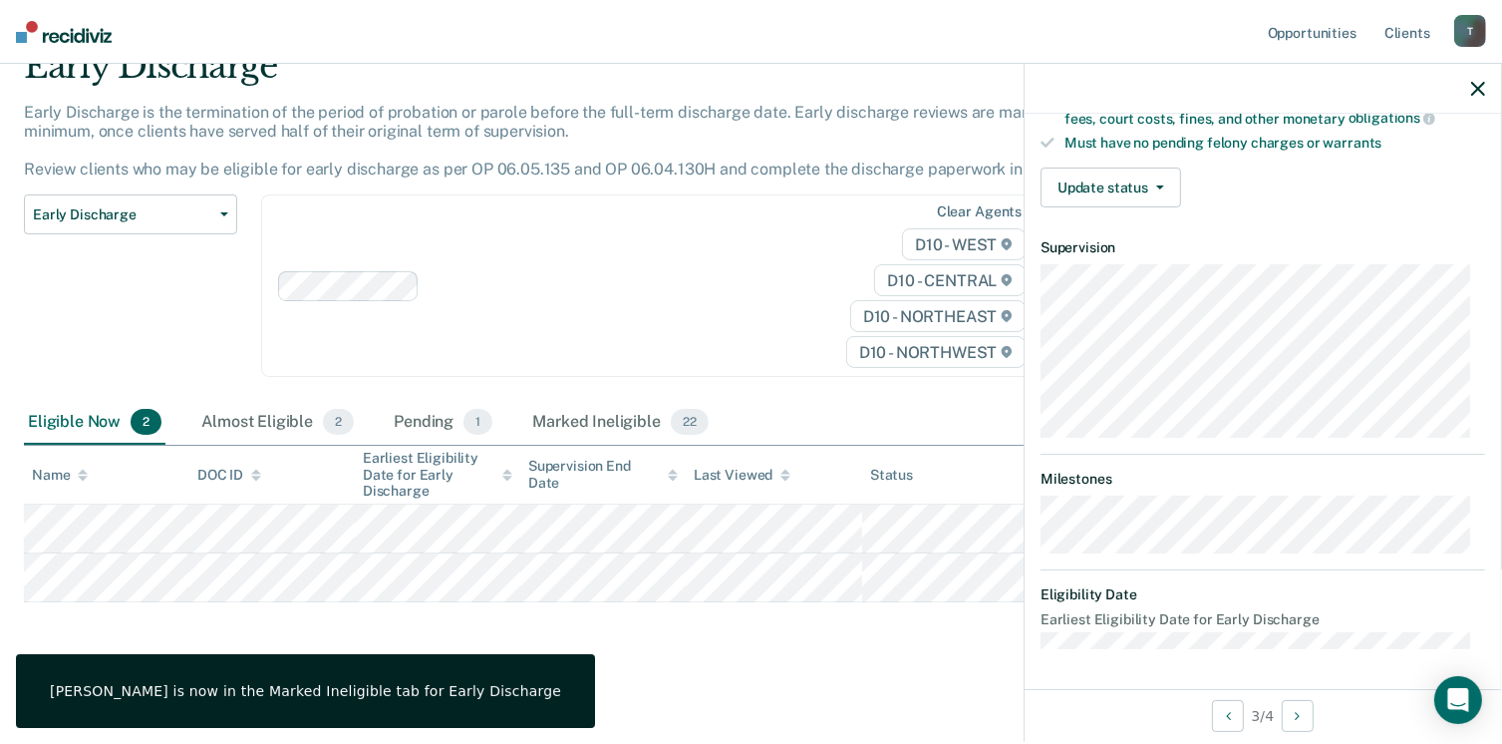
scroll to position [389, 0]
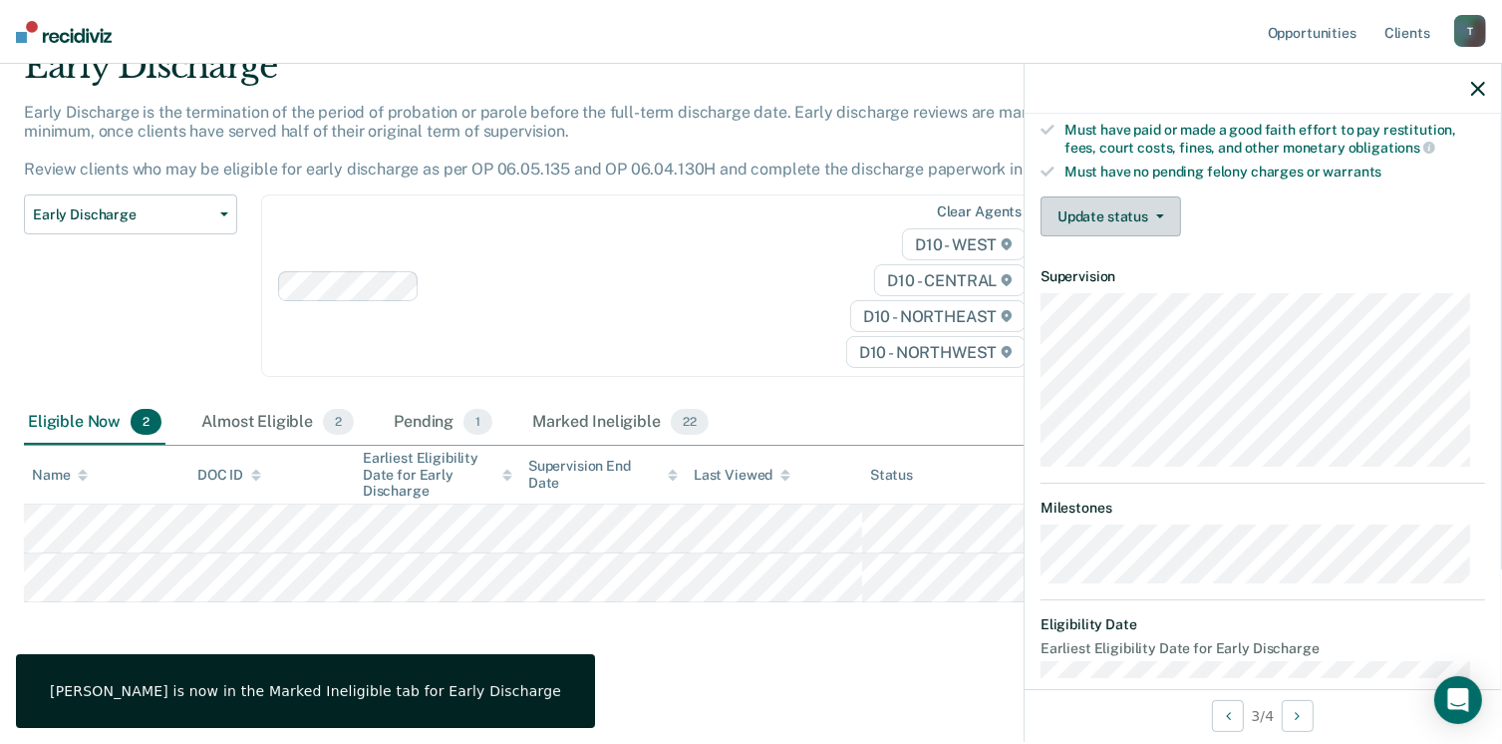
click at [1123, 222] on button "Update status" at bounding box center [1111, 216] width 141 height 40
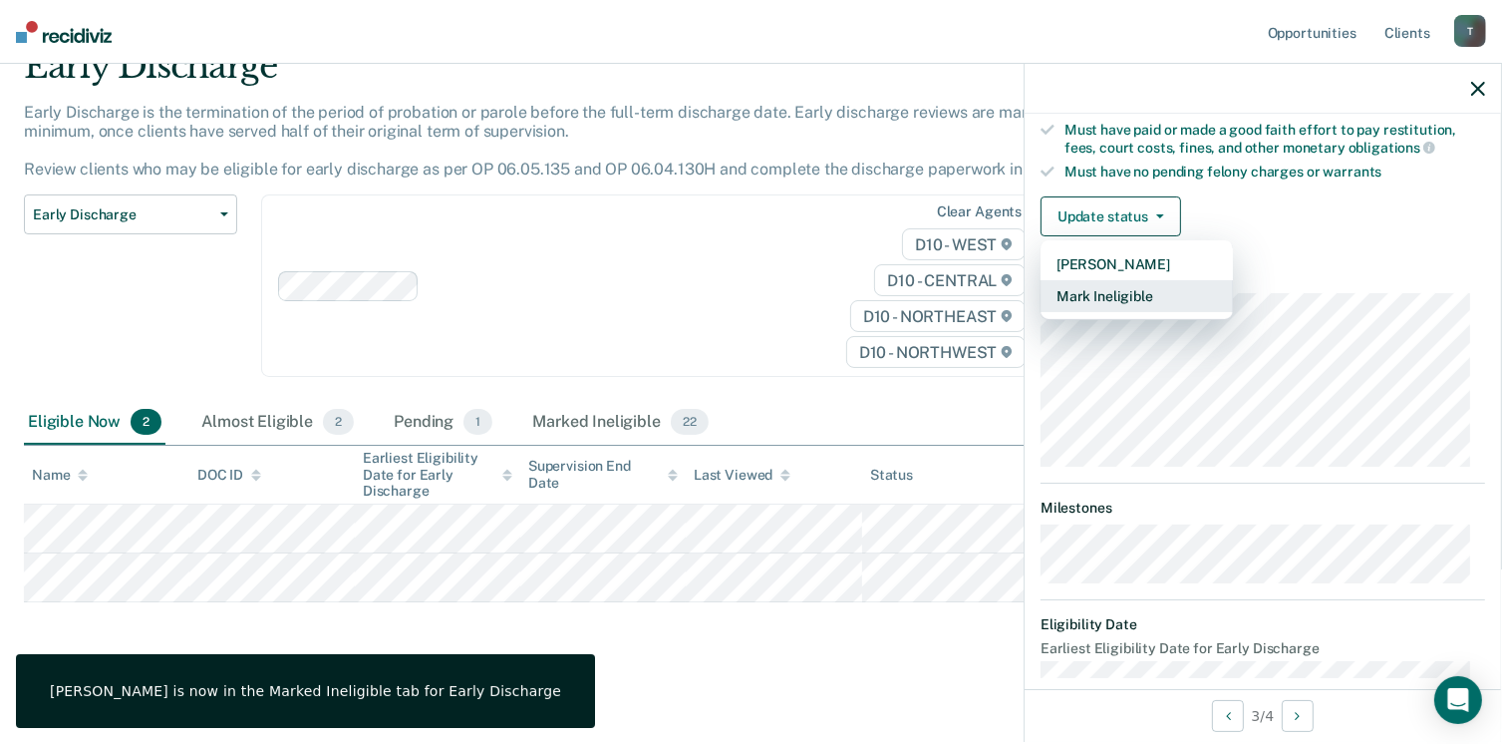
click at [1156, 299] on button "Mark Ineligible" at bounding box center [1137, 296] width 192 height 32
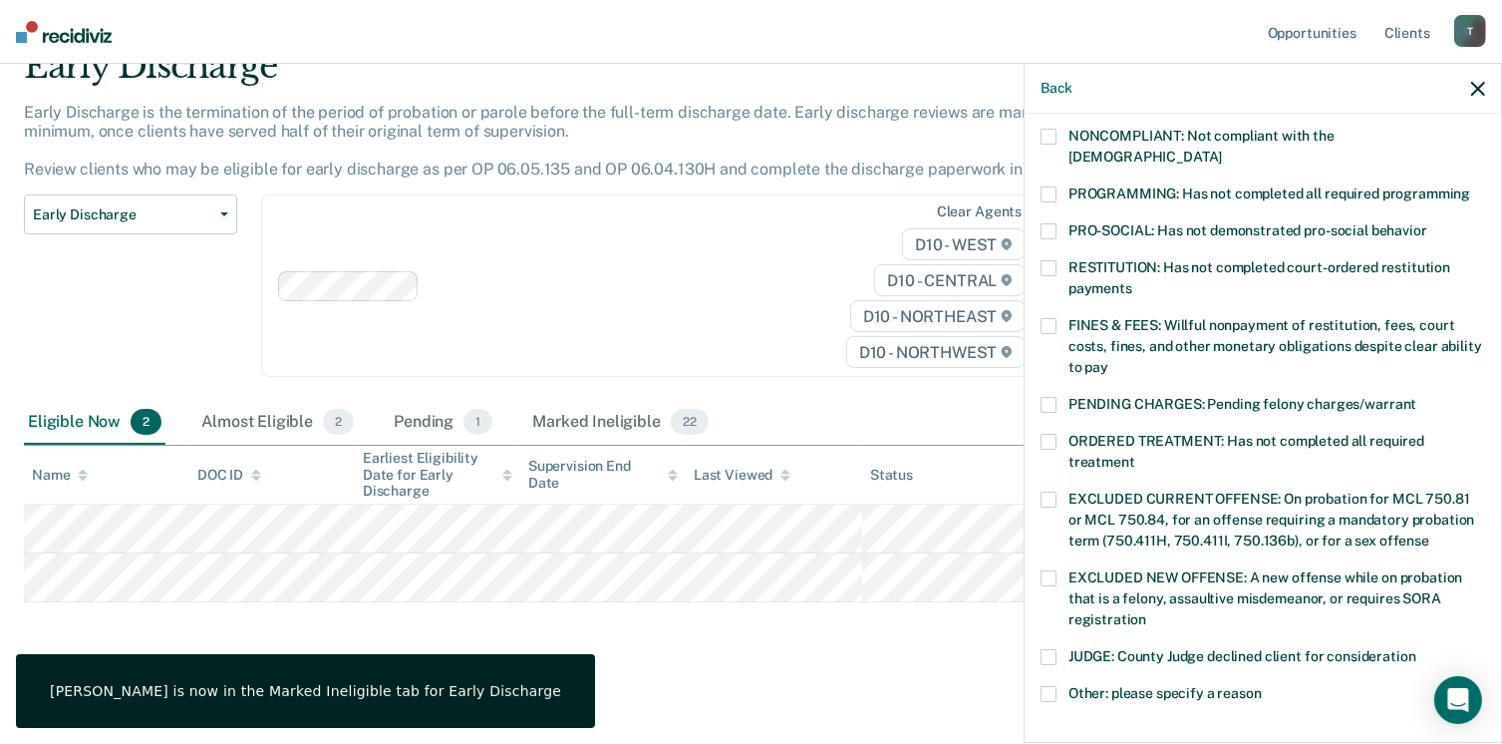
click at [1029, 165] on div "DJ Which of the following requirements has Decarlo Jackson not met? CHILD ABUSE…" at bounding box center [1263, 426] width 477 height 625
click at [1037, 139] on div "DJ Which of the following requirements has Decarlo Jackson not met? CHILD ABUSE…" at bounding box center [1263, 426] width 477 height 625
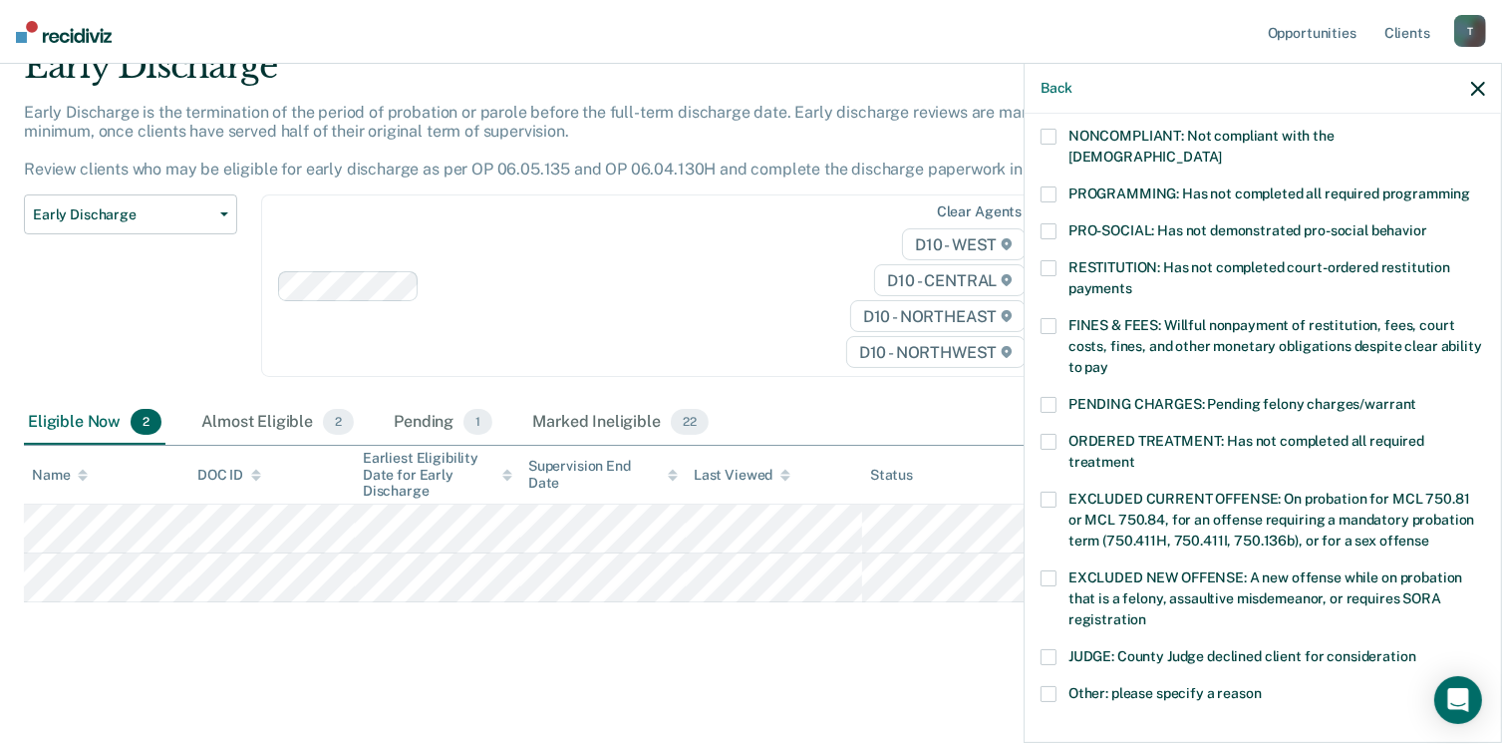
click at [1045, 161] on div "NONCOMPLIANT: Not compliant with the order of supervision" at bounding box center [1263, 158] width 445 height 58
click at [1046, 186] on span at bounding box center [1049, 194] width 16 height 16
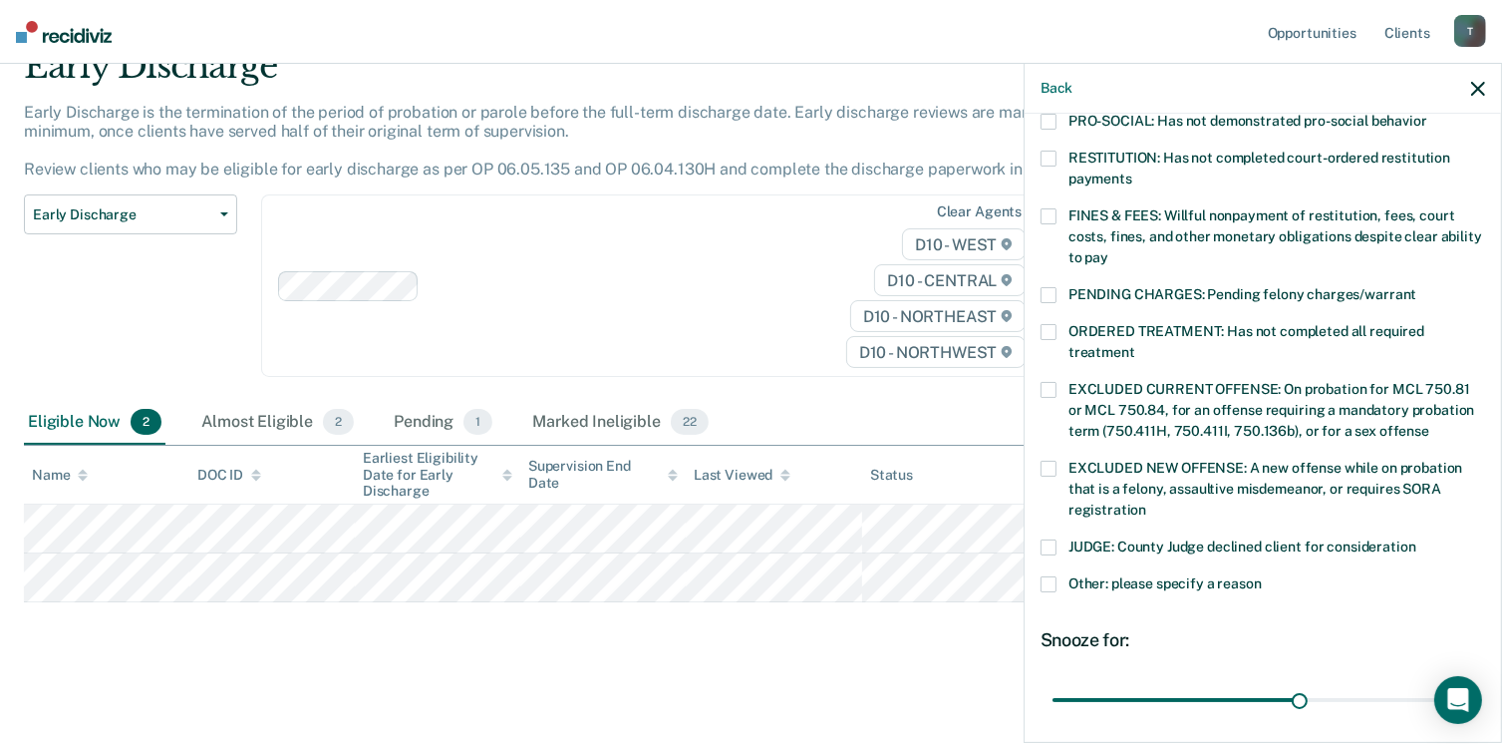
scroll to position [628, 0]
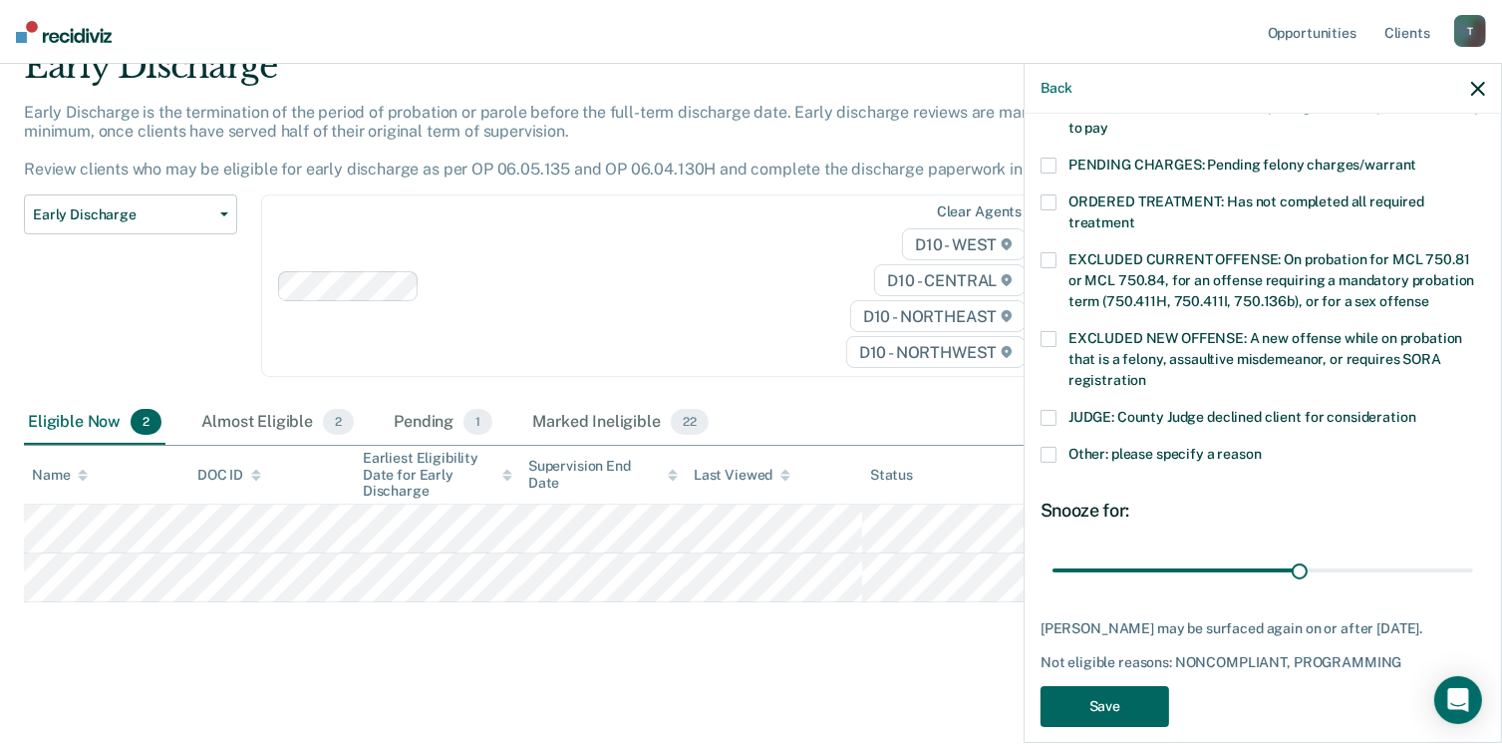
click at [1135, 686] on button "Save" at bounding box center [1105, 706] width 129 height 41
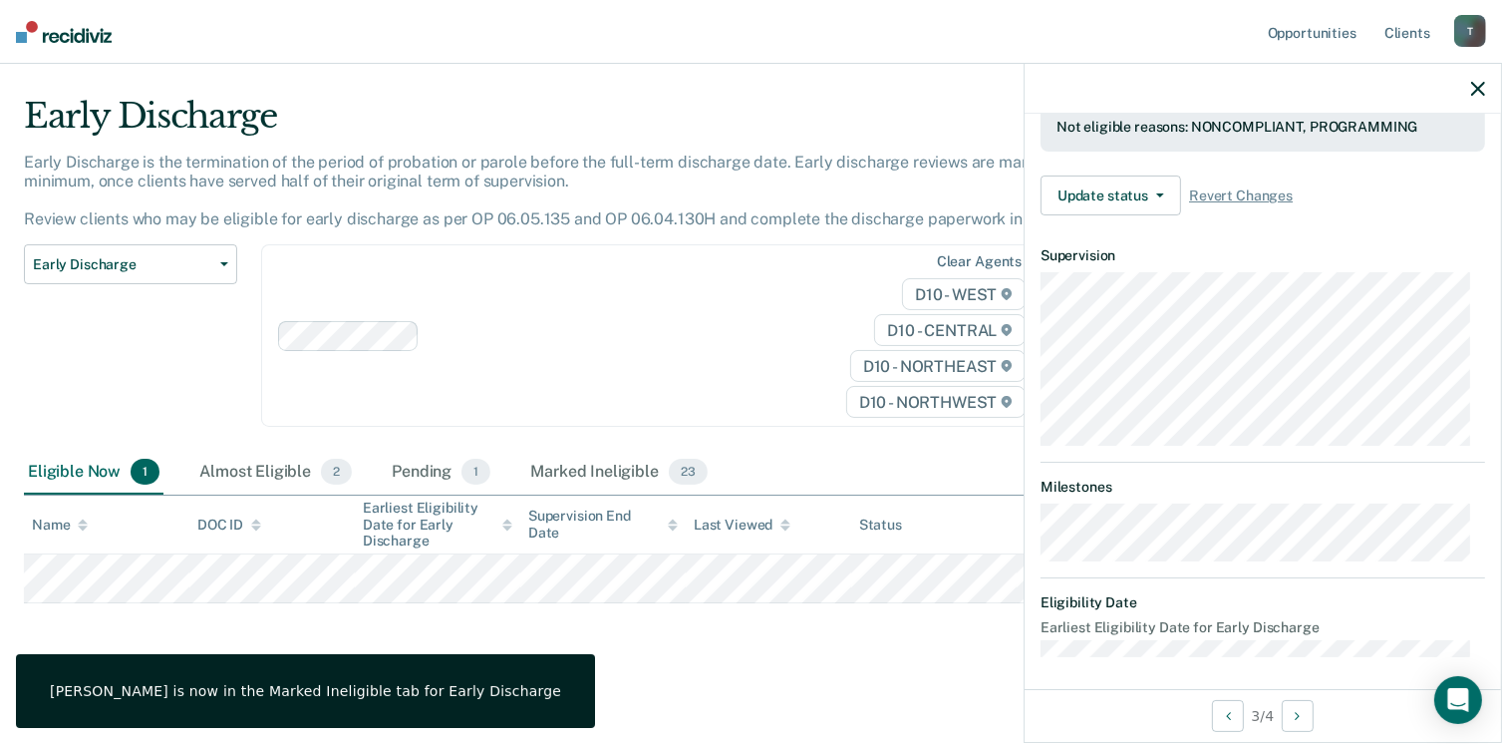
scroll to position [368, 0]
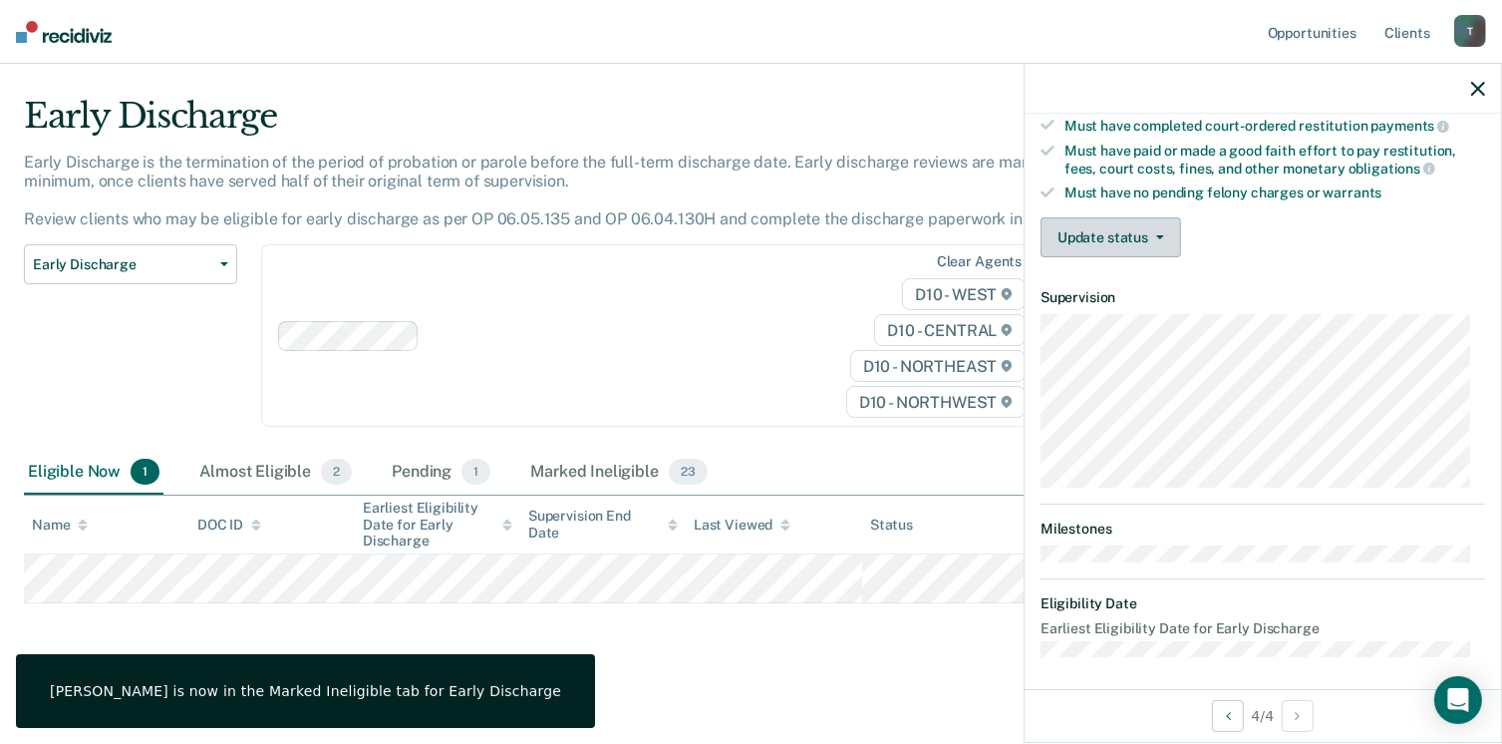
click at [1138, 237] on button "Update status" at bounding box center [1111, 237] width 141 height 40
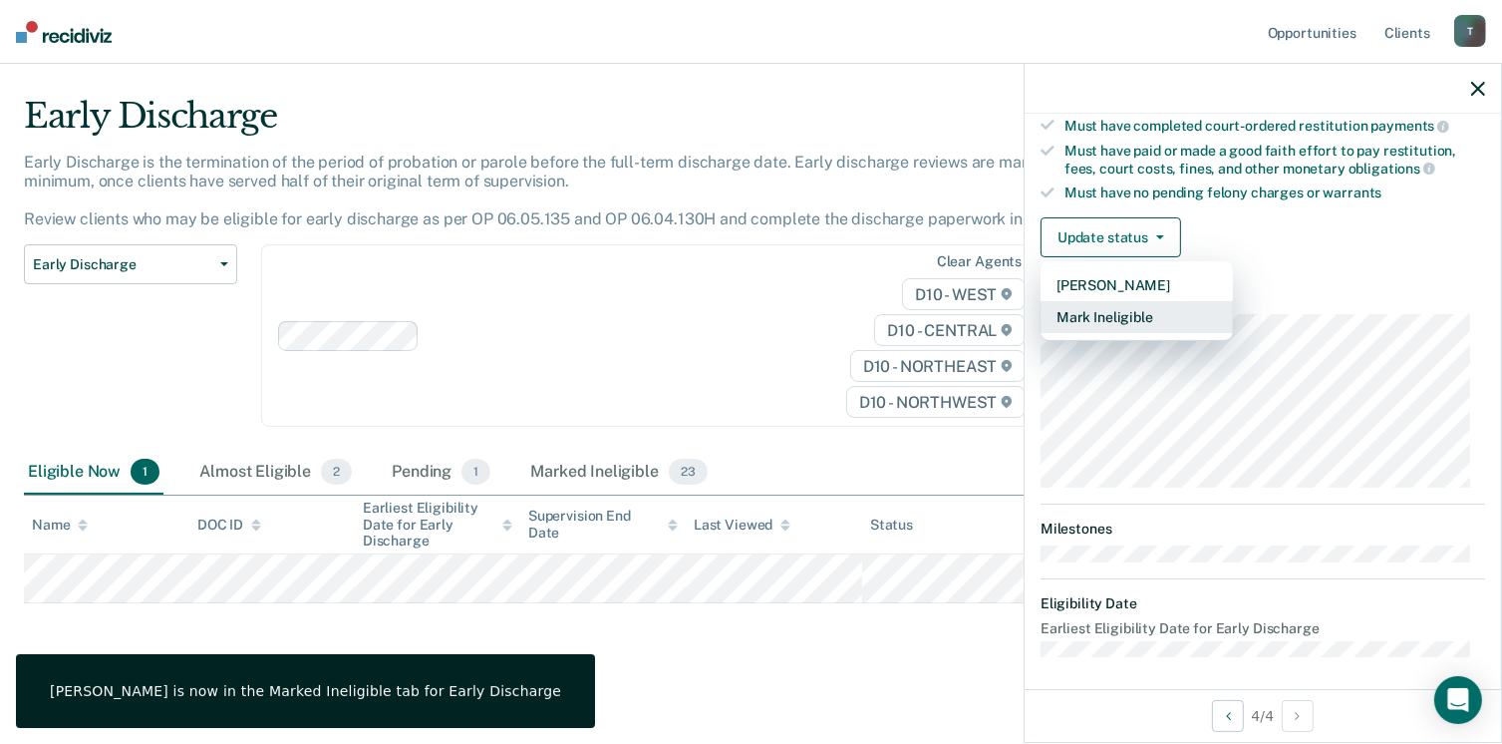
click at [1145, 312] on button "Mark Ineligible" at bounding box center [1137, 317] width 192 height 32
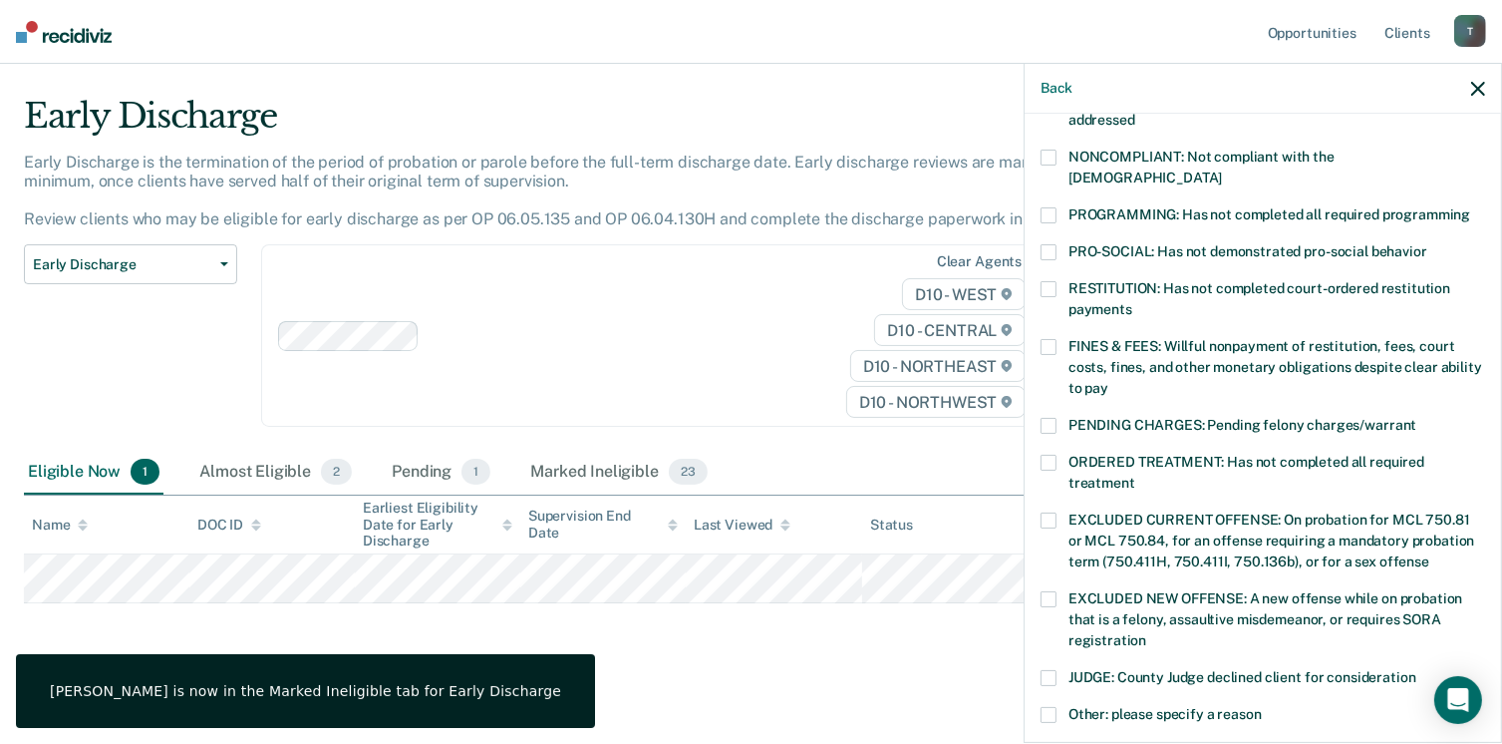
click at [1050, 161] on span at bounding box center [1049, 158] width 16 height 16
click at [1049, 207] on span at bounding box center [1049, 215] width 16 height 16
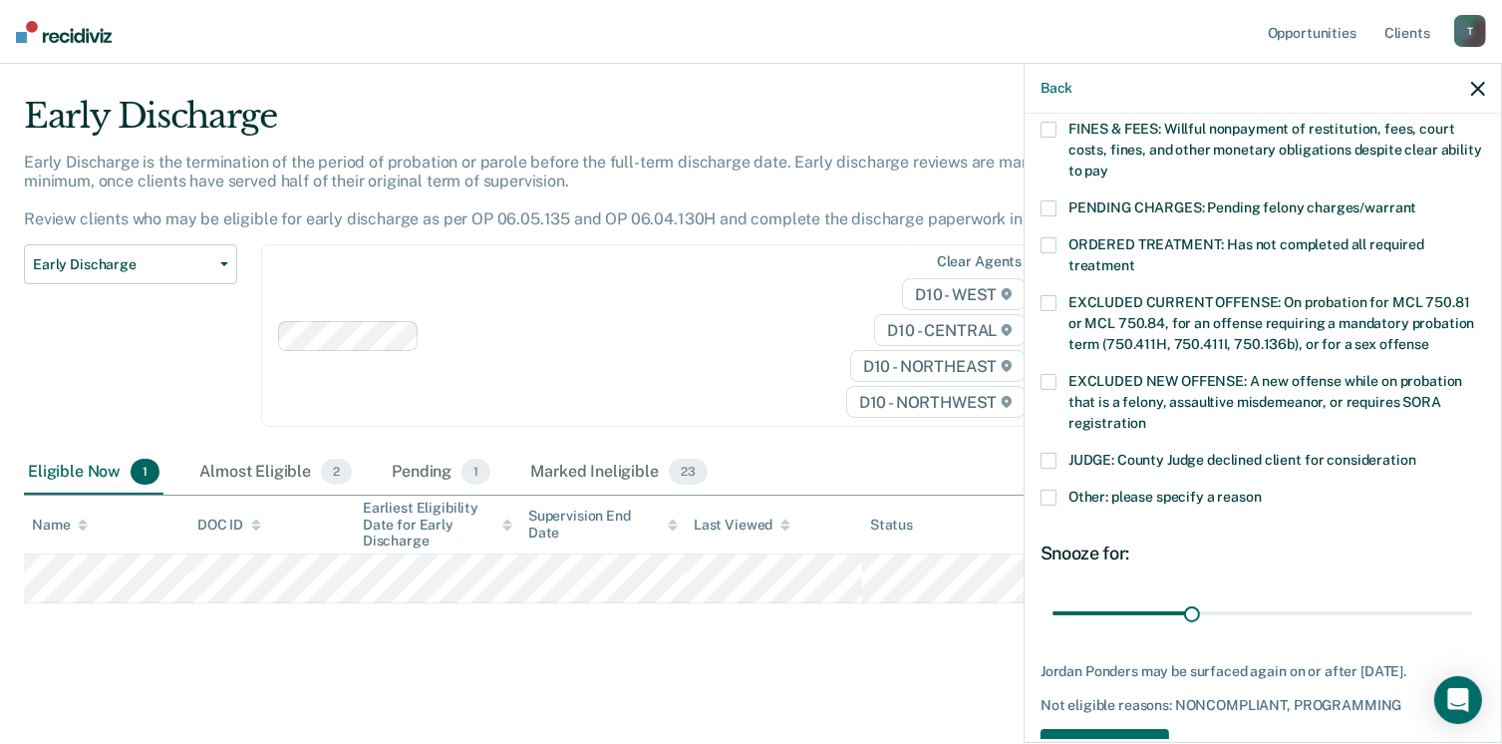
scroll to position [628, 0]
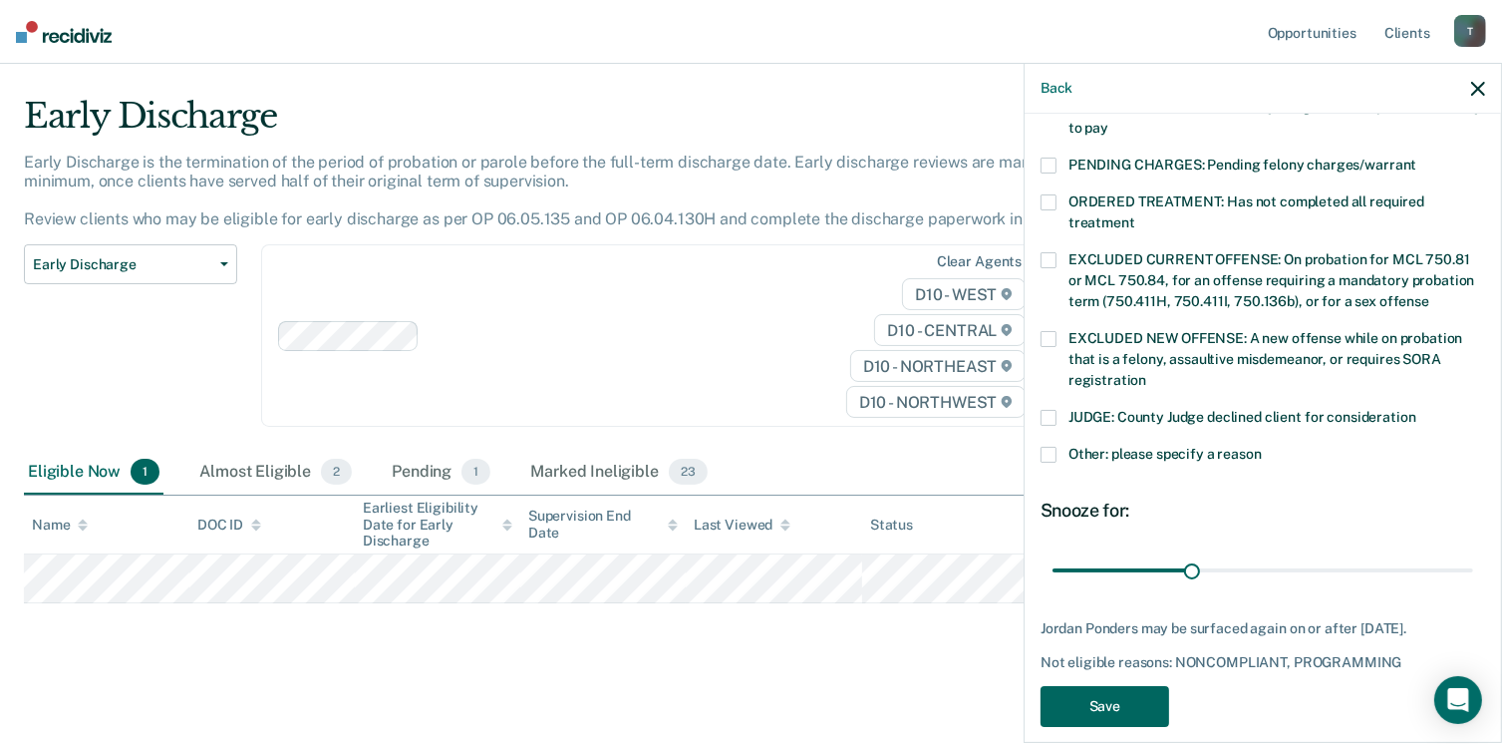
click at [1117, 686] on button "Save" at bounding box center [1105, 706] width 129 height 41
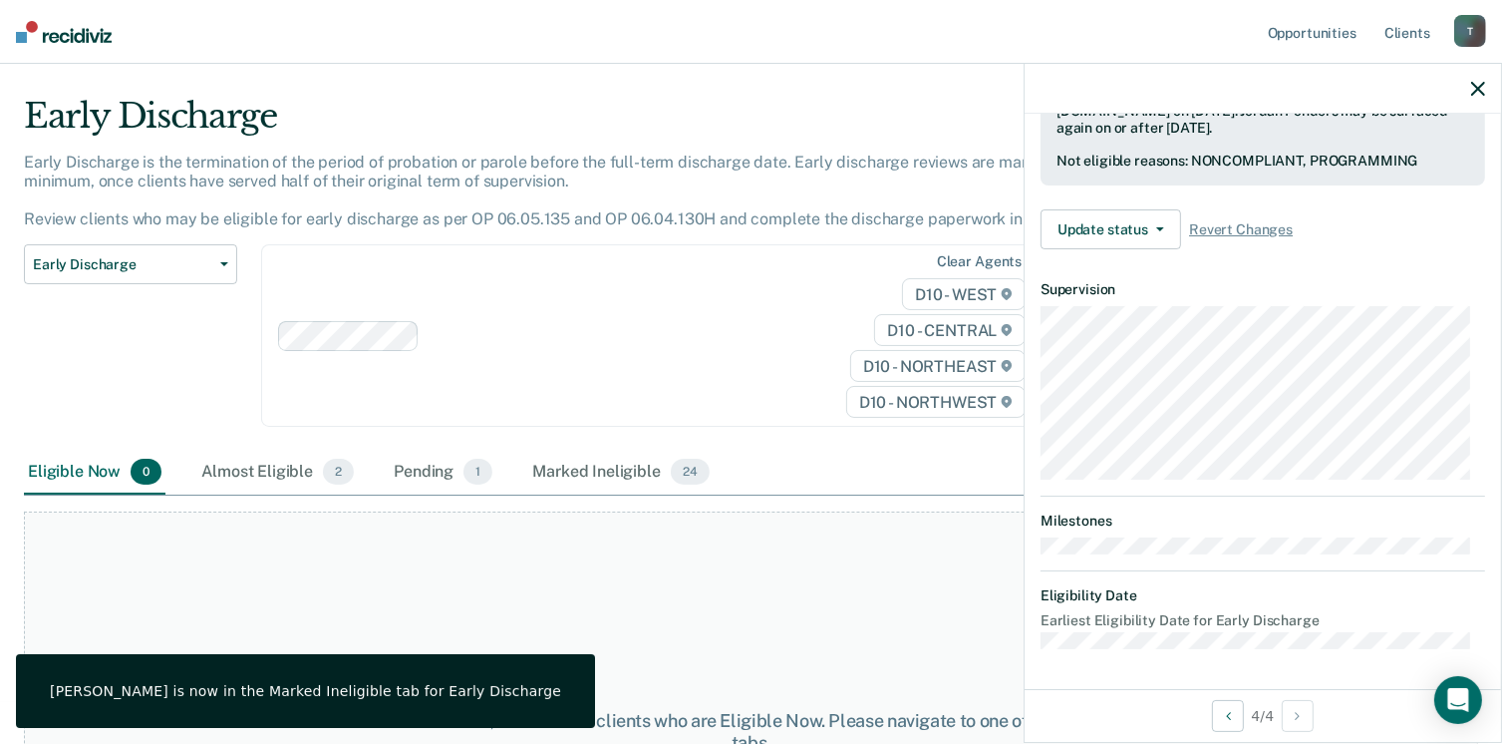
scroll to position [515, 0]
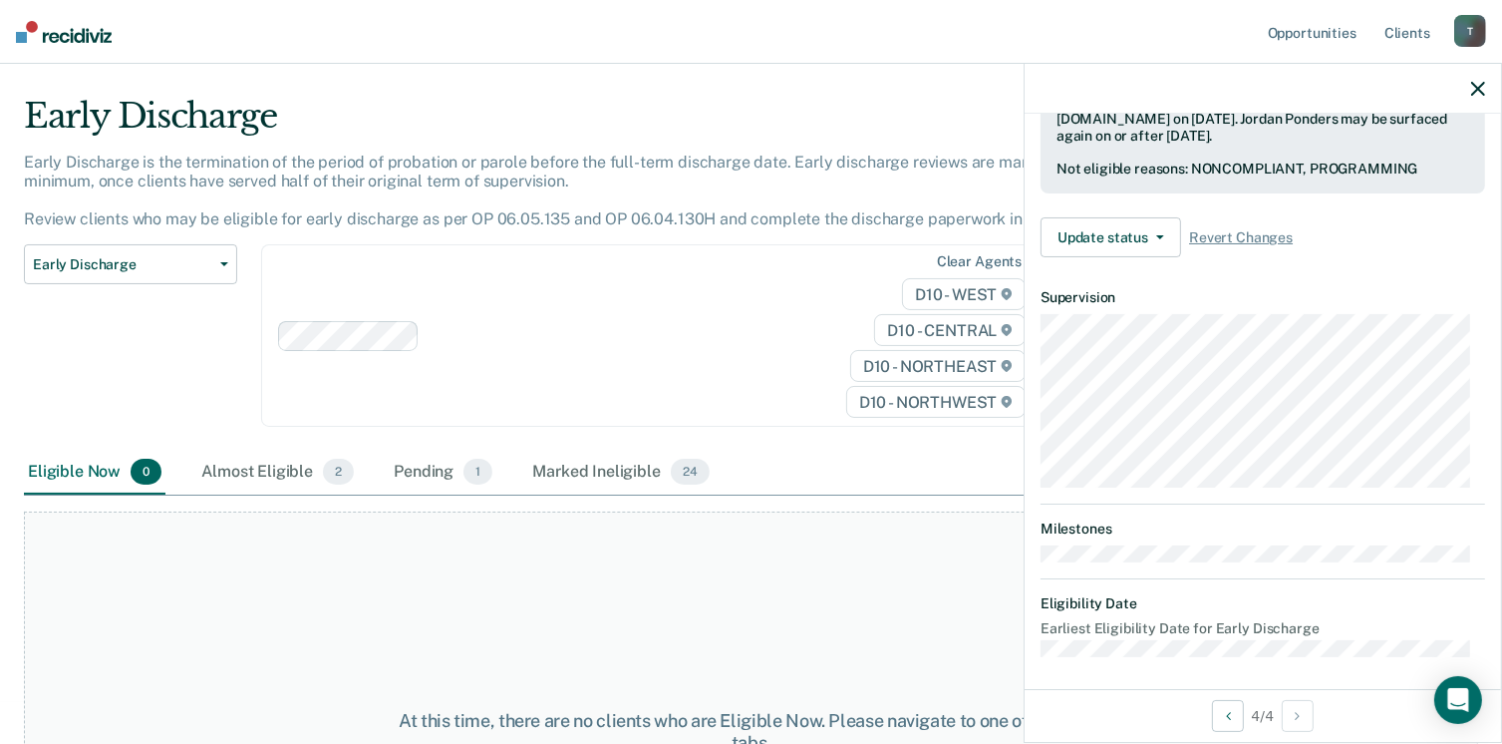
click at [1483, 84] on icon "button" at bounding box center [1478, 89] width 14 height 14
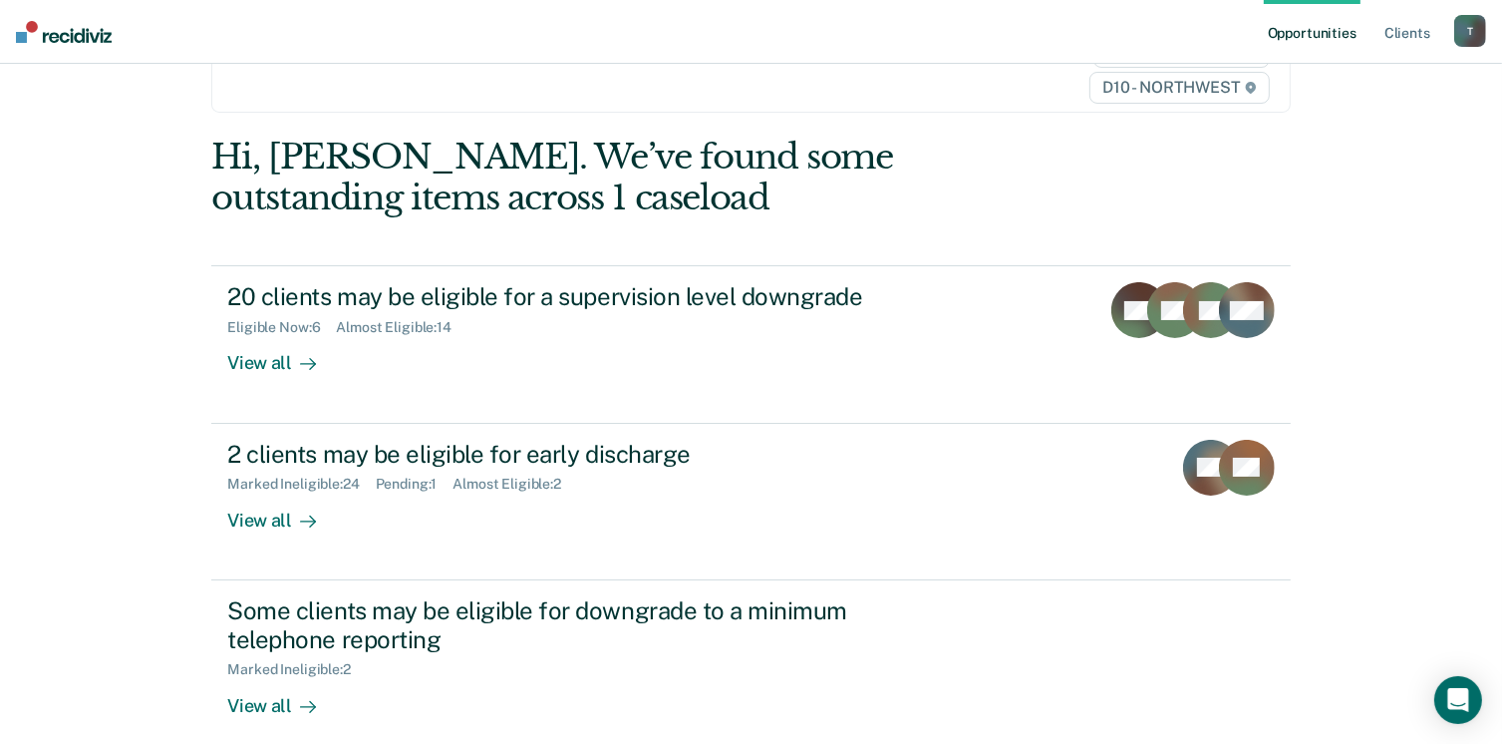
scroll to position [133, 0]
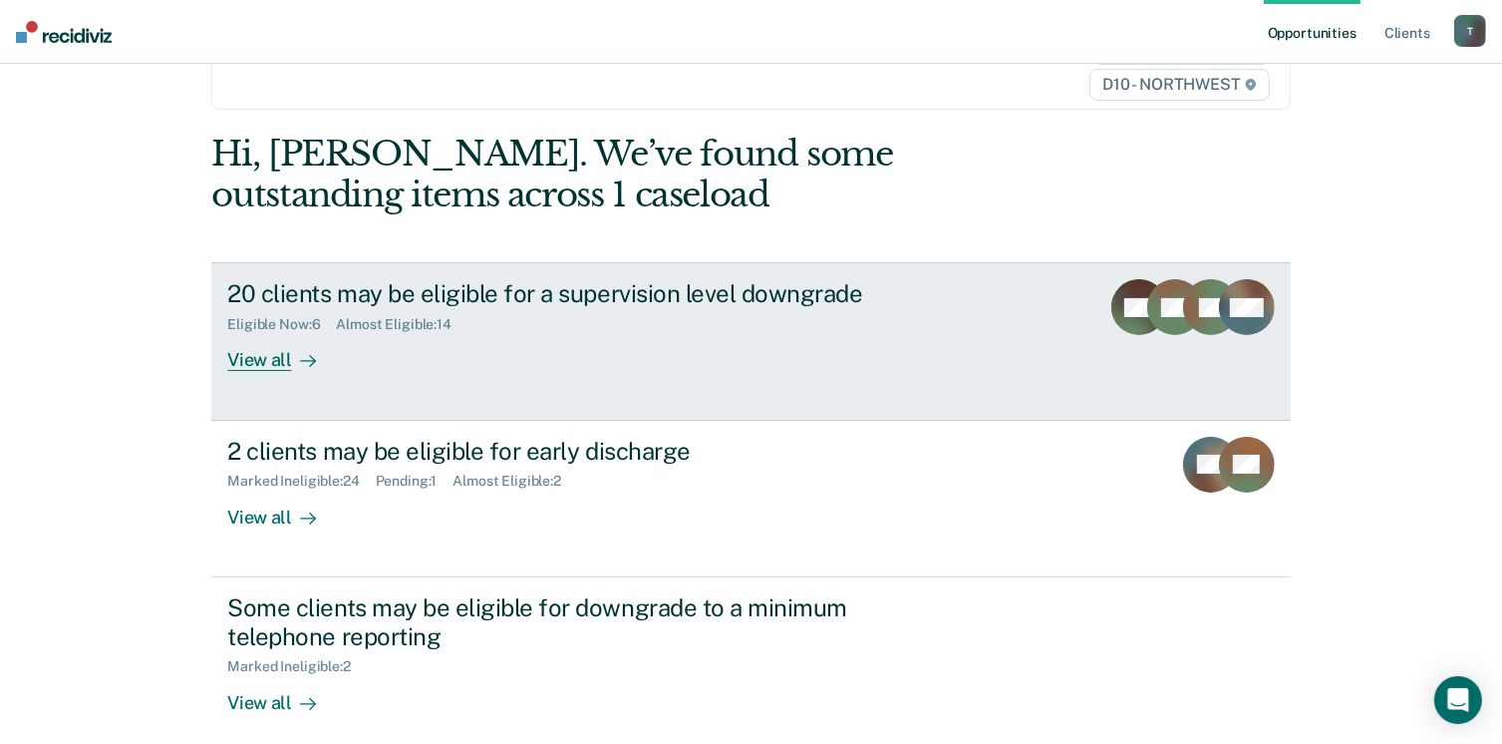
click at [264, 366] on div "View all" at bounding box center [283, 352] width 112 height 39
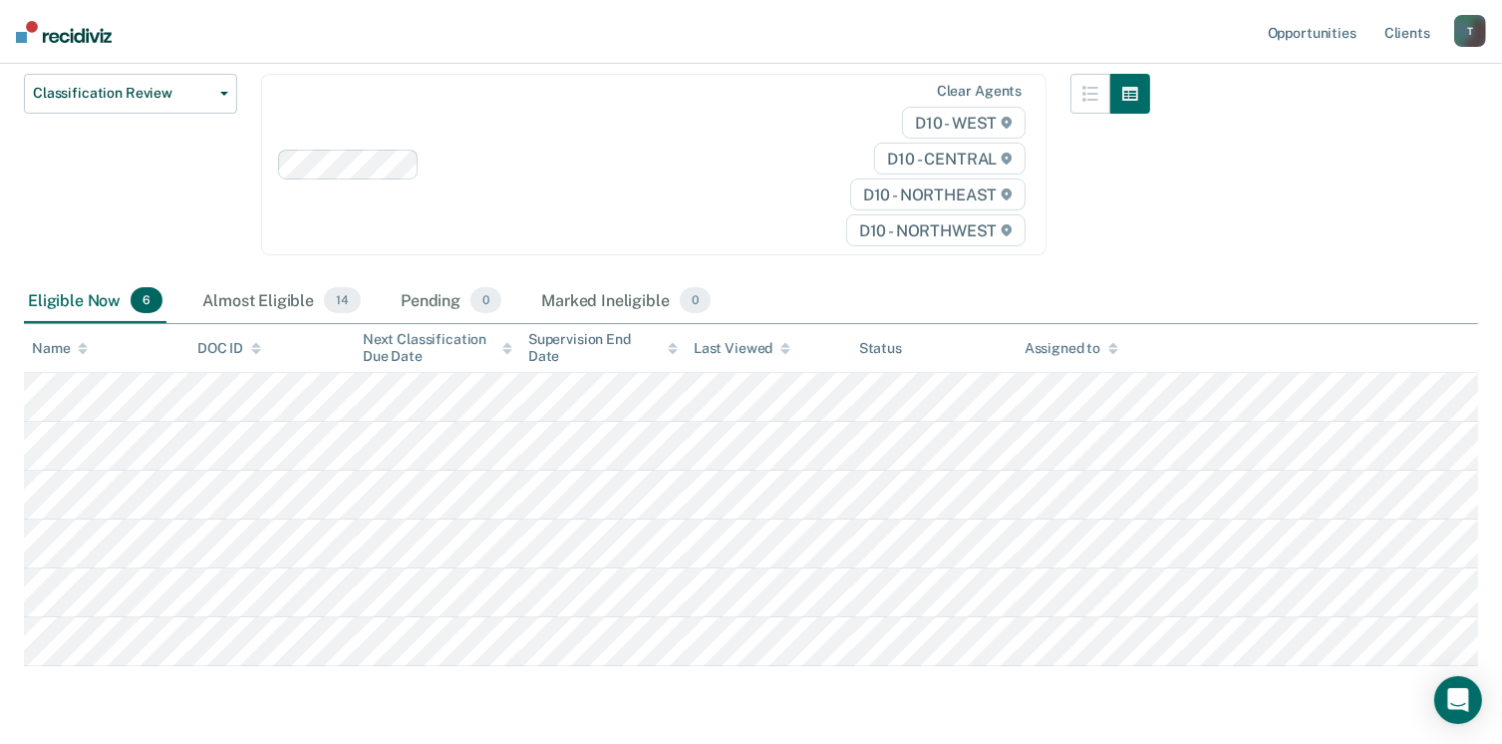
scroll to position [235, 0]
click at [1481, 19] on div "T" at bounding box center [1470, 31] width 32 height 32
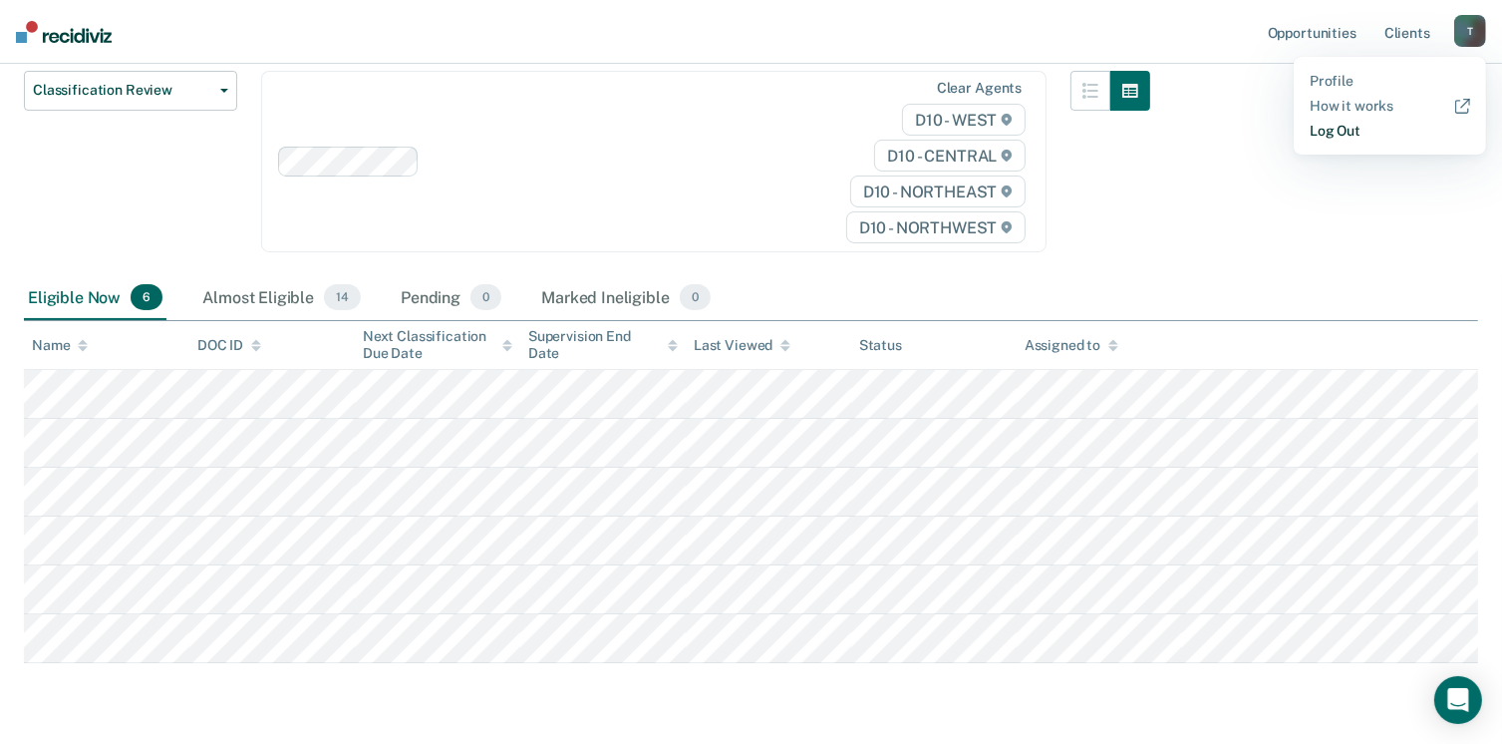
click at [1349, 125] on link "Log Out" at bounding box center [1390, 131] width 160 height 17
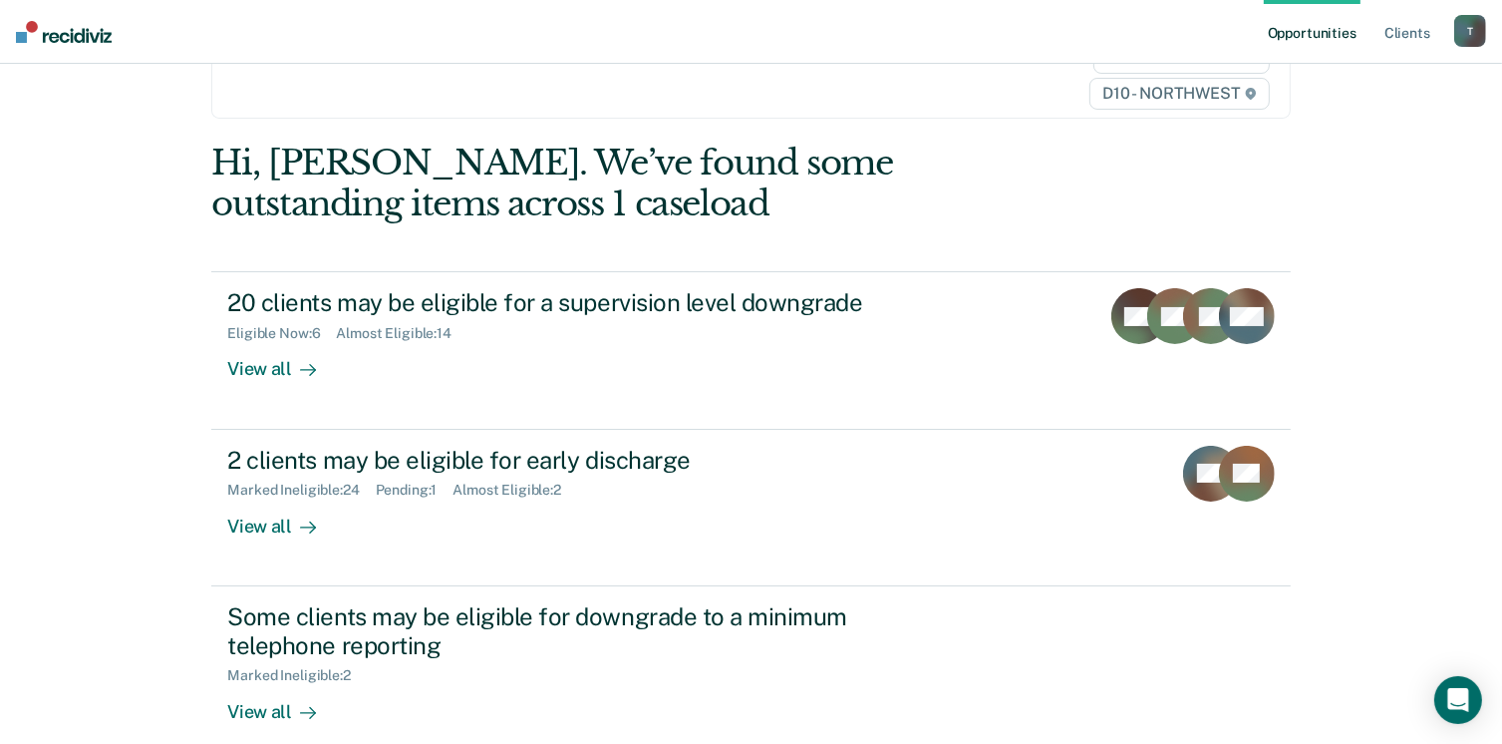
scroll to position [194, 0]
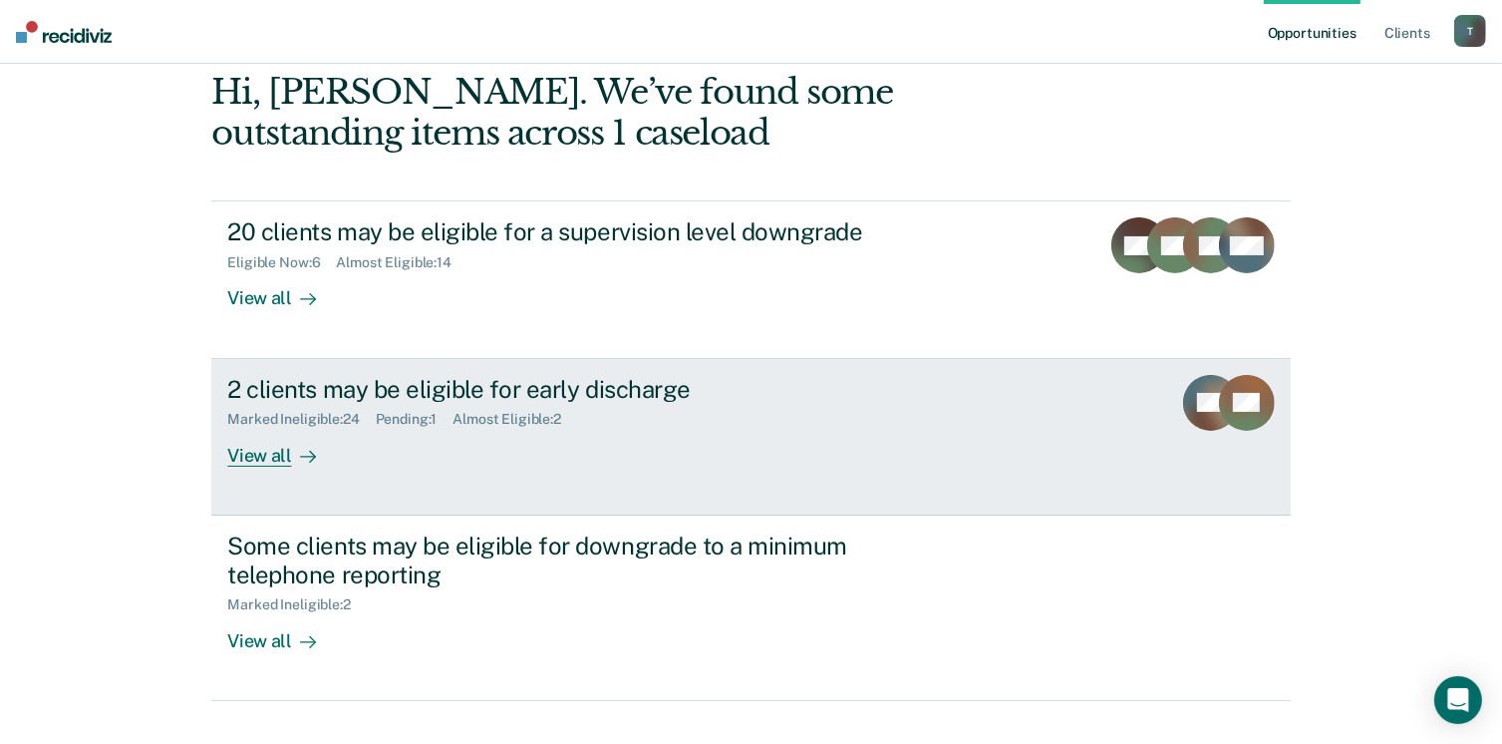
click at [271, 454] on div "View all" at bounding box center [283, 447] width 112 height 39
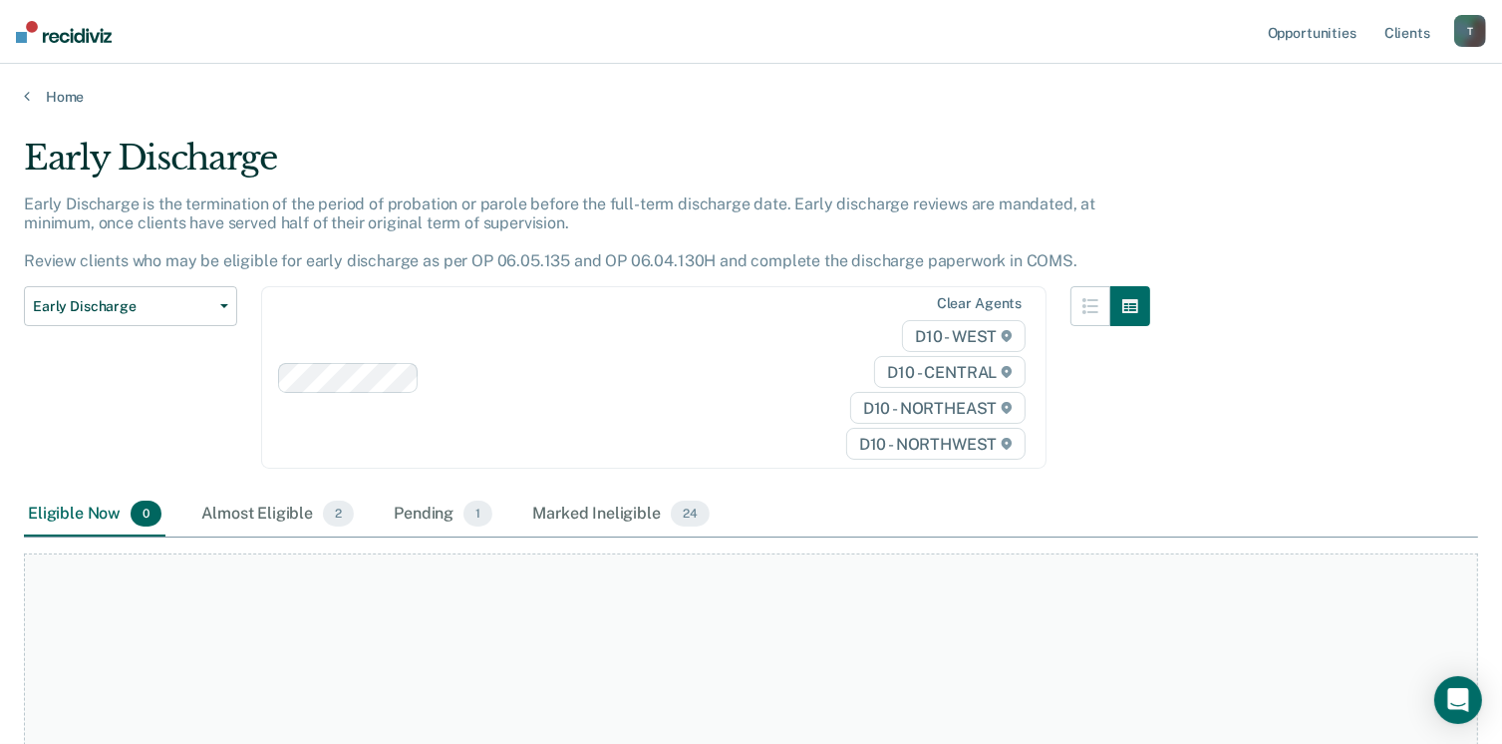
click at [21, 96] on div "Home" at bounding box center [751, 85] width 1502 height 42
click at [27, 95] on icon at bounding box center [27, 96] width 6 height 16
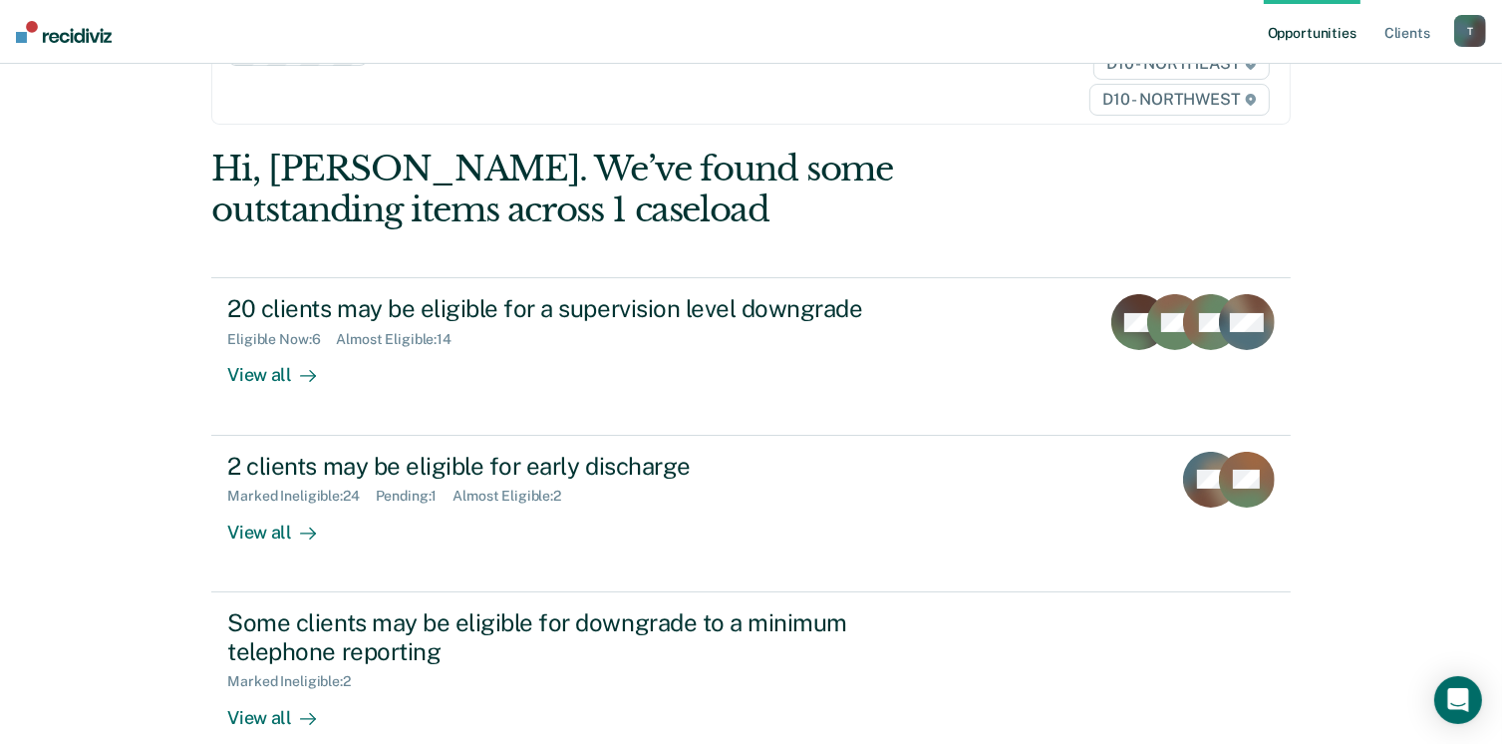
scroll to position [122, 0]
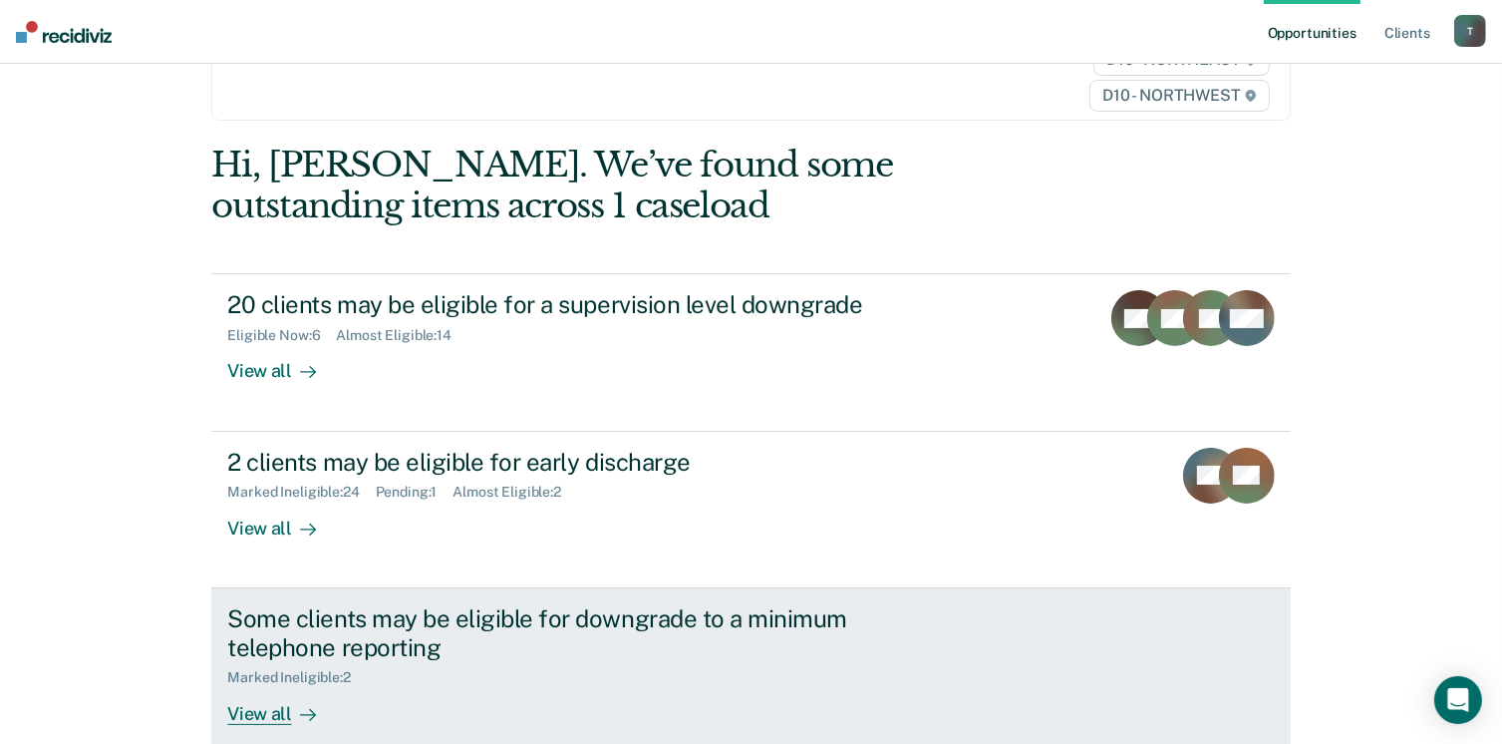
click at [254, 708] on div "View all" at bounding box center [283, 705] width 112 height 39
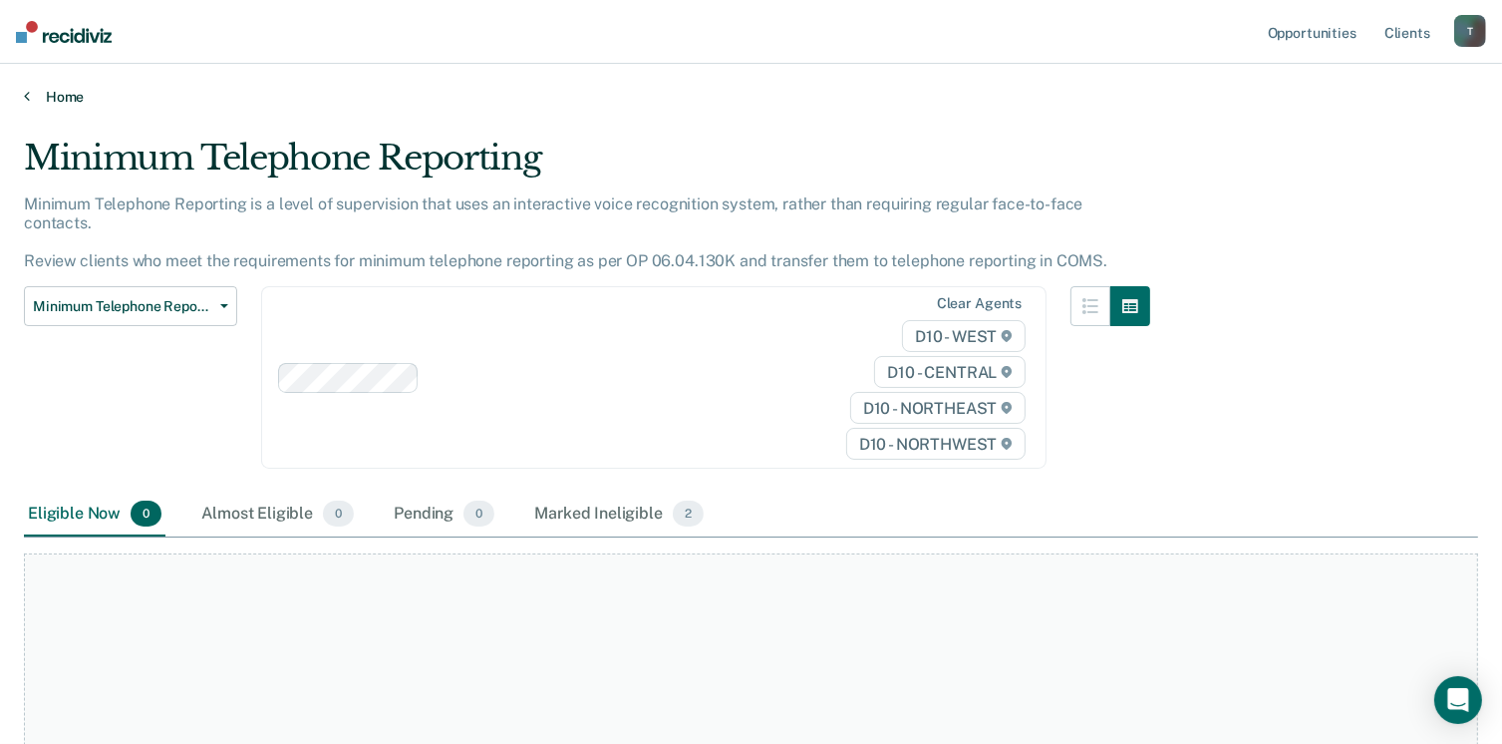
click at [26, 95] on icon at bounding box center [27, 96] width 6 height 16
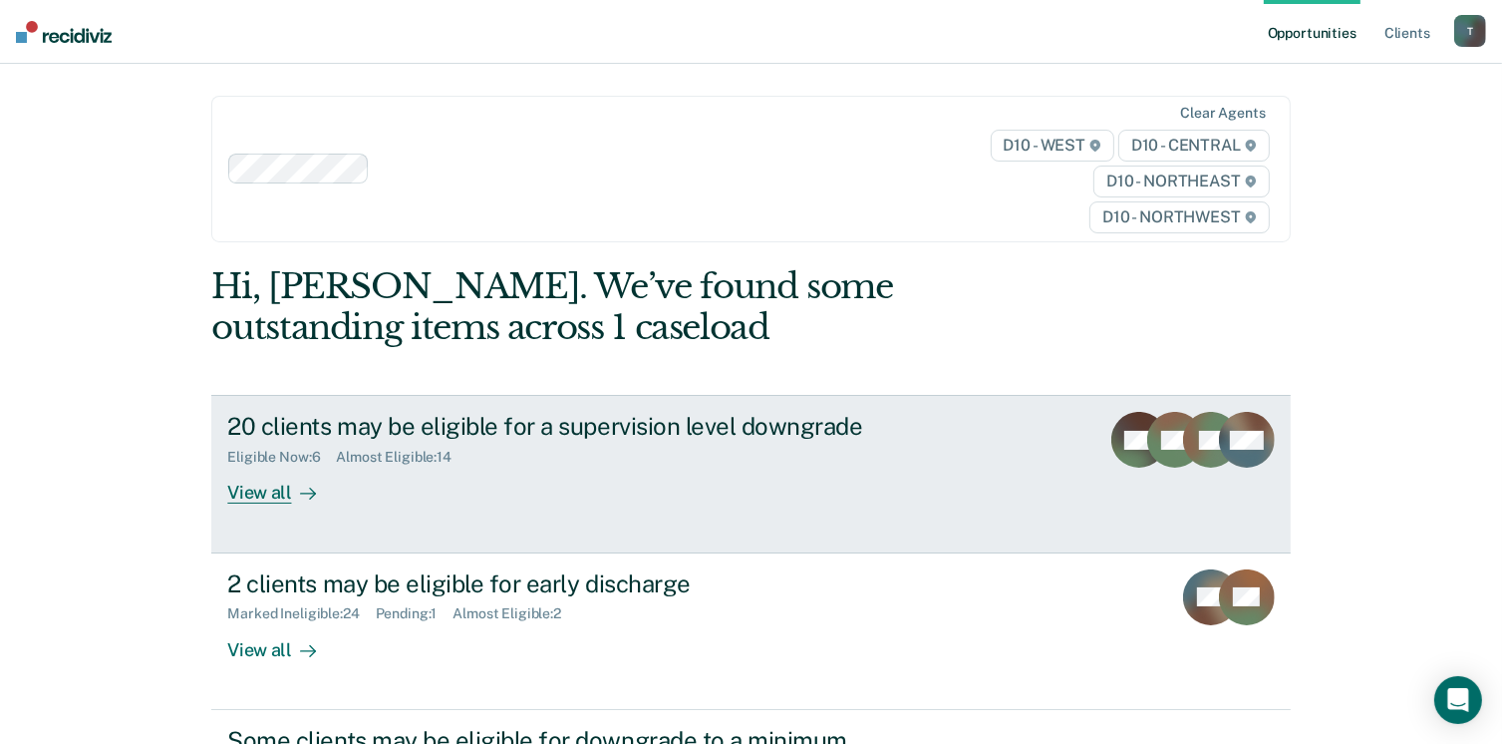
click at [237, 492] on div "View all" at bounding box center [283, 485] width 112 height 39
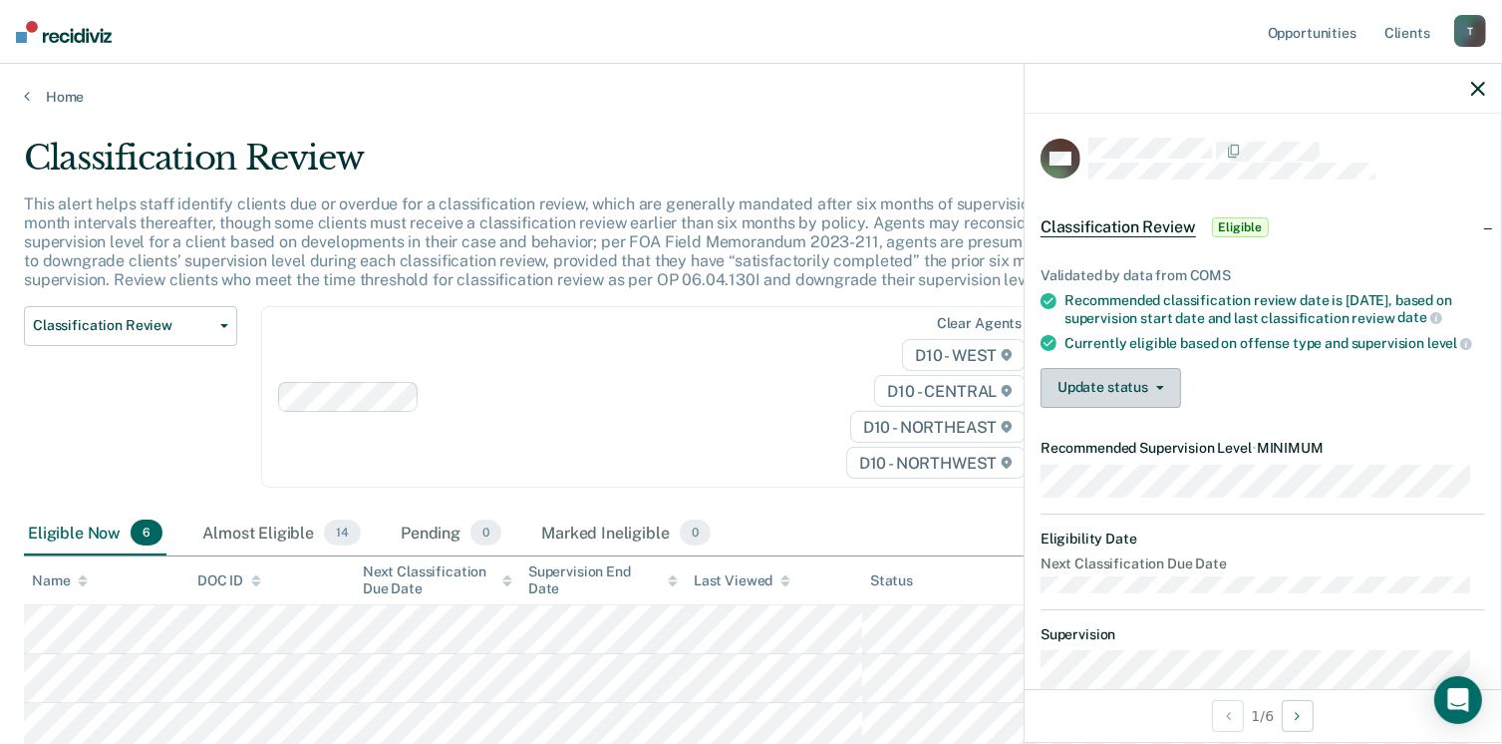
click at [1141, 408] on button "Update status" at bounding box center [1111, 388] width 141 height 40
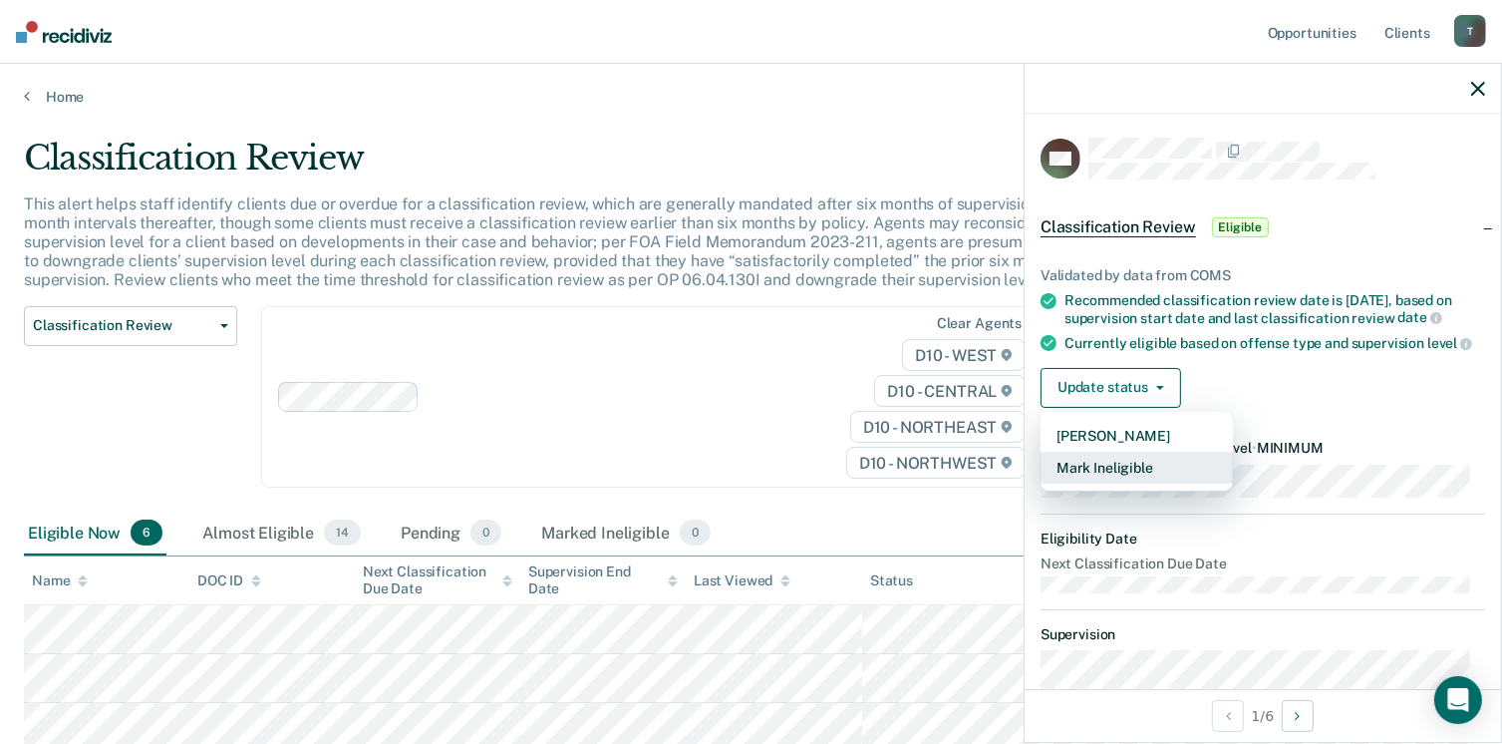
click at [1134, 483] on button "Mark Ineligible" at bounding box center [1137, 468] width 192 height 32
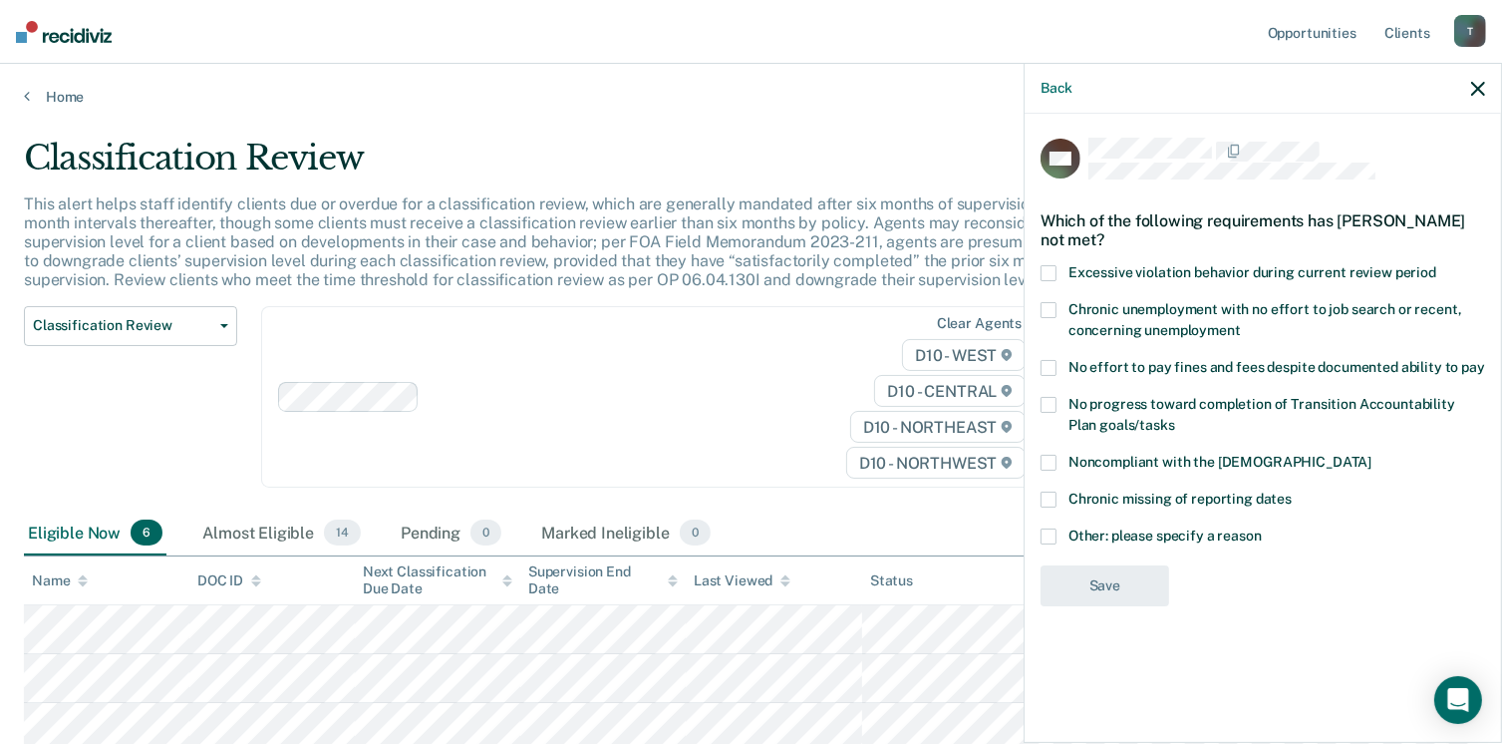
click at [1050, 462] on span at bounding box center [1049, 463] width 16 height 16
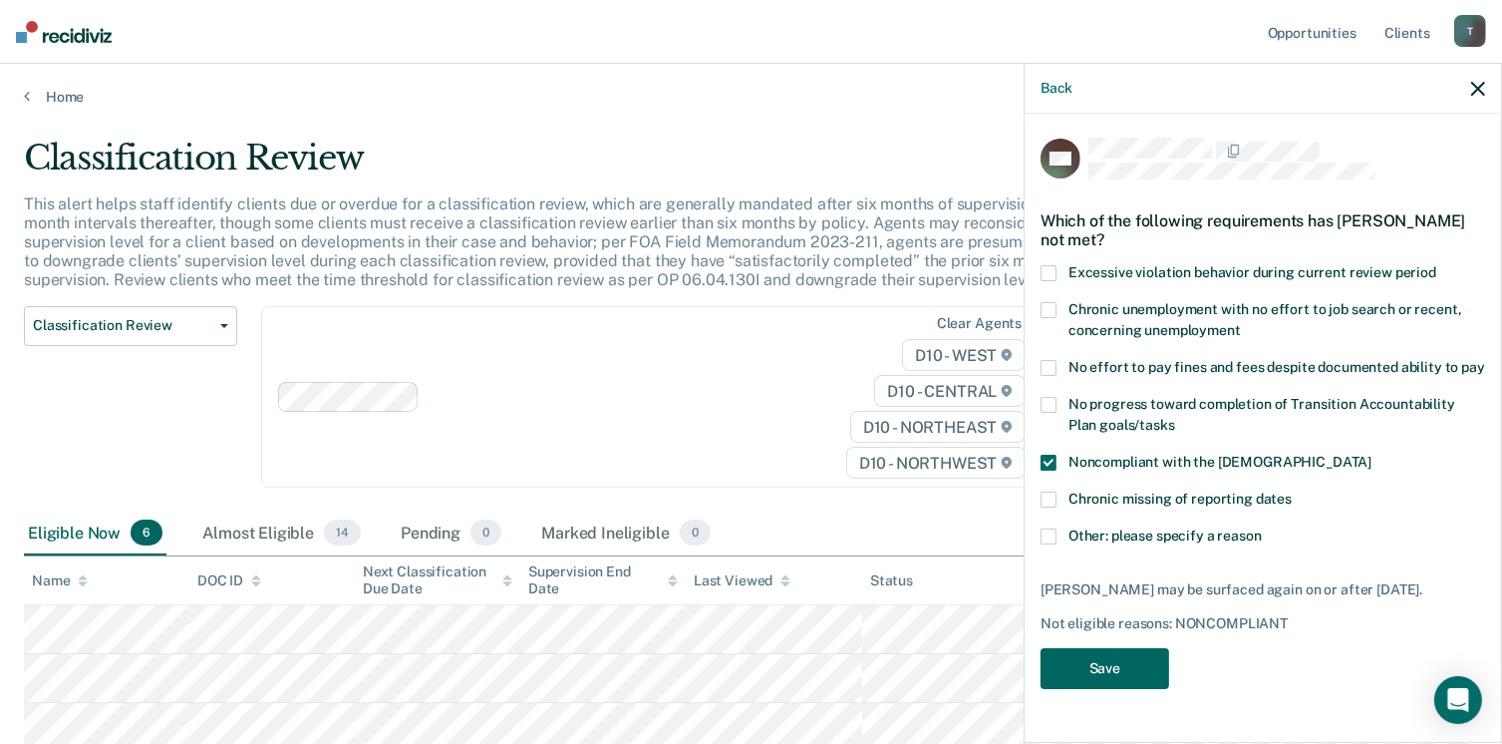
click at [1099, 656] on button "Save" at bounding box center [1105, 668] width 129 height 41
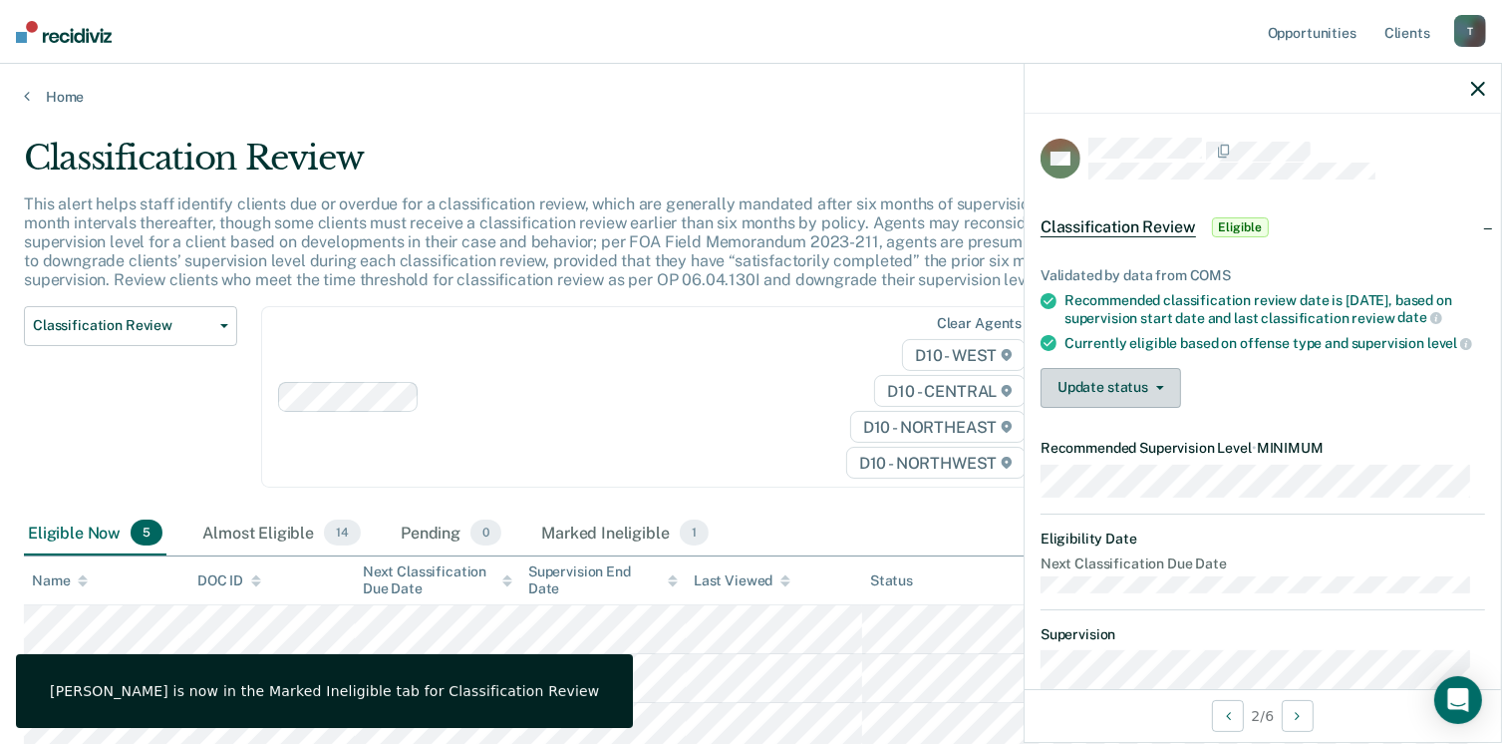
click at [1116, 408] on button "Update status" at bounding box center [1111, 388] width 141 height 40
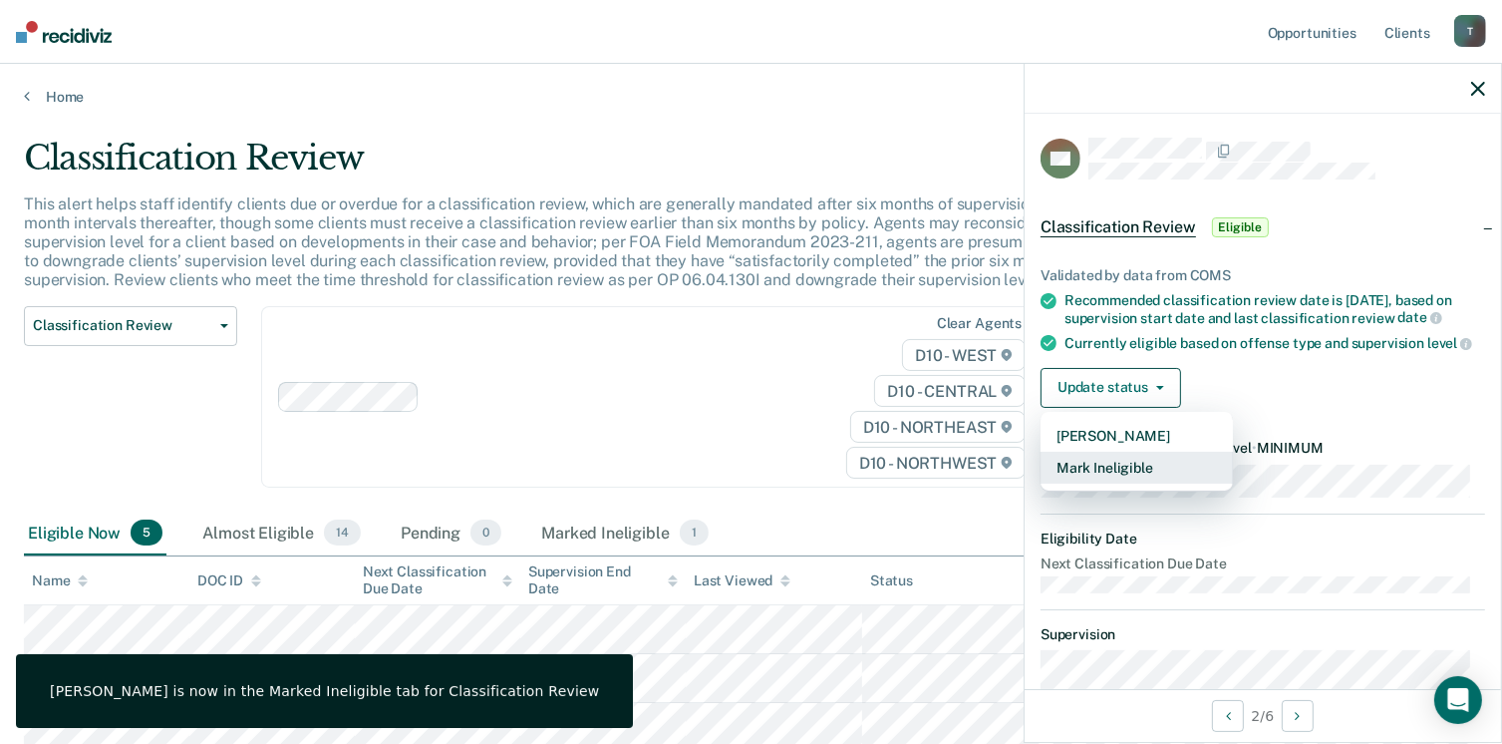
click at [1117, 483] on button "Mark Ineligible" at bounding box center [1137, 468] width 192 height 32
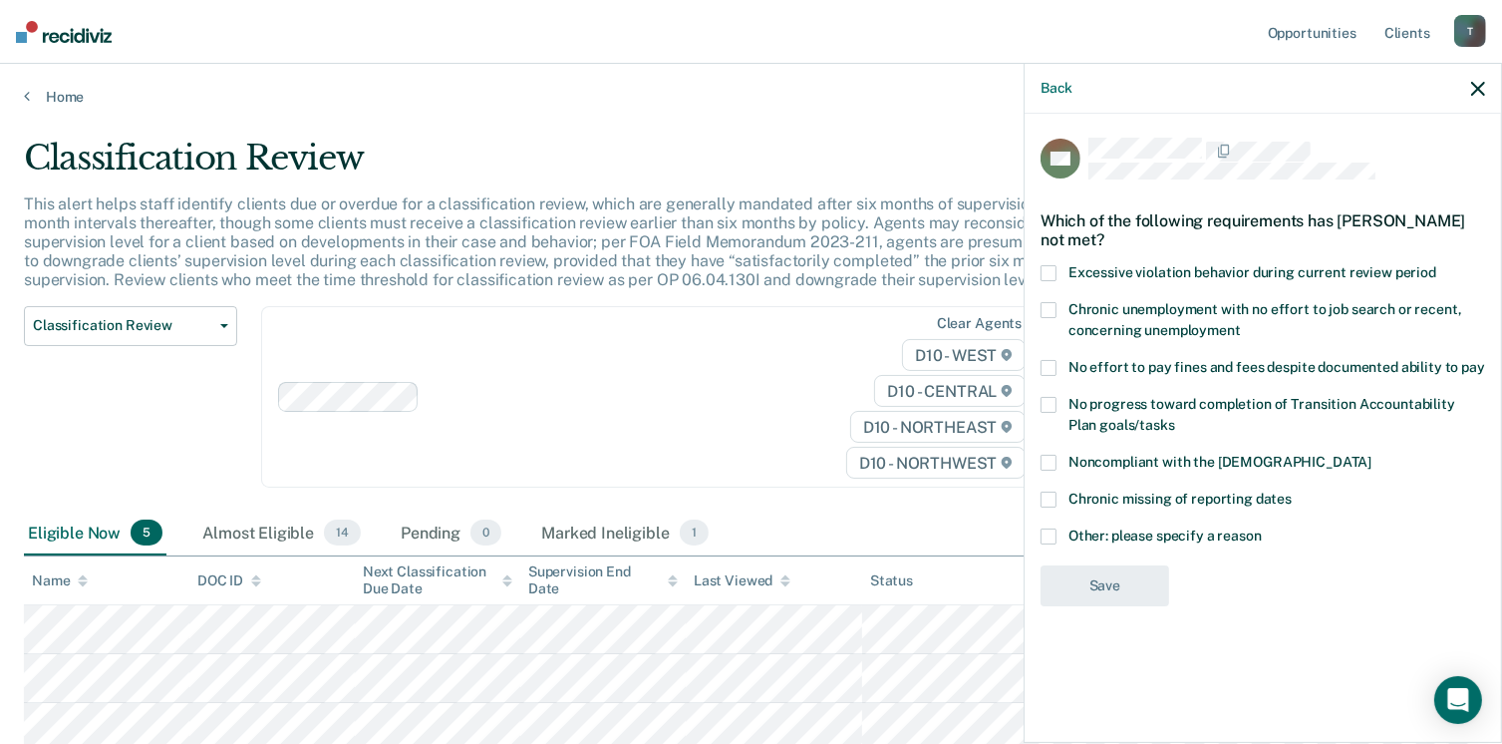
click at [1049, 458] on span at bounding box center [1049, 463] width 16 height 16
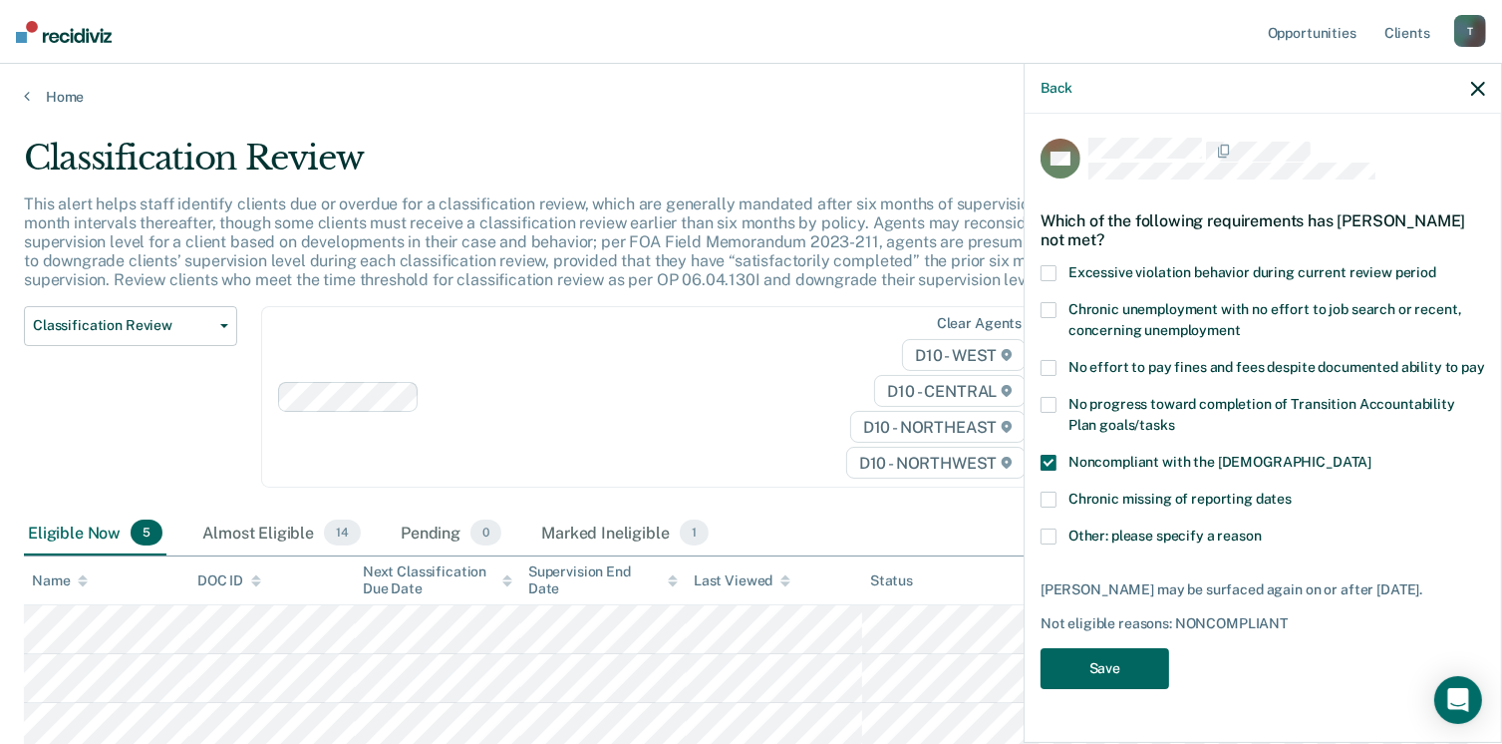
click at [1121, 662] on button "Save" at bounding box center [1105, 668] width 129 height 41
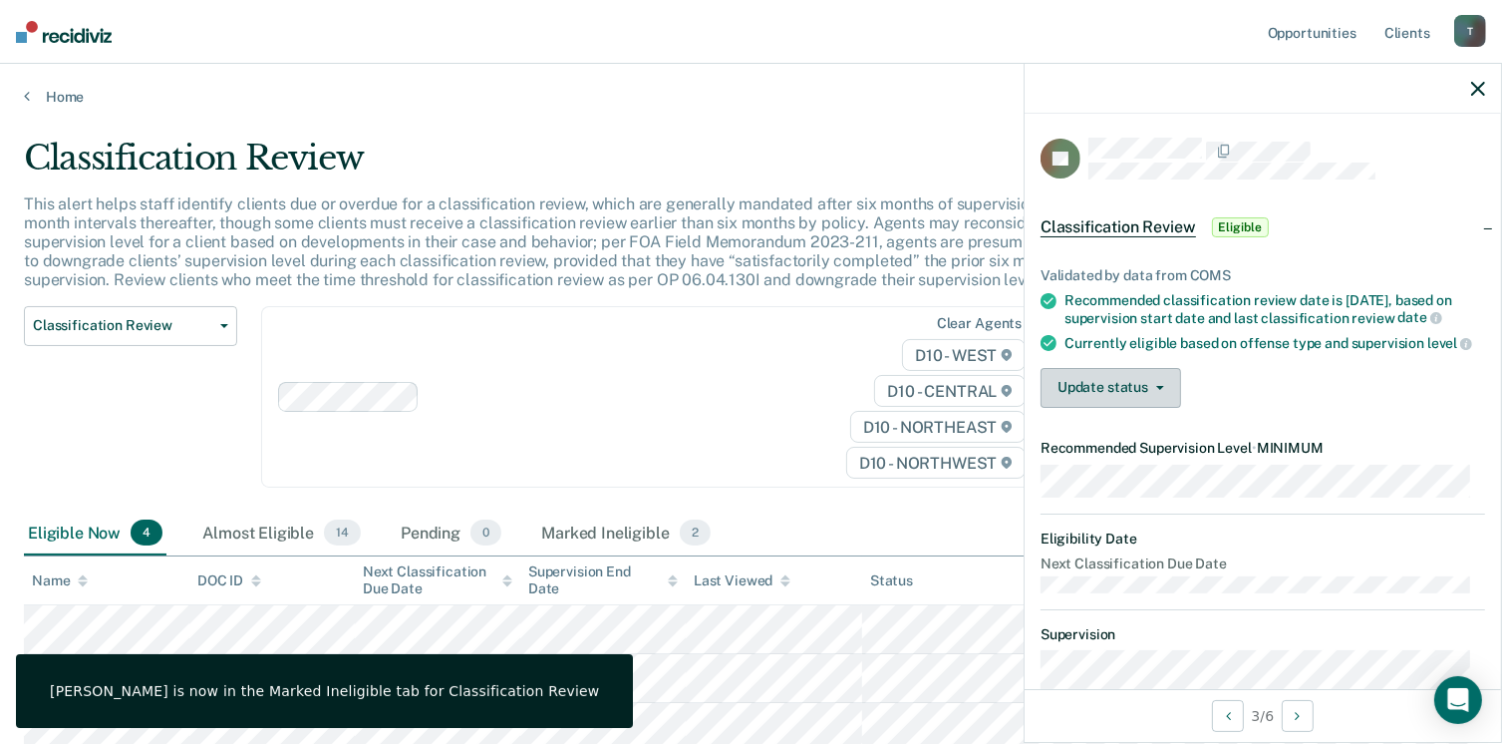
click at [1129, 408] on button "Update status" at bounding box center [1111, 388] width 141 height 40
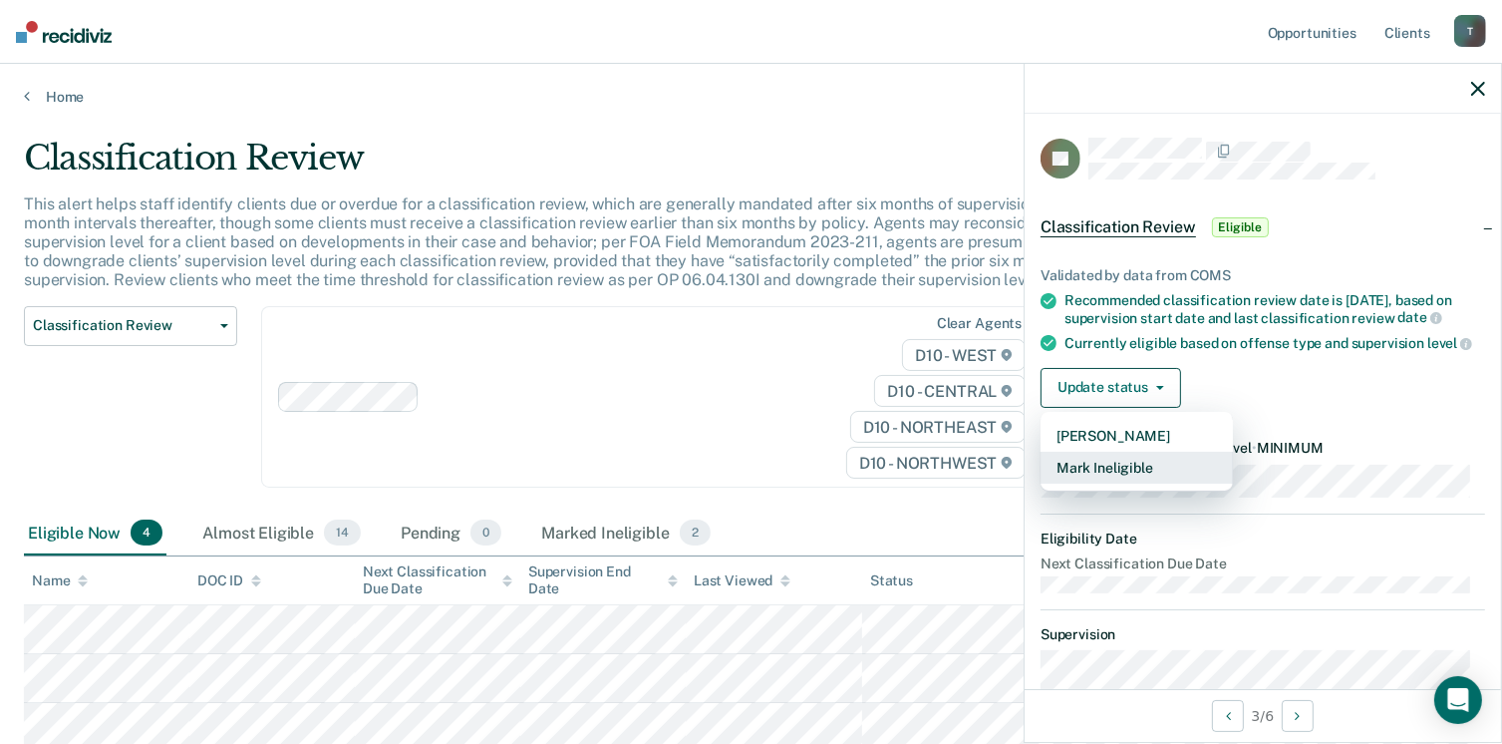
click at [1124, 483] on button "Mark Ineligible" at bounding box center [1137, 468] width 192 height 32
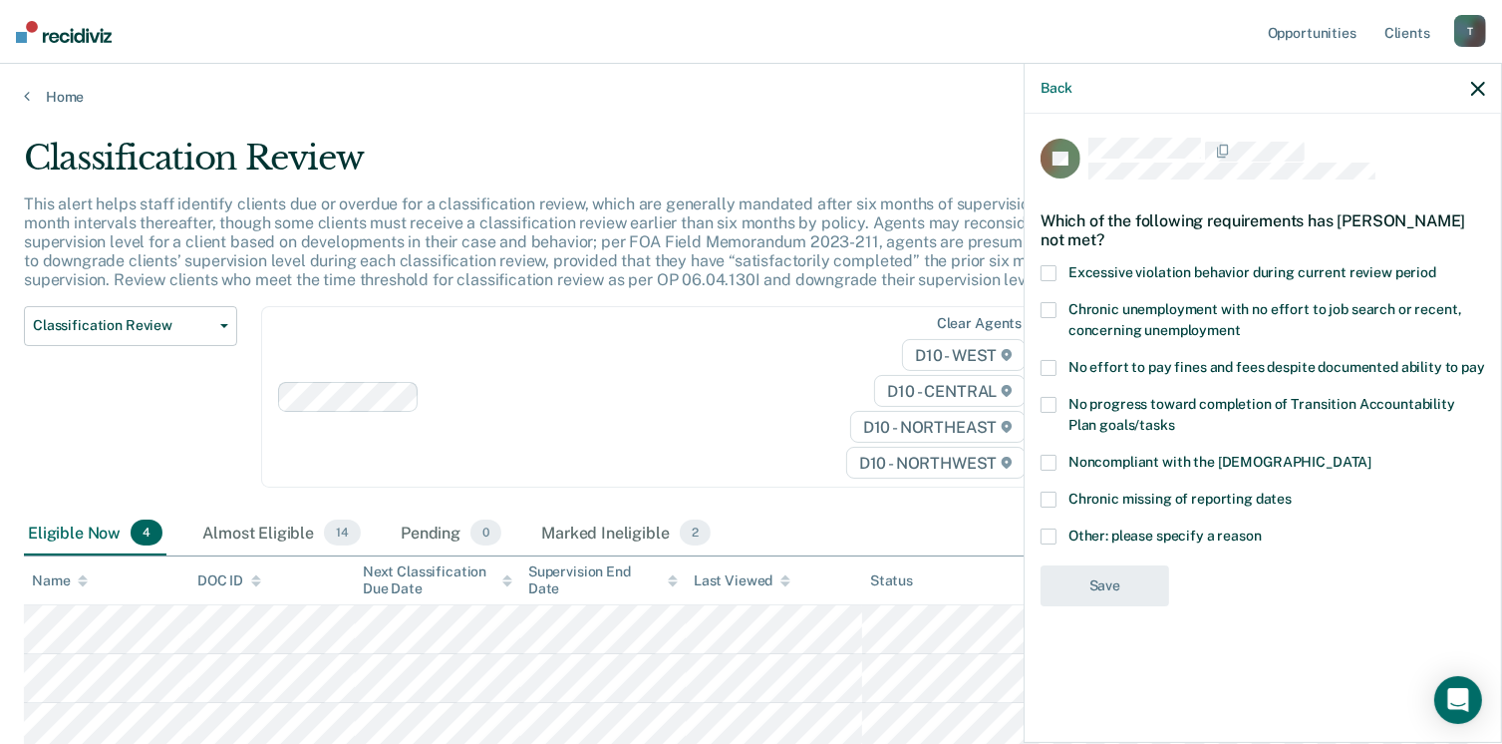
click at [1053, 459] on span at bounding box center [1049, 463] width 16 height 16
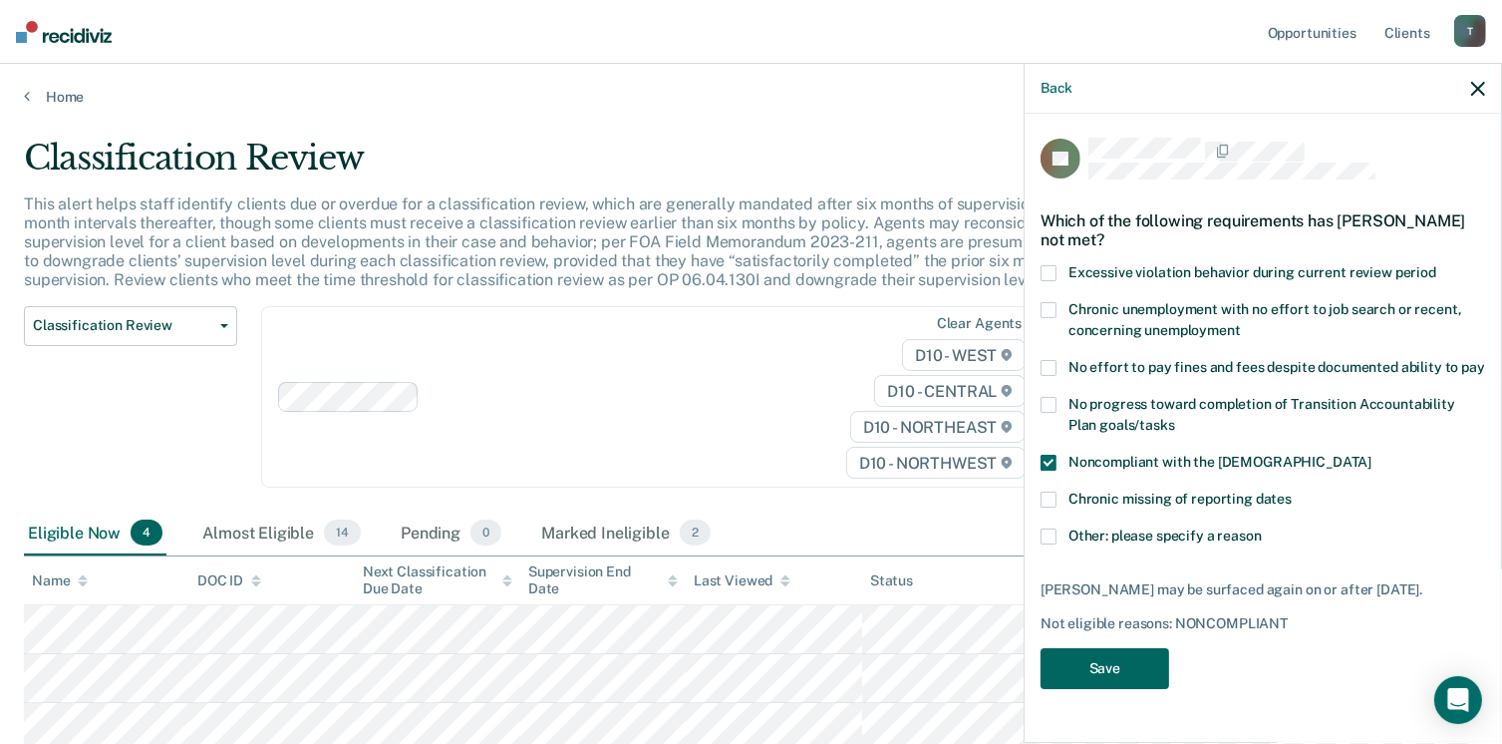
click at [1120, 656] on button "Save" at bounding box center [1105, 668] width 129 height 41
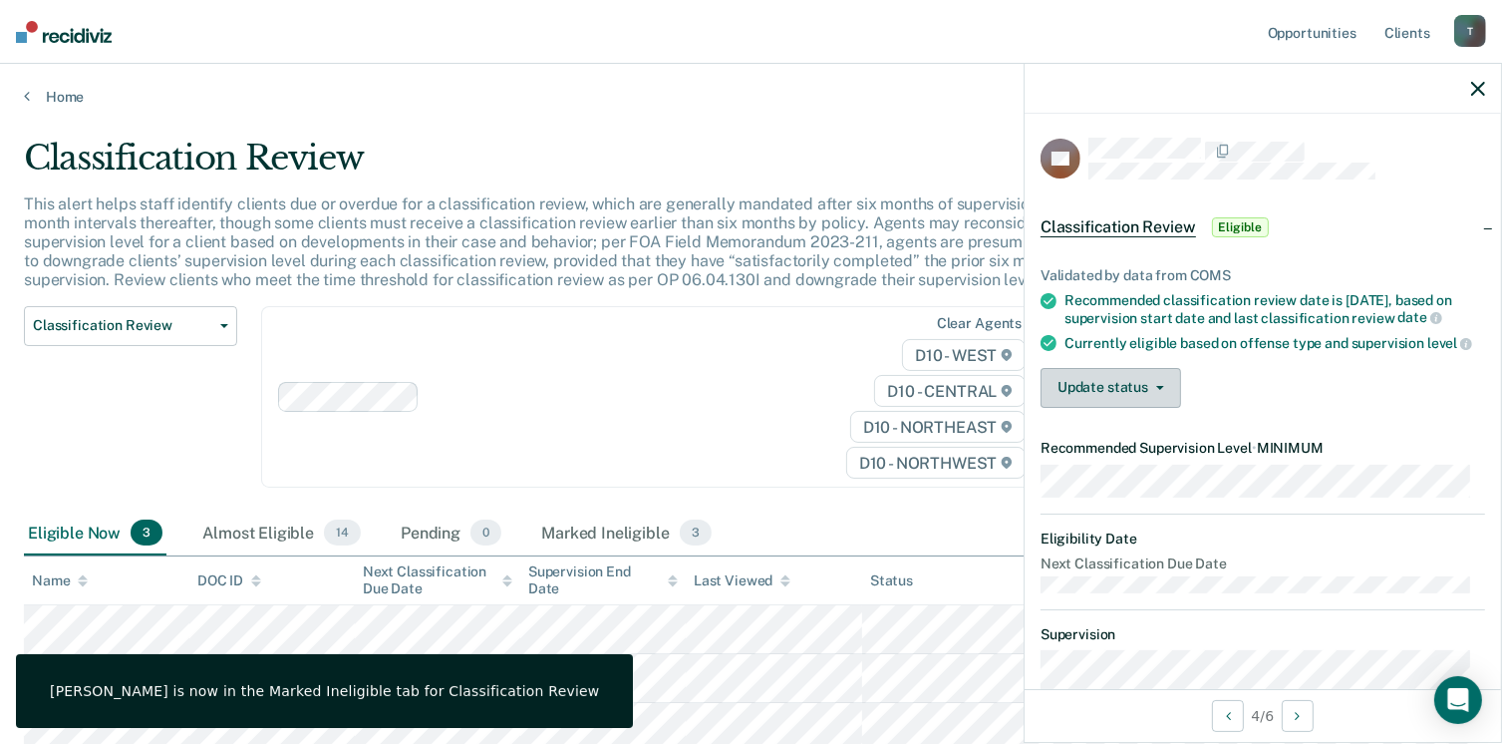
click at [1144, 408] on button "Update status" at bounding box center [1111, 388] width 141 height 40
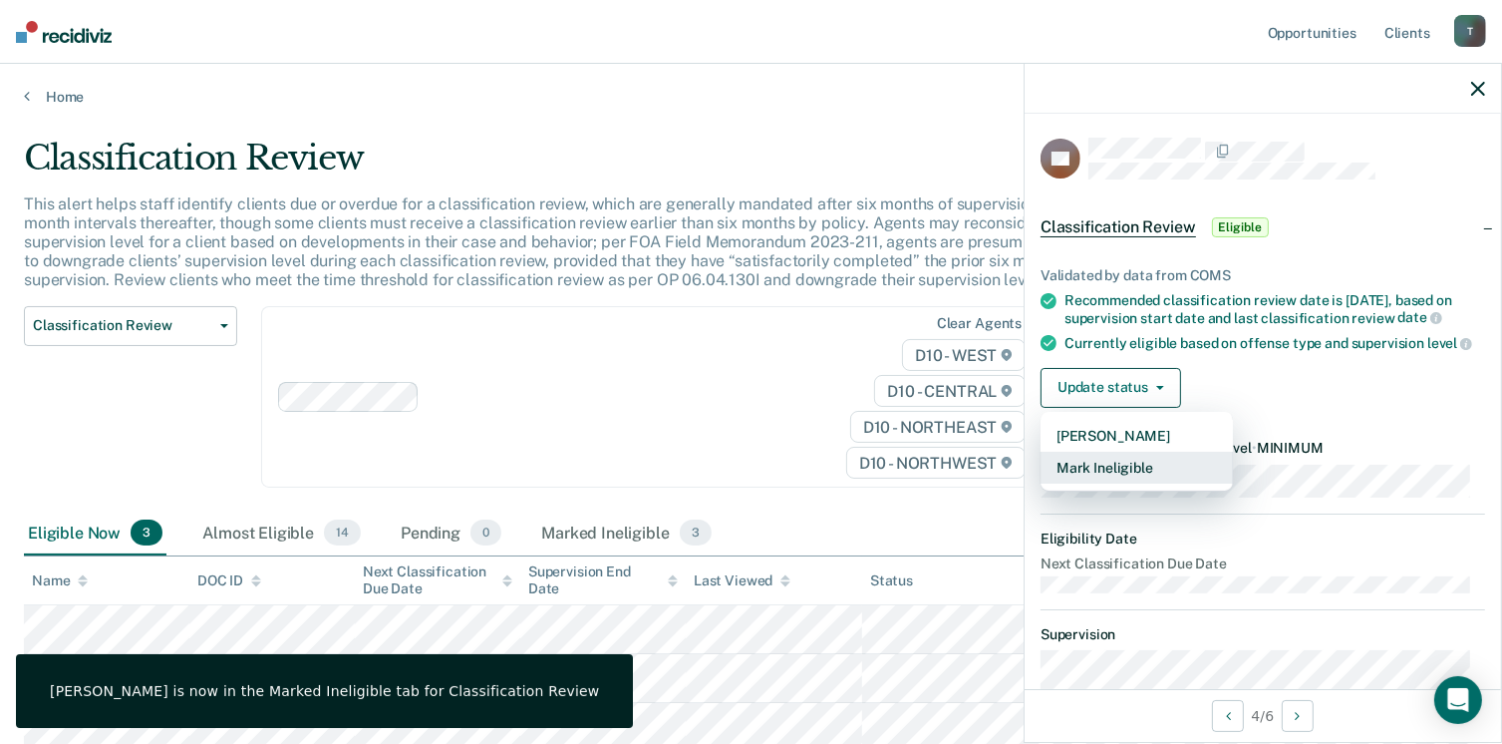
click at [1120, 483] on button "Mark Ineligible" at bounding box center [1137, 468] width 192 height 32
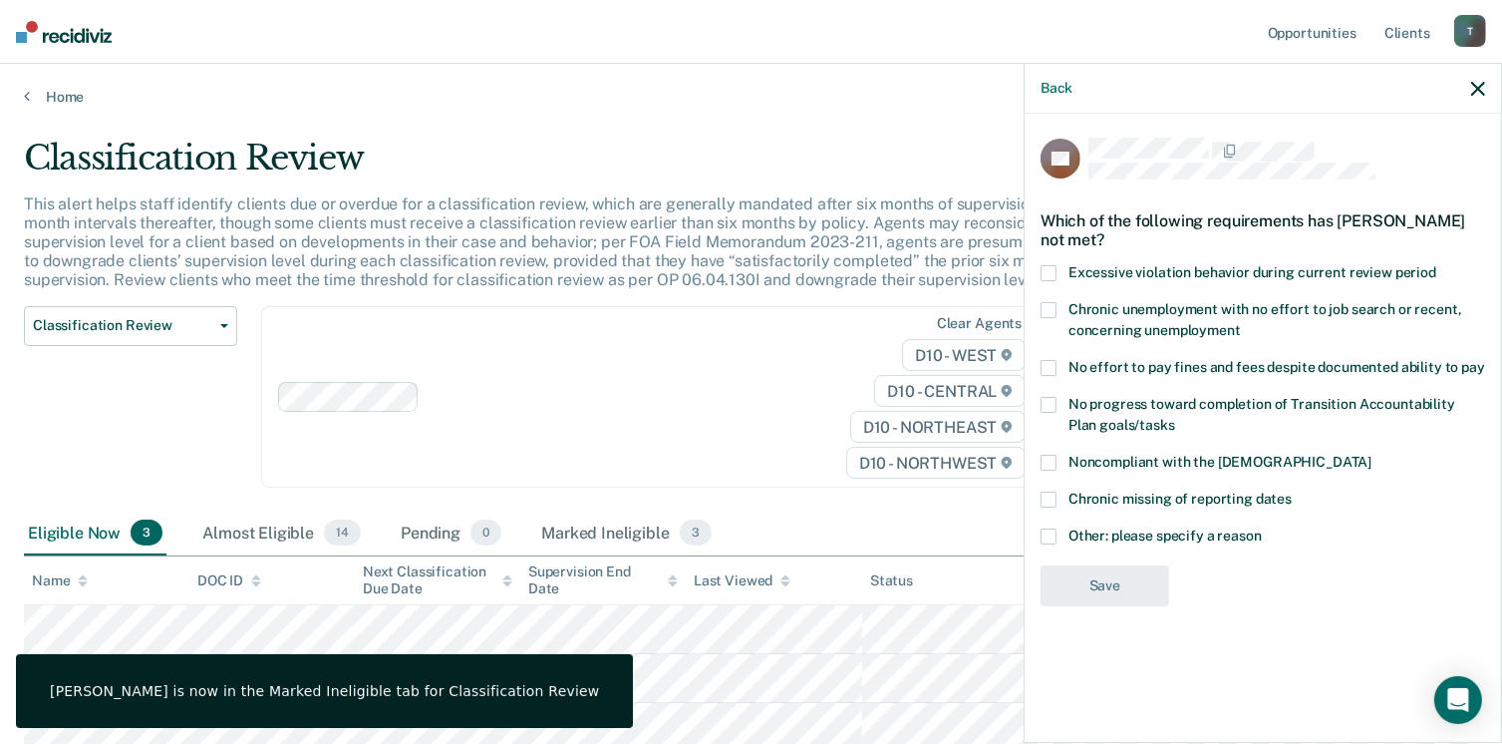
click at [1056, 460] on span at bounding box center [1049, 463] width 16 height 16
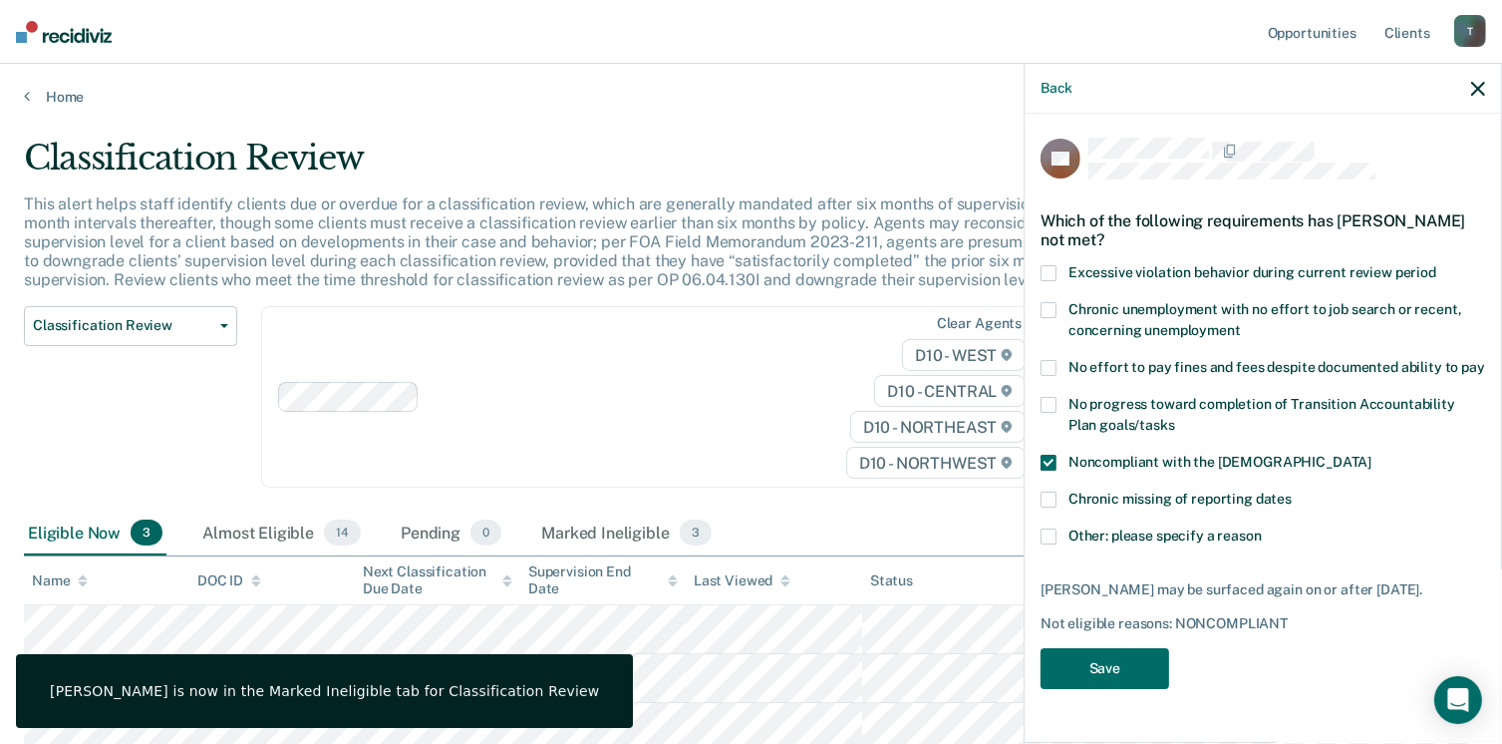
click at [1108, 643] on div "KB Which of the following requirements has Kayvon Barrett not met? Excessive vi…" at bounding box center [1263, 419] width 445 height 563
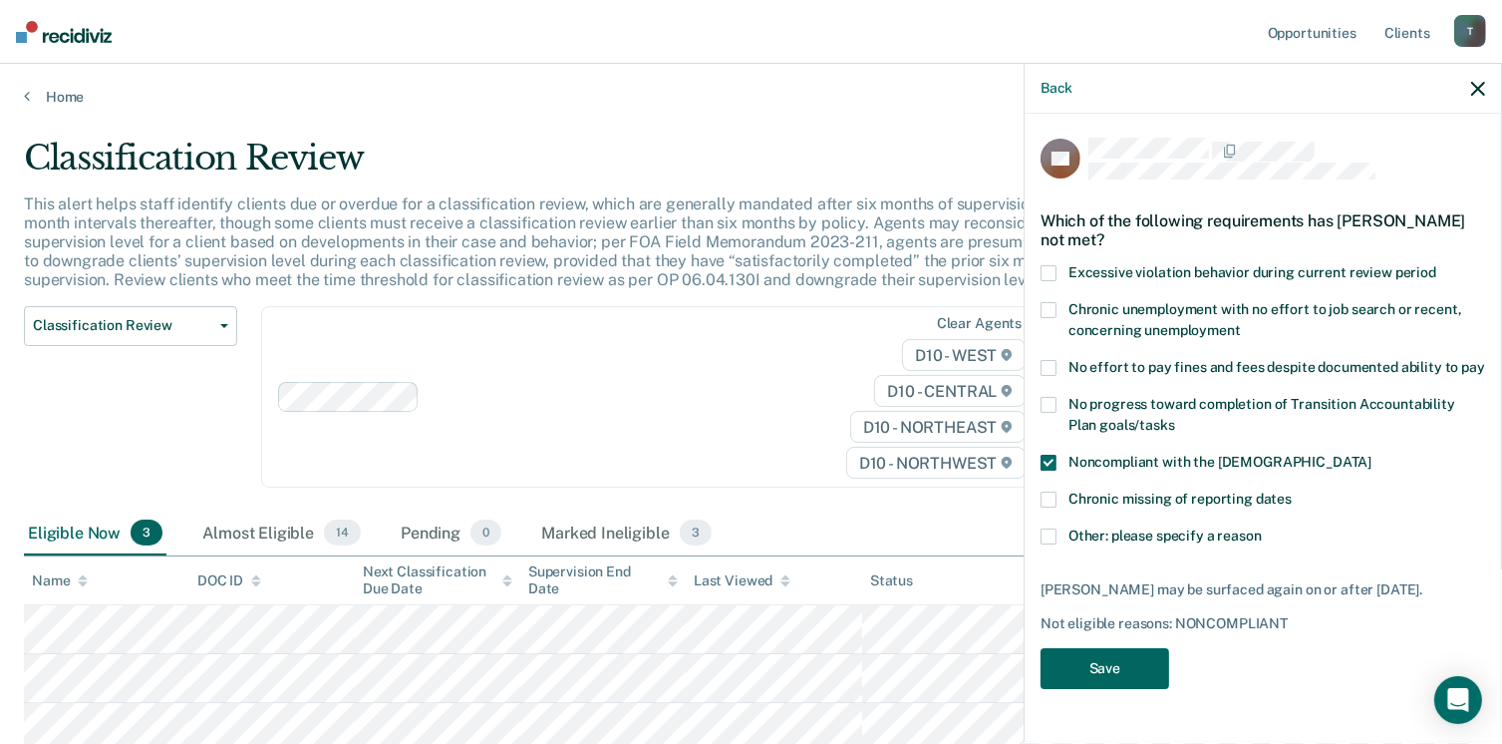
click at [1101, 671] on button "Save" at bounding box center [1105, 668] width 129 height 41
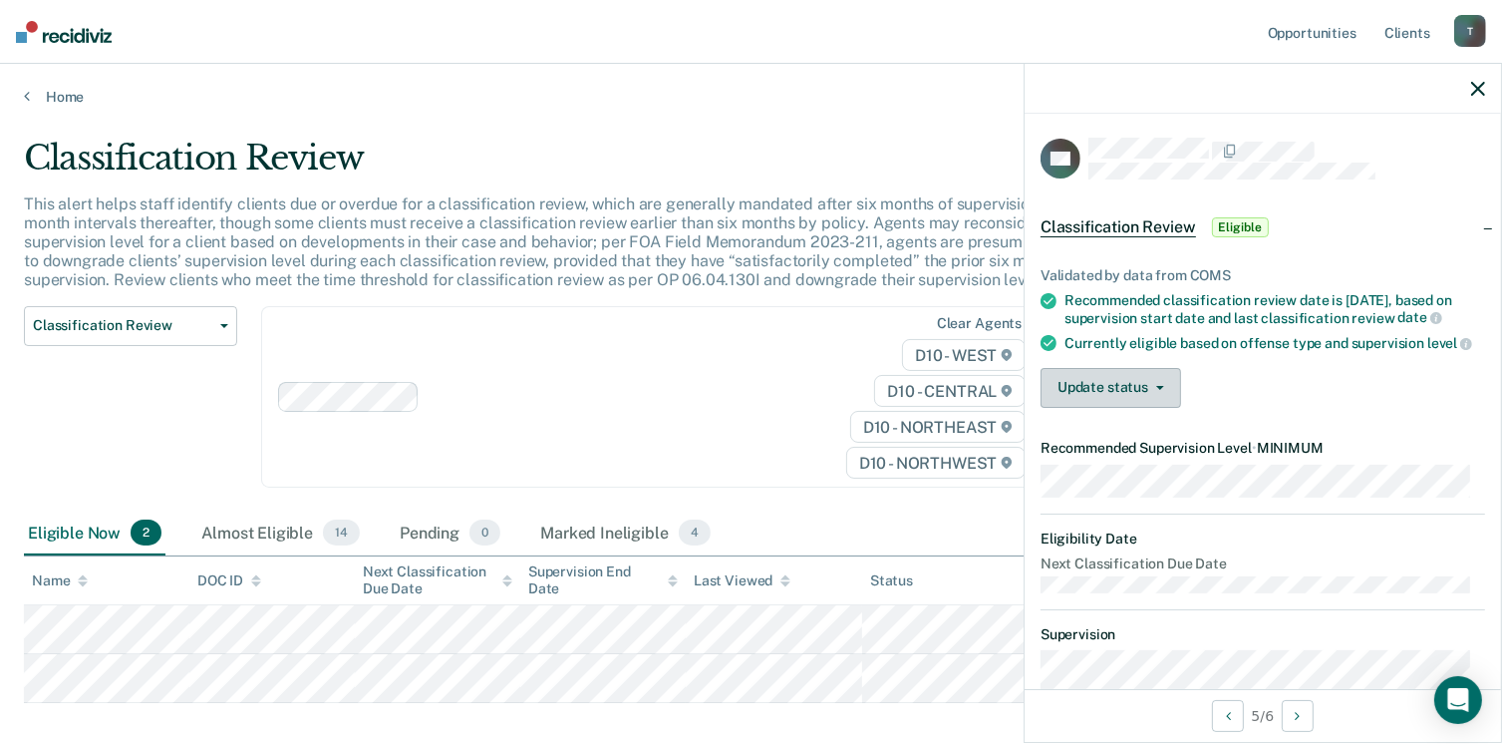
click at [1099, 388] on button "Update status" at bounding box center [1111, 388] width 141 height 40
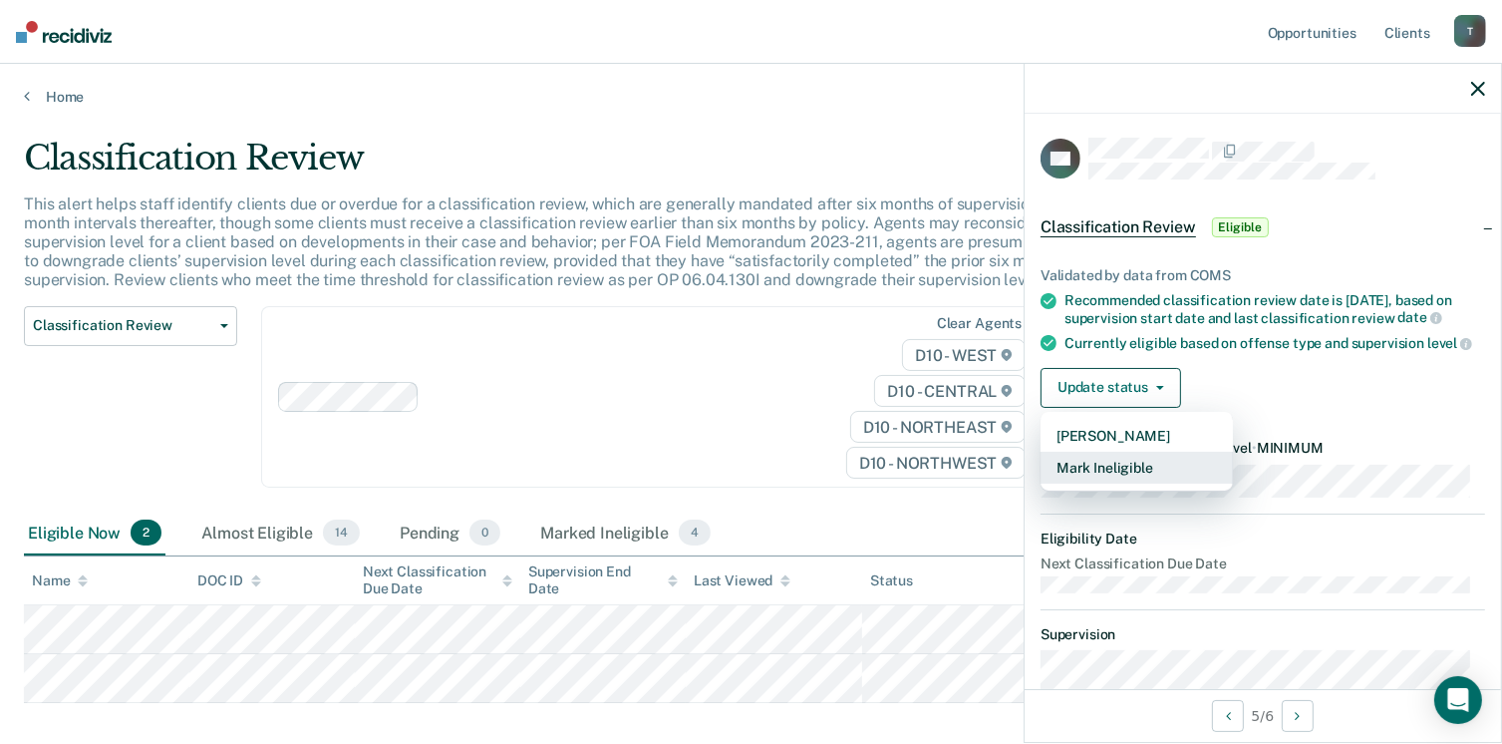
click at [1118, 481] on button "Mark Ineligible" at bounding box center [1137, 468] width 192 height 32
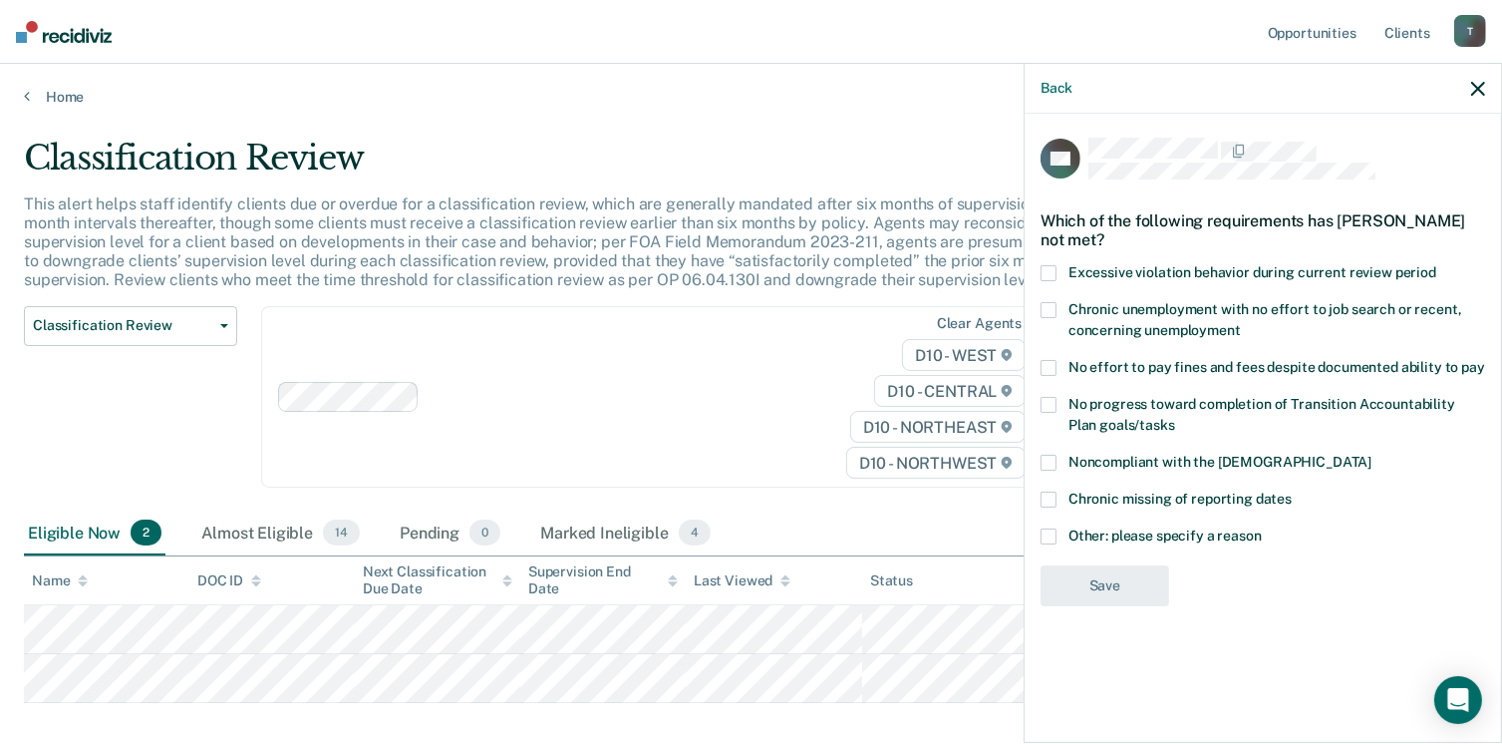
click at [1053, 460] on span at bounding box center [1049, 463] width 16 height 16
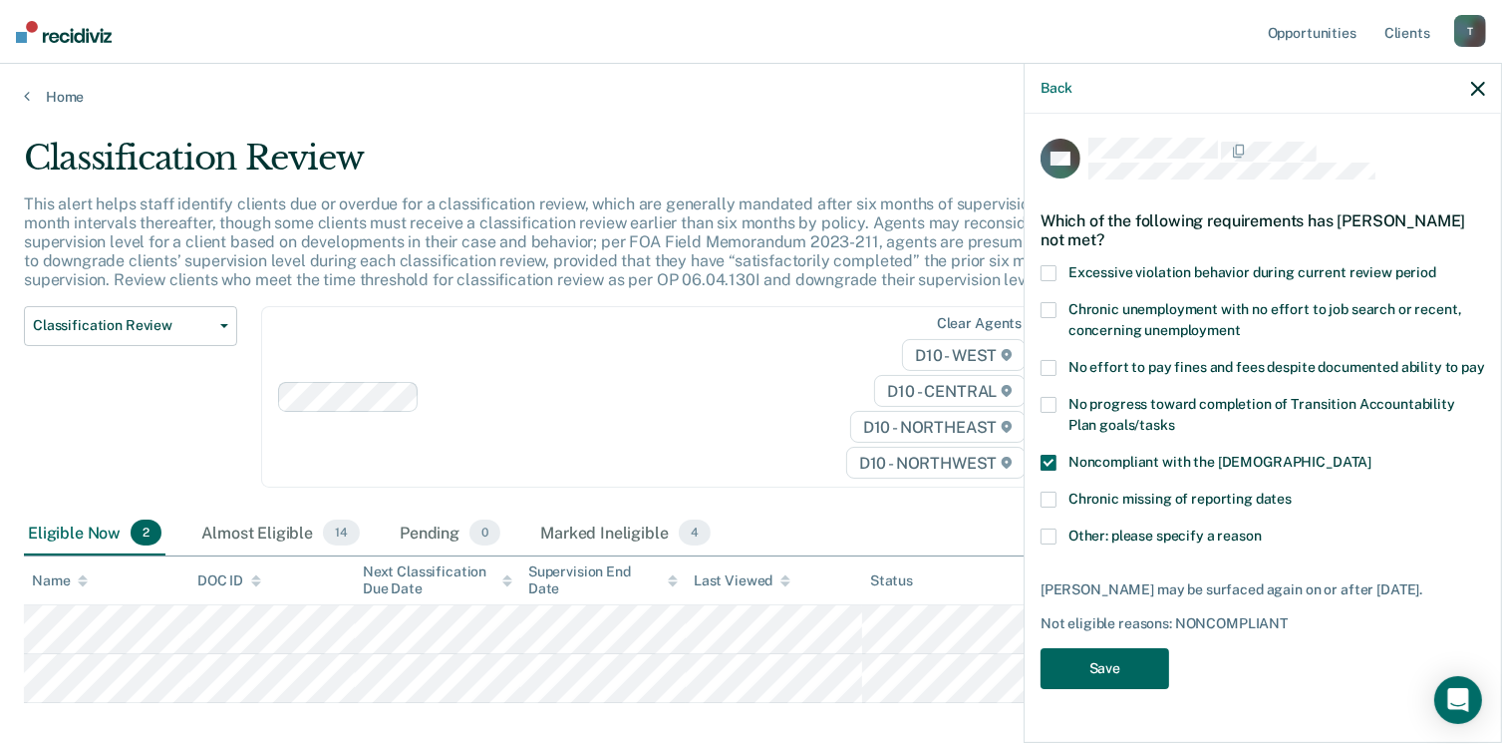
click at [1120, 659] on button "Save" at bounding box center [1105, 668] width 129 height 41
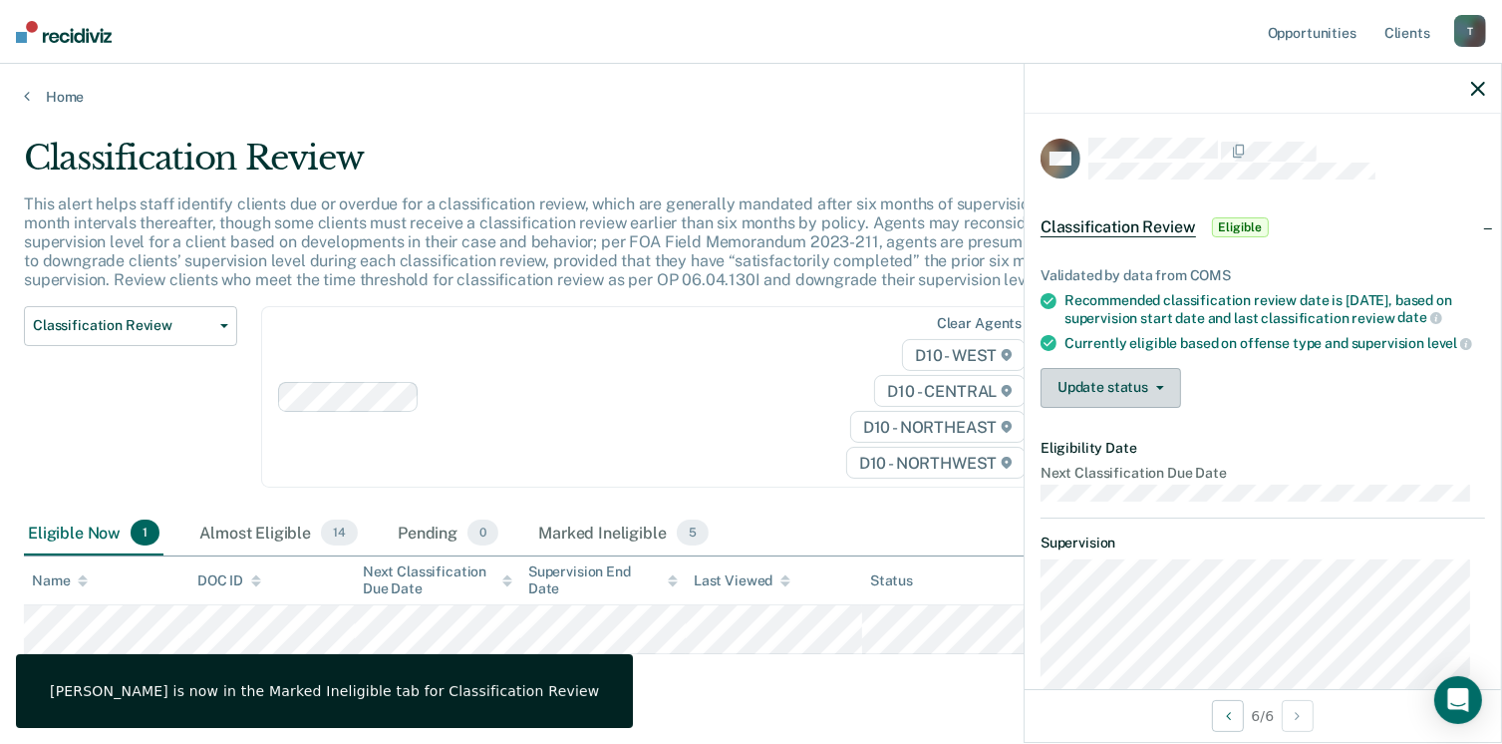
click at [1138, 395] on button "Update status" at bounding box center [1111, 388] width 141 height 40
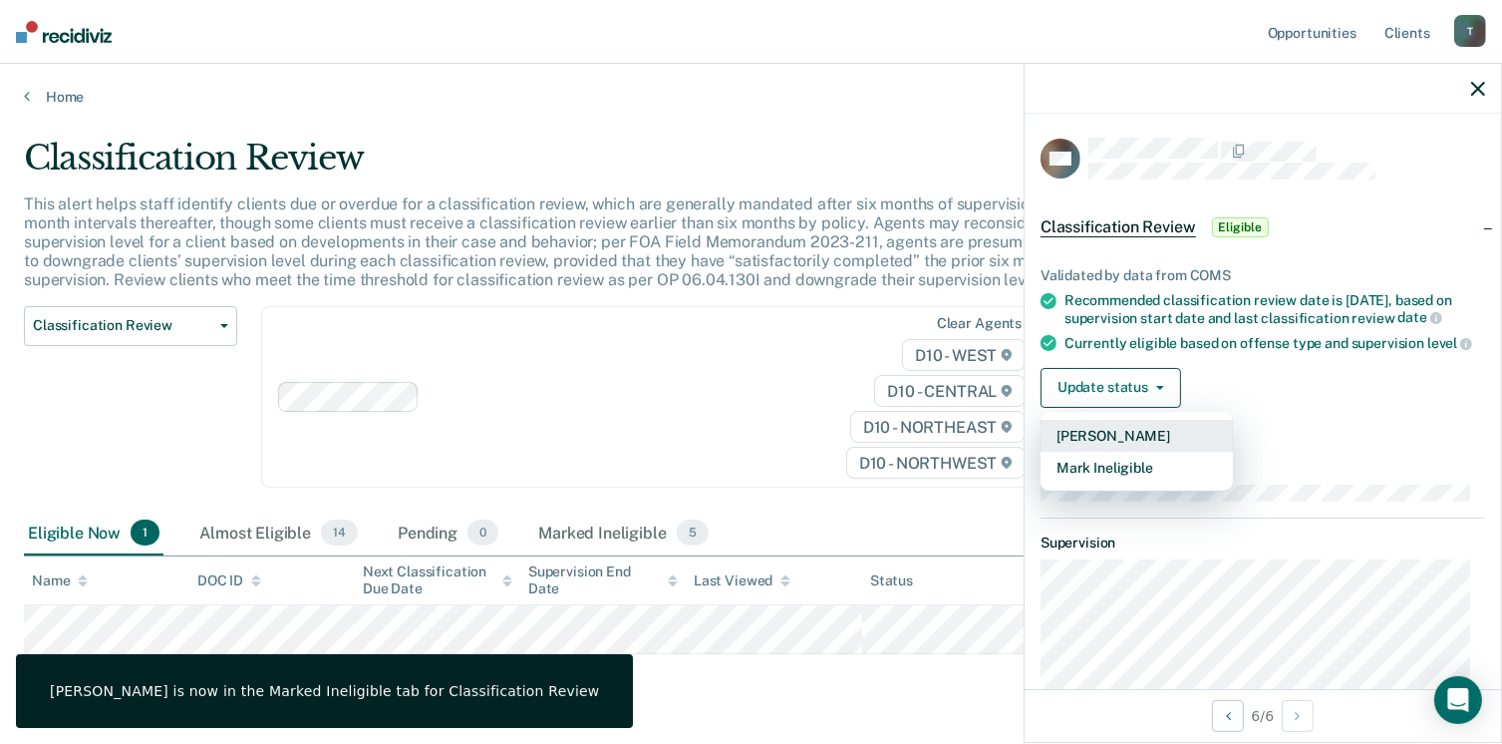
click at [1157, 448] on button "Mark Pending" at bounding box center [1137, 436] width 192 height 32
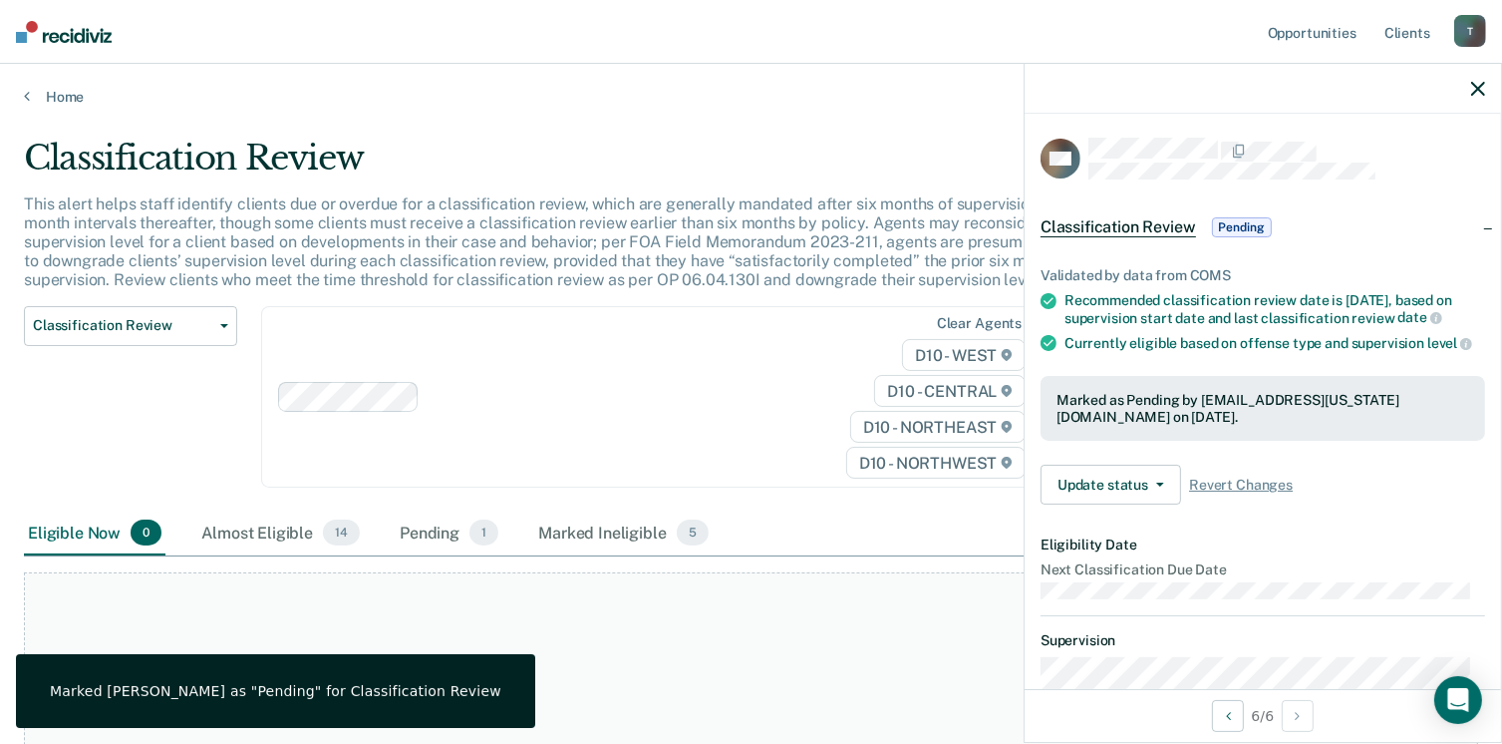
click at [23, 93] on div "Home" at bounding box center [751, 85] width 1502 height 42
click at [53, 88] on link "Home" at bounding box center [751, 97] width 1454 height 18
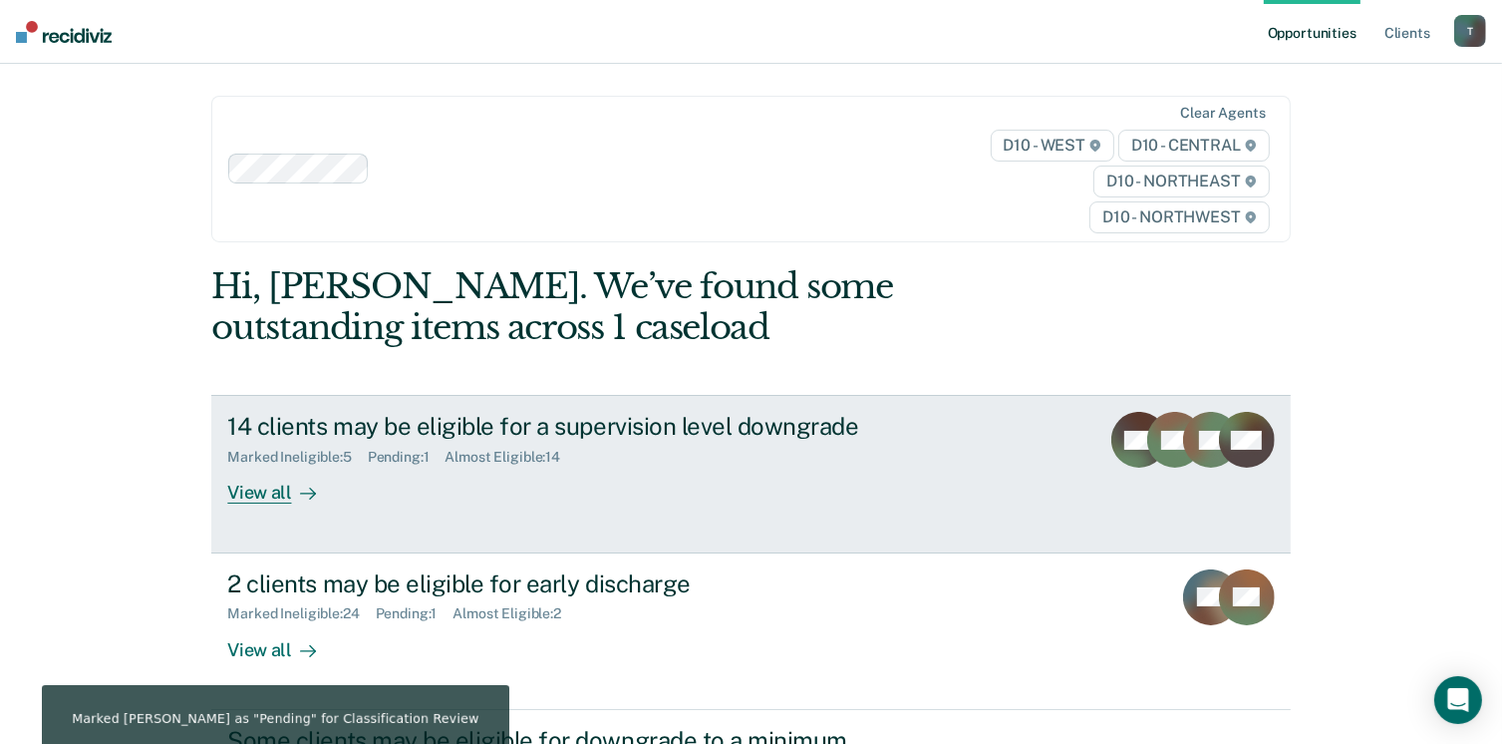
click at [262, 493] on div "View all" at bounding box center [283, 485] width 112 height 39
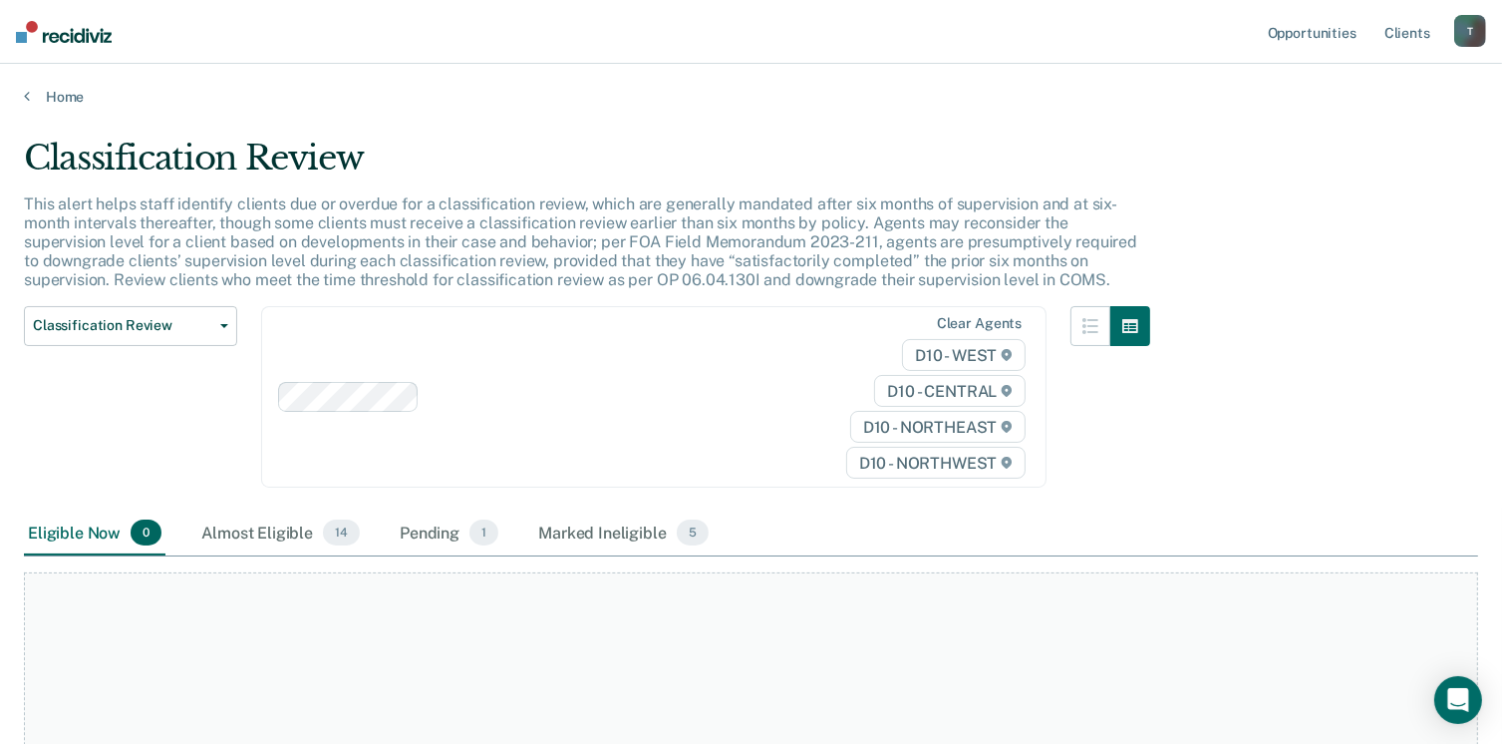
click at [1470, 27] on div "T" at bounding box center [1470, 31] width 32 height 32
click at [1352, 129] on link "Log Out" at bounding box center [1390, 131] width 160 height 17
